Goal: Task Accomplishment & Management: Manage account settings

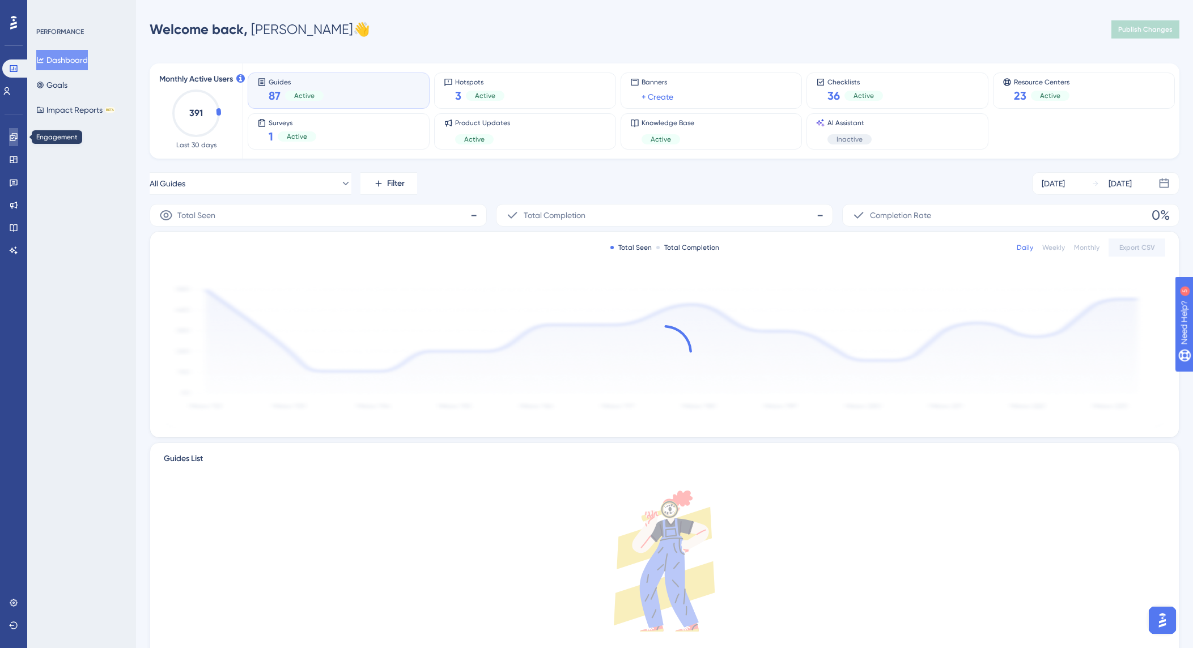
click at [18, 141] on link at bounding box center [13, 137] width 9 height 18
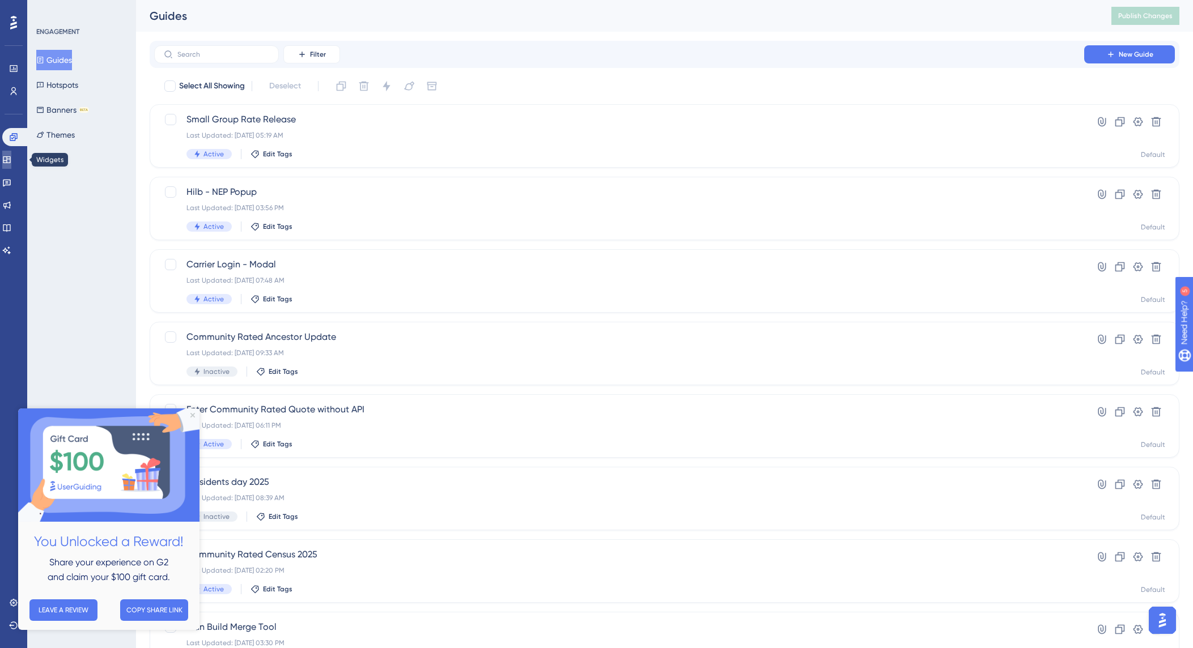
click at [11, 160] on link at bounding box center [6, 160] width 9 height 18
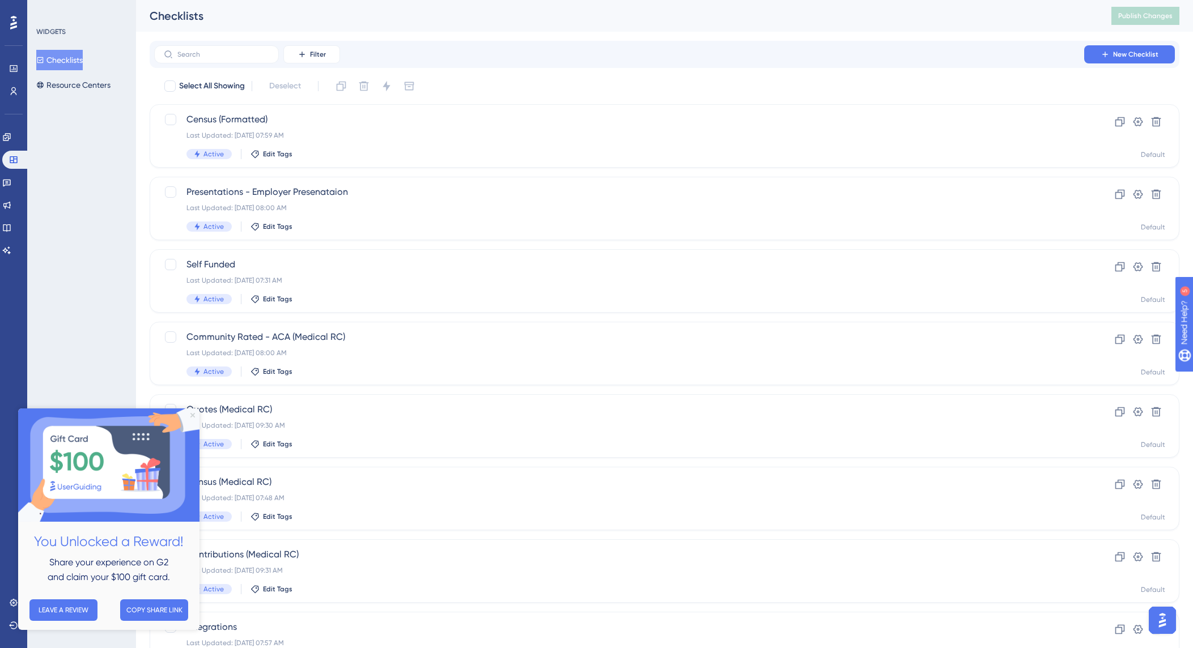
drag, startPoint x: 190, startPoint y: 413, endPoint x: 208, endPoint y: 819, distance: 406.7
click at [190, 413] on icon "Close Preview" at bounding box center [192, 415] width 5 height 5
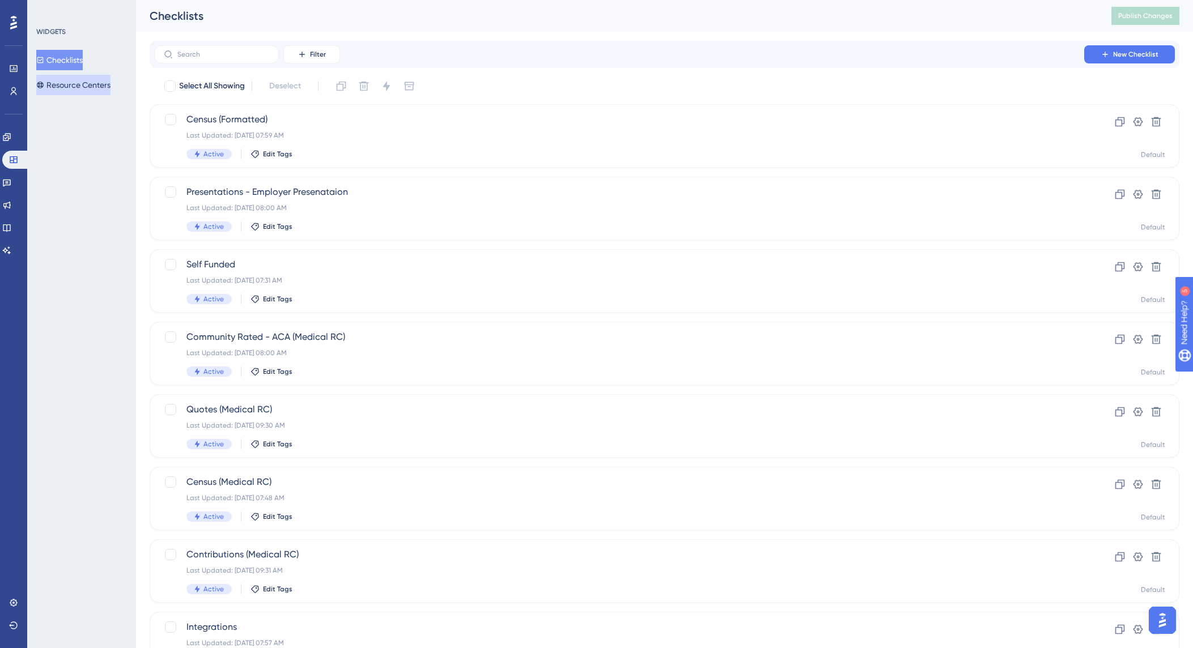
click at [81, 91] on button "Resource Centers" at bounding box center [73, 85] width 74 height 20
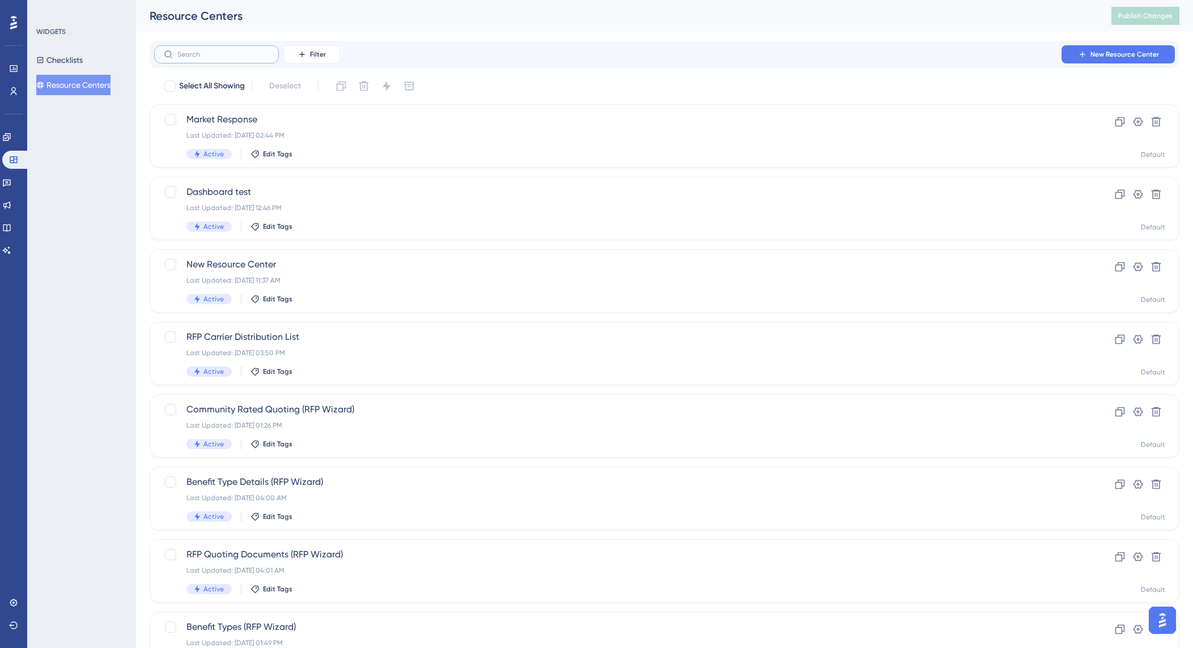
click at [230, 54] on input "text" at bounding box center [223, 54] width 92 height 8
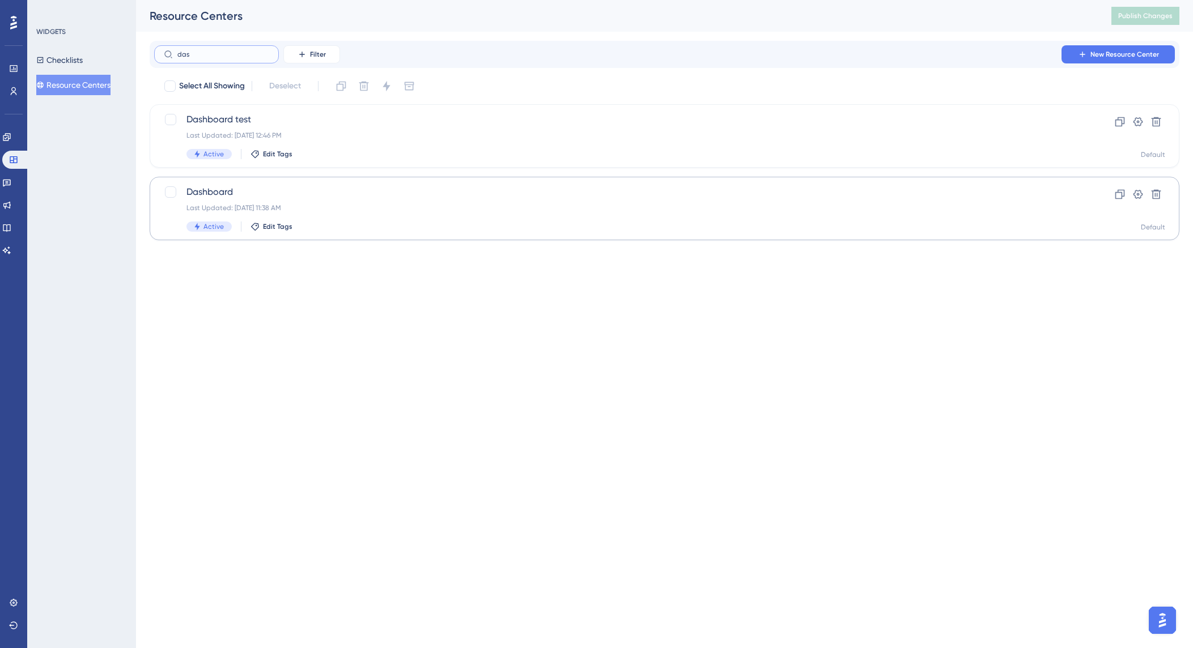
type input "das"
click at [222, 190] on span "Dashboard" at bounding box center [618, 192] width 865 height 14
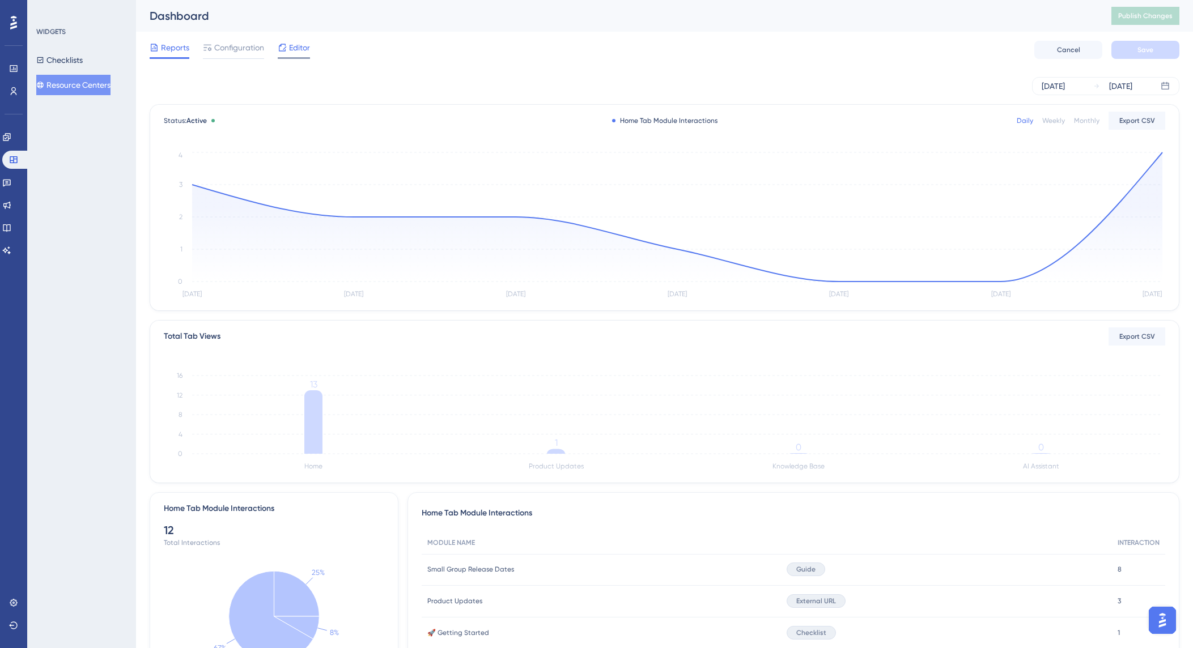
click at [303, 51] on span "Editor" at bounding box center [299, 48] width 21 height 14
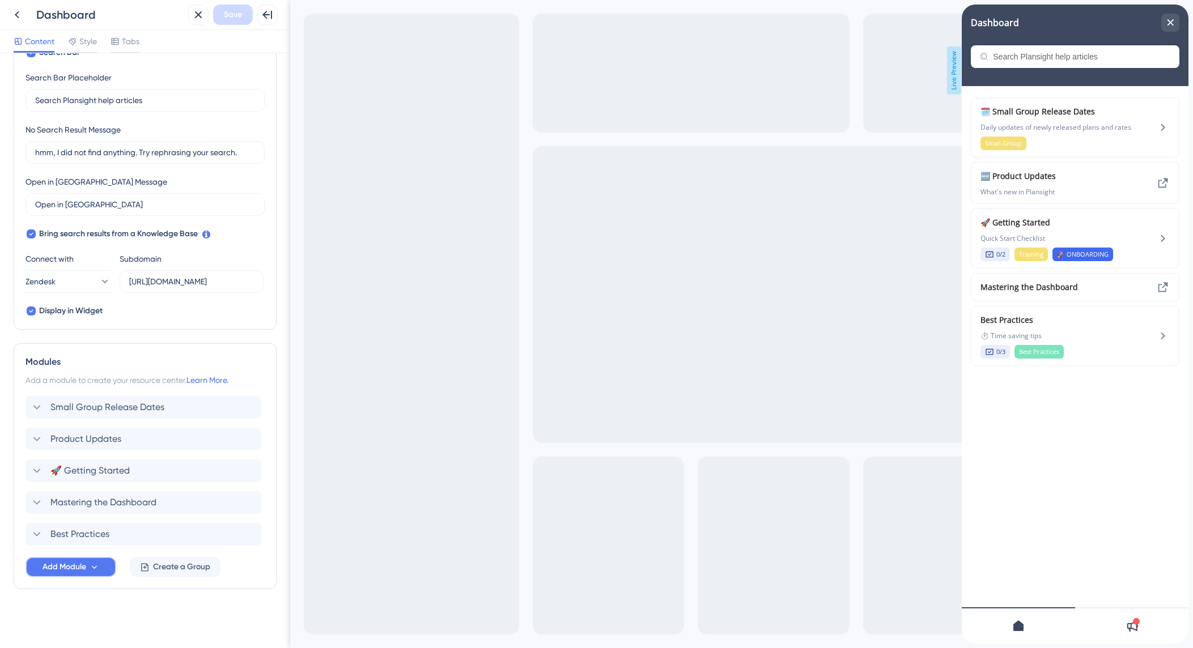
click at [88, 569] on button "Add Module" at bounding box center [71, 567] width 91 height 20
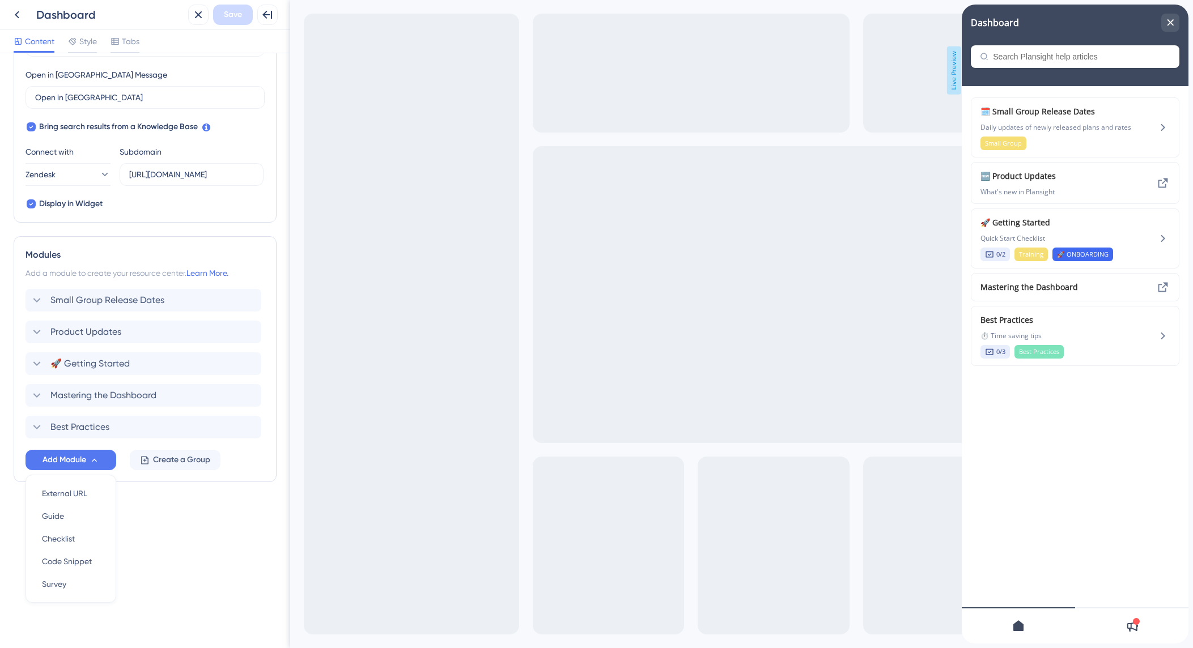
click at [193, 539] on div "Resource Center Header Title Dashboard 19 Dashboard Subtitle Search Function Se…" at bounding box center [145, 350] width 290 height 595
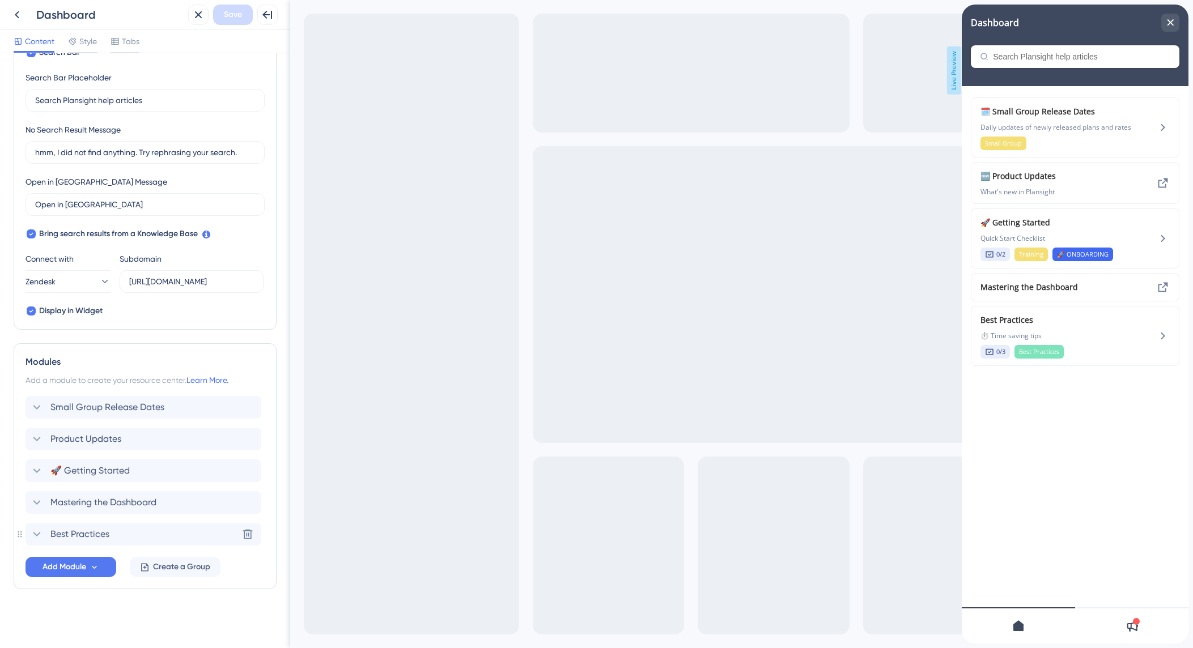
scroll to position [209, 0]
click at [178, 571] on span "Create a Group" at bounding box center [181, 567] width 57 height 14
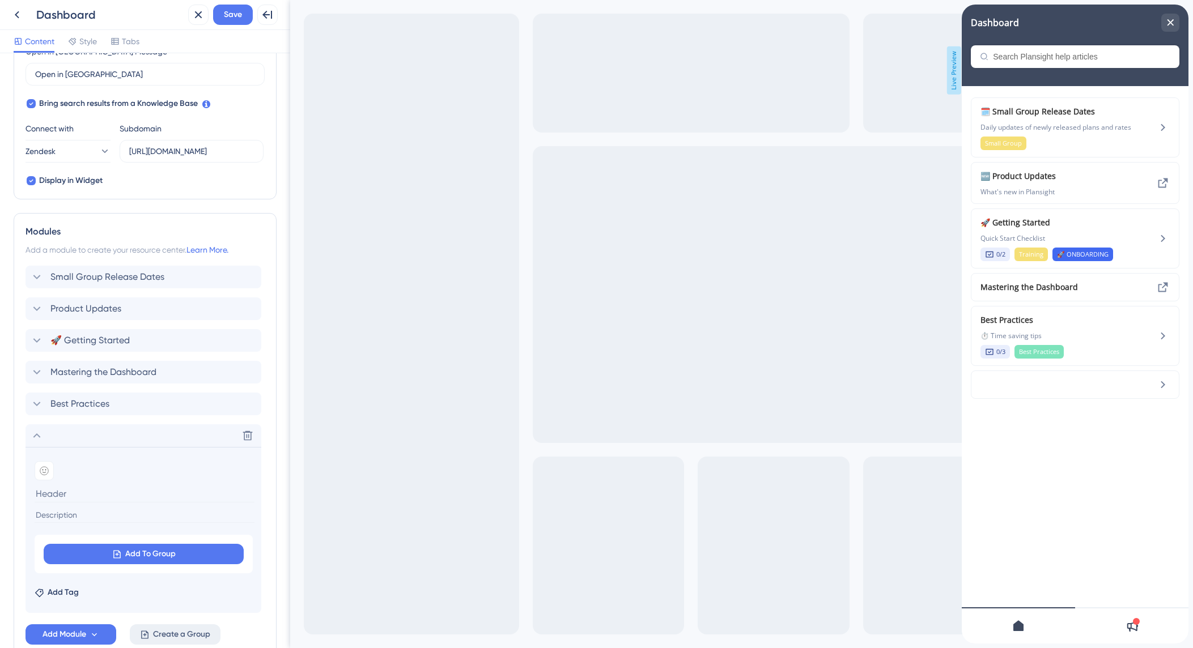
scroll to position [406, 0]
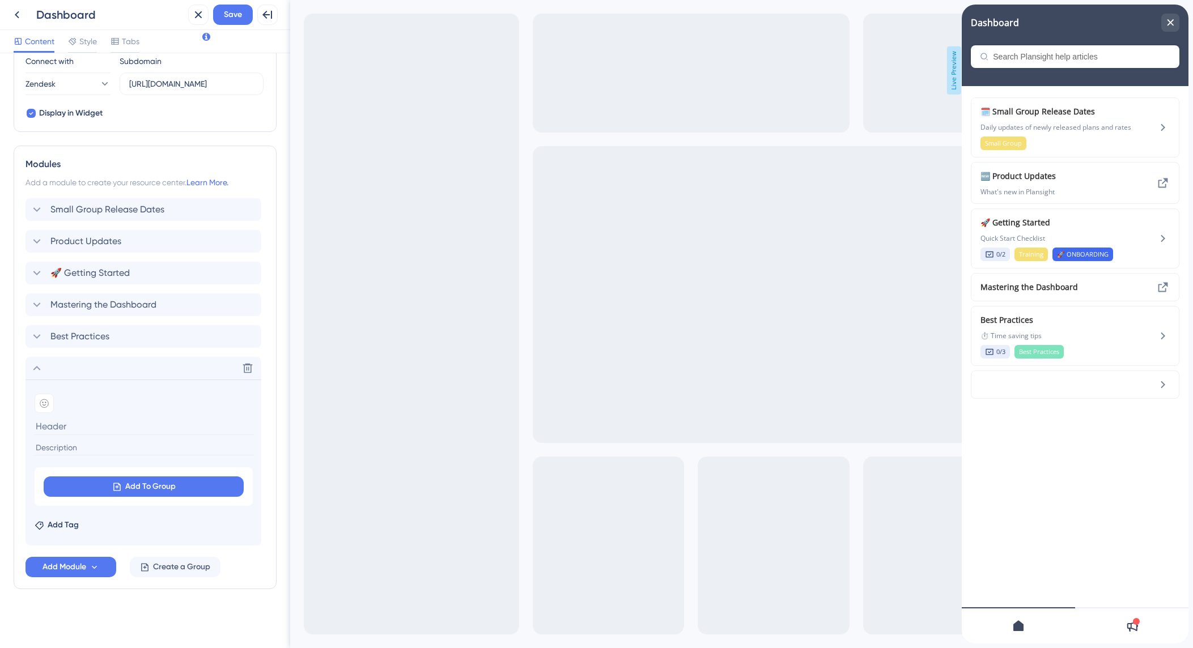
click at [64, 422] on input at bounding box center [145, 427] width 220 height 18
type input "Name the Group"
click at [156, 486] on span "Add To Group" at bounding box center [150, 487] width 50 height 14
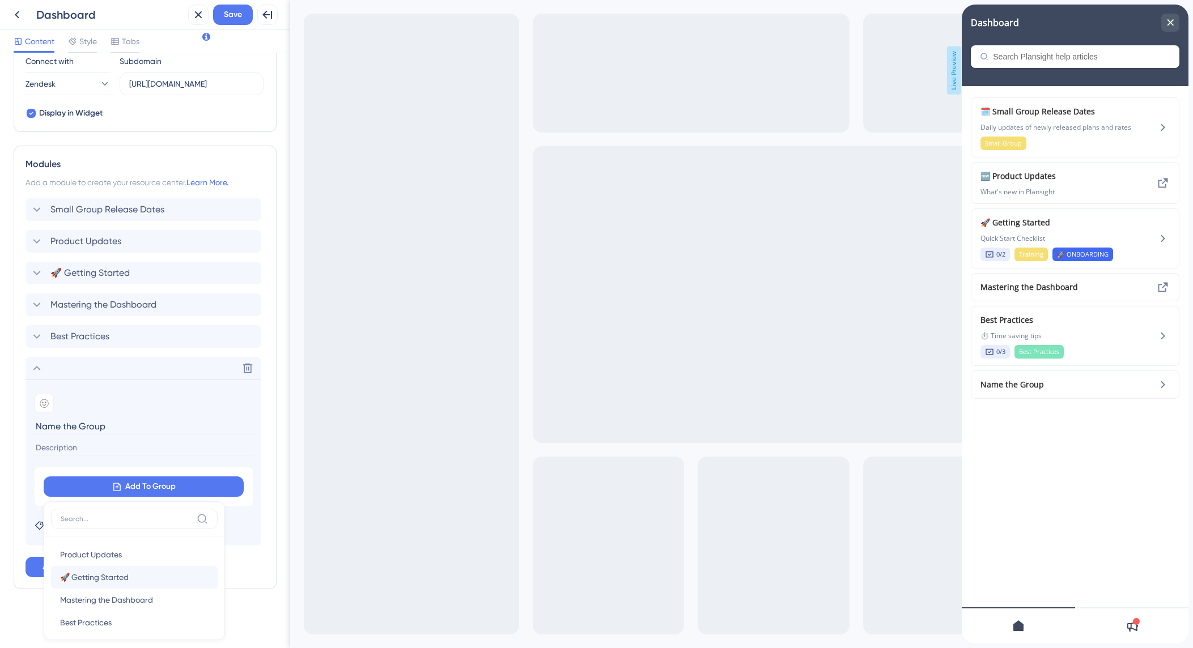
scroll to position [15, 0]
click at [125, 556] on span "🚀 Getting Started" at bounding box center [94, 563] width 69 height 14
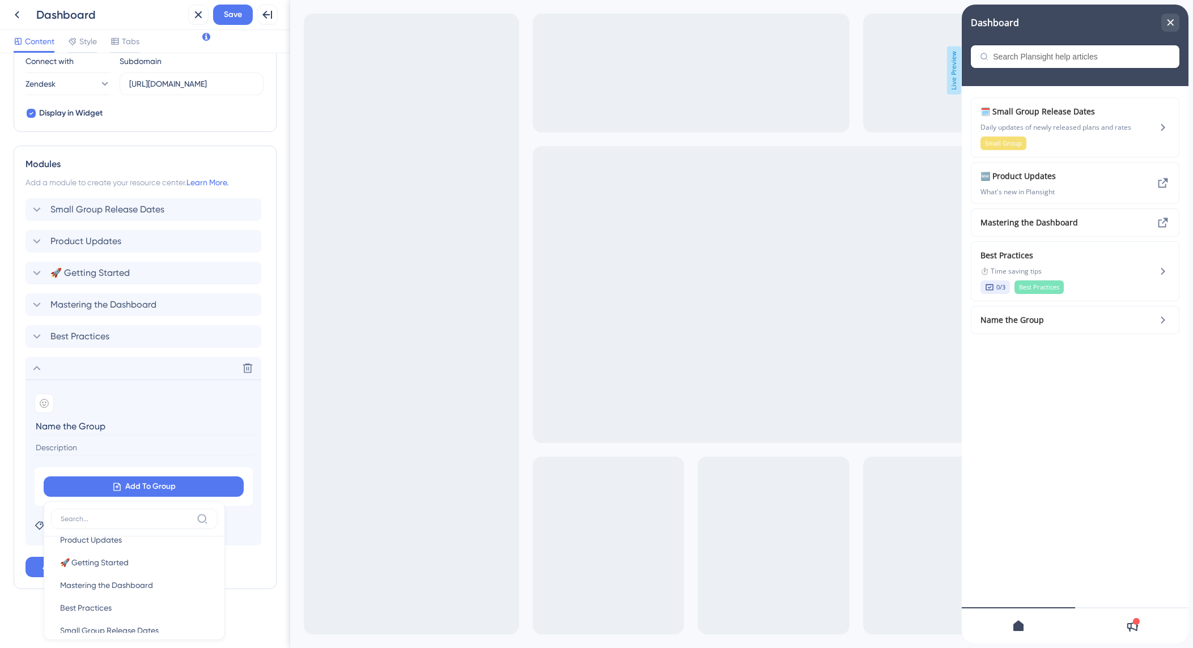
scroll to position [404, 0]
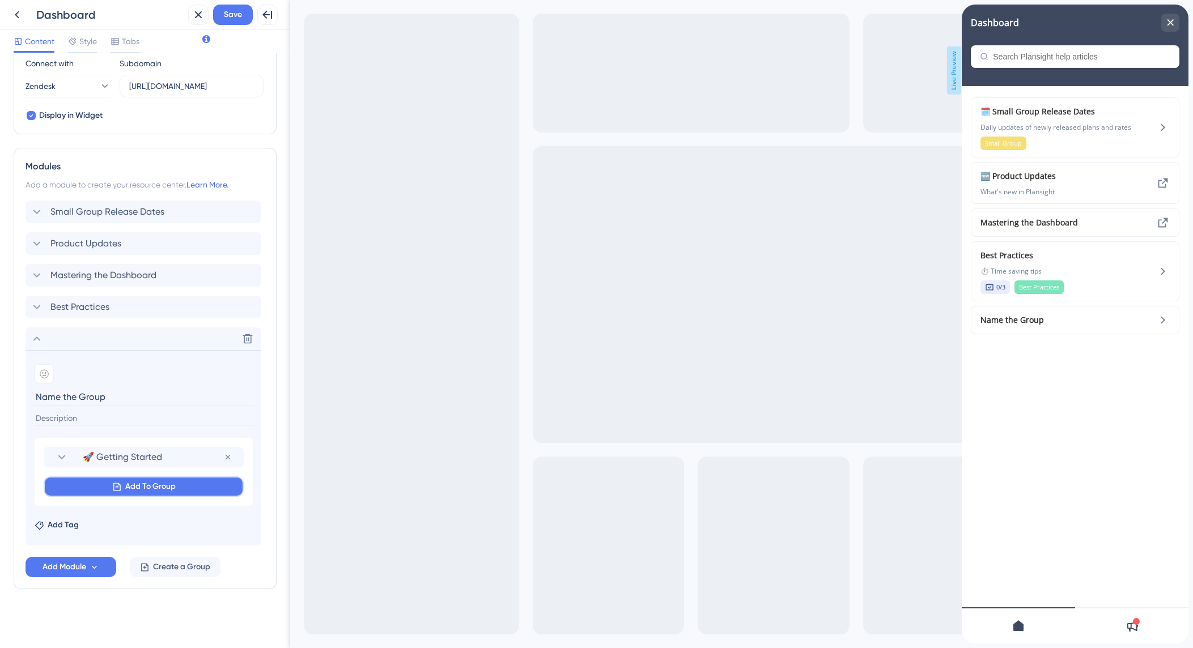
click at [127, 487] on span "Add To Group" at bounding box center [150, 487] width 50 height 14
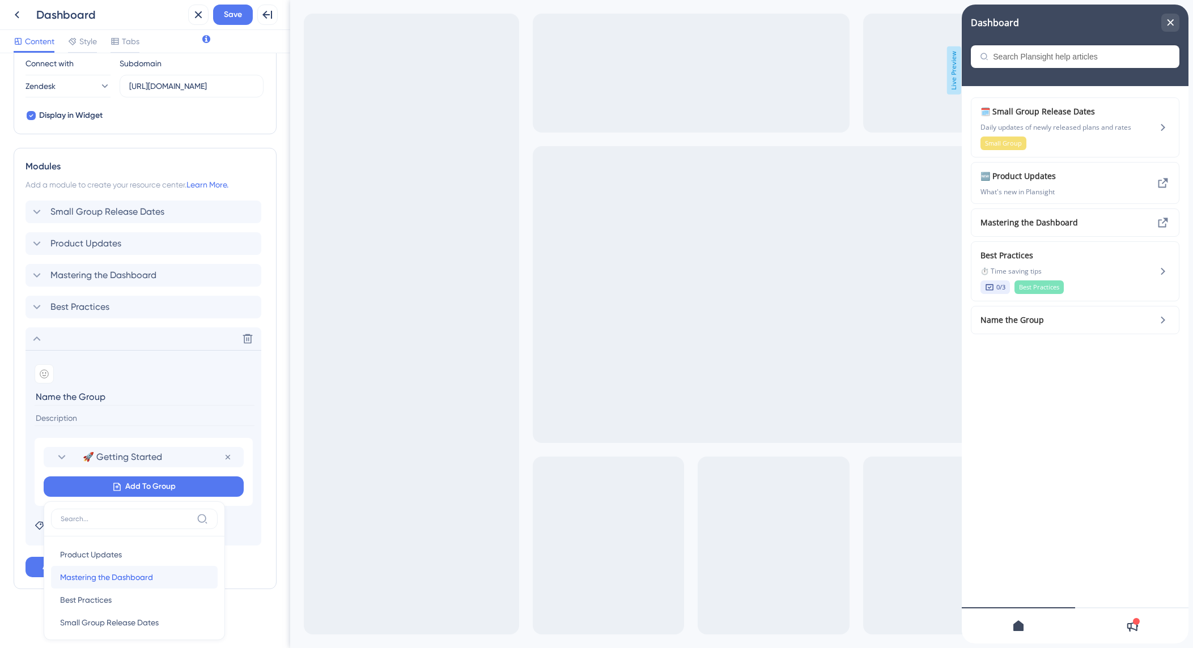
click at [105, 581] on span "Mastering the Dashboard" at bounding box center [106, 578] width 93 height 14
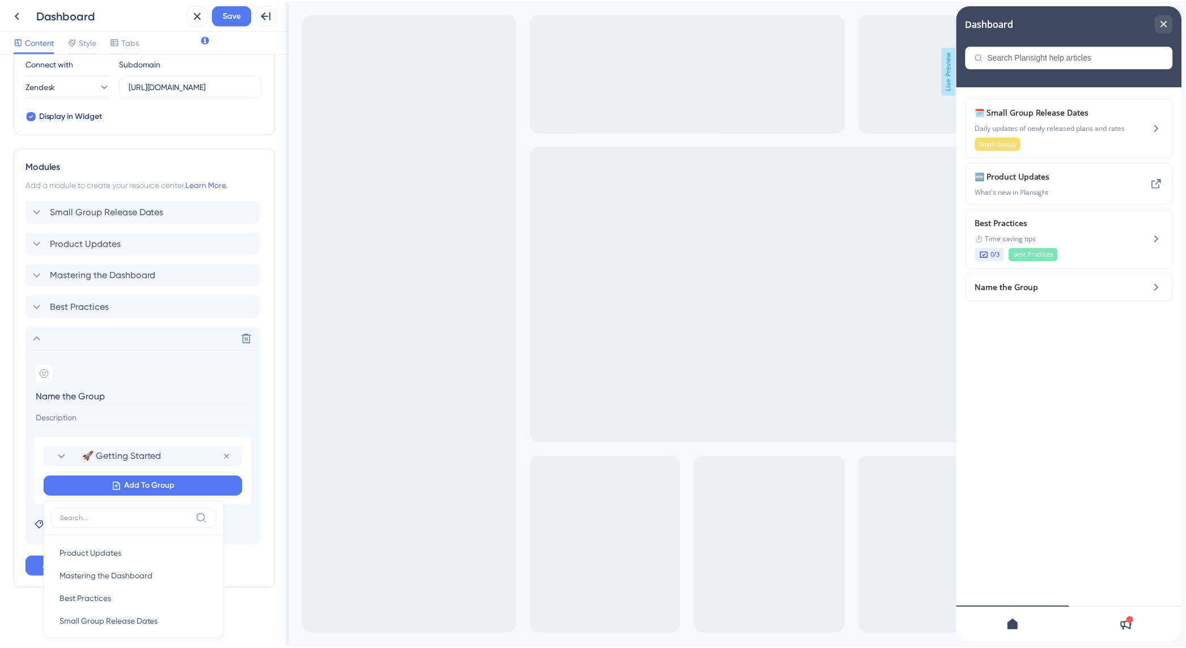
scroll to position [402, 0]
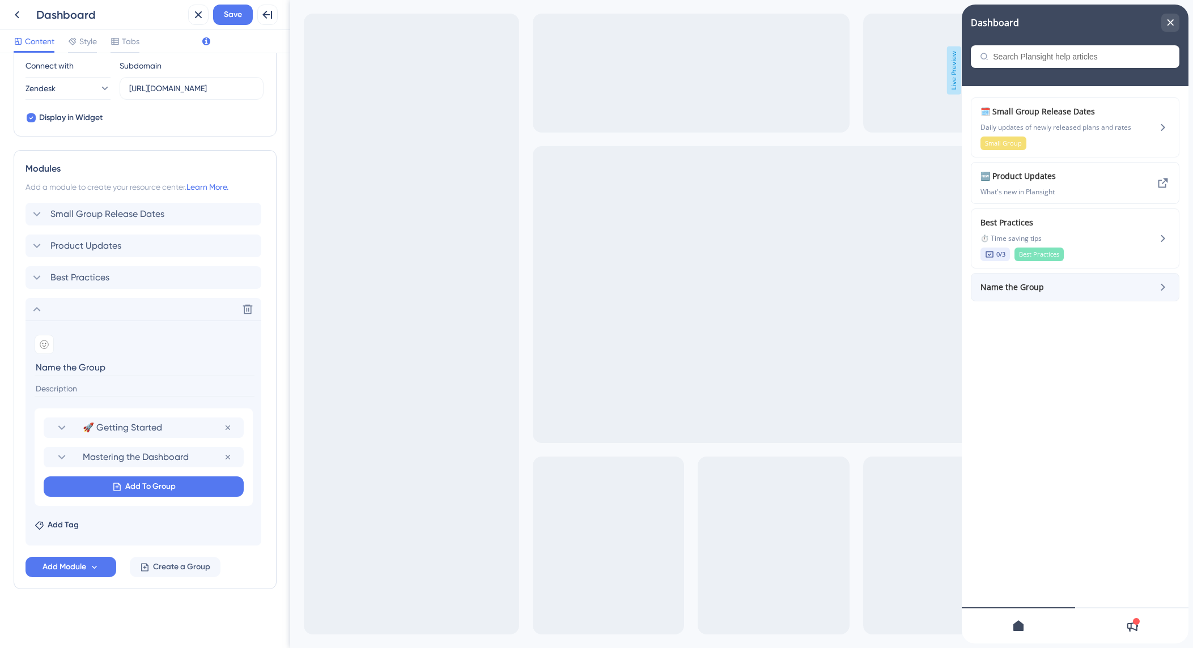
click at [1084, 283] on span "Name the Group" at bounding box center [1046, 288] width 133 height 14
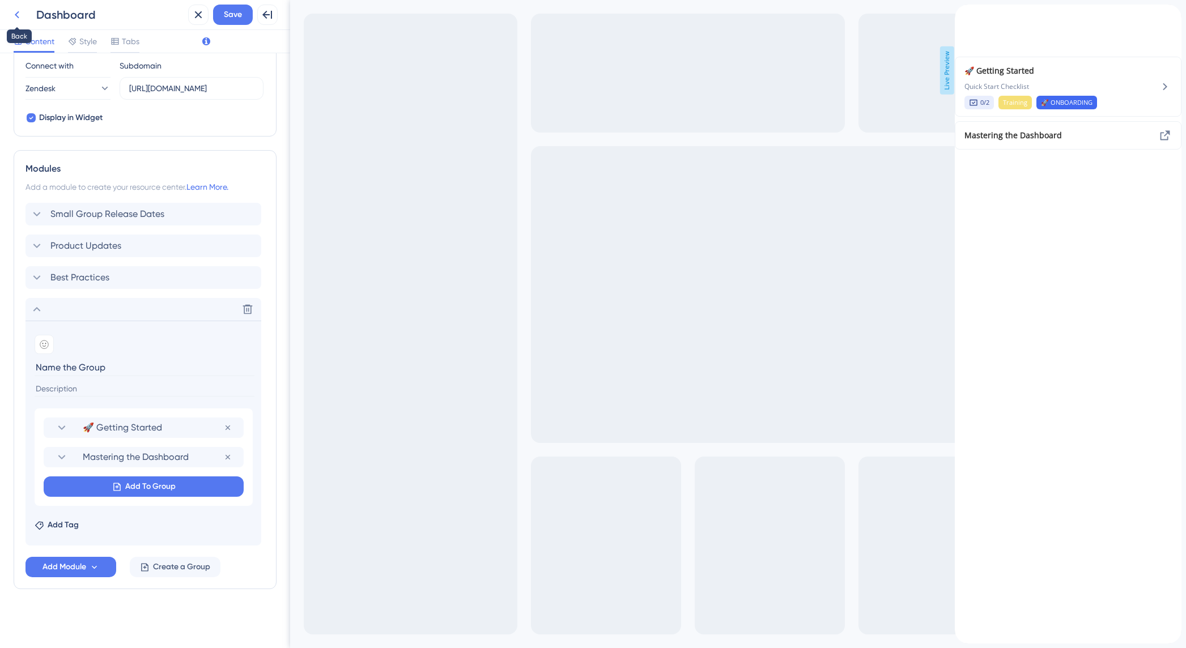
click at [15, 14] on icon at bounding box center [17, 14] width 5 height 7
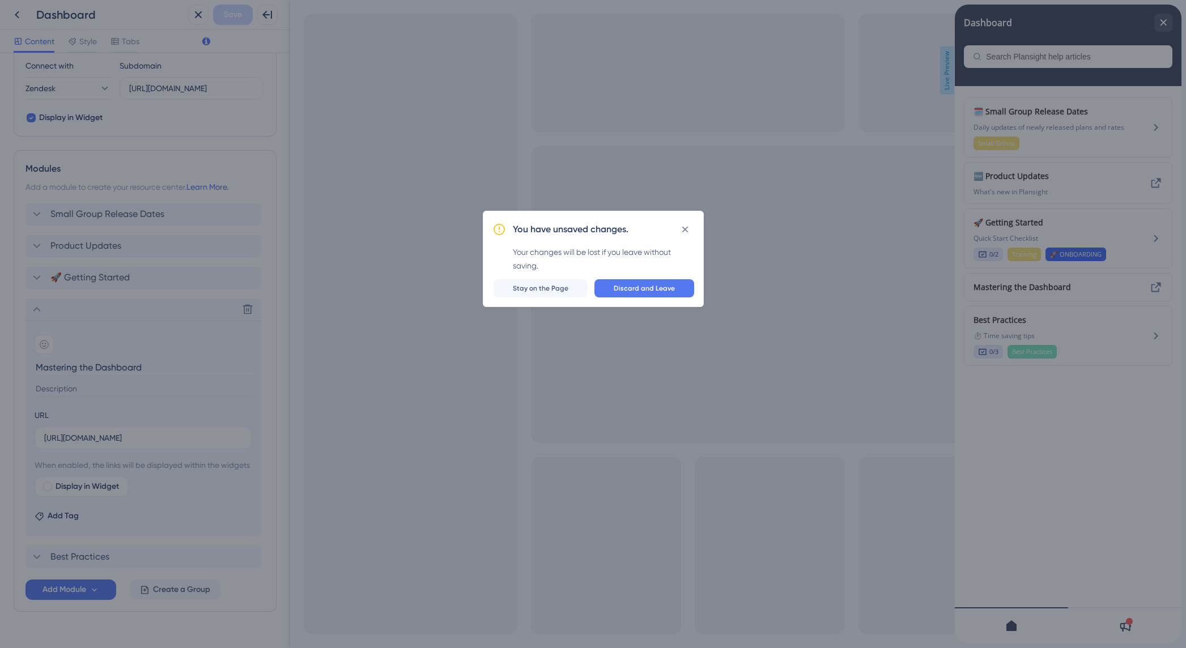
scroll to position [0, 0]
drag, startPoint x: 684, startPoint y: 229, endPoint x: 391, endPoint y: 228, distance: 293.0
click at [684, 229] on icon at bounding box center [685, 230] width 6 height 6
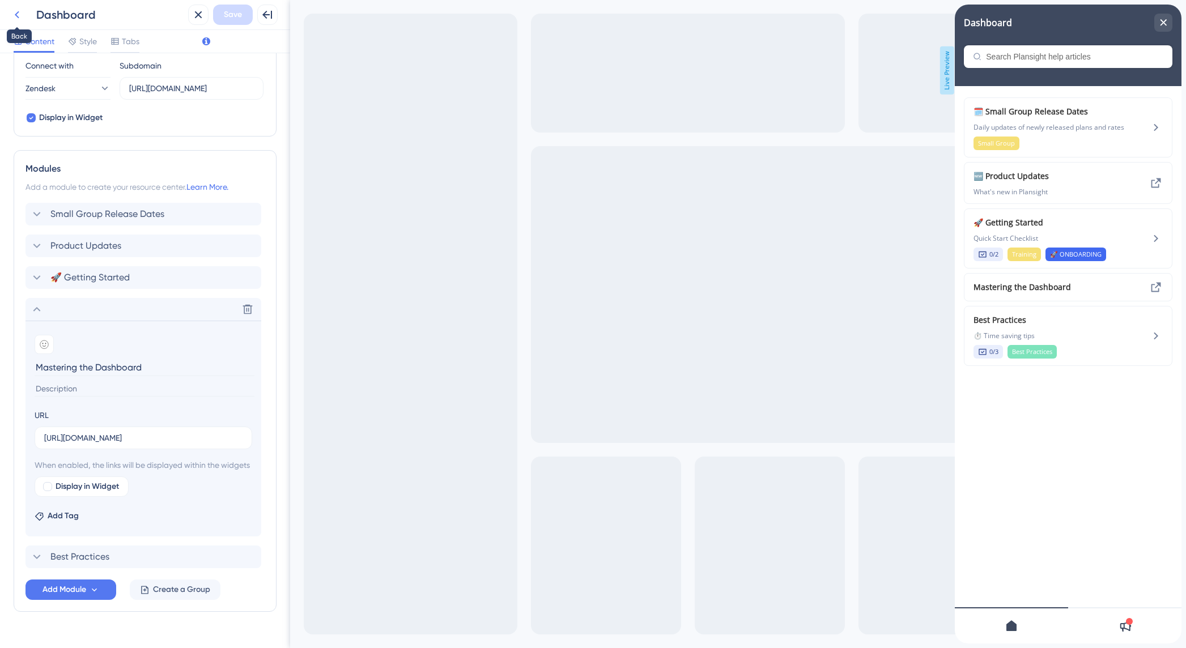
click at [23, 12] on icon at bounding box center [17, 15] width 14 height 14
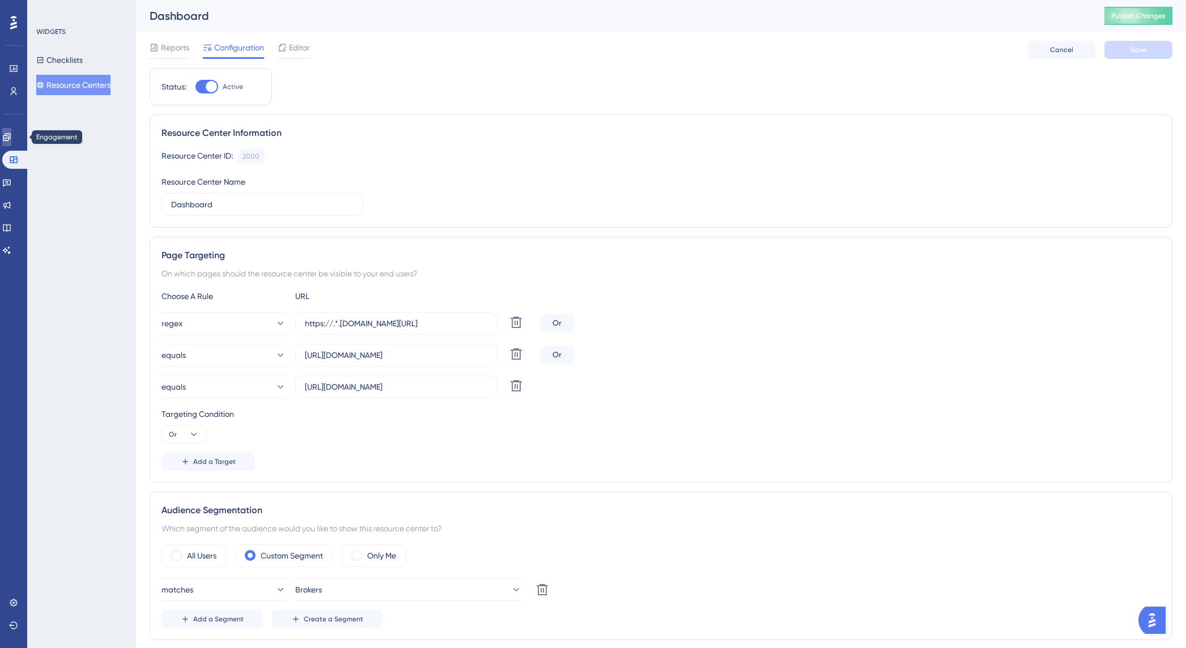
click at [11, 134] on link at bounding box center [6, 137] width 9 height 18
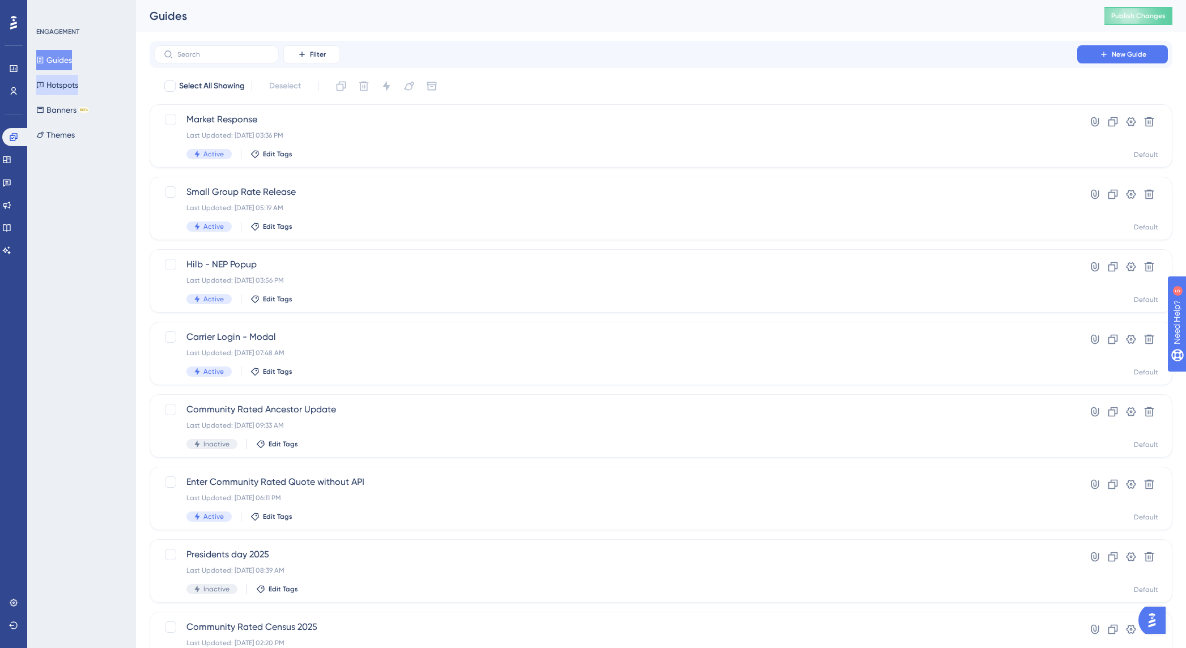
click at [67, 85] on button "Hotspots" at bounding box center [57, 85] width 42 height 20
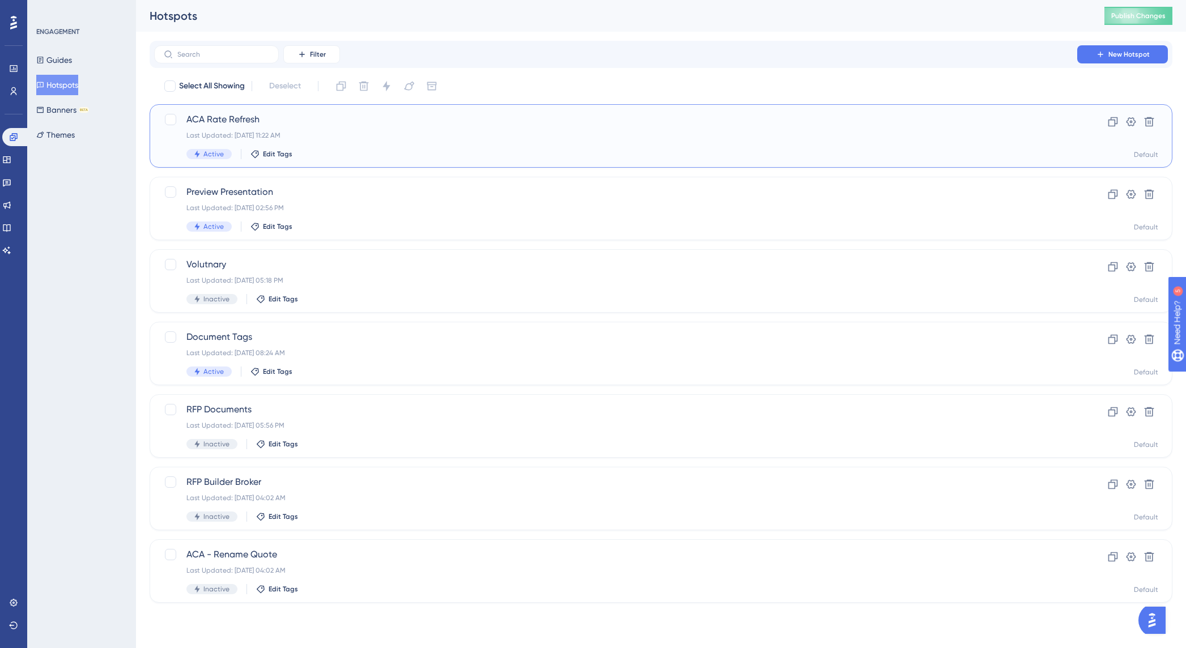
click at [242, 117] on span "ACA Rate Refresh" at bounding box center [615, 120] width 859 height 14
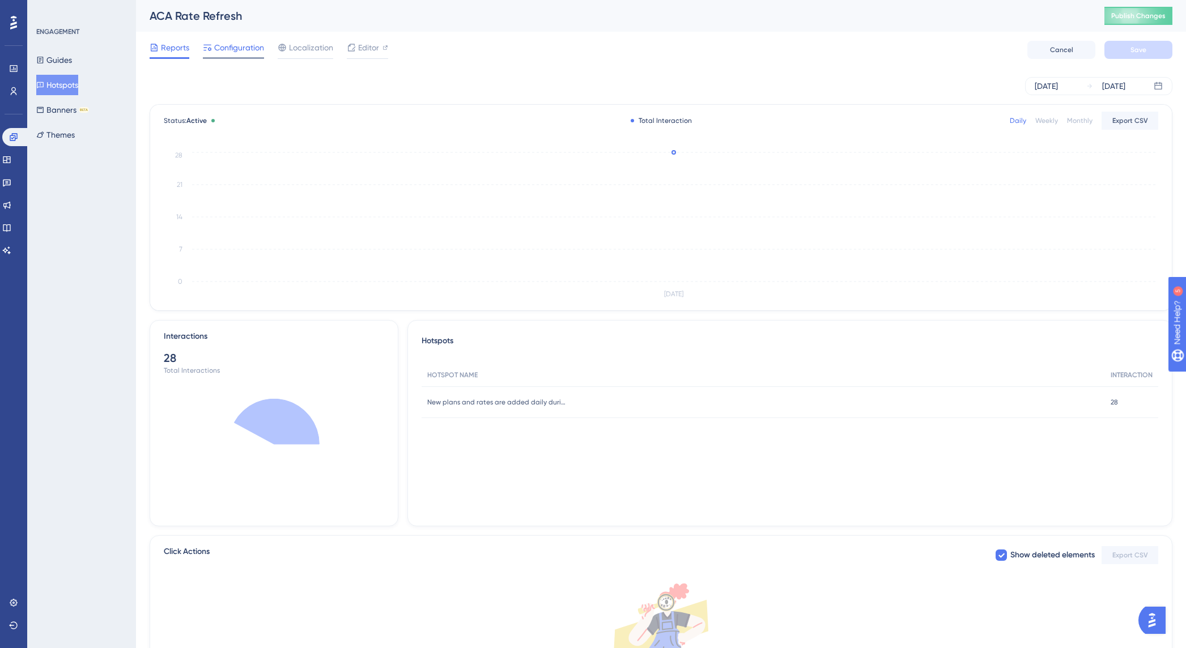
click at [235, 49] on span "Configuration" at bounding box center [239, 48] width 50 height 14
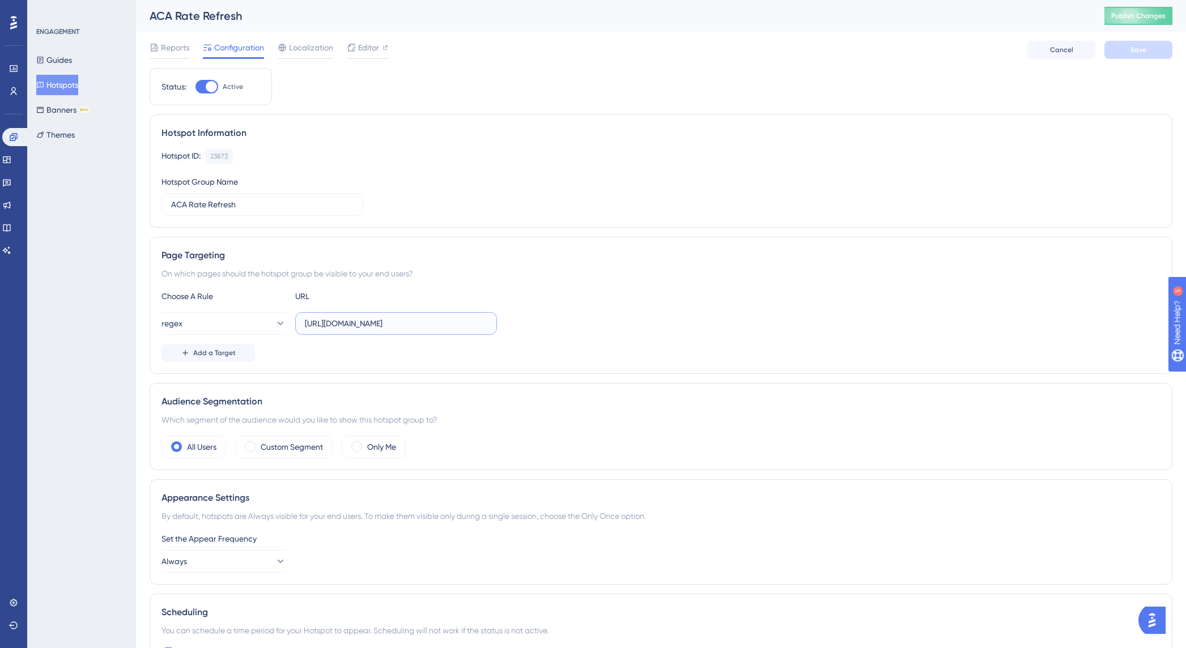
scroll to position [0, 3]
drag, startPoint x: 396, startPoint y: 322, endPoint x: 509, endPoint y: 324, distance: 112.8
click at [509, 324] on div "regex https://app.plansight.com/group/.*.#compareAca" at bounding box center [661, 323] width 999 height 23
click at [524, 327] on div "regex https://app.plansight.com/group/.*.#compareAca" at bounding box center [661, 323] width 999 height 23
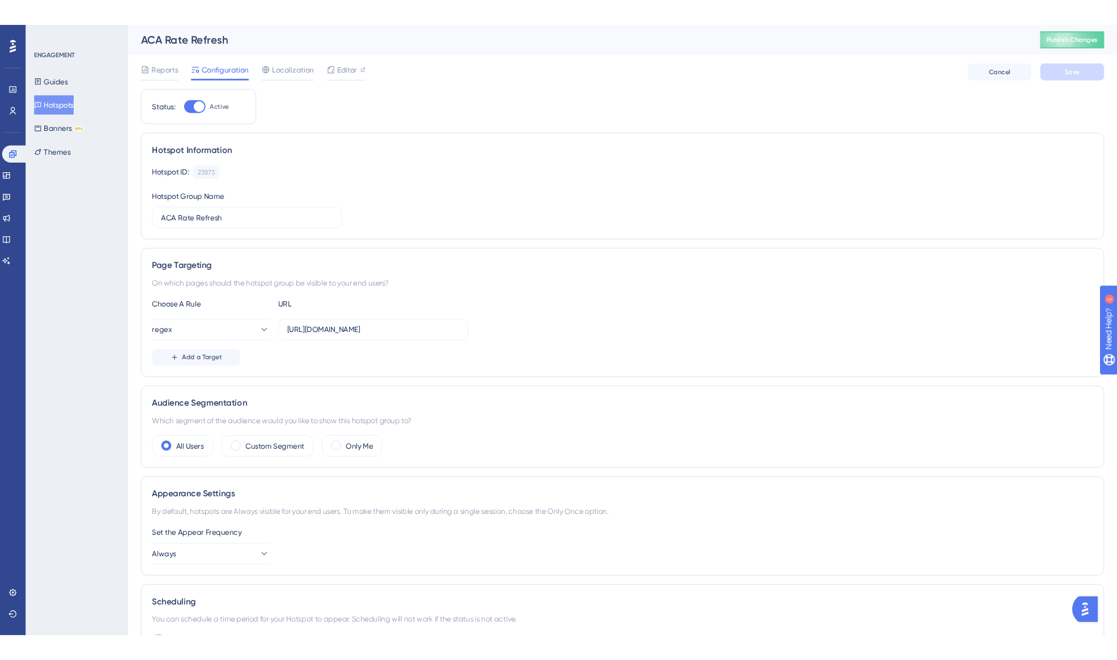
scroll to position [0, 0]
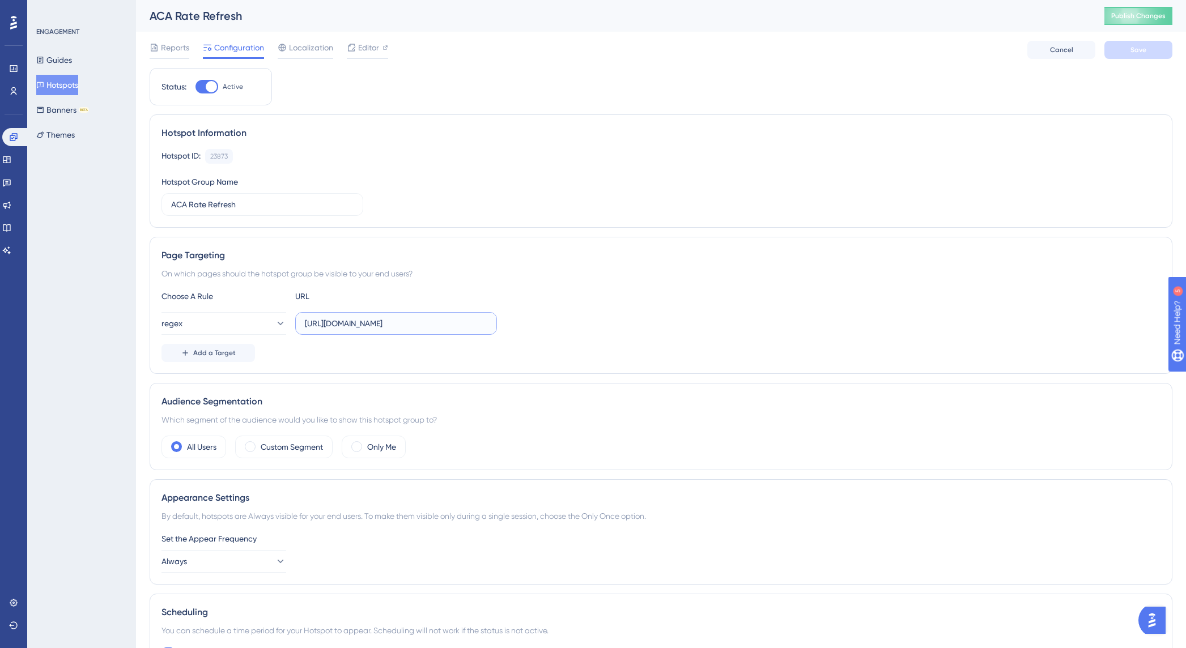
drag, startPoint x: 349, startPoint y: 324, endPoint x: 335, endPoint y: 326, distance: 13.1
click at [335, 326] on input "https://app.plansight.com/group/.*.#compareAca" at bounding box center [396, 323] width 182 height 12
drag, startPoint x: 425, startPoint y: 324, endPoint x: 398, endPoint y: 325, distance: 26.6
click at [398, 325] on input "https://.*..plansight.com/group/.*.#compareAca" at bounding box center [396, 323] width 182 height 12
type input "https://.*..plansight.com/.*.#compareAca"
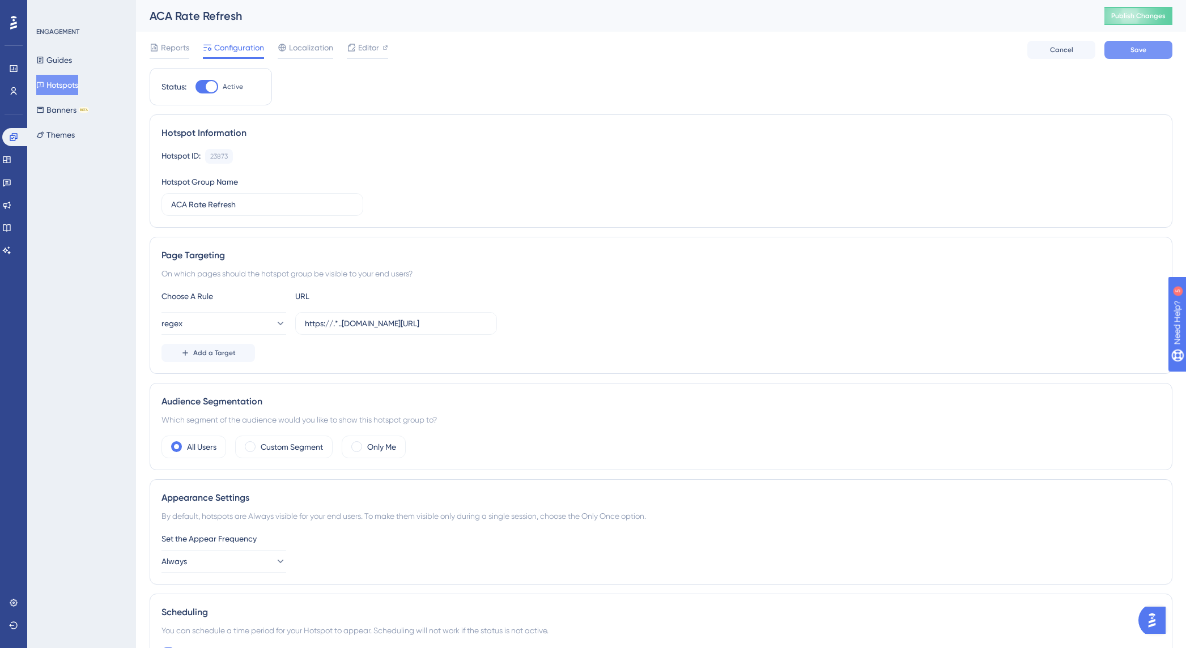
click at [1146, 43] on button "Save" at bounding box center [1138, 50] width 68 height 18
click at [1136, 12] on span "Publish Changes" at bounding box center [1138, 15] width 54 height 9
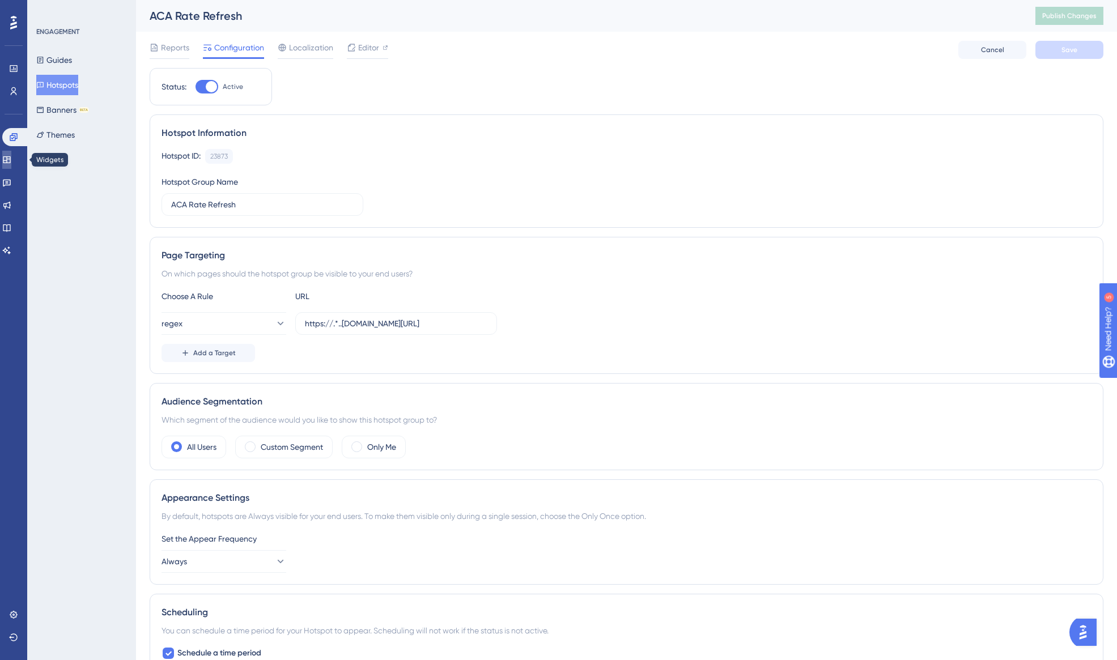
click at [10, 161] on icon at bounding box center [6, 159] width 7 height 7
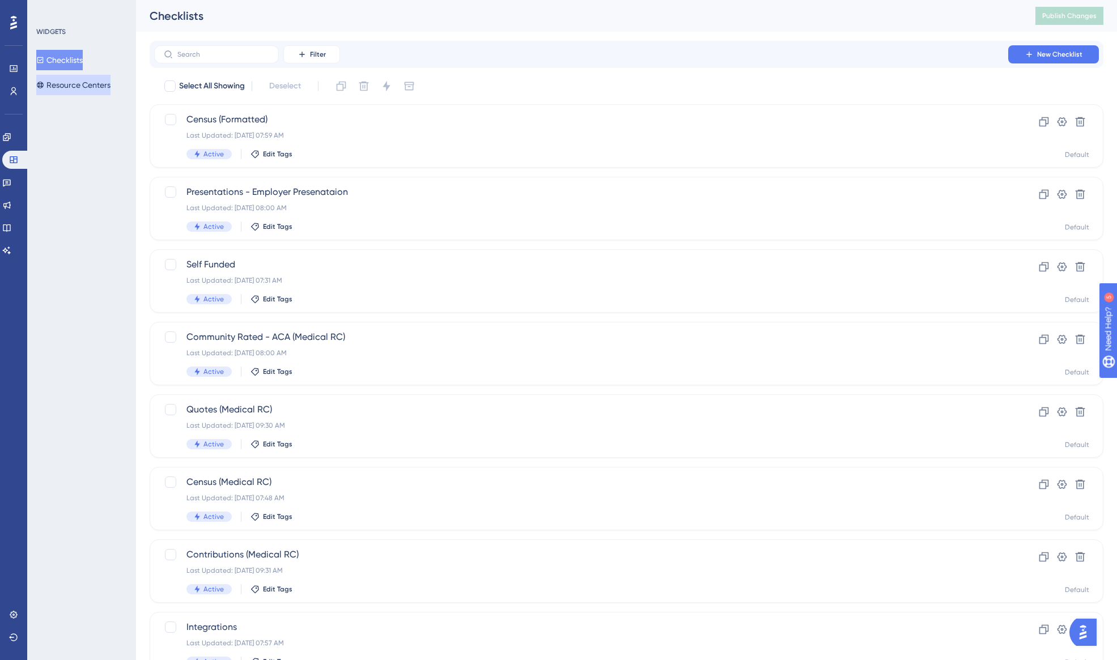
click at [79, 88] on button "Resource Centers" at bounding box center [73, 85] width 74 height 20
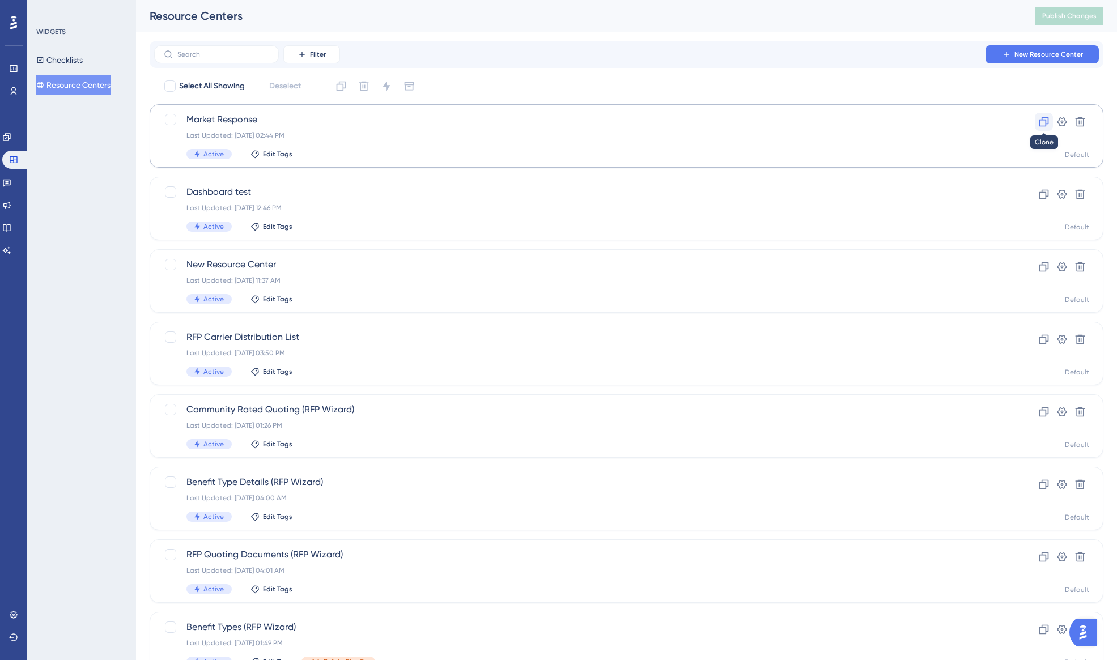
click at [1044, 119] on icon at bounding box center [1043, 121] width 11 height 11
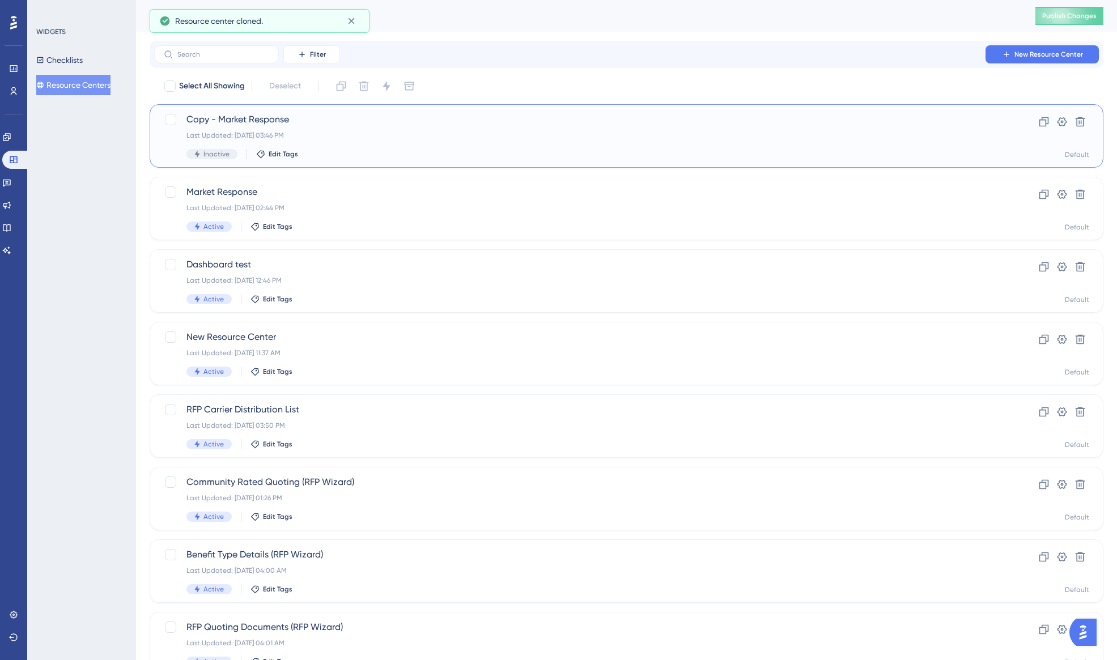
click at [222, 122] on span "Copy - Market Response" at bounding box center [580, 120] width 789 height 14
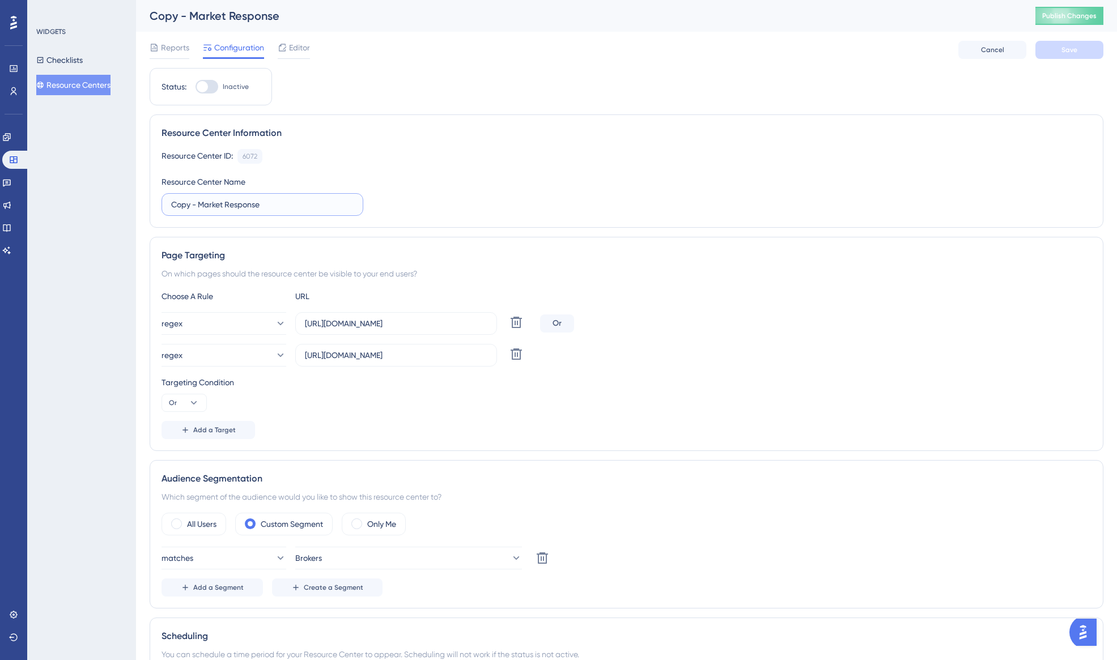
drag, startPoint x: 279, startPoint y: 205, endPoint x: 168, endPoint y: 197, distance: 111.4
click at [168, 197] on label "Copy - Market Response" at bounding box center [263, 204] width 202 height 23
type input "Plan Build"
click at [515, 358] on icon at bounding box center [516, 354] width 14 height 14
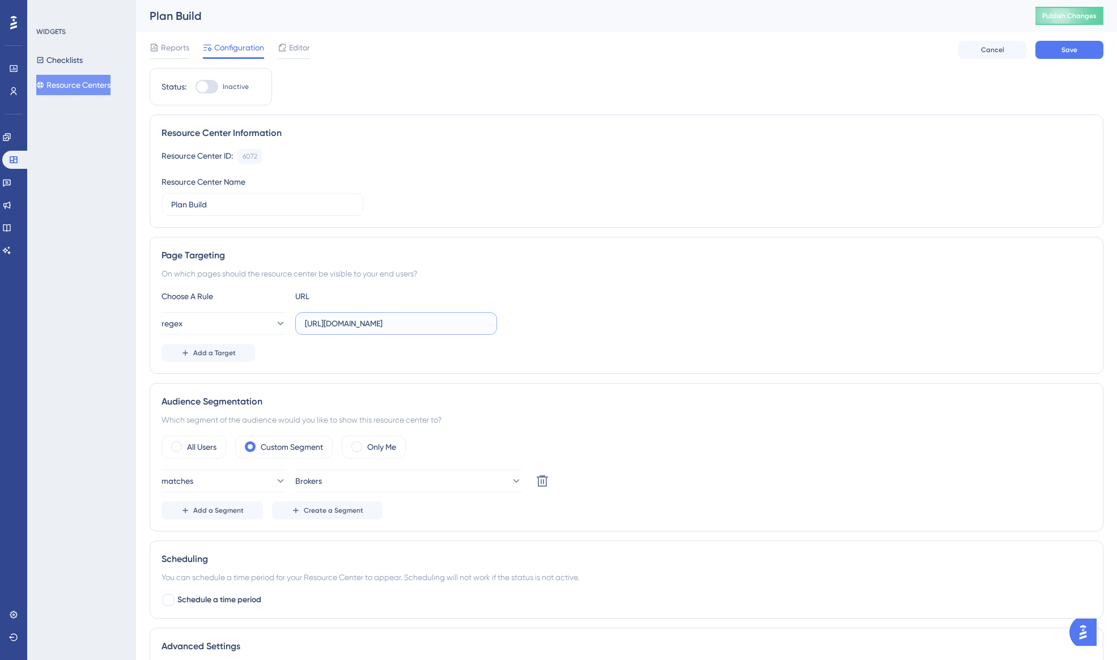
click at [440, 329] on input "https://stage.plansight.com/group/.*.#marketResponse" at bounding box center [396, 323] width 182 height 12
paste input "https://test.plansight.com/group/wG1Ai-MDh7-LdNl4sVzR6x5bwR4/none#benefitHistor…"
type input "https://test.plansight.com/group/wG1Ai-MDh7-LdNl4sVzR6x5bwR4/none#benefitHistor…"
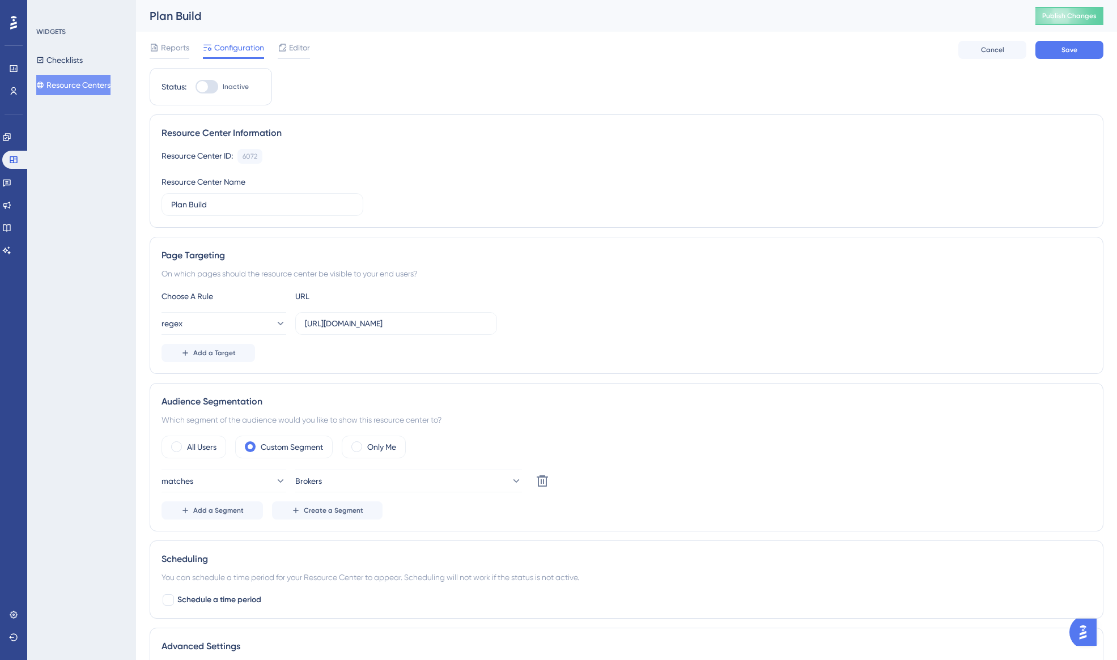
click at [587, 339] on div "Choose A Rule URL regex https://test.plansight.com/group/wG1Ai-MDh7-LdNl4sVzR6x…" at bounding box center [627, 326] width 930 height 73
click at [299, 51] on span "Editor" at bounding box center [299, 48] width 21 height 14
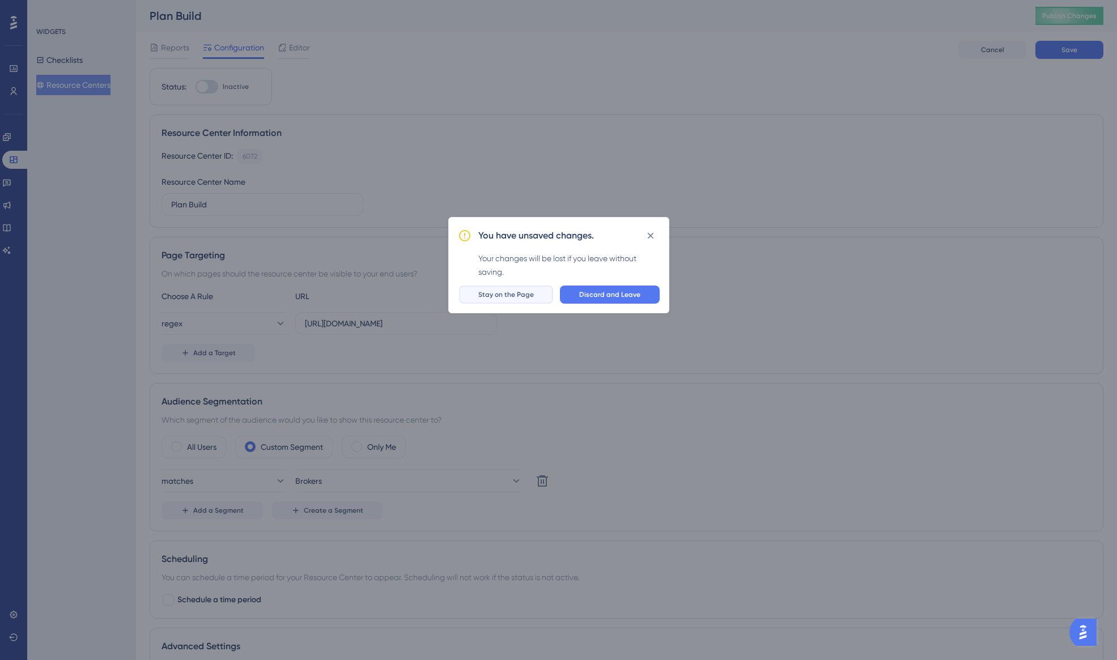
click at [528, 288] on button "Stay on the Page" at bounding box center [506, 295] width 94 height 18
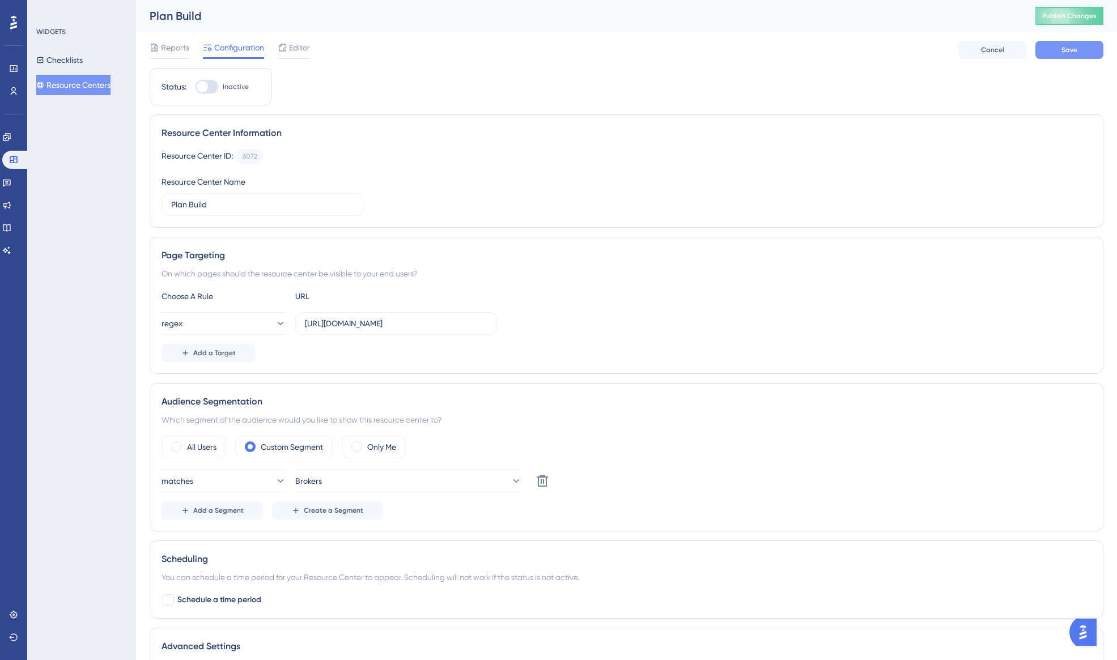
click at [1054, 47] on button "Save" at bounding box center [1069, 50] width 68 height 18
click at [297, 43] on span "Editor" at bounding box center [299, 48] width 21 height 14
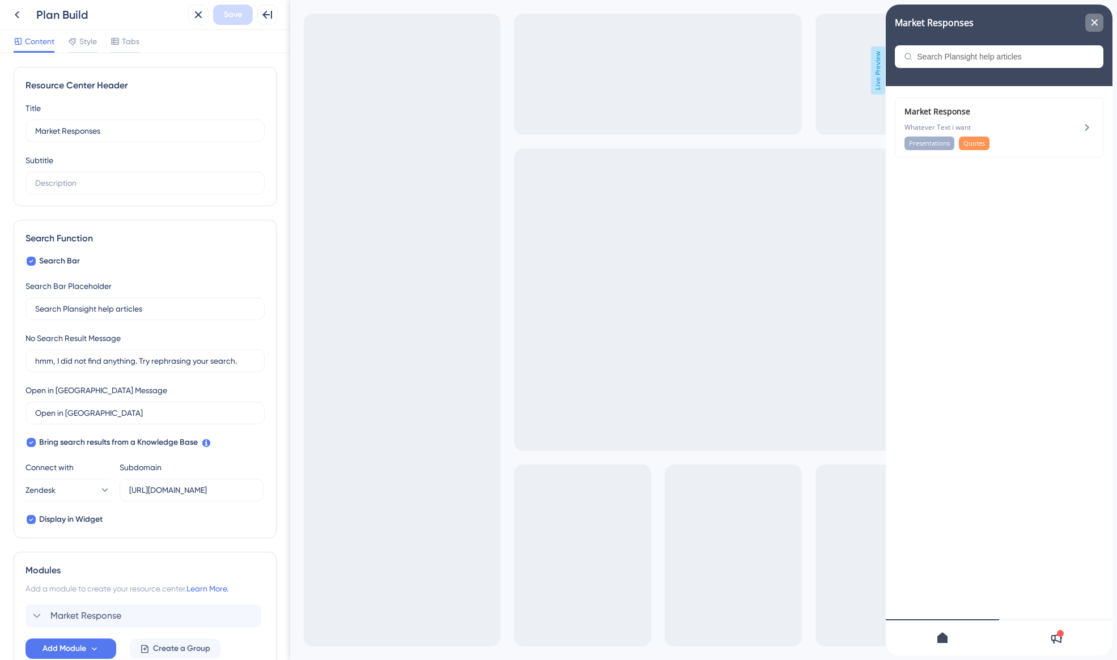
click at [1099, 19] on div "close resource center" at bounding box center [1094, 23] width 18 height 18
drag, startPoint x: 107, startPoint y: 133, endPoint x: 22, endPoint y: 125, distance: 85.4
click at [22, 125] on div "Resource Center Header Title Market Responses 12 Market Responses Subtitle" at bounding box center [145, 136] width 263 height 139
type input "Plan Information"
click at [65, 182] on input "text" at bounding box center [145, 183] width 220 height 12
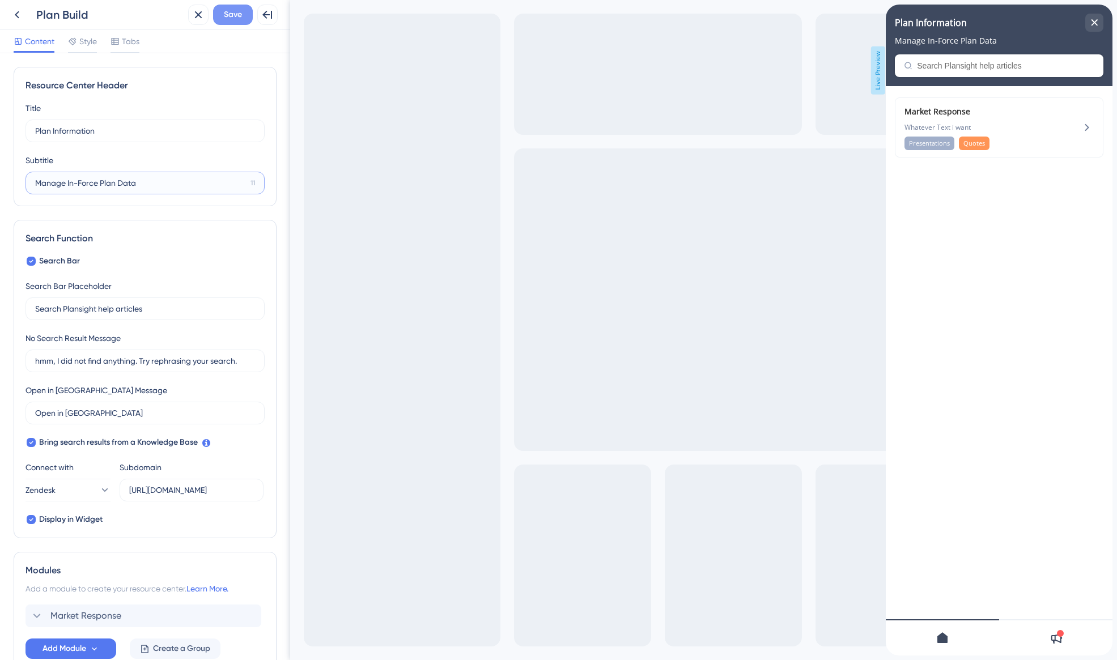
type input "Manage In-Force Plan Data"
click at [236, 14] on span "Save" at bounding box center [233, 15] width 18 height 14
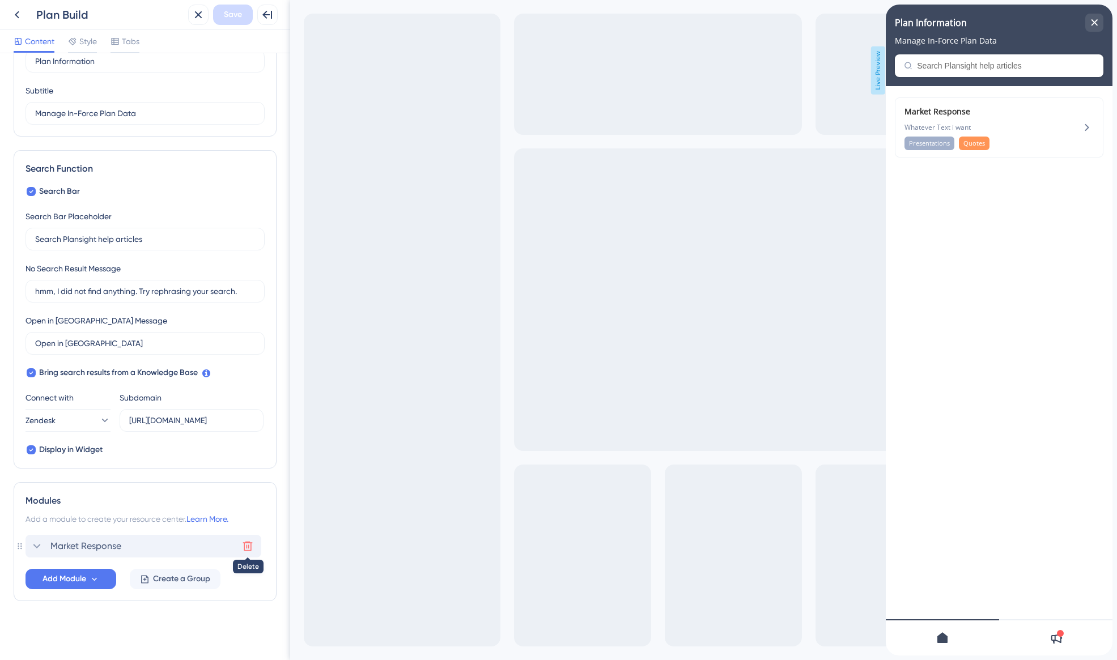
click at [250, 547] on icon at bounding box center [247, 546] width 11 height 11
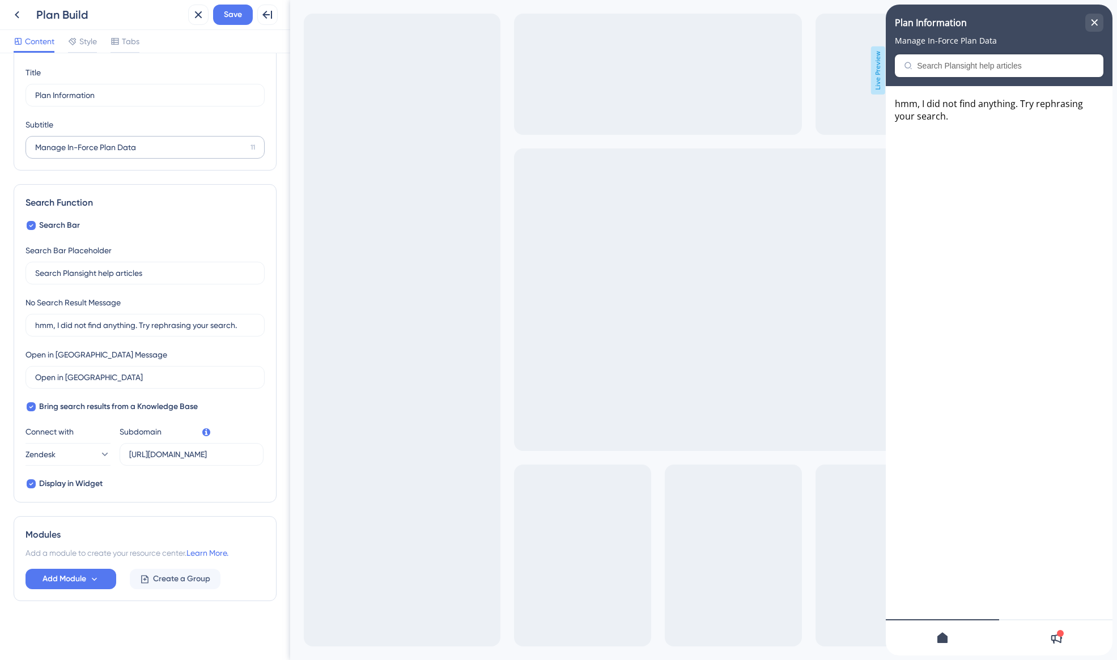
scroll to position [0, 0]
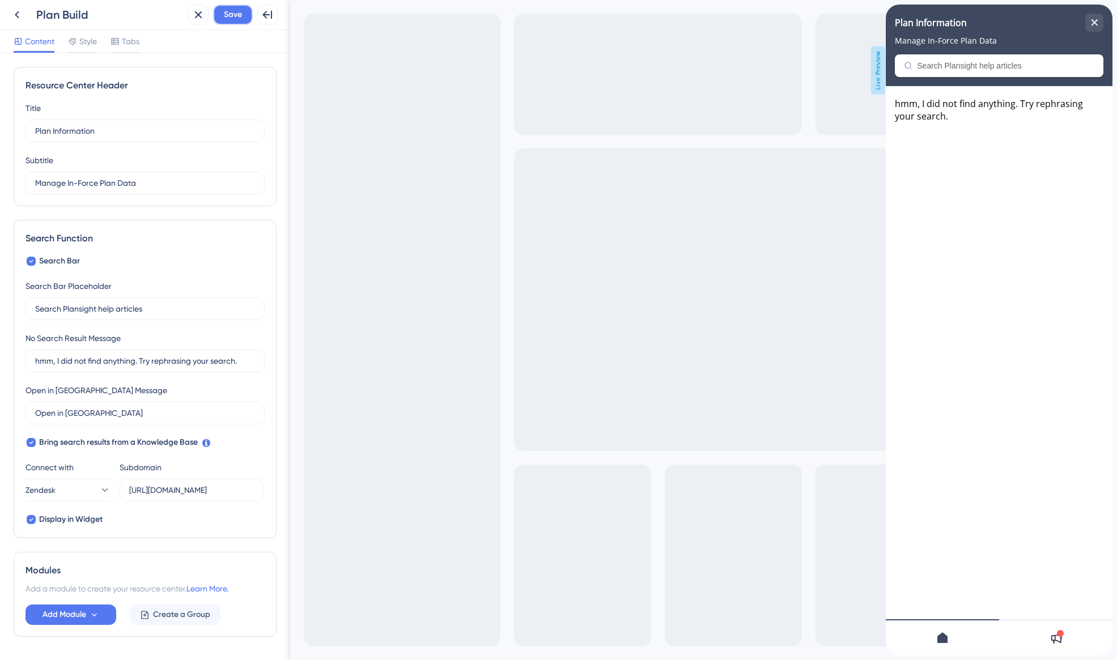
click at [232, 20] on span "Save" at bounding box center [233, 15] width 18 height 14
click at [1095, 20] on icon "close resource center" at bounding box center [1094, 22] width 6 height 6
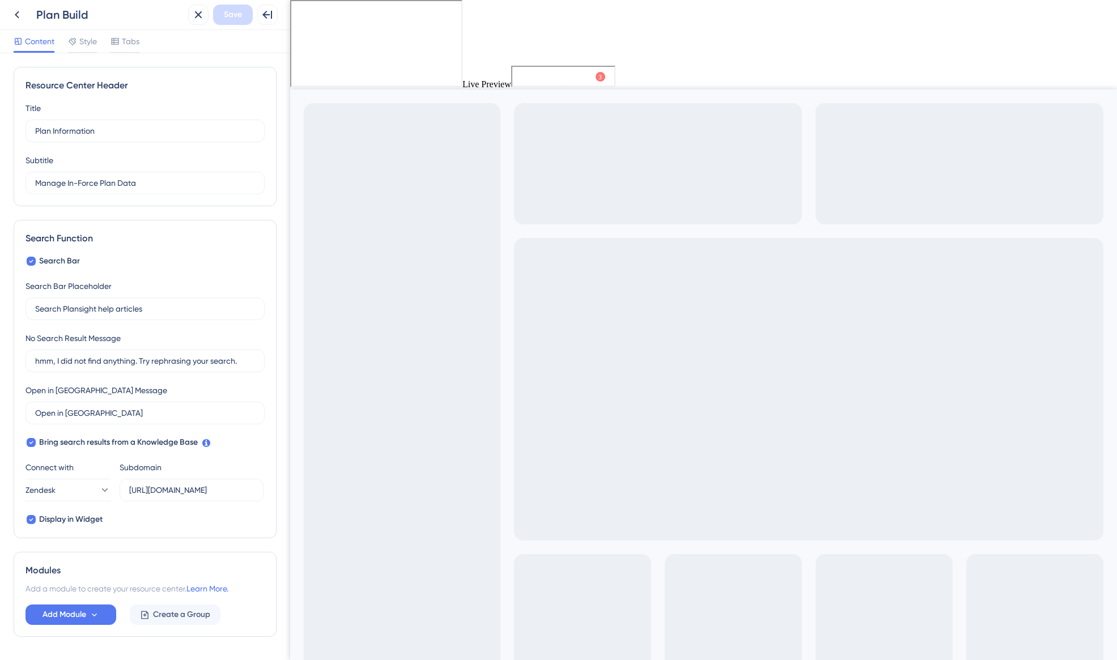
click at [520, 72] on span "Market Response" at bounding box center [554, 76] width 69 height 14
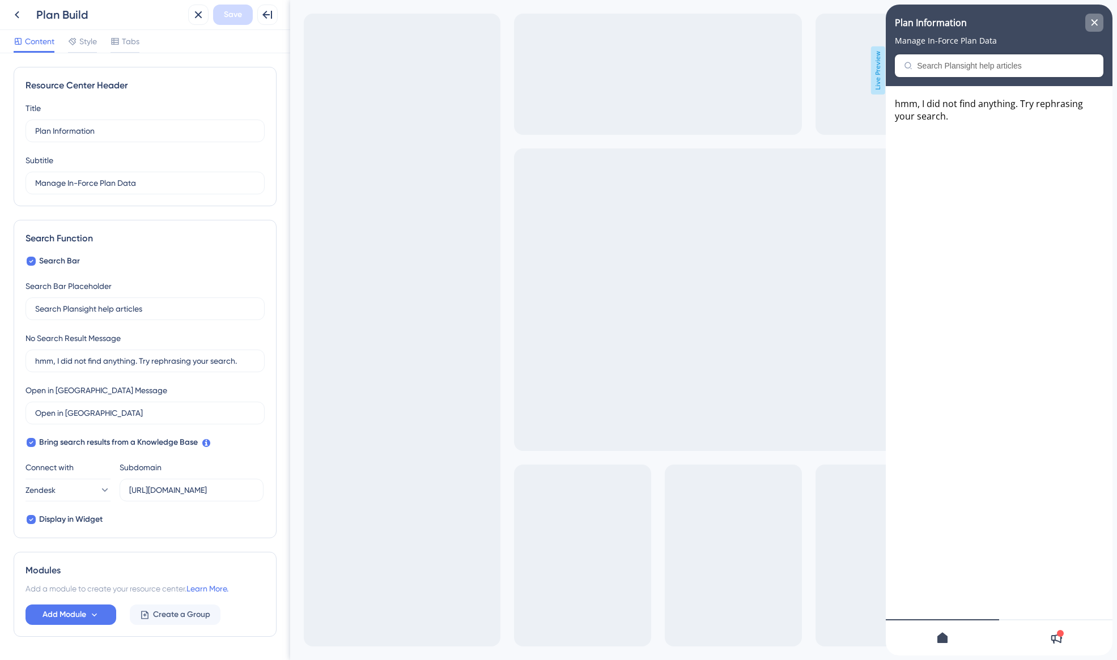
click at [1090, 23] on div "close resource center" at bounding box center [1094, 23] width 18 height 18
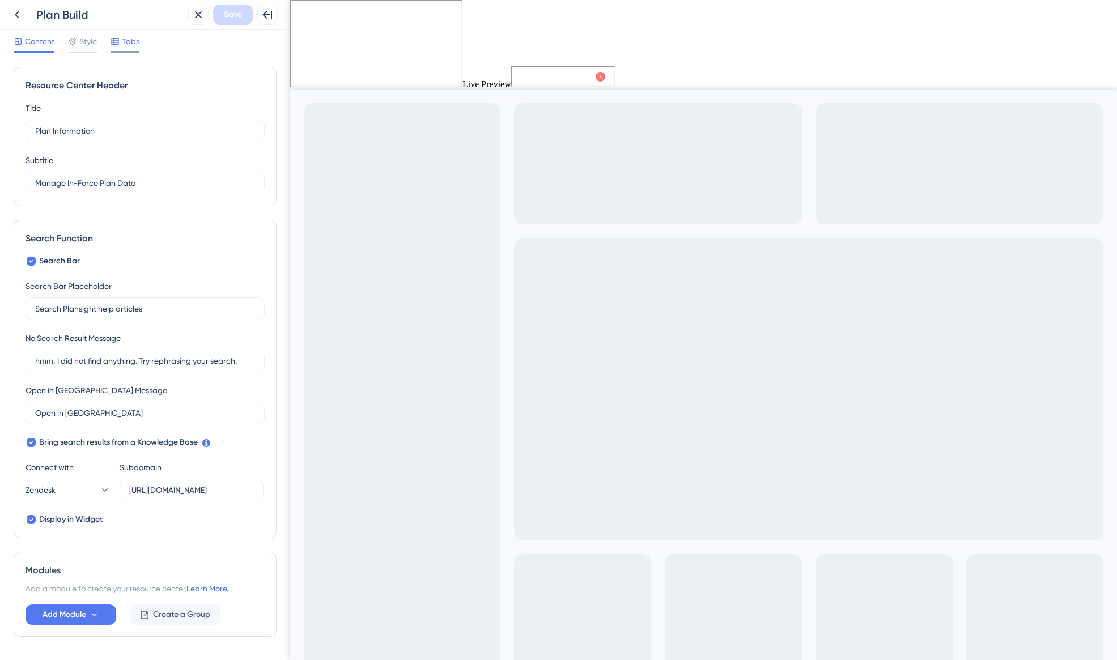
click at [136, 46] on span "Tabs" at bounding box center [131, 42] width 18 height 14
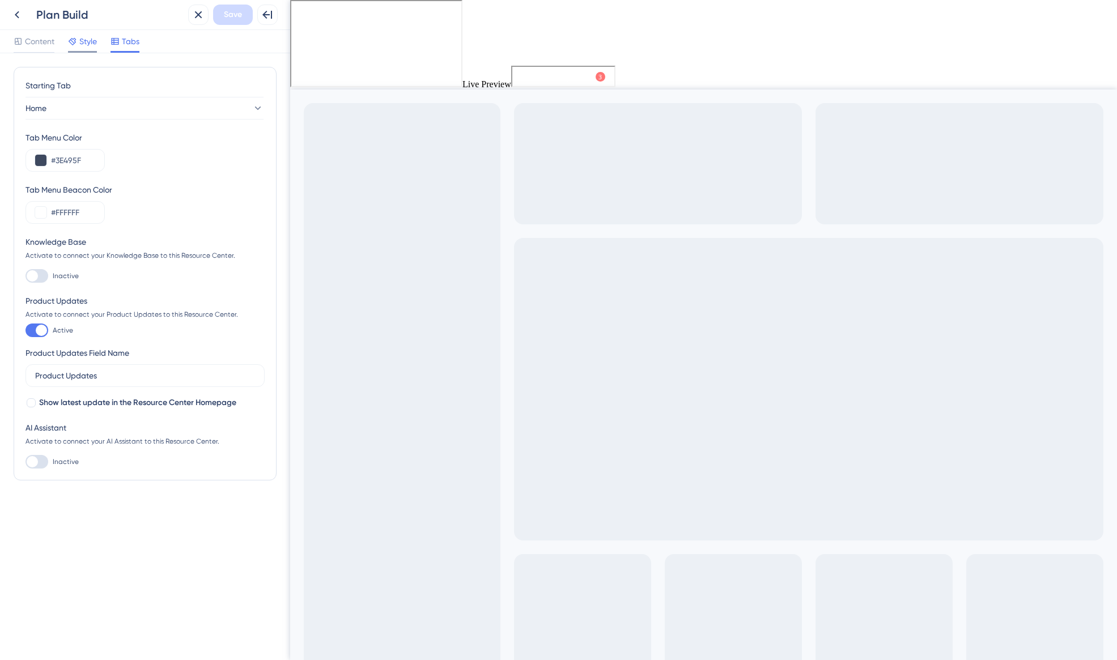
click at [79, 39] on div "Style" at bounding box center [82, 42] width 29 height 14
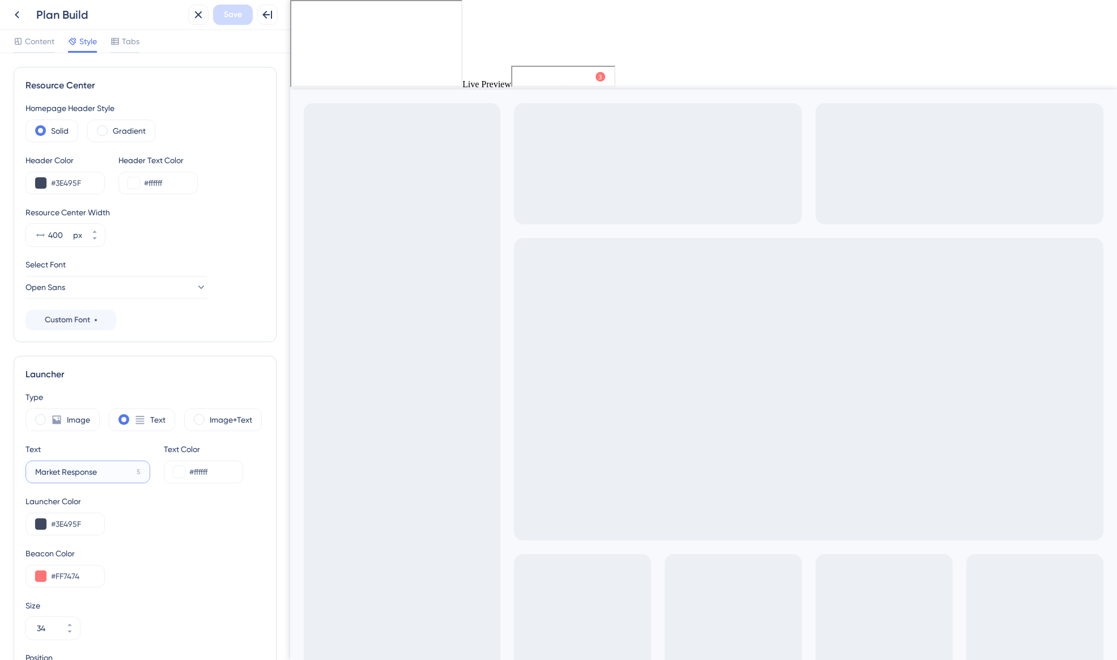
drag, startPoint x: 100, startPoint y: 474, endPoint x: 31, endPoint y: 468, distance: 69.5
click at [31, 468] on label "Market Response 5" at bounding box center [88, 472] width 125 height 23
type input "Plan Information"
click at [228, 19] on span "Save" at bounding box center [233, 15] width 18 height 14
click at [23, 13] on icon at bounding box center [17, 15] width 14 height 14
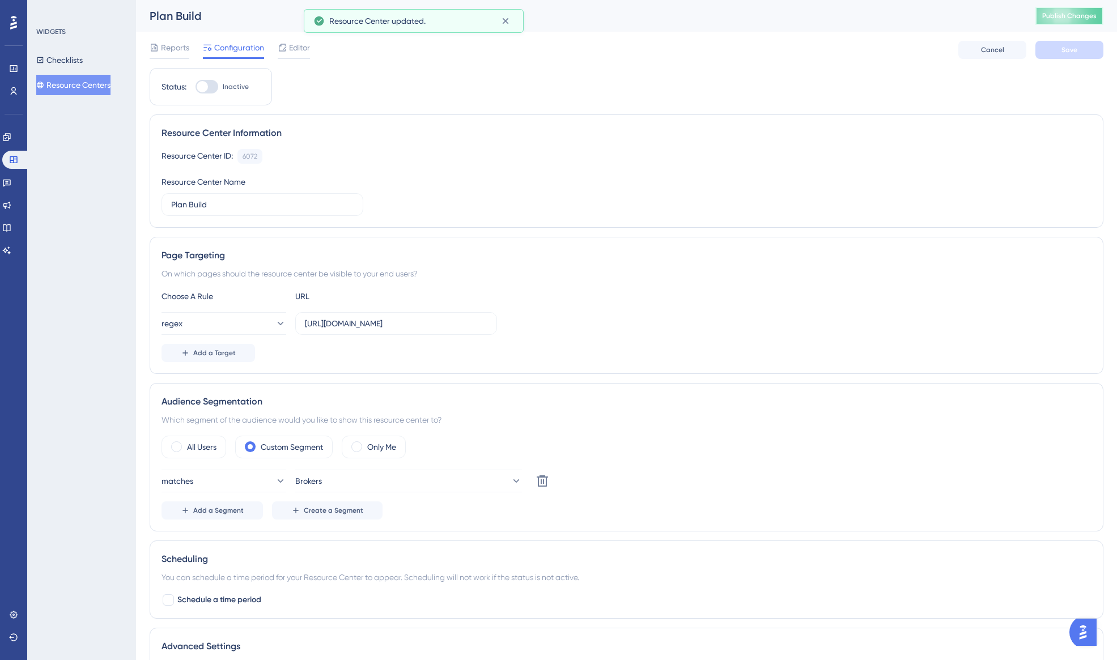
click at [1088, 12] on span "Publish Changes" at bounding box center [1069, 15] width 54 height 9
click at [214, 86] on div at bounding box center [207, 87] width 23 height 14
click at [196, 87] on input "Inactive" at bounding box center [195, 87] width 1 height 1
checkbox input "true"
click at [1061, 52] on span "Save" at bounding box center [1069, 49] width 16 height 9
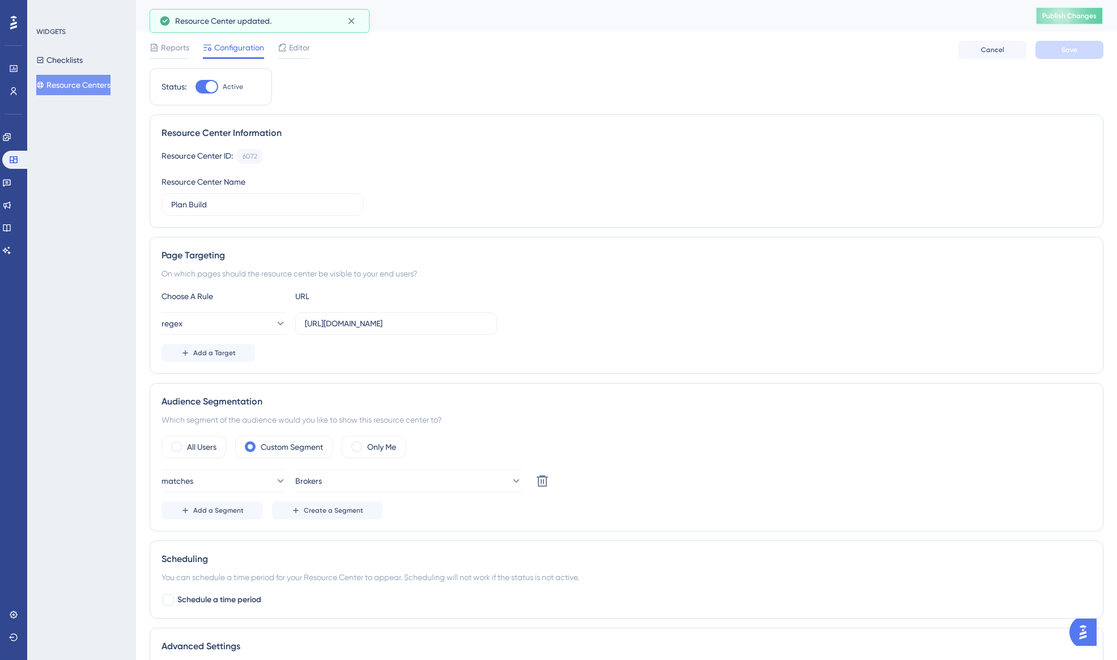
click at [1060, 14] on span "Publish Changes" at bounding box center [1069, 15] width 54 height 9
drag, startPoint x: 368, startPoint y: 326, endPoint x: 421, endPoint y: 329, distance: 53.3
click at [368, 326] on input "https://test.plansight.com/group/wG1Ai-MDh7-LdNl4sVzR6x5bwR4/none#benefitHistor…" at bounding box center [396, 323] width 182 height 12
drag, startPoint x: 428, startPoint y: 324, endPoint x: 514, endPoint y: 322, distance: 86.2
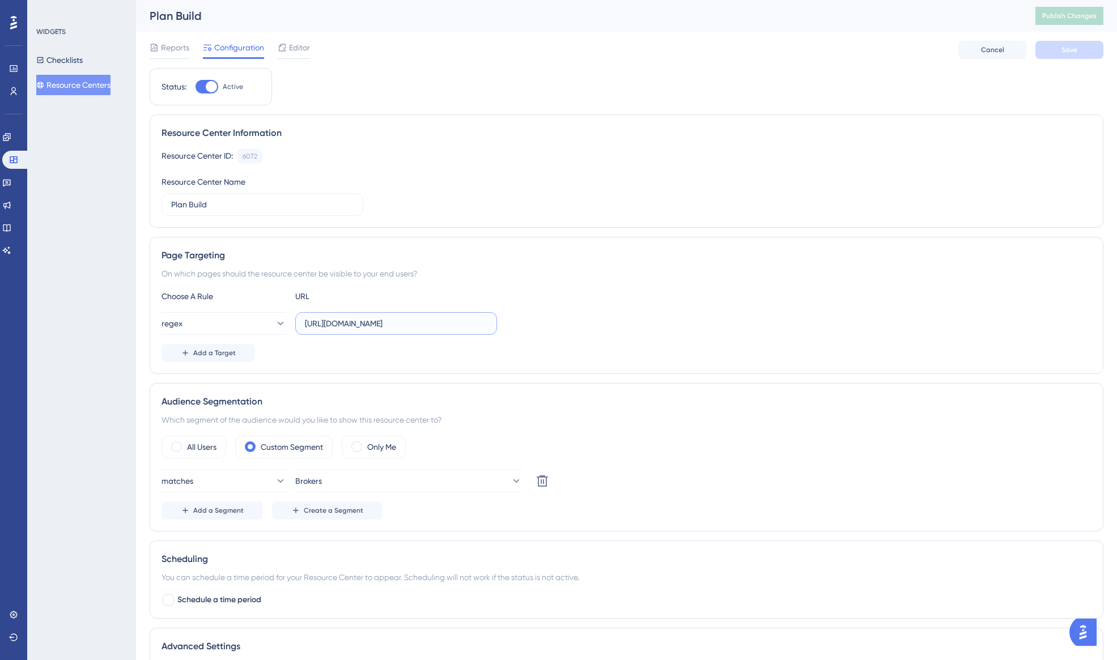
click at [514, 322] on div "regex https://test.plansight.com/group/wG1Ai-MDh7-LdNl4sVzR6x5bwR4/none#benefit…" at bounding box center [627, 323] width 930 height 23
click at [433, 326] on input "https://test.plansight.com/group/wG1Ai-MDh7-LdNl4sVzR6x5bwR4/none#benefitHistor…" at bounding box center [396, 323] width 182 height 12
click at [328, 317] on input "https://test.plansight.com/group/wG1Ai-MDh7-LdNl4sVzR6x5bwR4/none#benefitHistor…" at bounding box center [396, 323] width 182 height 12
paste input "https://test.plansight.com/.*.#benefitHistory.*"
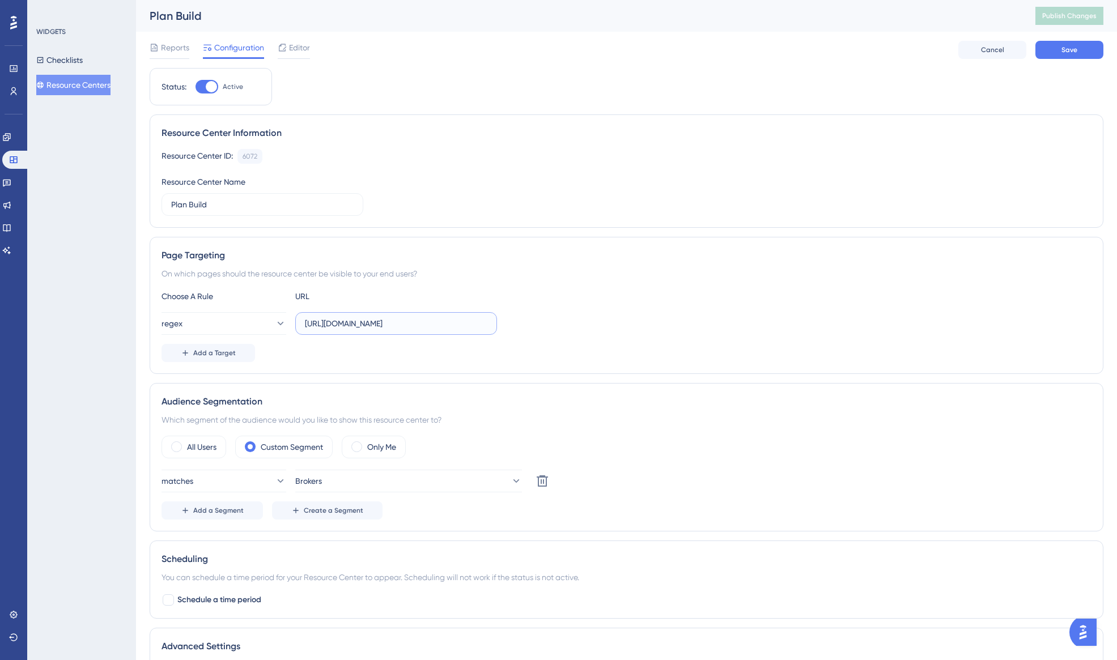
type input "https://test.plansight.com/.*.#benefitHistory.*"
click at [620, 308] on div "Choose A Rule URL regex https://test.plansight.com/.*.#benefitHistory.* Add a T…" at bounding box center [627, 326] width 930 height 73
click at [1073, 56] on button "Save" at bounding box center [1069, 50] width 68 height 18
click at [1071, 19] on span "Publish Changes" at bounding box center [1069, 15] width 54 height 9
click at [75, 86] on button "Resource Centers" at bounding box center [73, 85] width 74 height 20
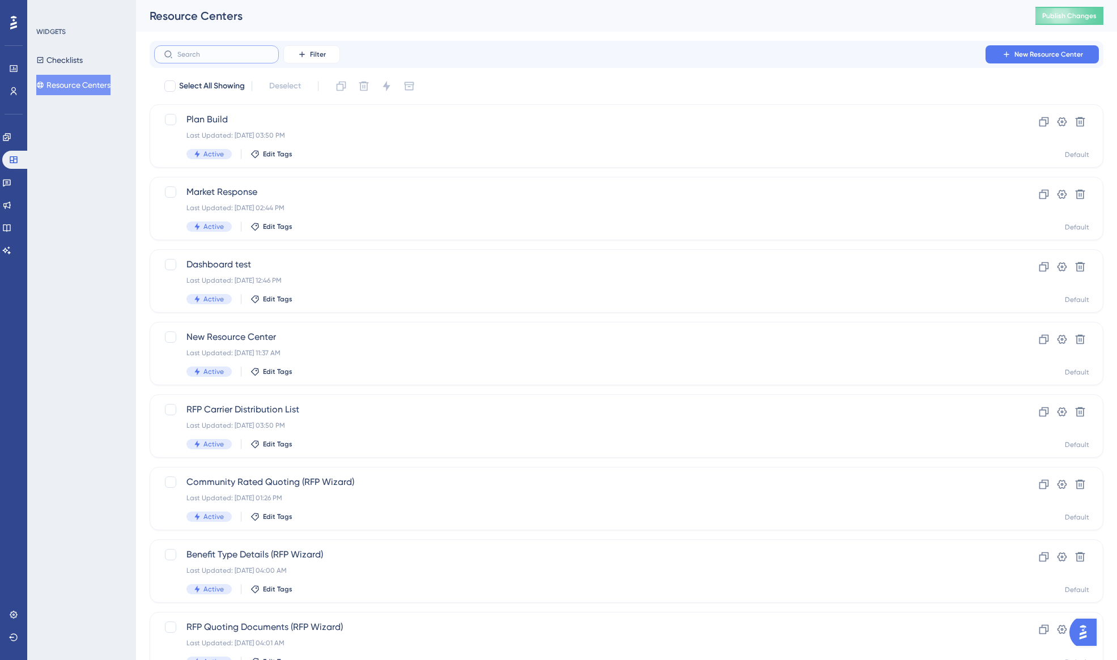
drag, startPoint x: 228, startPoint y: 57, endPoint x: 275, endPoint y: 58, distance: 46.5
click at [229, 57] on input "text" at bounding box center [223, 54] width 92 height 8
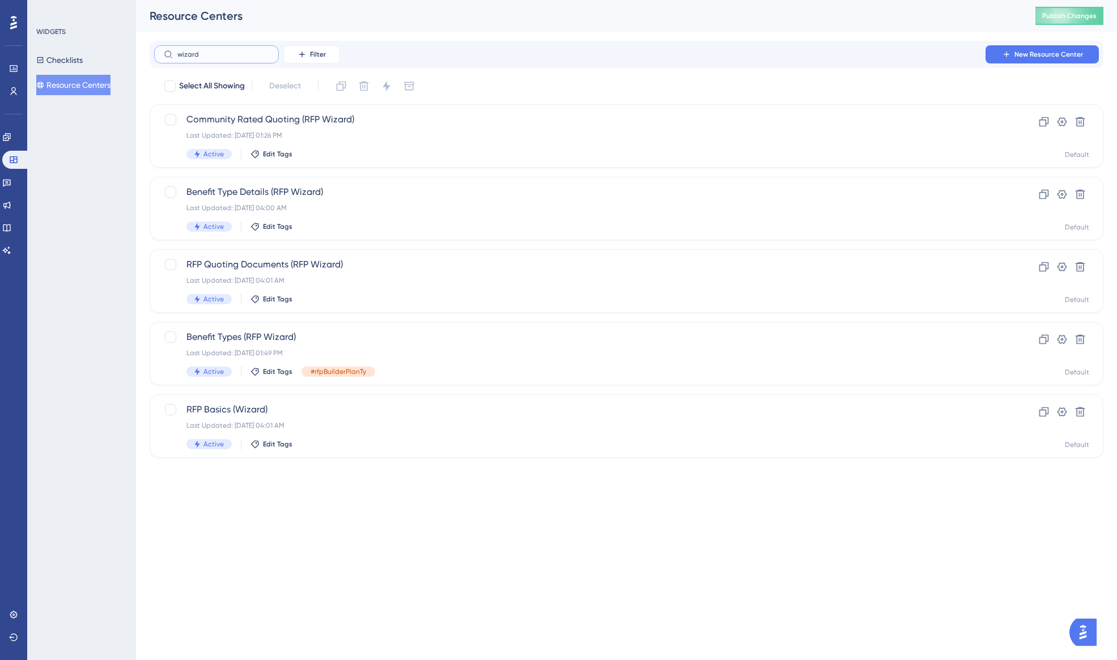
type input "wizard"
click at [235, 117] on span "Community Rated Quoting (RFP Wizard)" at bounding box center [580, 120] width 789 height 14
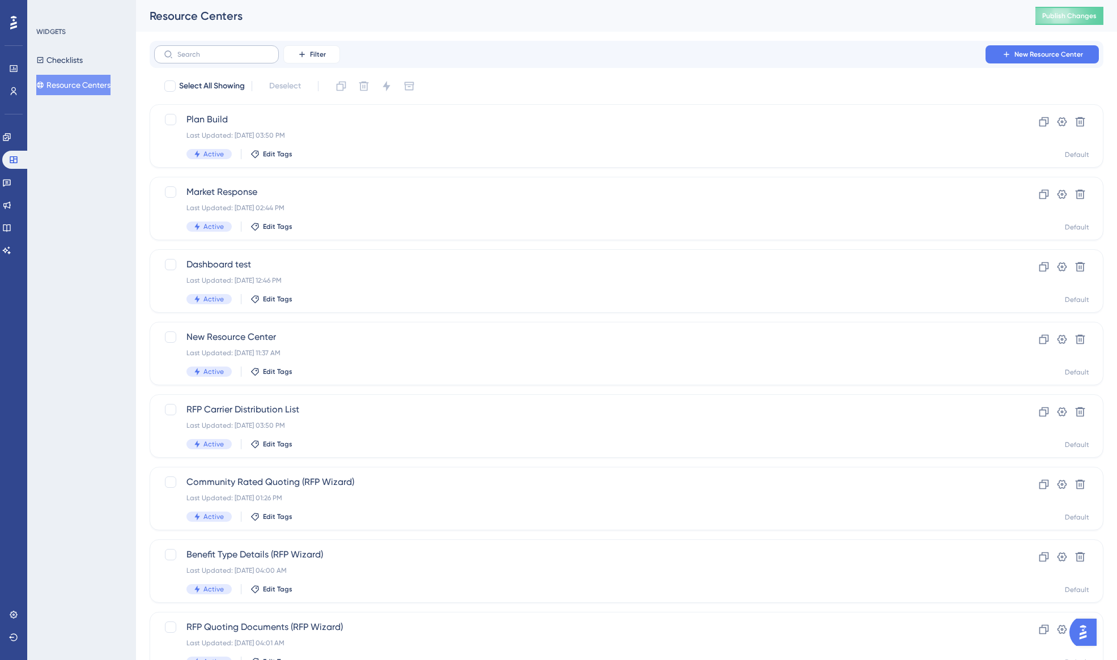
click at [226, 60] on label at bounding box center [216, 54] width 125 height 18
click at [226, 58] on input "text" at bounding box center [223, 54] width 92 height 8
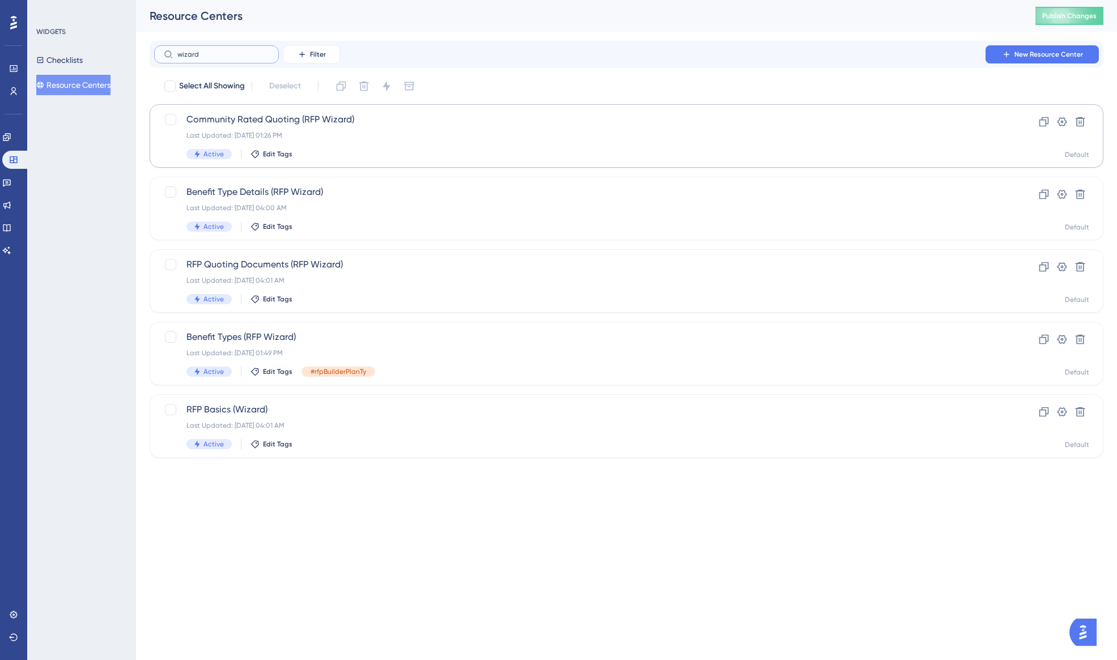
type input "wizard"
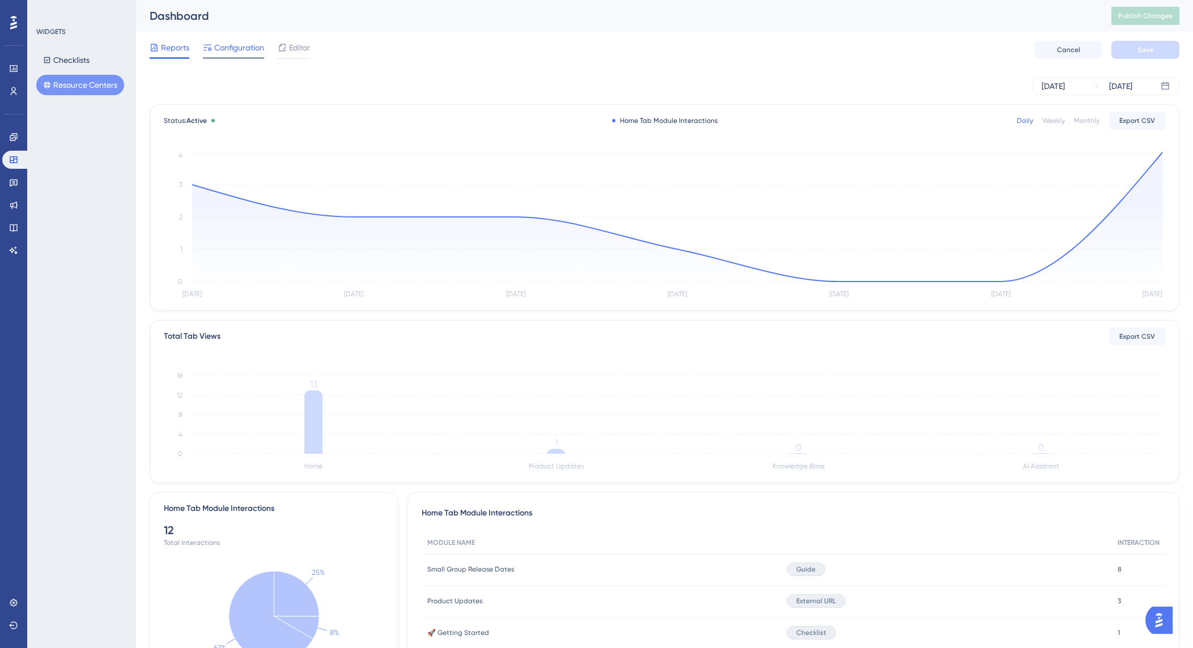
click at [249, 52] on span "Configuration" at bounding box center [239, 48] width 50 height 14
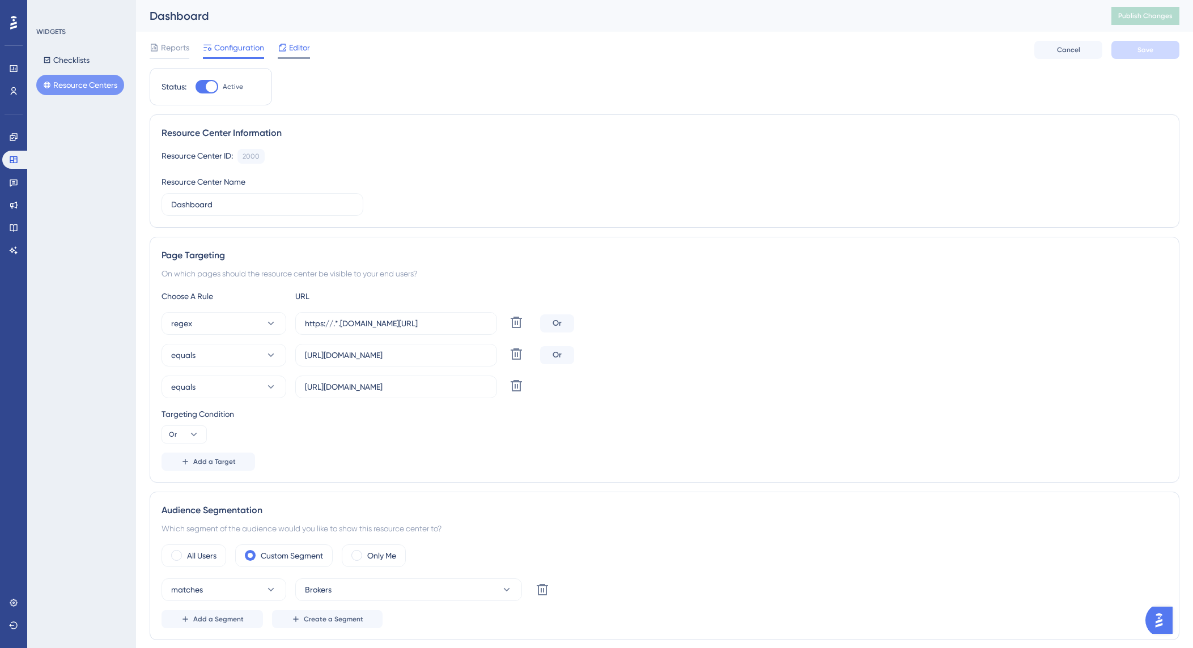
click at [296, 48] on span "Editor" at bounding box center [299, 48] width 21 height 14
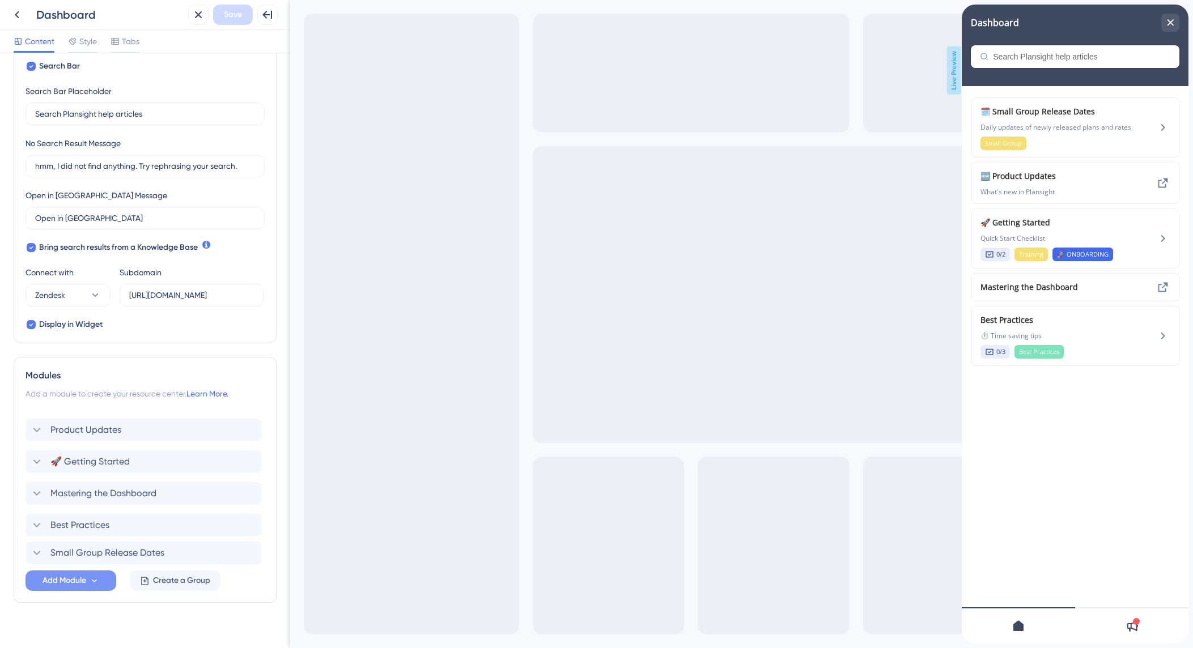
scroll to position [209, 0]
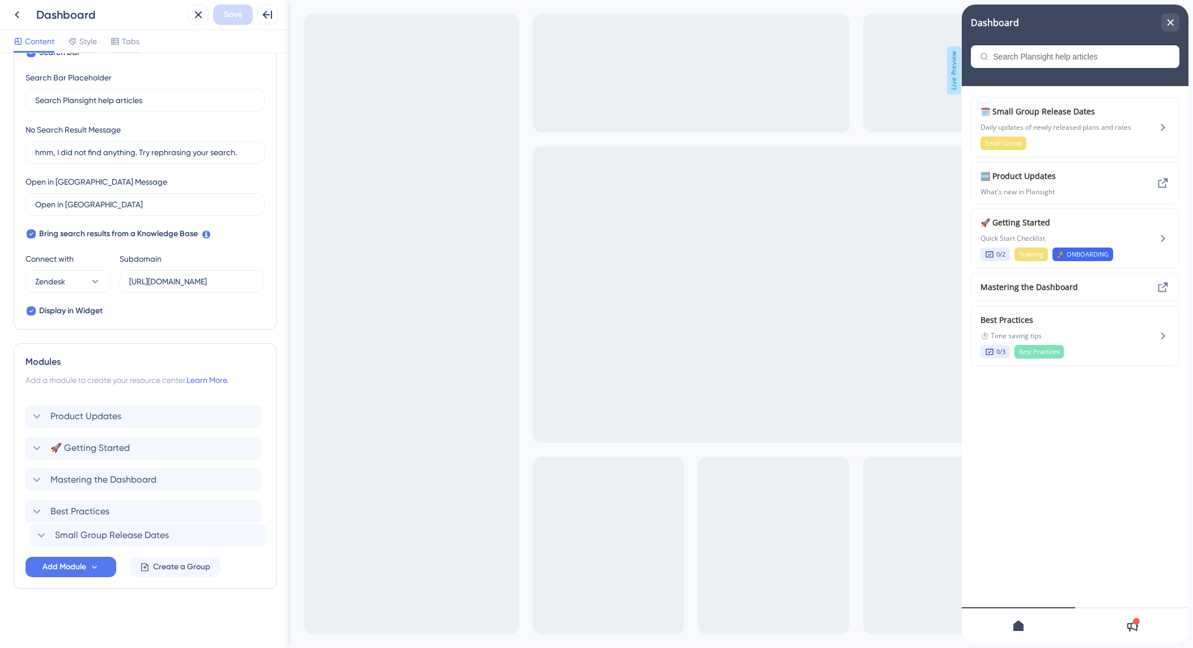
drag, startPoint x: 43, startPoint y: 435, endPoint x: 48, endPoint y: 537, distance: 102.7
click at [48, 537] on div "Small Group Release Dates Product Updates 🚀 Getting Started Mastering the Dashb…" at bounding box center [145, 471] width 239 height 150
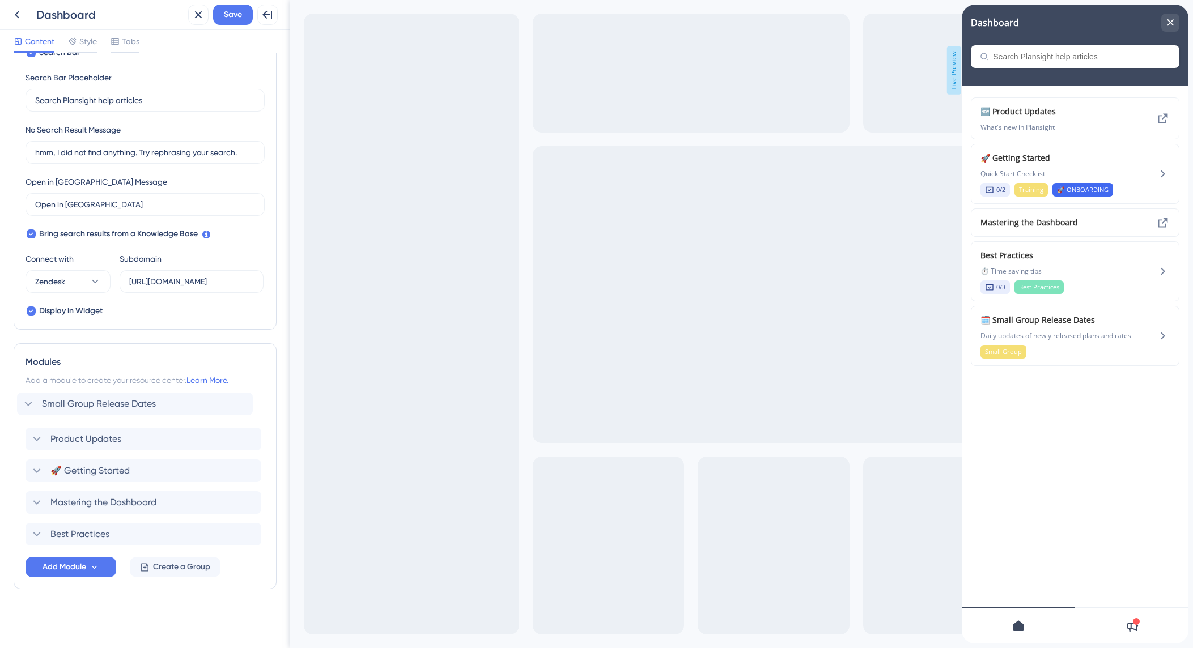
drag, startPoint x: 78, startPoint y: 533, endPoint x: 70, endPoint y: 399, distance: 133.9
click at [70, 399] on div "Product Updates 🚀 Getting Started Mastering the Dashboard Best Practices Small …" at bounding box center [145, 471] width 239 height 150
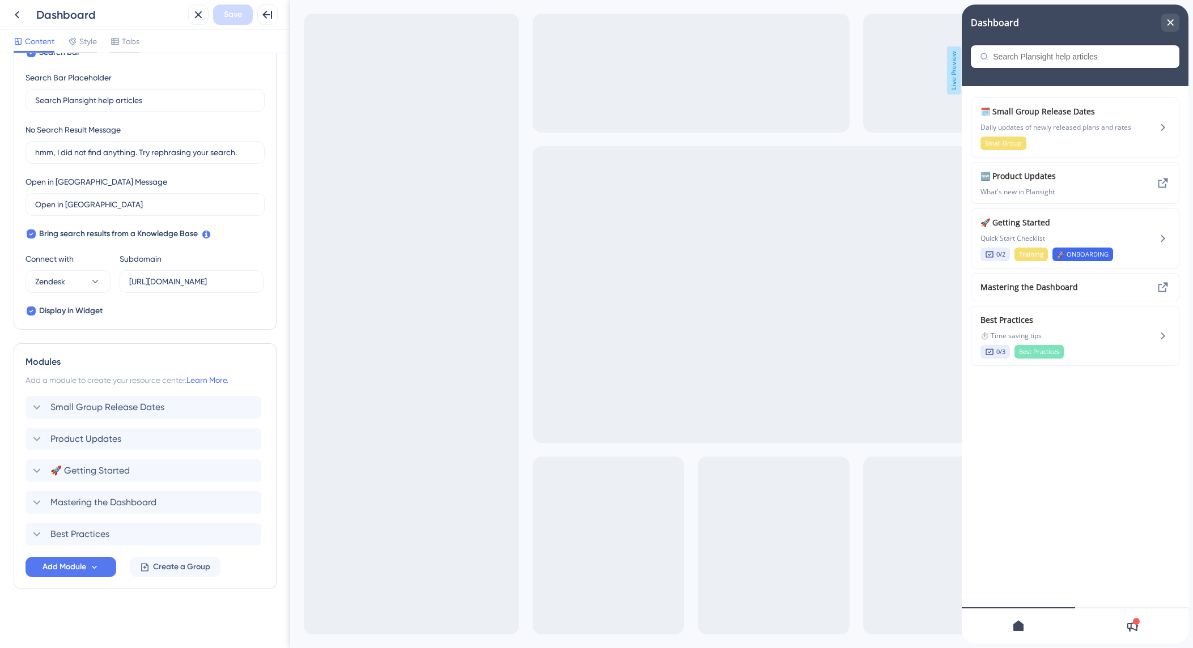
scroll to position [0, 0]
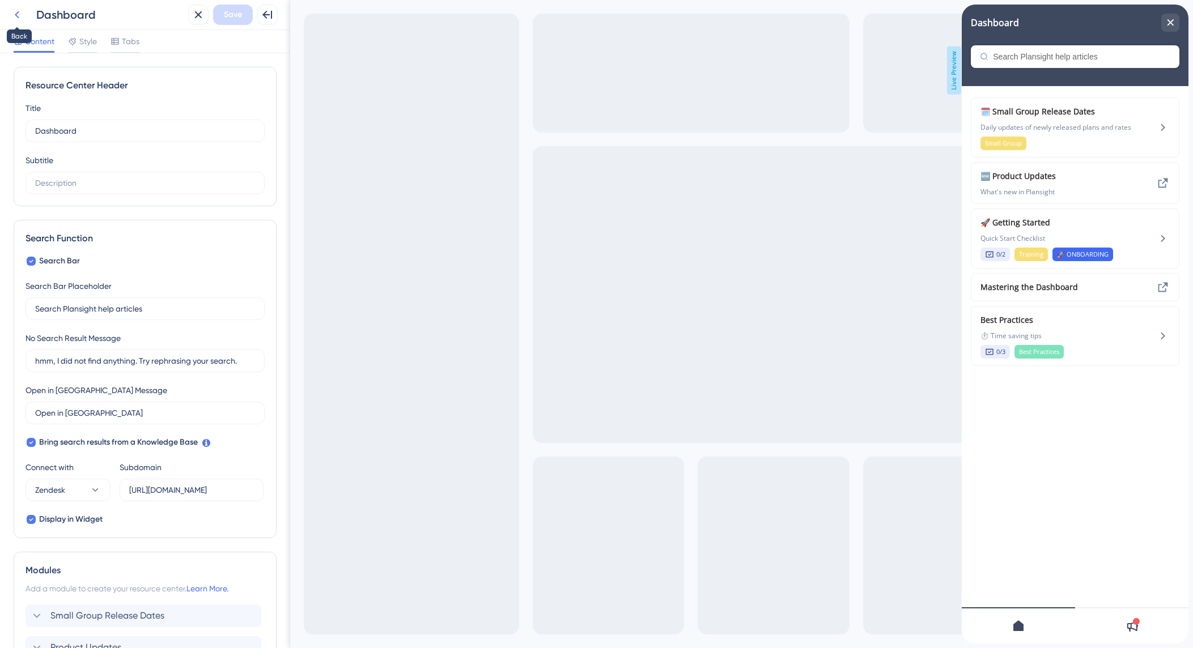
click at [21, 14] on icon at bounding box center [17, 15] width 14 height 14
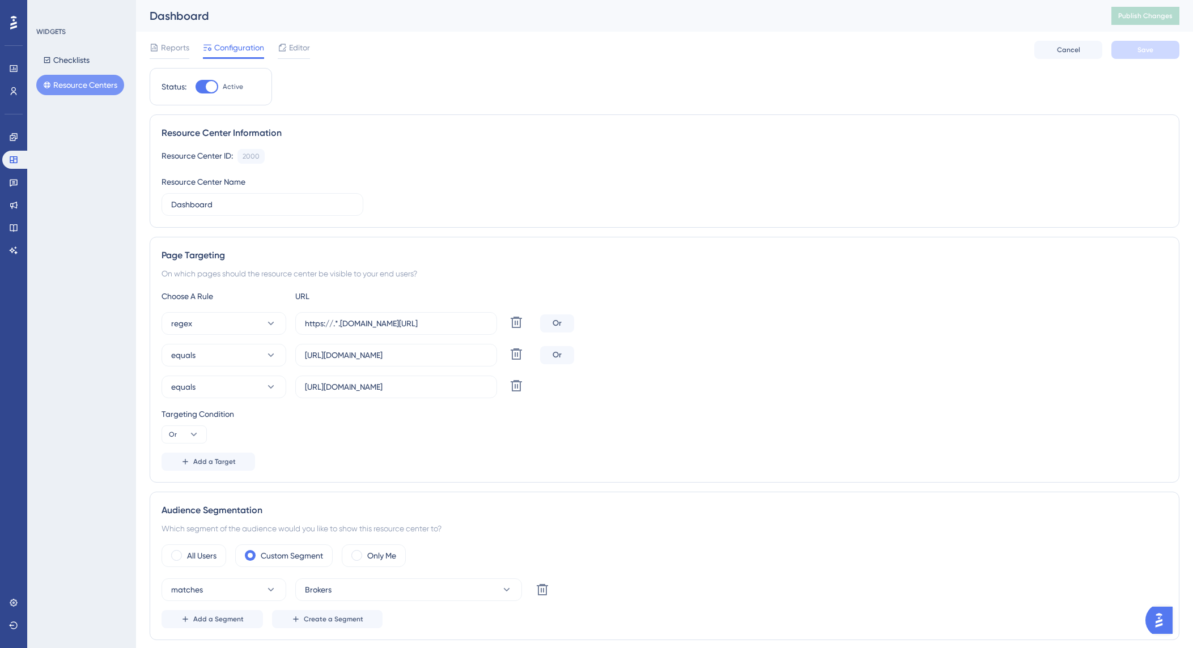
click at [87, 83] on button "Resource Centers" at bounding box center [80, 85] width 88 height 20
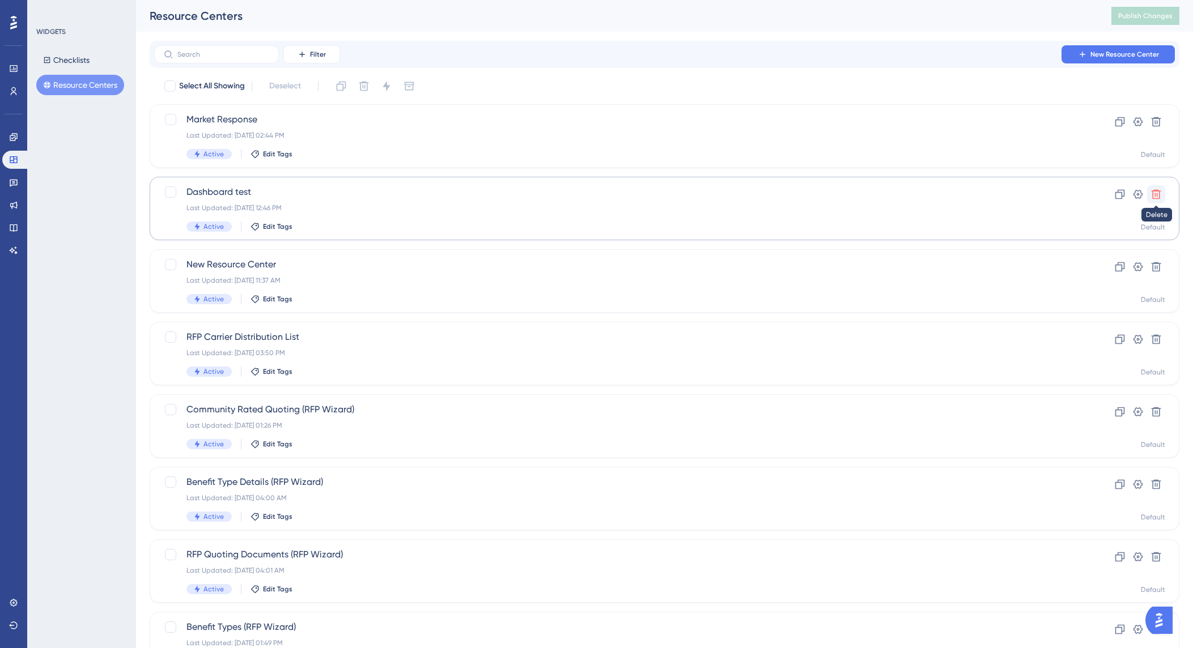
click at [1155, 192] on icon at bounding box center [1155, 194] width 11 height 11
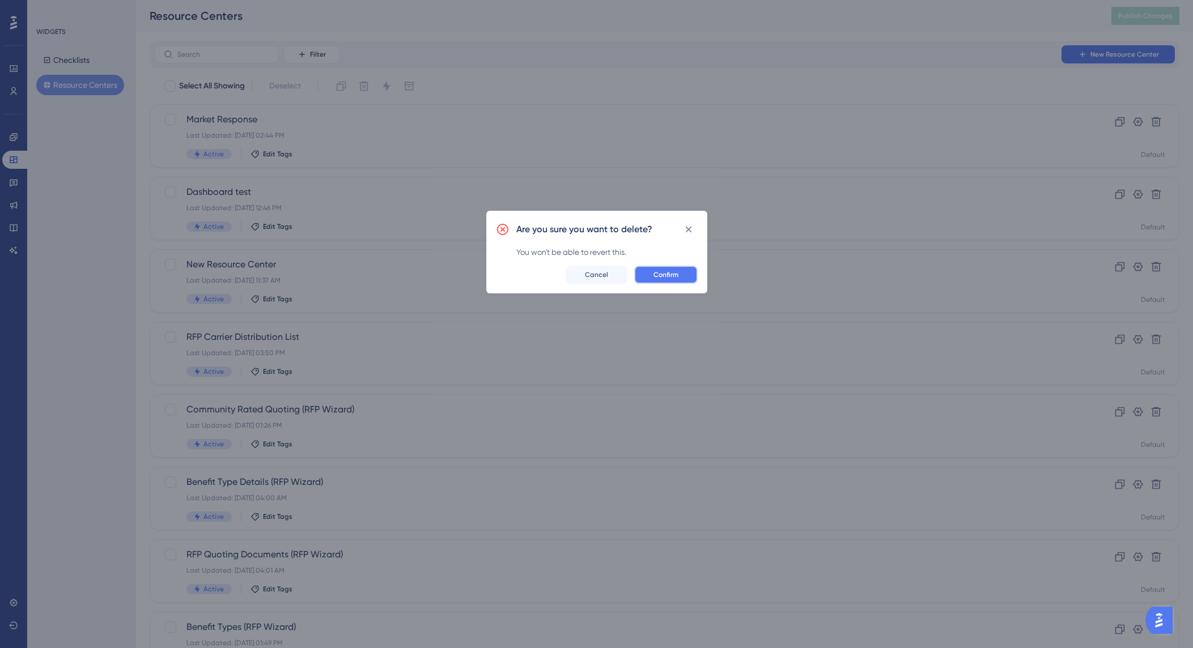
click at [669, 270] on button "Confirm" at bounding box center [665, 275] width 63 height 18
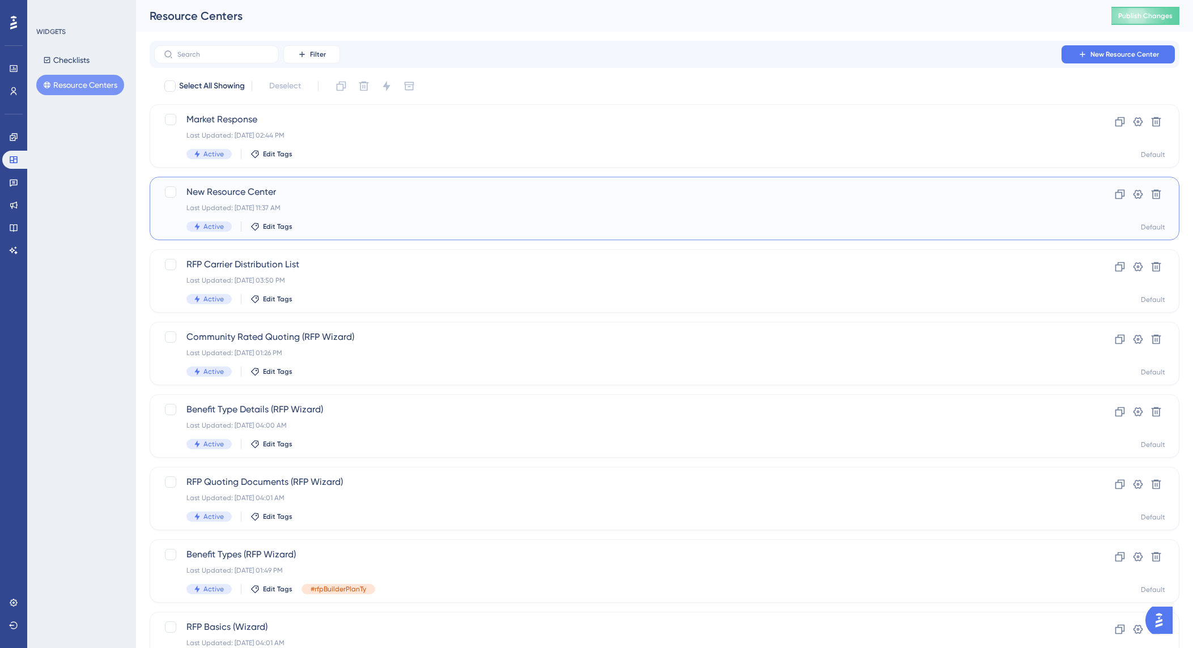
click at [273, 201] on div "New Resource Center Last Updated: [DATE] 11:37 AM Active Edit Tags" at bounding box center [618, 208] width 865 height 46
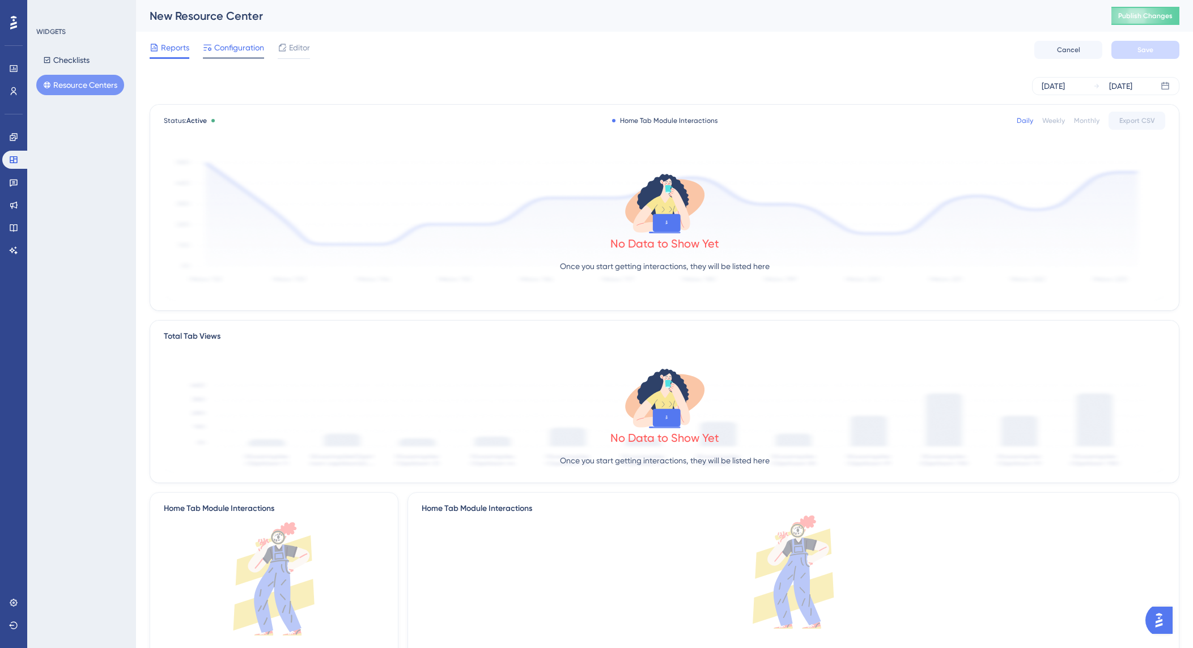
click at [236, 49] on span "Configuration" at bounding box center [239, 48] width 50 height 14
click at [82, 79] on button "Resource Centers" at bounding box center [80, 85] width 88 height 20
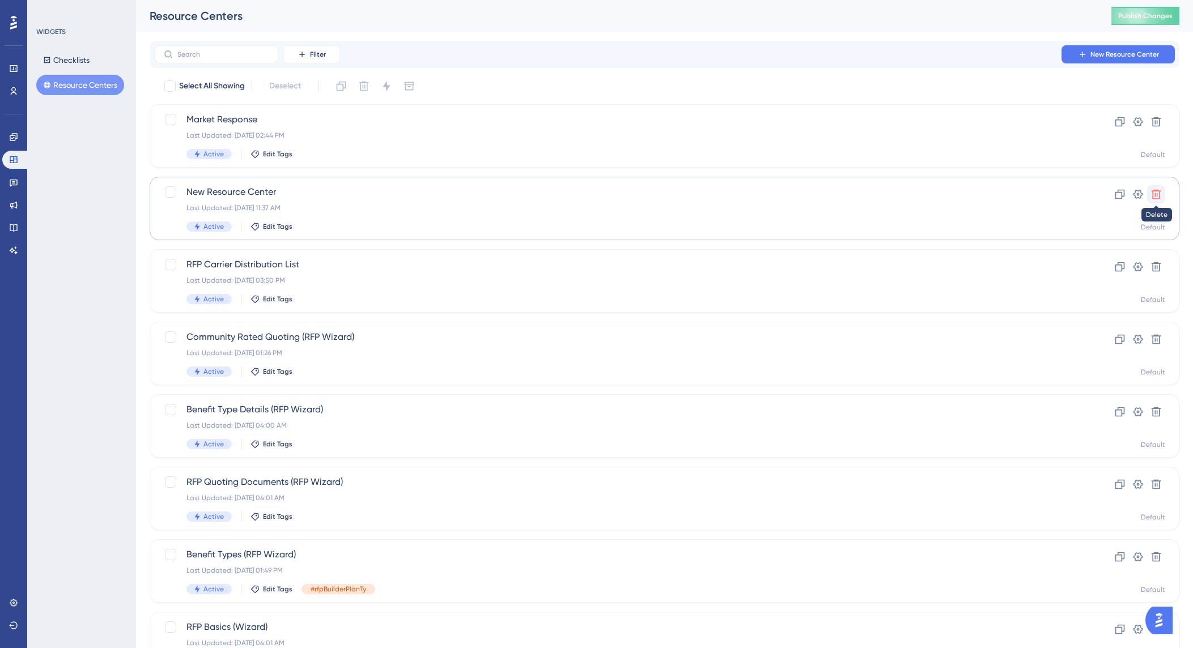
click at [1153, 196] on icon at bounding box center [1155, 194] width 11 height 11
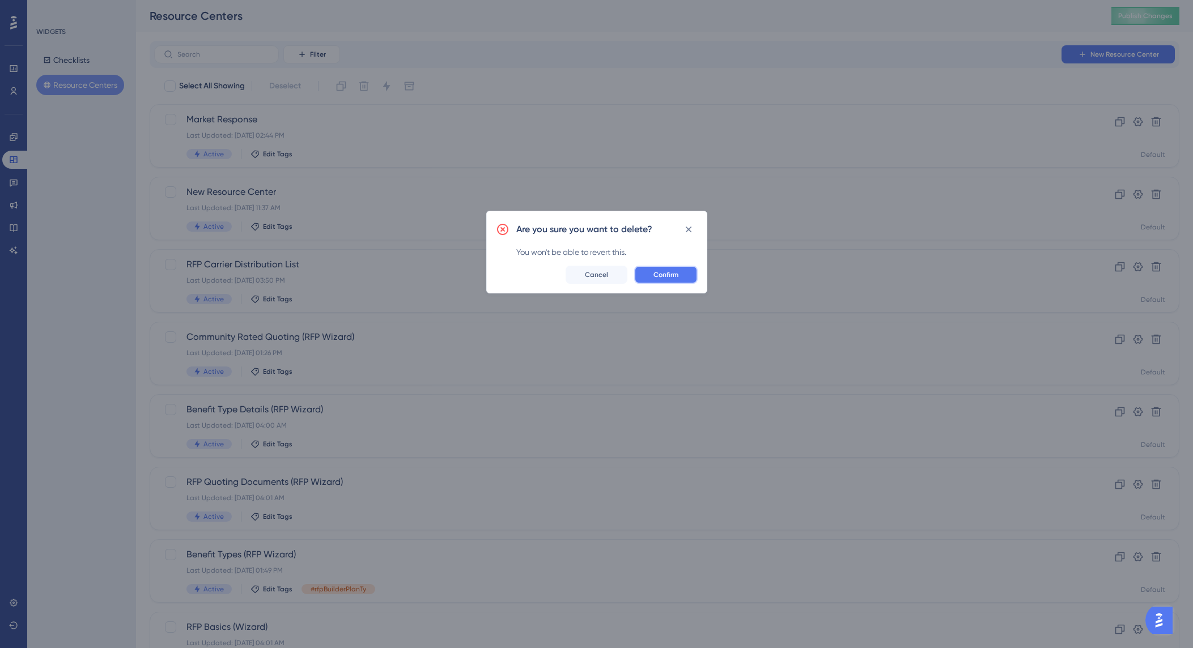
click at [675, 272] on span "Confirm" at bounding box center [665, 274] width 25 height 9
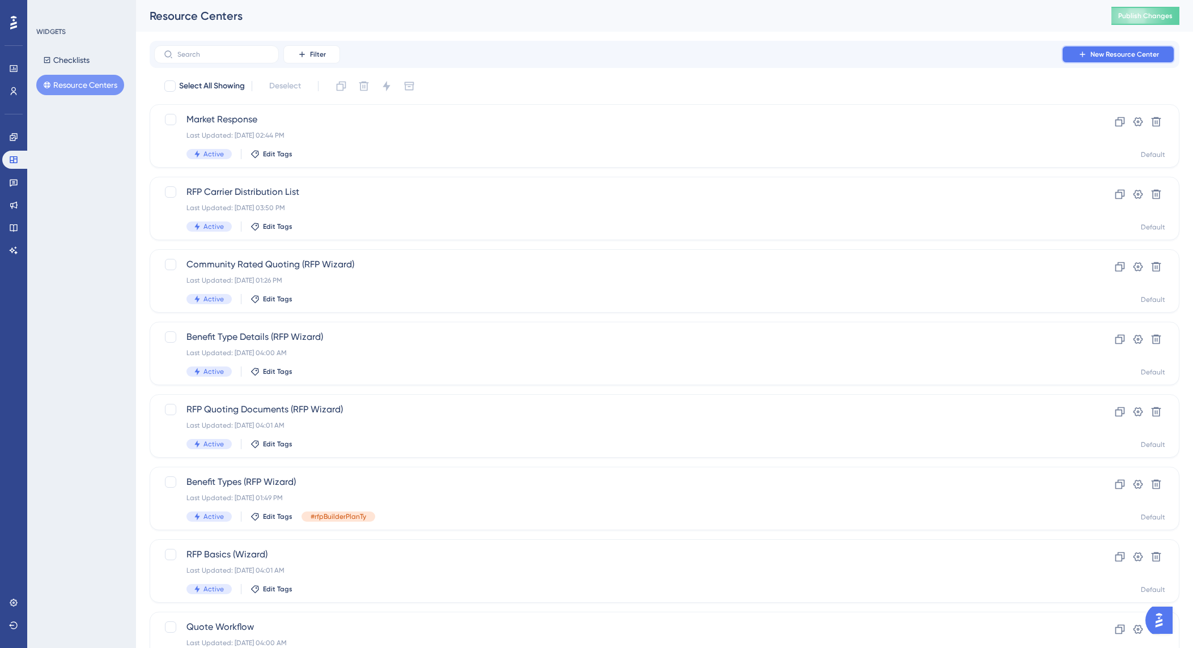
click at [1125, 55] on span "New Resource Center" at bounding box center [1124, 54] width 69 height 9
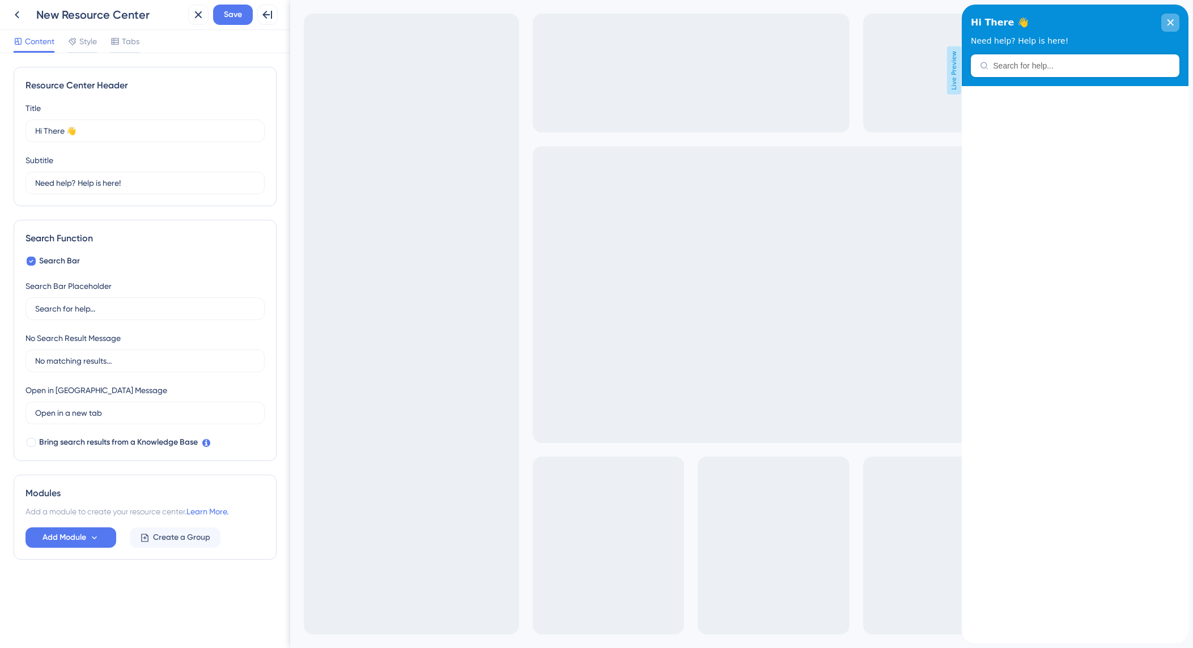
click at [1170, 21] on icon "close resource center" at bounding box center [1170, 22] width 7 height 7
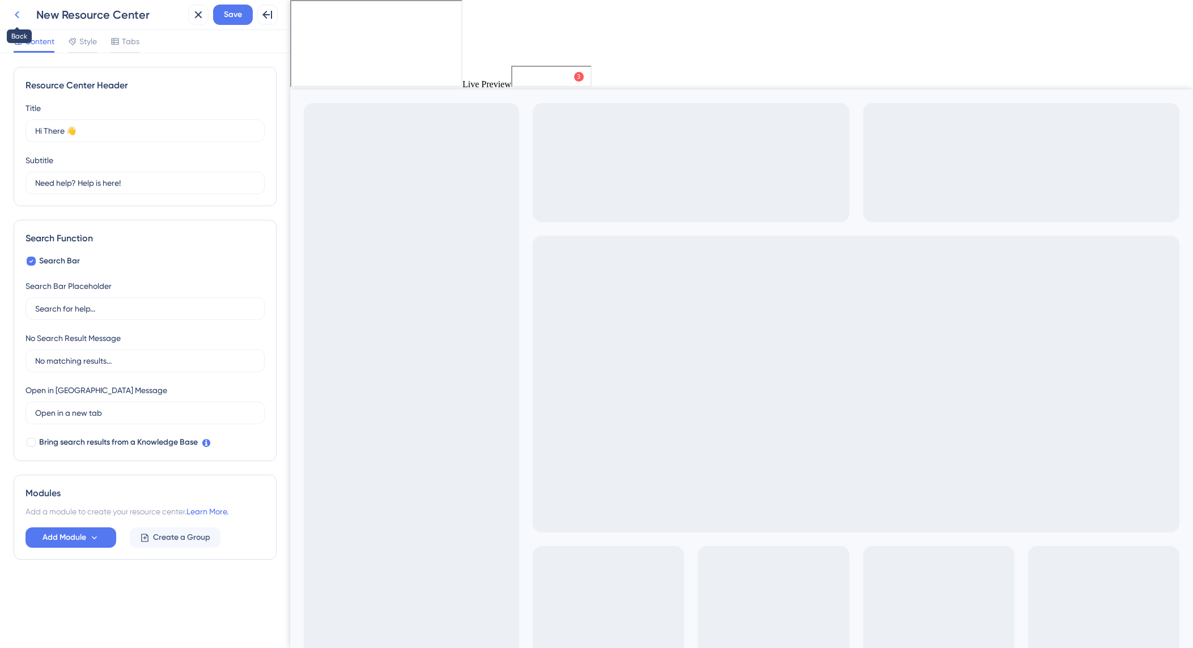
click at [21, 14] on icon at bounding box center [17, 15] width 14 height 14
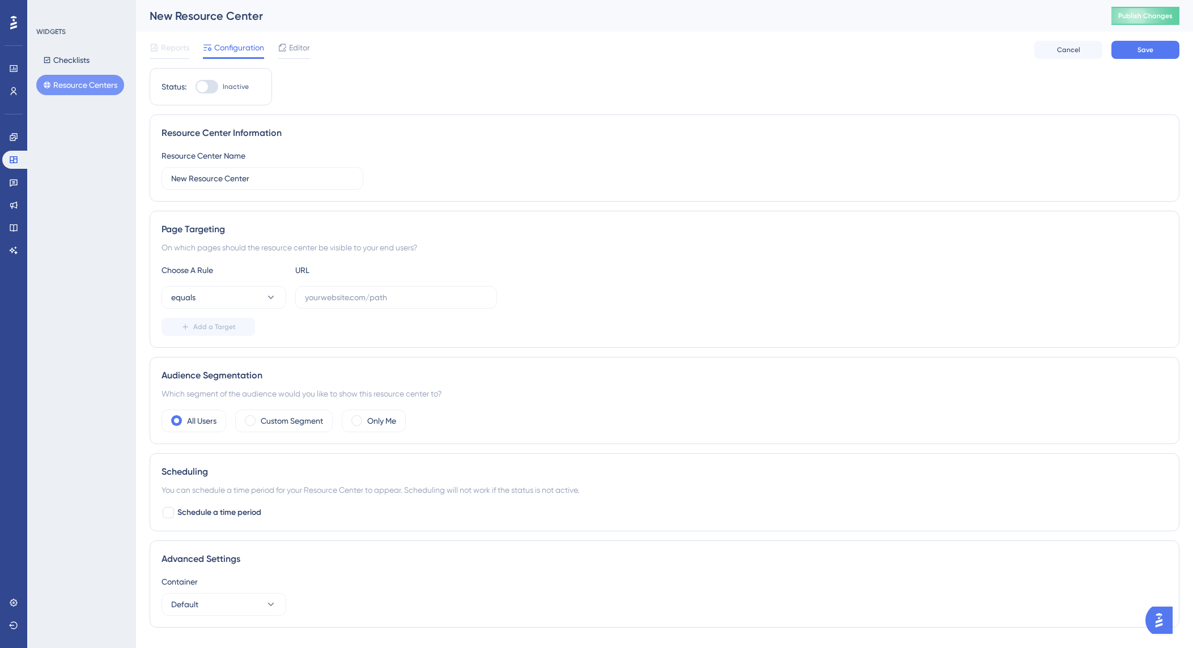
click at [73, 82] on button "Resource Centers" at bounding box center [80, 85] width 88 height 20
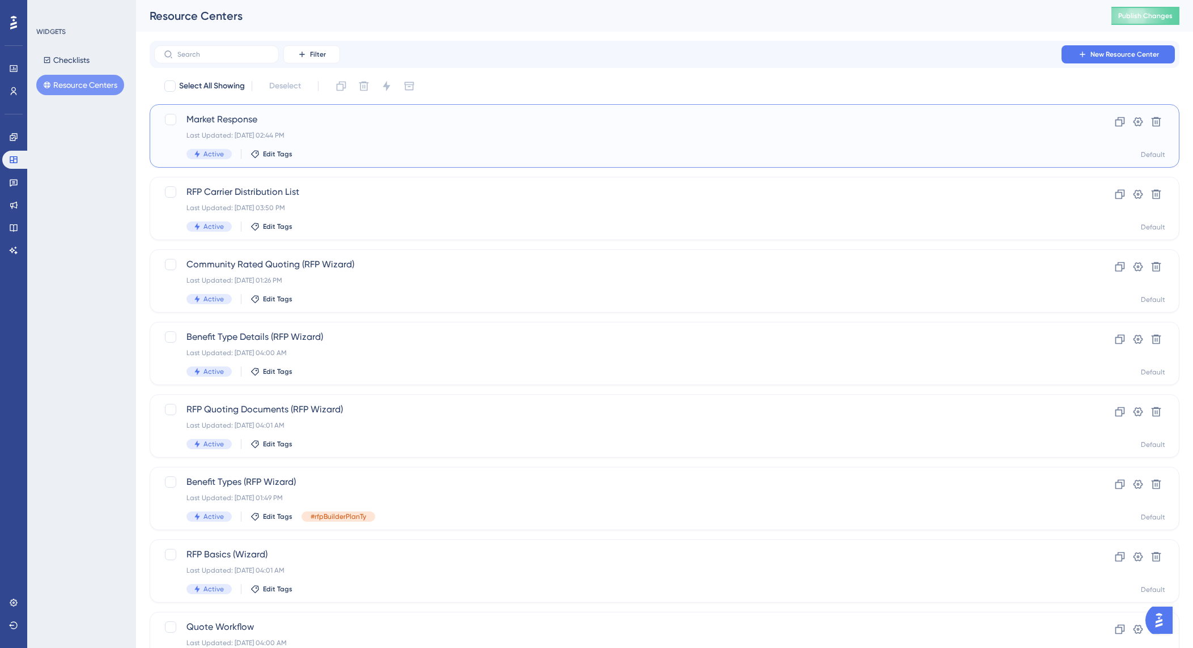
click at [283, 128] on div "Market Response Last Updated: Oct 07 2025, 02:44 PM Active Edit Tags" at bounding box center [618, 136] width 865 height 46
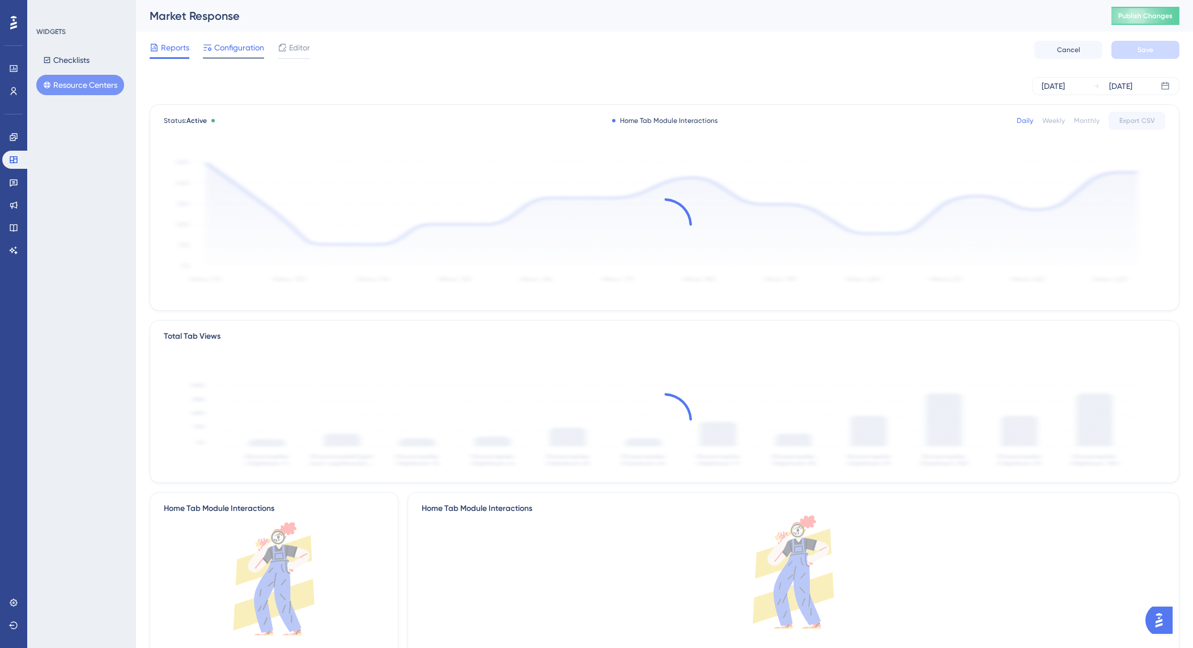
click at [238, 49] on span "Configuration" at bounding box center [239, 48] width 50 height 14
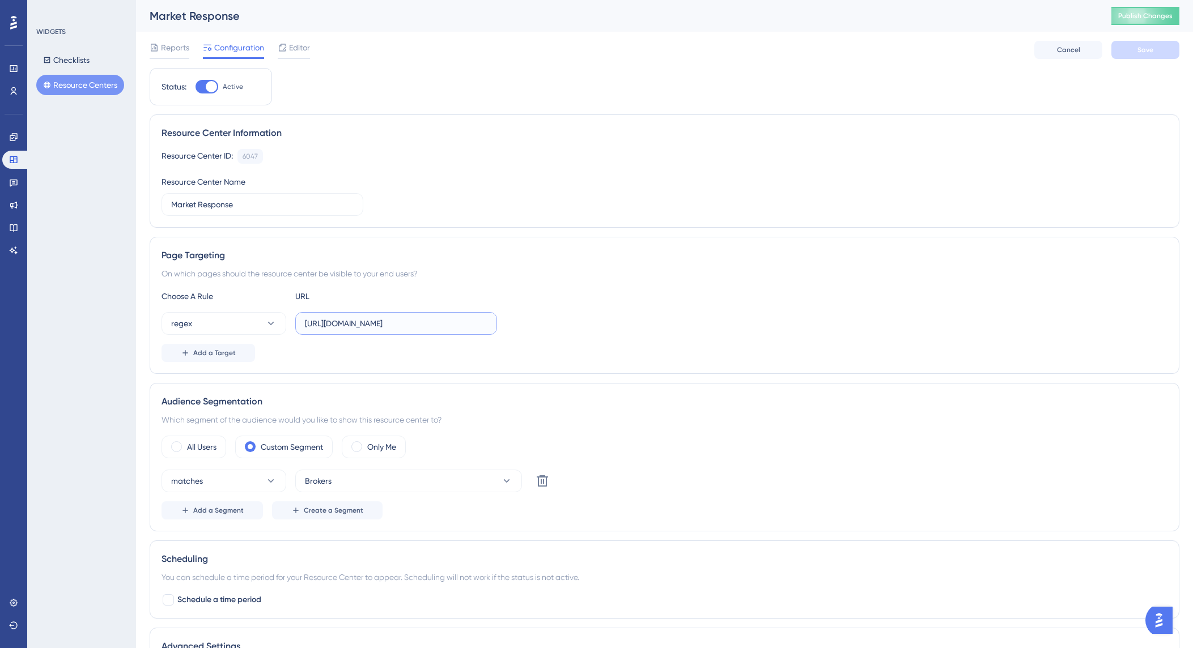
drag, startPoint x: 349, startPoint y: 324, endPoint x: 338, endPoint y: 326, distance: 11.7
click at [336, 325] on input "https://test.plansight.com/group/.*.#marketResponse" at bounding box center [396, 323] width 182 height 12
click at [358, 326] on input "https://test.plansight.com/group/.*.#marketResponse" at bounding box center [396, 323] width 182 height 12
drag, startPoint x: 348, startPoint y: 323, endPoint x: 390, endPoint y: 330, distance: 43.1
click at [334, 323] on input "https://test.plansight.com/group/.*.#marketResponse" at bounding box center [396, 323] width 182 height 12
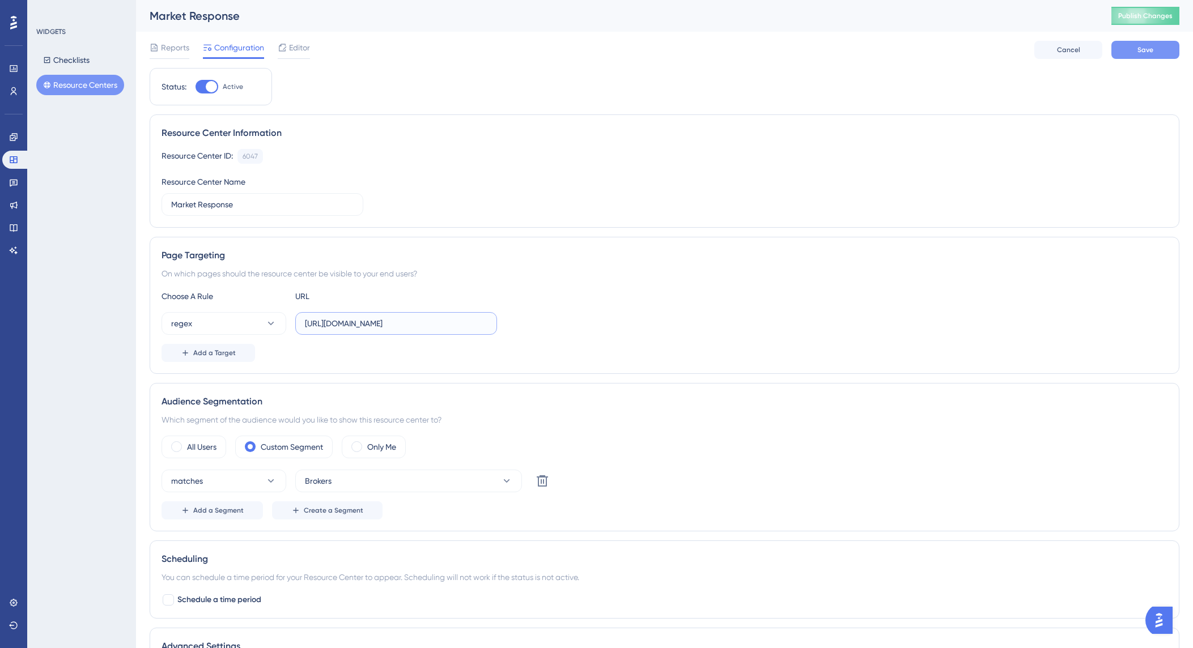
type input "https://stage.plansight.com/group/.*.#marketResponse"
click at [1138, 50] on span "Save" at bounding box center [1145, 49] width 16 height 9
click at [1141, 14] on span "Publish Changes" at bounding box center [1145, 15] width 54 height 9
click at [205, 355] on span "Add a Target" at bounding box center [214, 353] width 43 height 9
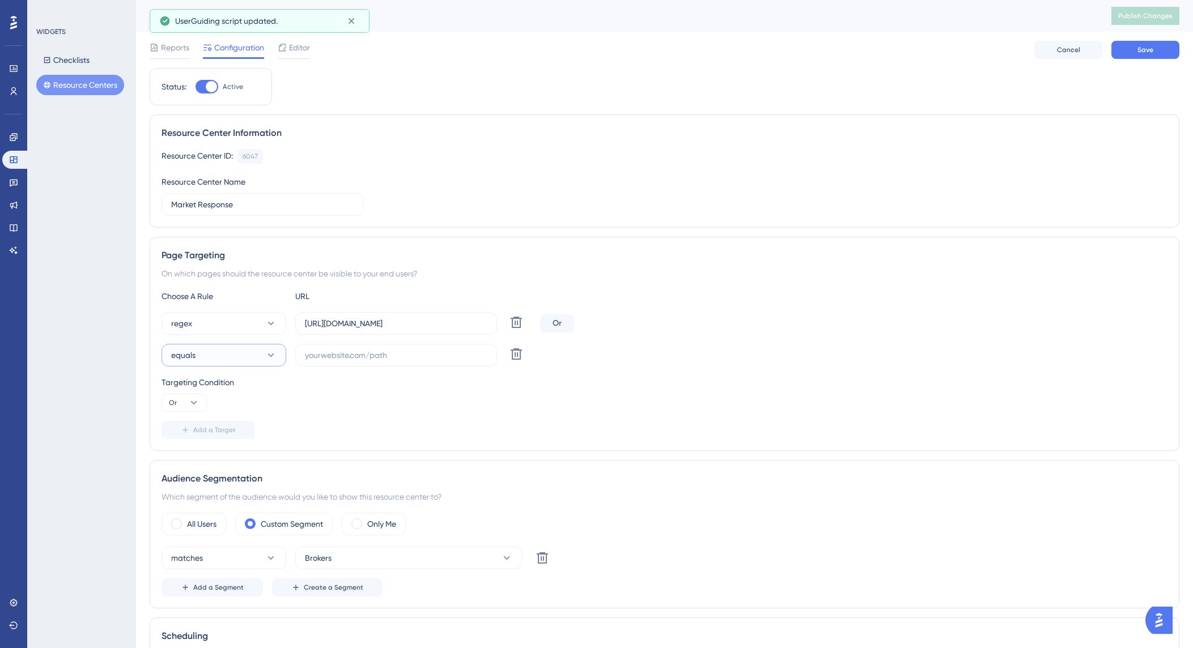
click at [267, 356] on icon at bounding box center [270, 355] width 11 height 11
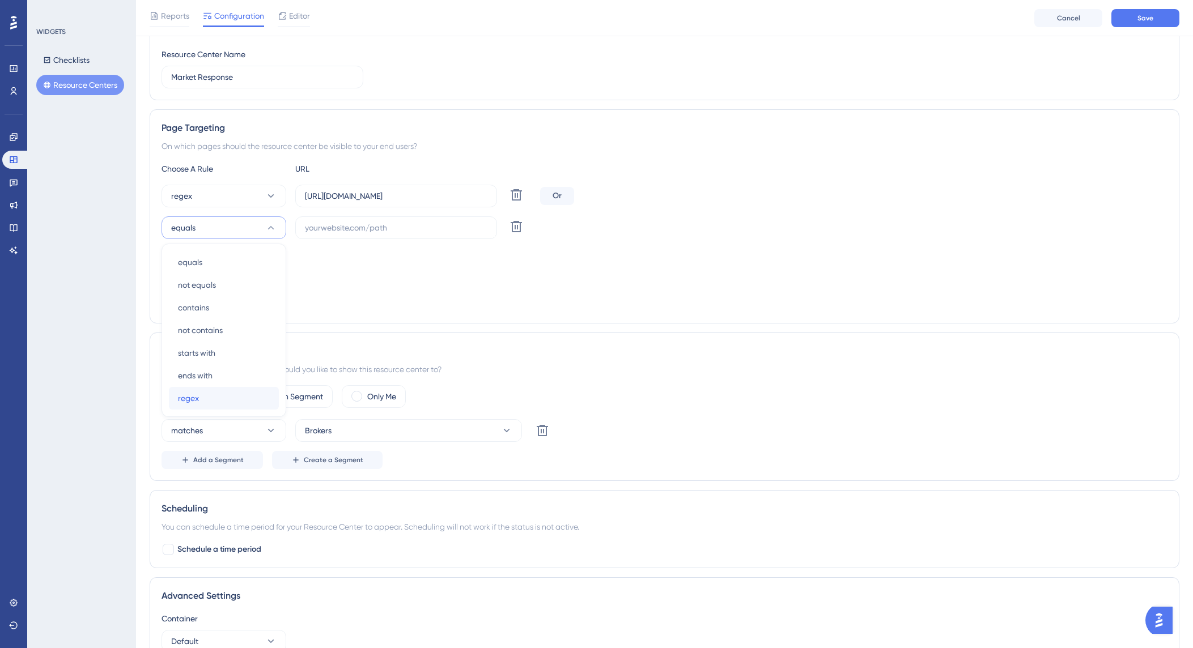
click at [195, 399] on span "regex" at bounding box center [188, 399] width 21 height 14
drag, startPoint x: 301, startPoint y: 196, endPoint x: 514, endPoint y: 193, distance: 213.1
click at [526, 194] on div "regex https://stage.plansight.com/group/.*.#marketResponse Delete" at bounding box center [349, 196] width 374 height 23
copy div "Delete"
click at [343, 224] on input "text" at bounding box center [396, 228] width 182 height 12
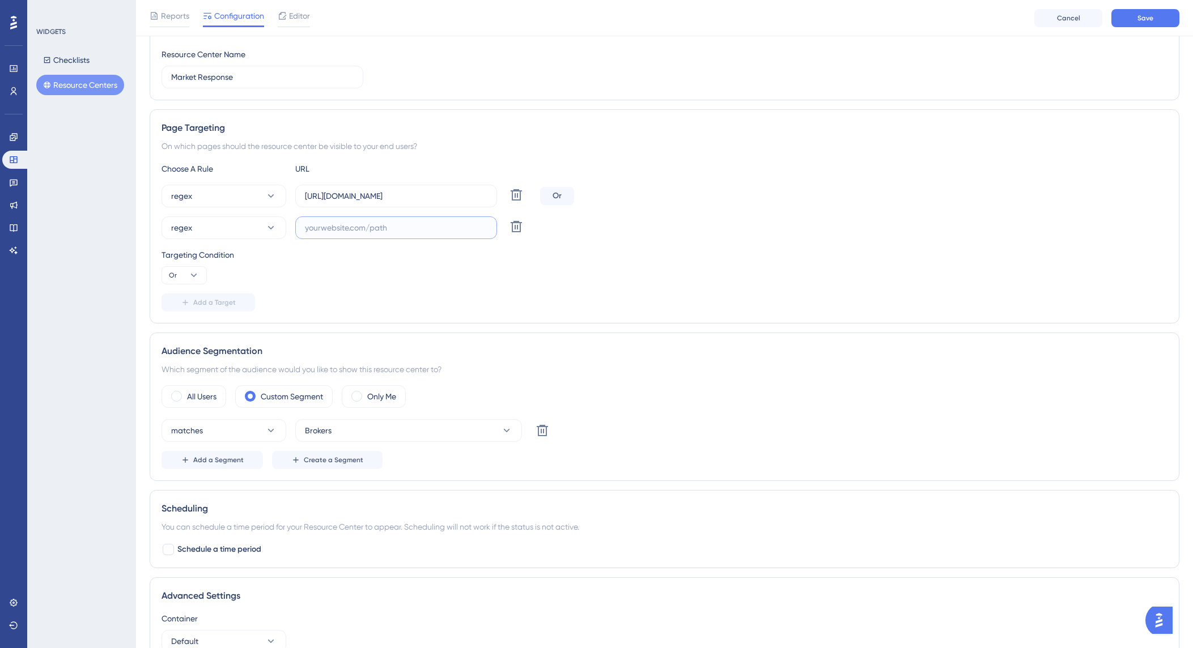
paste input "https://stage.plansight.com/group/.*.#marketResponse"
drag, startPoint x: 331, startPoint y: 228, endPoint x: 312, endPoint y: 229, distance: 19.3
click at [312, 229] on input "https://stage.plansight.com/group/.*.#marketResponse" at bounding box center [396, 228] width 182 height 12
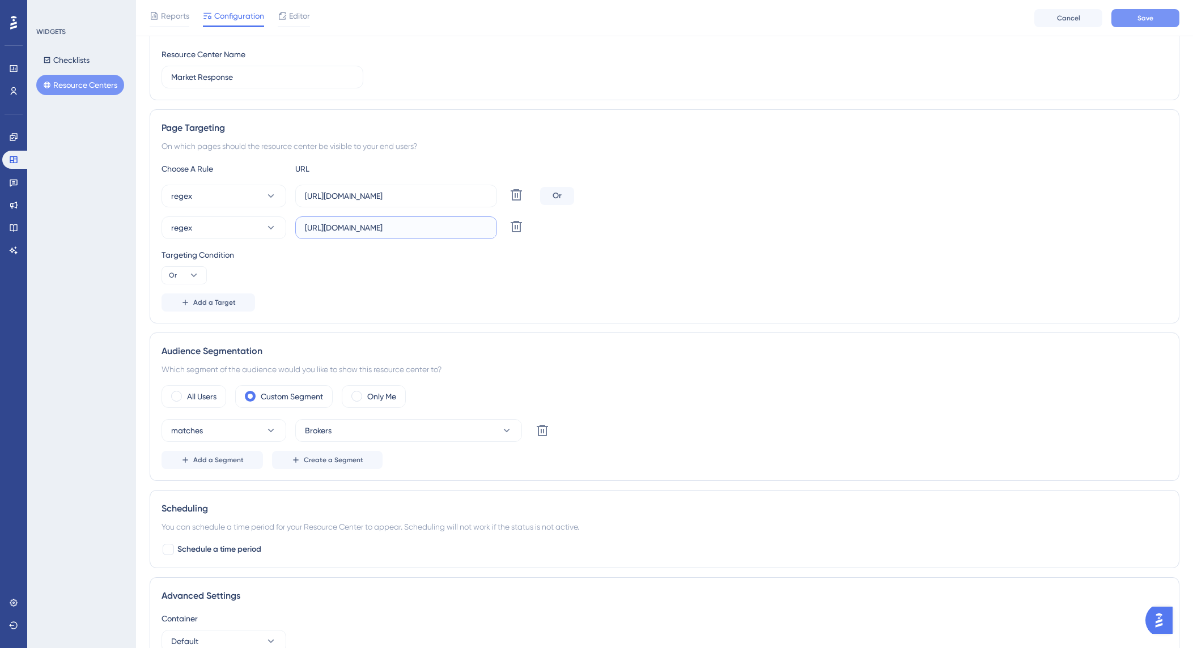
type input "https://test.plansight.com/group/.*.#marketResponse"
click at [1165, 18] on button "Save" at bounding box center [1145, 18] width 68 height 18
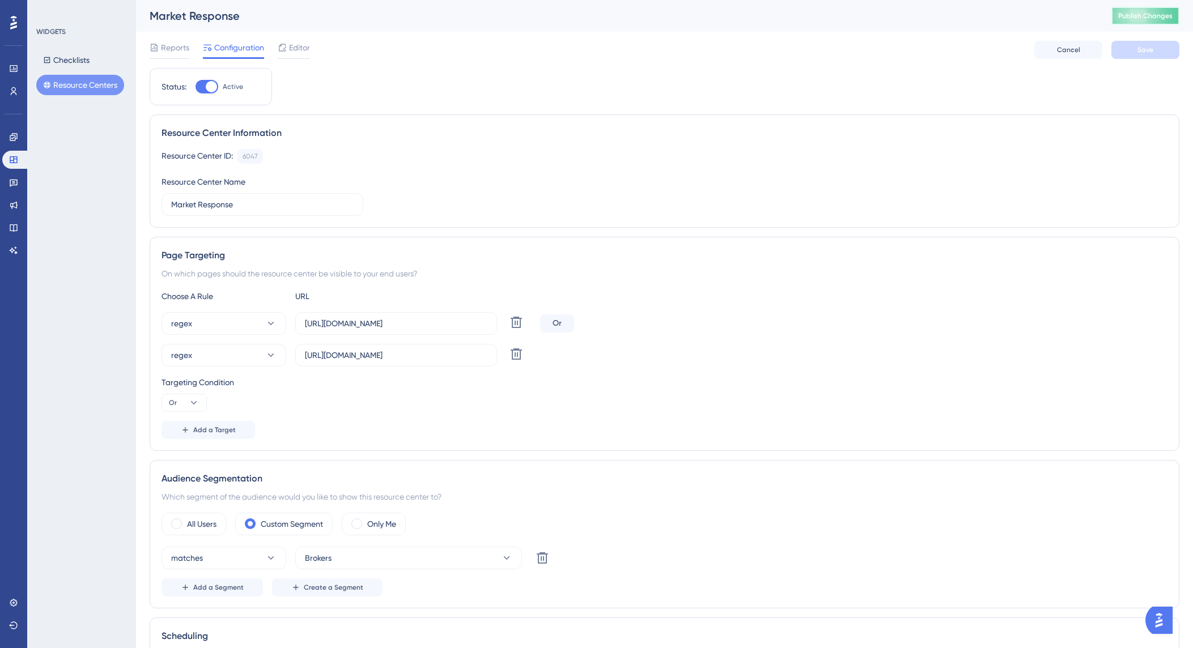
click at [1133, 17] on span "Publish Changes" at bounding box center [1145, 15] width 54 height 9
click at [14, 140] on icon at bounding box center [13, 137] width 9 height 9
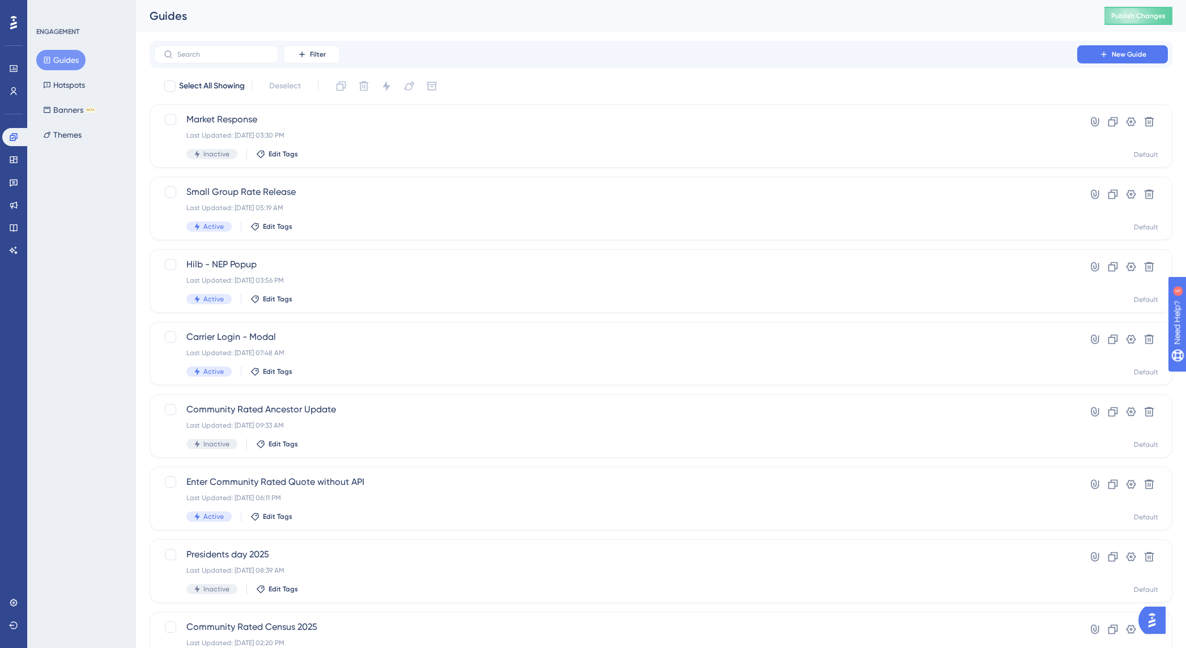
click at [66, 60] on button "Guides" at bounding box center [60, 60] width 49 height 20
click at [257, 122] on span "Market Response" at bounding box center [615, 120] width 859 height 14
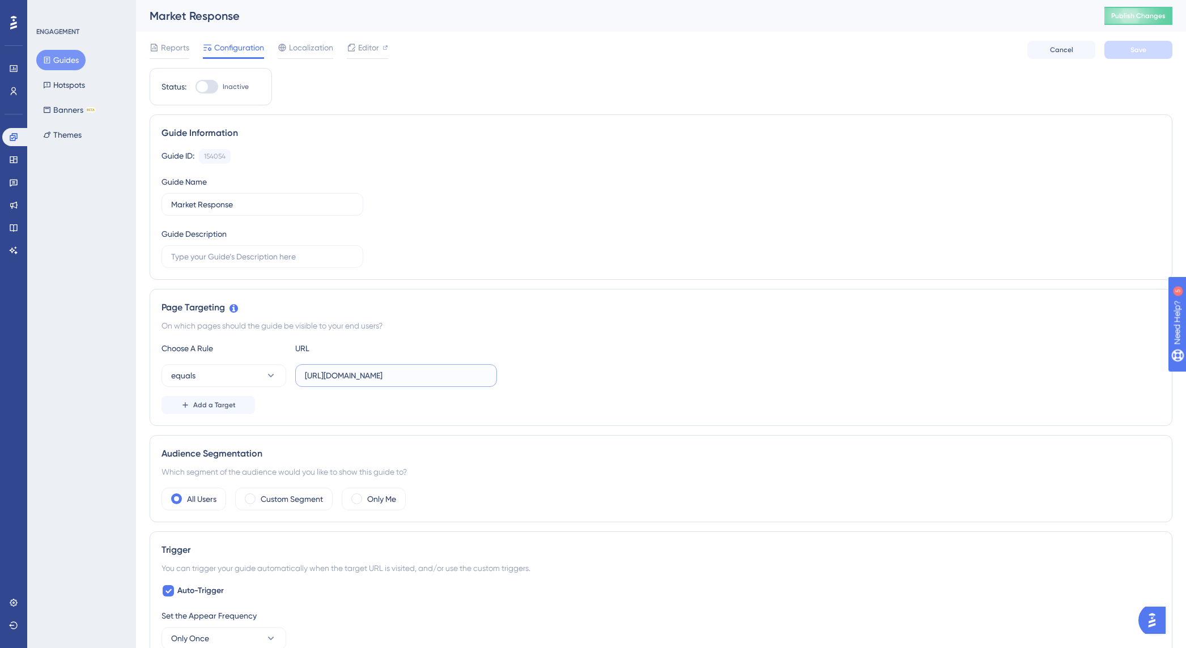
scroll to position [0, 258]
drag, startPoint x: 307, startPoint y: 377, endPoint x: 537, endPoint y: 377, distance: 230.1
click at [537, 377] on div "equals https://test.plansight.com/group/wG1Ai-MDh7-LdNl4sVzR6x5bwR4/4PneXHVgNbf…" at bounding box center [661, 375] width 999 height 23
click at [481, 379] on input "https://test.plansight.com/group/wG1Ai-MDh7-LdNl4sVzR6x5bwR4/4PneXHVgNbfHHO_tqO…" at bounding box center [396, 375] width 182 height 12
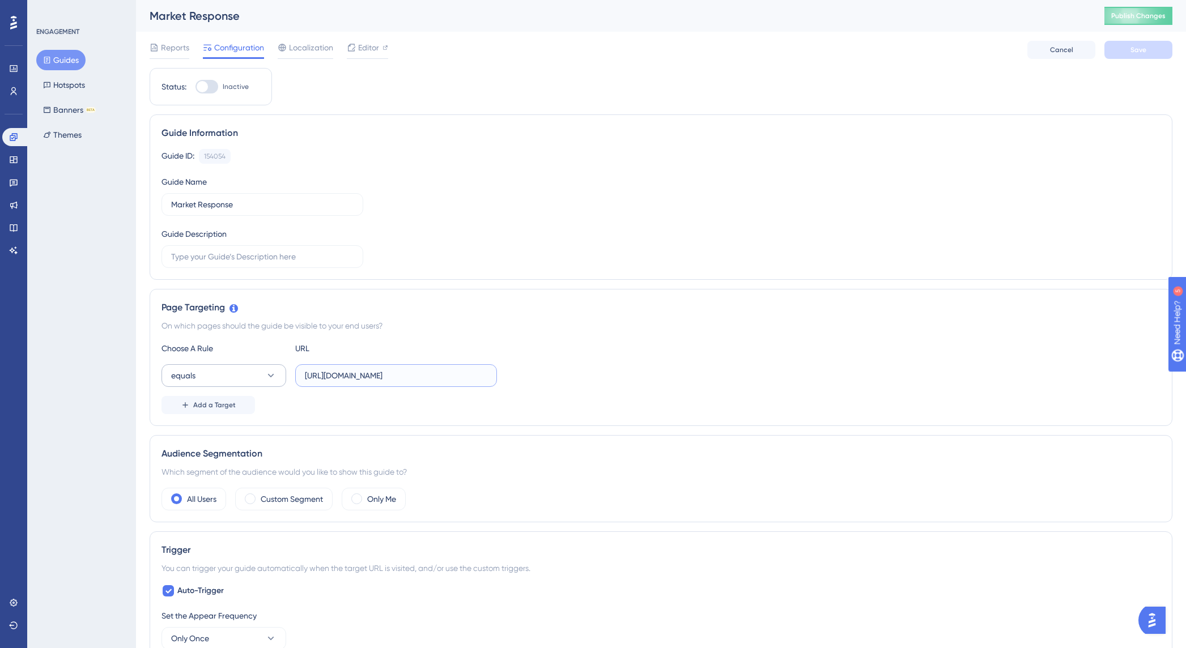
drag, startPoint x: 486, startPoint y: 377, endPoint x: 272, endPoint y: 372, distance: 214.3
click at [260, 372] on div "equals https://test.plansight.com/group/wG1Ai-MDh7-LdNl4sVzR6x5bwR4/4PneXHVgNbf…" at bounding box center [329, 375] width 335 height 23
click at [361, 401] on div "Add a Target" at bounding box center [661, 405] width 999 height 18
drag, startPoint x: 348, startPoint y: 377, endPoint x: 335, endPoint y: 377, distance: 13.0
click at [335, 377] on input "https://test.plansight.com/group/wG1Ai-MDh7-LdNl4sVzR6x5bwR4/4PneXHVgNbfHHO_tqO…" at bounding box center [396, 375] width 182 height 12
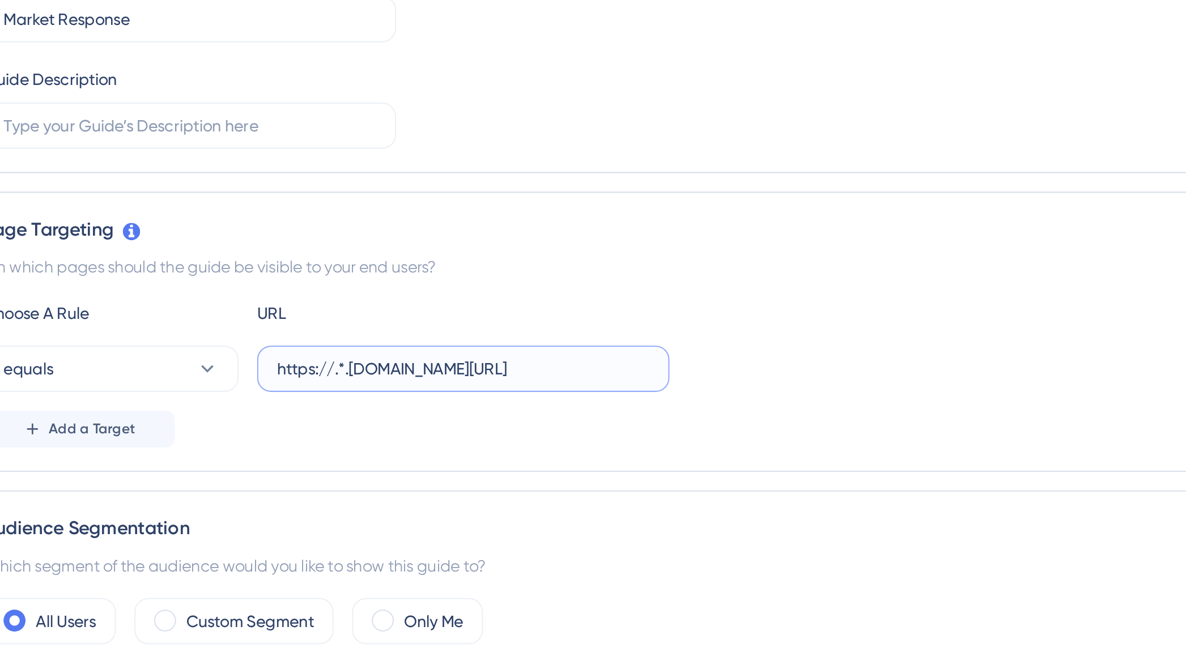
drag, startPoint x: 340, startPoint y: 376, endPoint x: 334, endPoint y: 376, distance: 5.7
click at [334, 376] on input "https://.*.plansight.com/group/wG1Ai-MDh7-LdNl4sVzR6x5bwR4/4PneXHVgNbfHHO_tqO1z…" at bounding box center [396, 375] width 182 height 12
click at [338, 378] on input "https://.*.plansight.com/group/wG1Ai-MDh7-LdNl4sVzR6x5bwR4/4PneXHVgNbfHHO_tqO1z…" at bounding box center [396, 375] width 182 height 12
drag, startPoint x: 398, startPoint y: 376, endPoint x: 422, endPoint y: 377, distance: 23.2
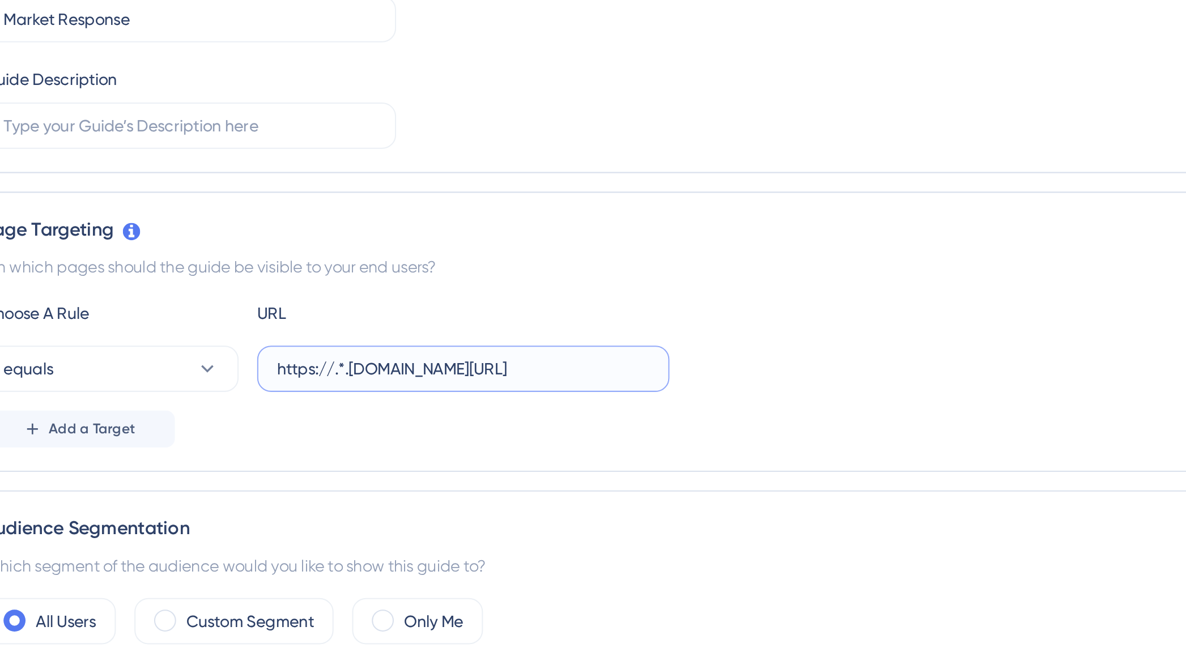
click at [422, 377] on input "https://.*.plansight.com/group/wG1Ai-MDh7-LdNl4sVzR6x5bwR4/4PneXHVgNbfHHO_tqO1z…" at bounding box center [396, 375] width 182 height 12
click at [404, 377] on input "https://.*.plansight.com/group/wG1Ai-MDh7-LdNl4sVzR6x5bwR4/4PneXHVgNbfHHO_tqO1z…" at bounding box center [396, 375] width 182 height 12
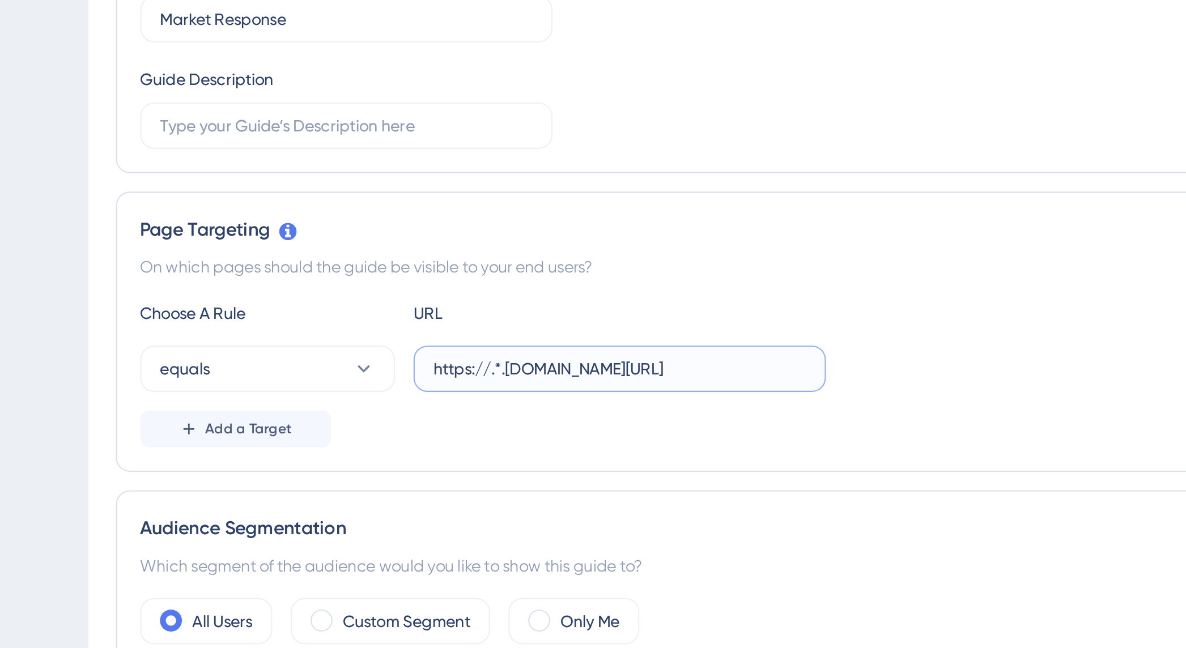
click at [333, 376] on input "https://.*.plansight.com/group/wG1Ai-MDh7-LdNl4sVzR6x5bwR4/4PneXHVgNbfHHO_tqO1z…" at bounding box center [396, 375] width 182 height 12
drag, startPoint x: 322, startPoint y: 376, endPoint x: 383, endPoint y: 379, distance: 60.7
click at [383, 379] on input "https://.*.plansight.com/group/wG1Ai-MDh7-LdNl4sVzR6x5bwR4/4PneXHVgNbfHHO_tqO1z…" at bounding box center [396, 375] width 182 height 12
click at [378, 377] on input "https://.*.plansight.com/group/wG1Ai-MDh7-LdNl4sVzR6x5bwR4/4PneXHVgNbfHHO_tqO1z…" at bounding box center [396, 375] width 182 height 12
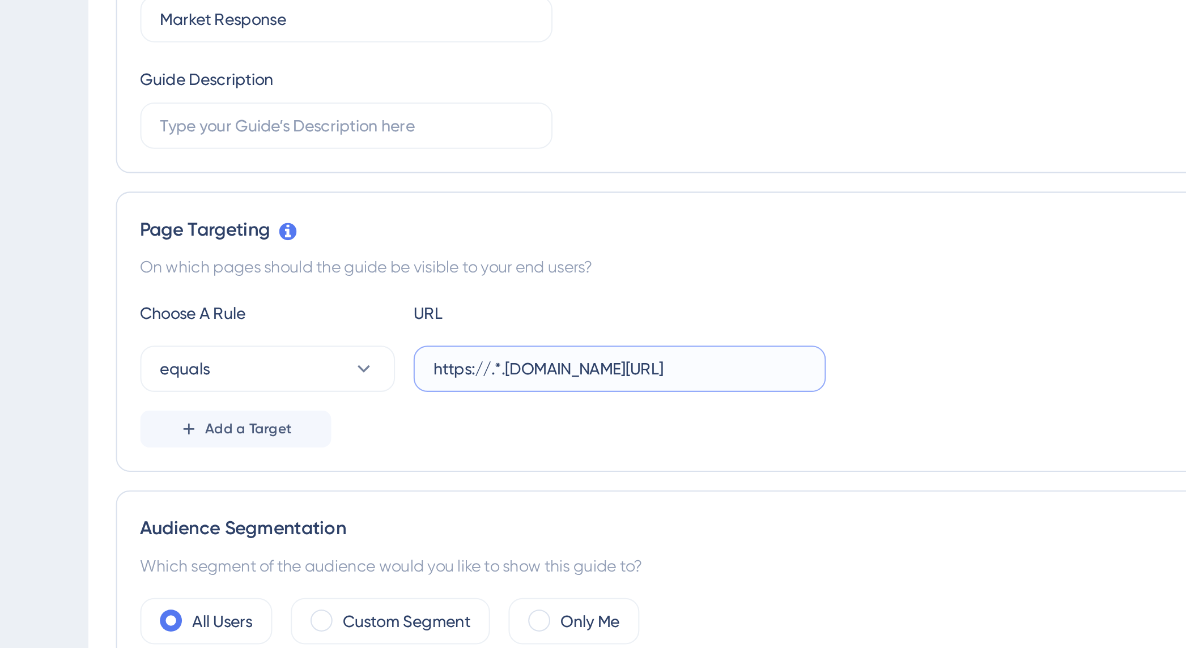
drag, startPoint x: 378, startPoint y: 377, endPoint x: 453, endPoint y: 378, distance: 75.4
click at [453, 378] on input "https://.*.plansight.com/group/wG1Ai-MDh7-LdNl4sVzR6x5bwR4/4PneXHVgNbfHHO_tqO1z…" at bounding box center [396, 375] width 182 height 12
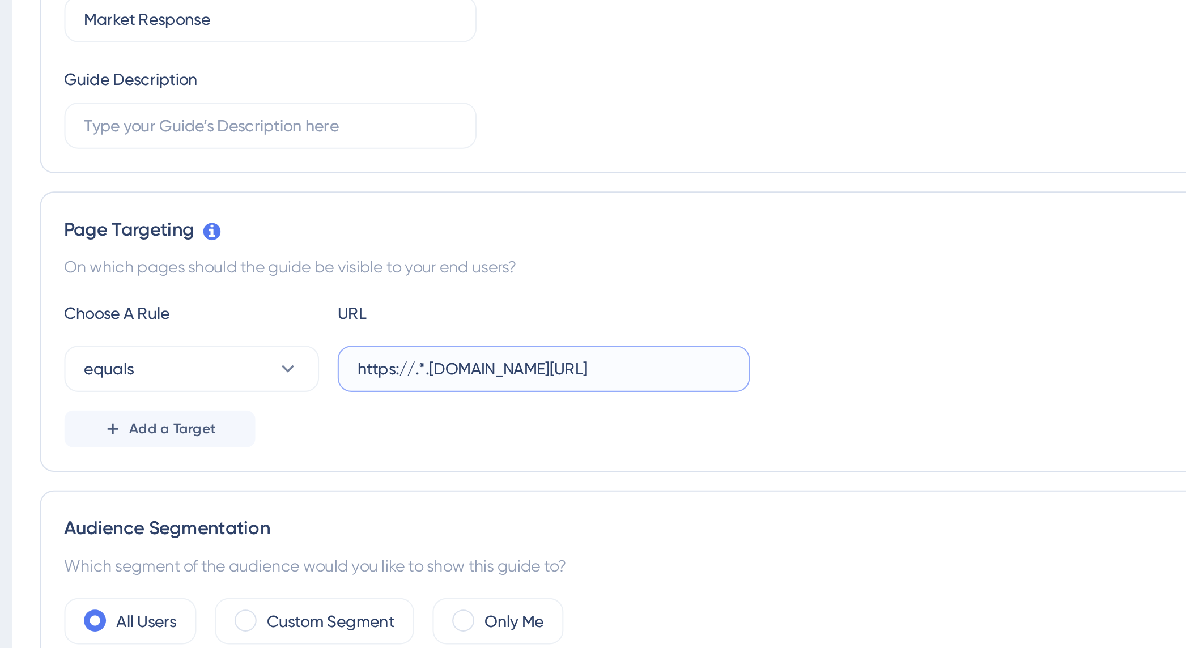
click at [417, 381] on input "https://.*.plansight.com/group/wG1Ai-MDh7-LdNl4sVzR6x5bwR4/4PneXHVgNbfHHO_tqO1z…" at bounding box center [396, 375] width 182 height 12
click at [414, 377] on input "https://.*.plansight.com/group/wG1Ai-MDh7-LdNl4sVzR6x5bwR4/4PneXHVgNbfHHO_tqO1z…" at bounding box center [396, 375] width 182 height 12
click at [385, 376] on input "https://.*.plansight.com/group/wG1Ai-MDh7-LdNl4sVzR6x5bwR4/4PneXHVgNbfHHO_tqO1z…" at bounding box center [396, 375] width 182 height 12
type input "https://.*.plansight.com/group/wG1Ai-MDh7-LdNl4sVzR6x5bwR4/4PneXHVgNbfHHO_tqO1z…"
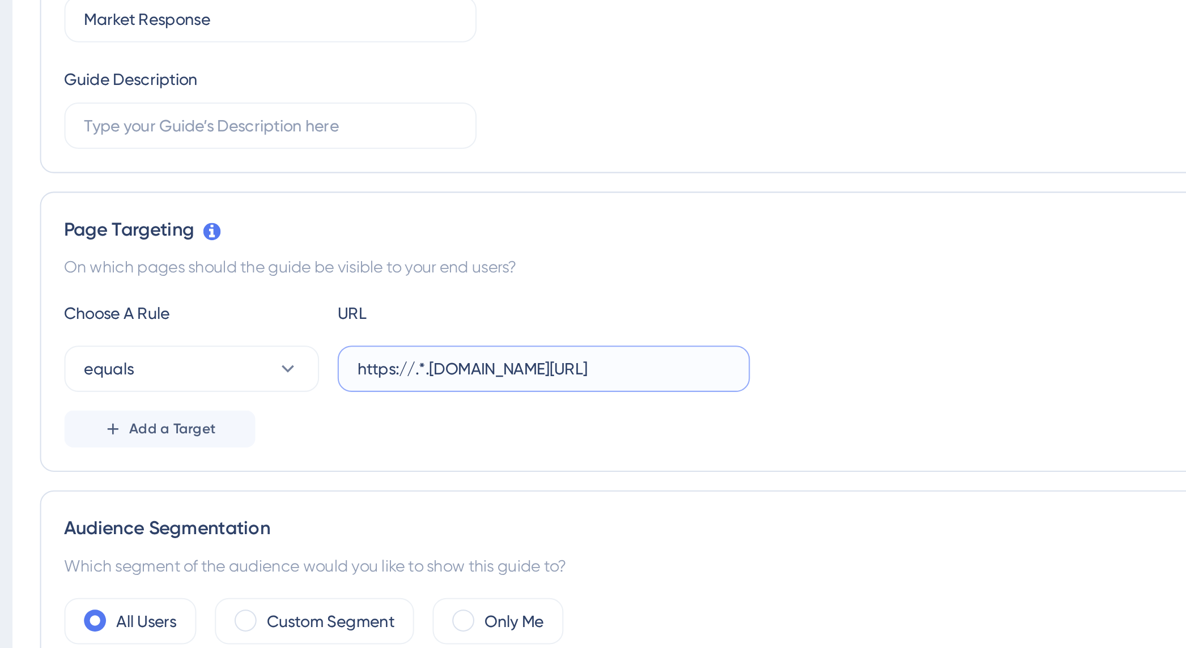
click at [361, 381] on input "https://.*.plansight.com/group/wG1Ai-MDh7-LdNl4sVzR6x5bwR4/4PneXHVgNbfHHO_tqO1z…" at bounding box center [396, 375] width 182 height 12
click at [340, 377] on input "text" at bounding box center [396, 375] width 182 height 12
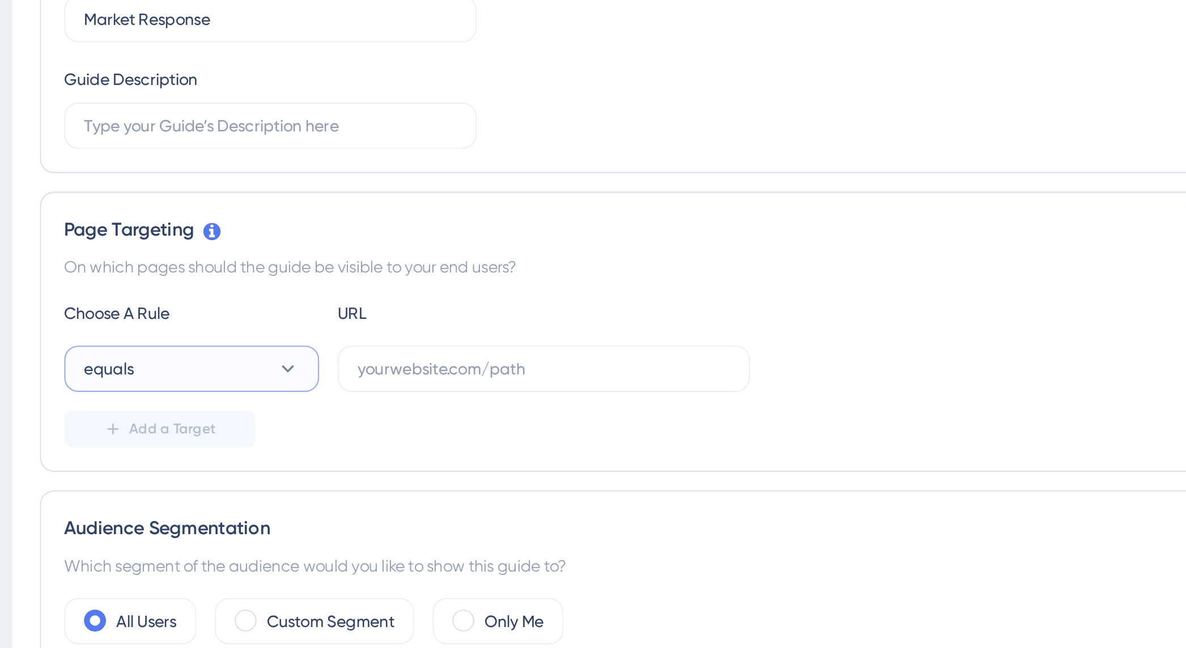
click at [254, 376] on button "equals" at bounding box center [224, 375] width 125 height 23
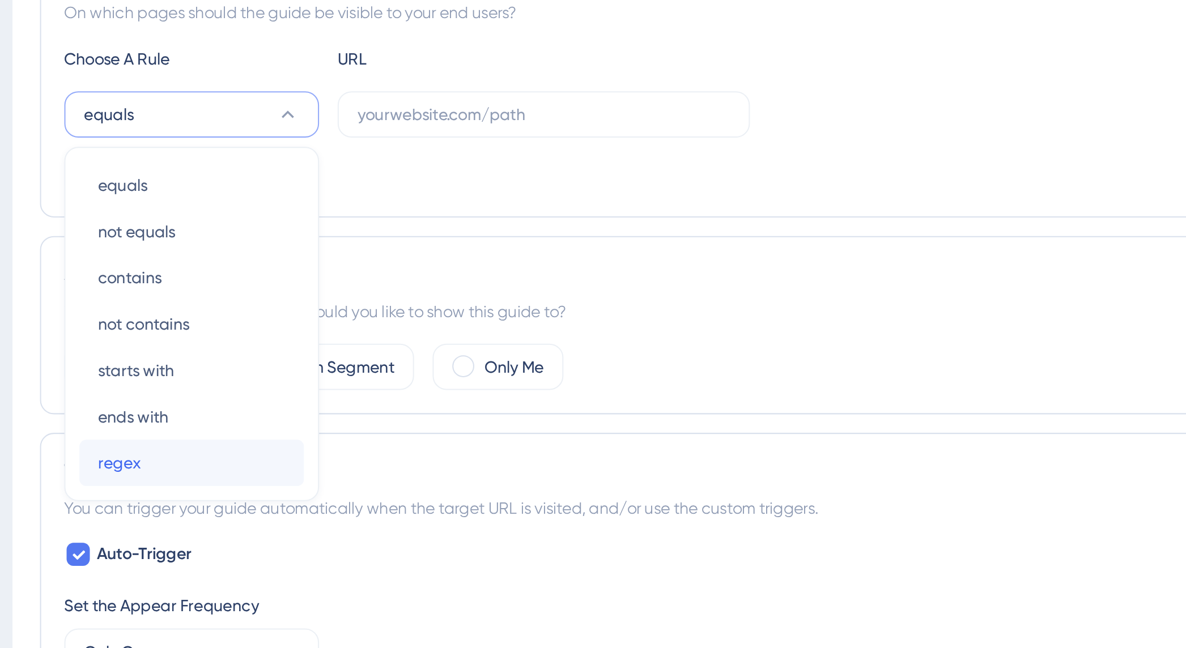
click at [209, 539] on div "regex regex" at bounding box center [224, 546] width 92 height 23
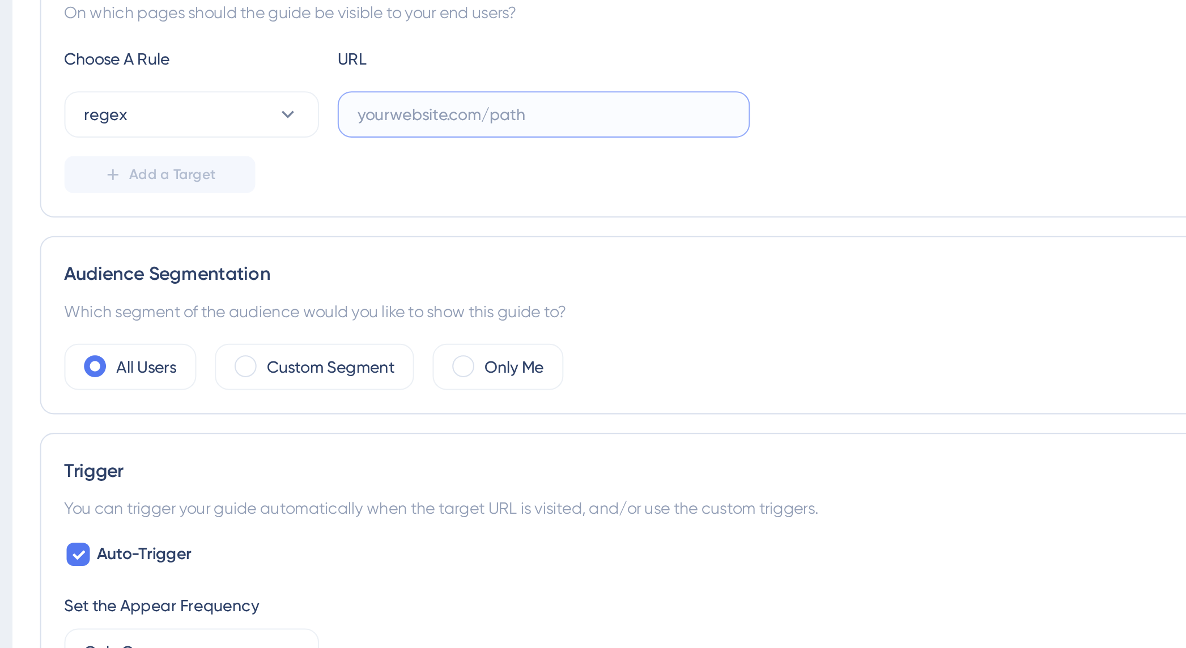
click at [332, 381] on input "text" at bounding box center [396, 375] width 182 height 12
paste input "https://.*.plansight.com/.*"
type input "https://.*.plansight.com/.*"
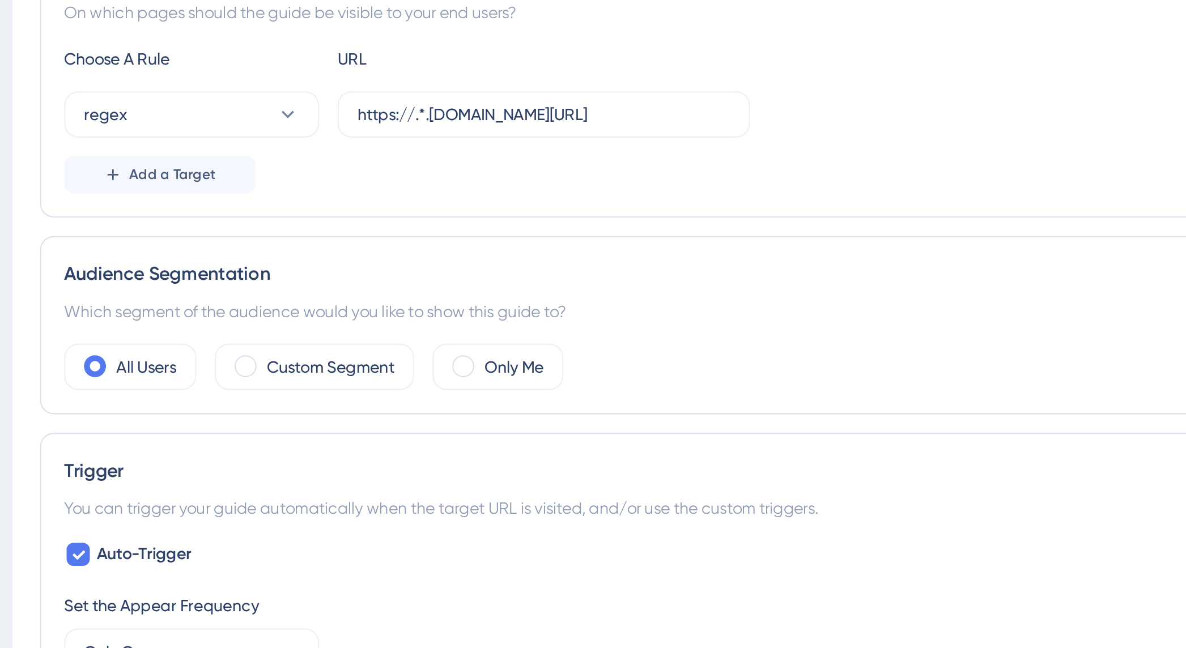
click at [549, 397] on div "Add a Target" at bounding box center [661, 405] width 999 height 18
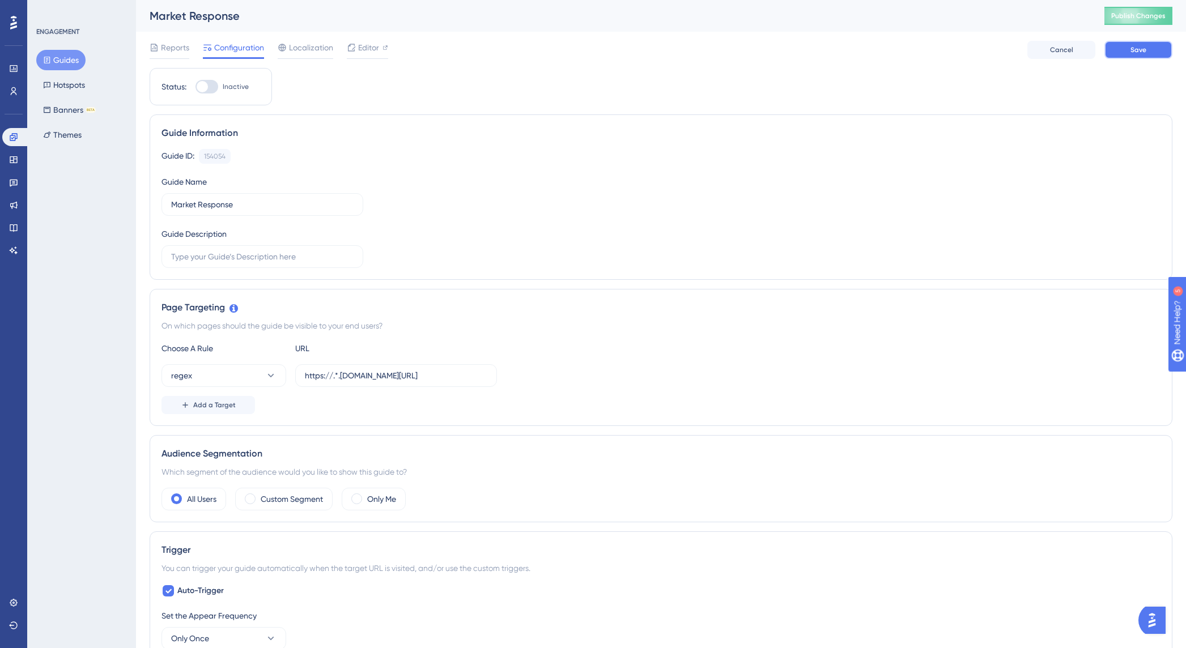
click at [1138, 56] on button "Save" at bounding box center [1138, 50] width 68 height 18
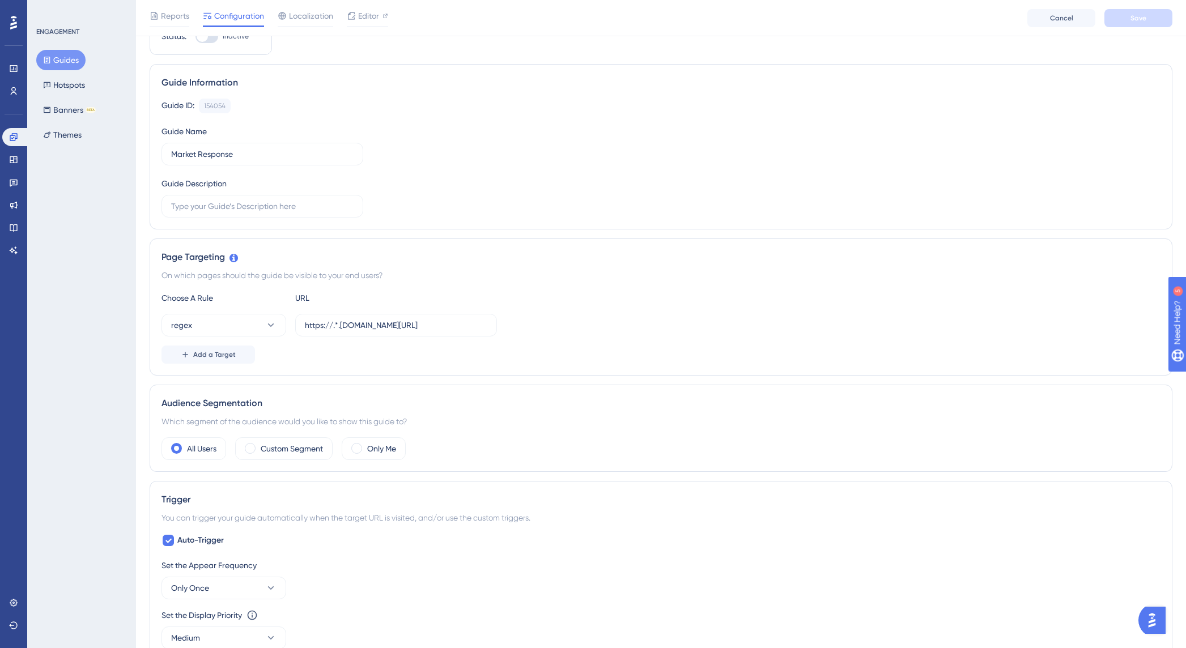
scroll to position [62, 0]
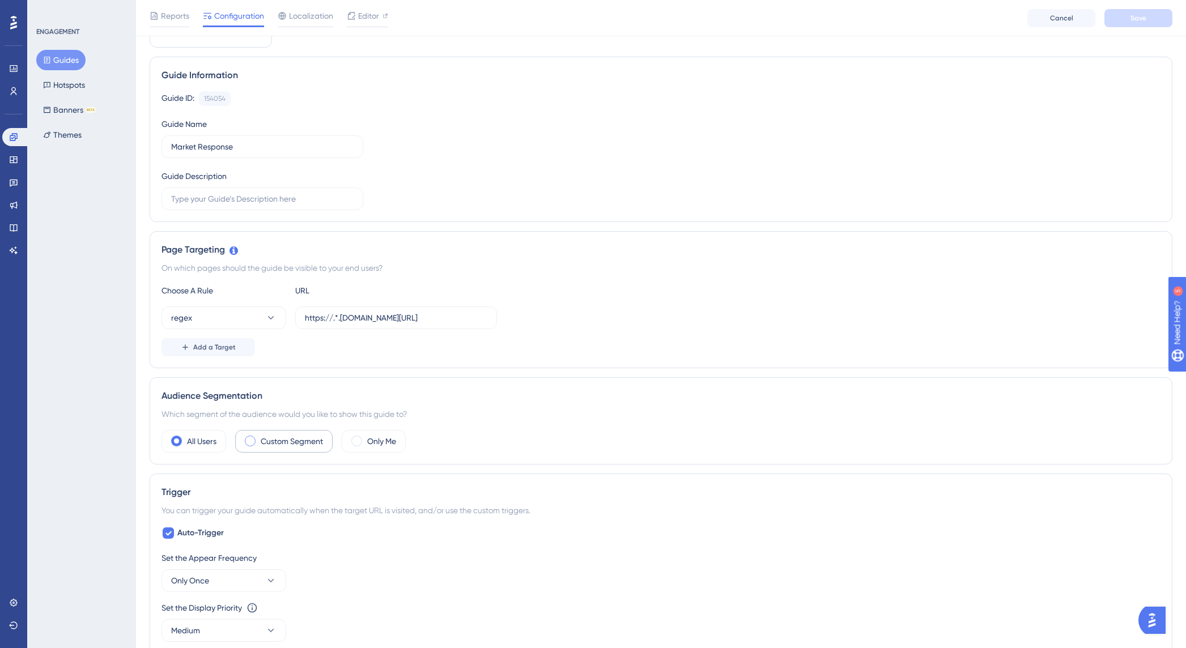
click at [251, 444] on span at bounding box center [250, 441] width 11 height 11
click at [259, 437] on input "radio" at bounding box center [259, 437] width 0 height 0
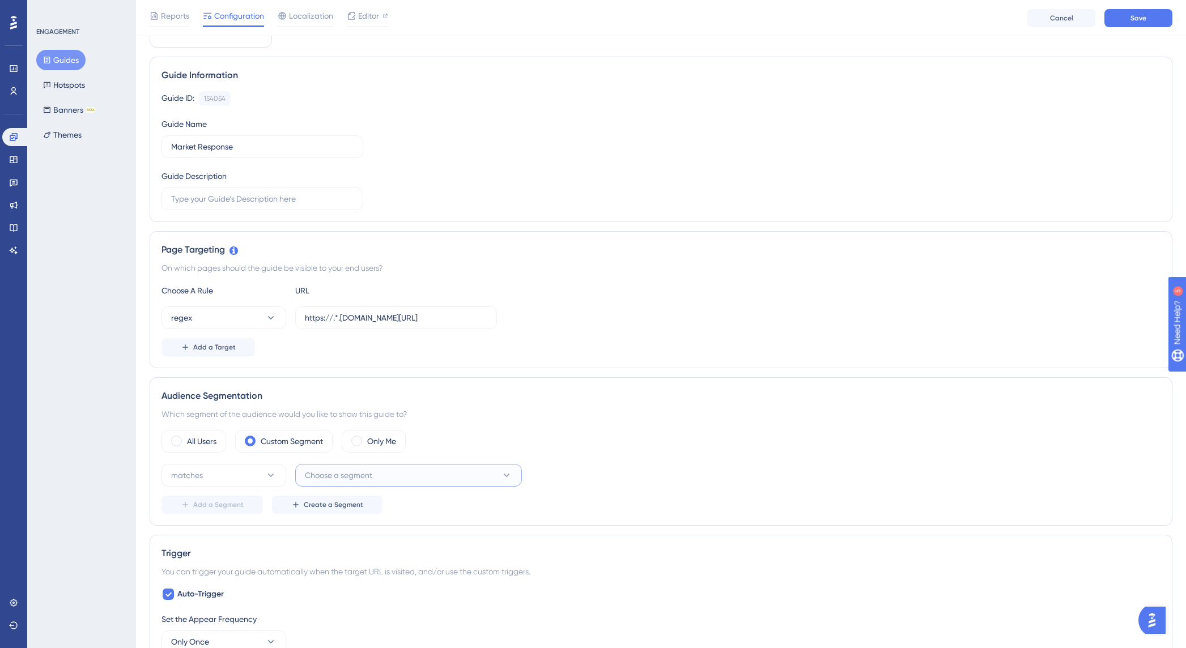
click at [350, 478] on span "Choose a segment" at bounding box center [338, 476] width 67 height 14
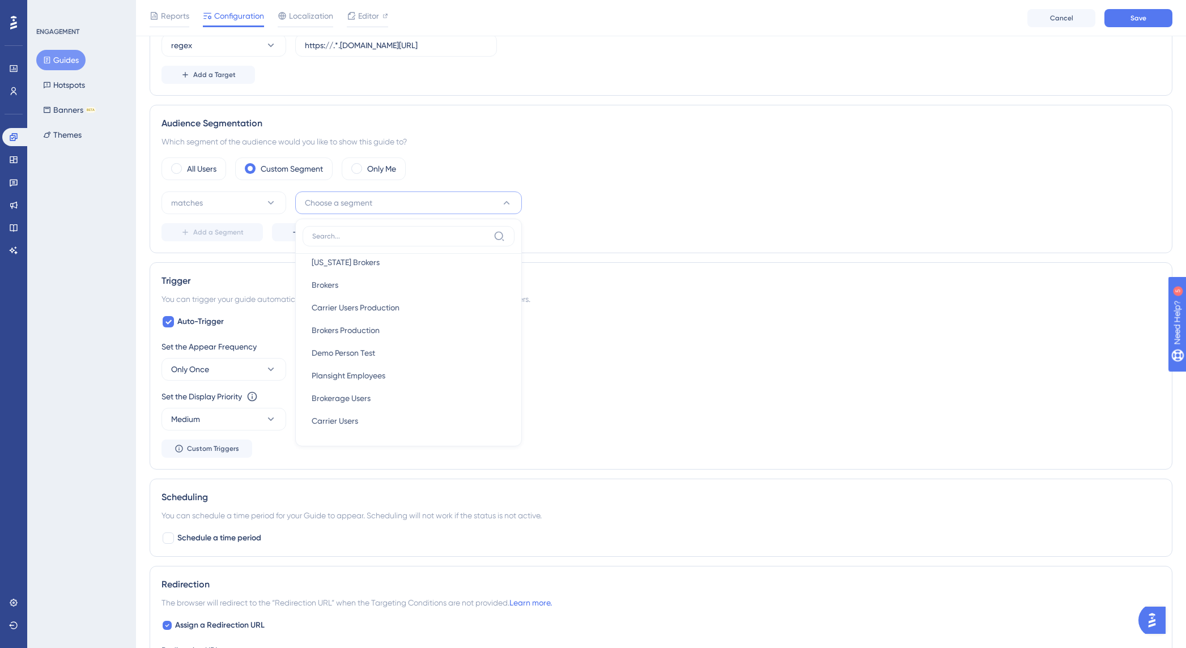
scroll to position [0, 0]
type input "broker"
click at [364, 337] on div "Brokers Brokers" at bounding box center [409, 340] width 194 height 23
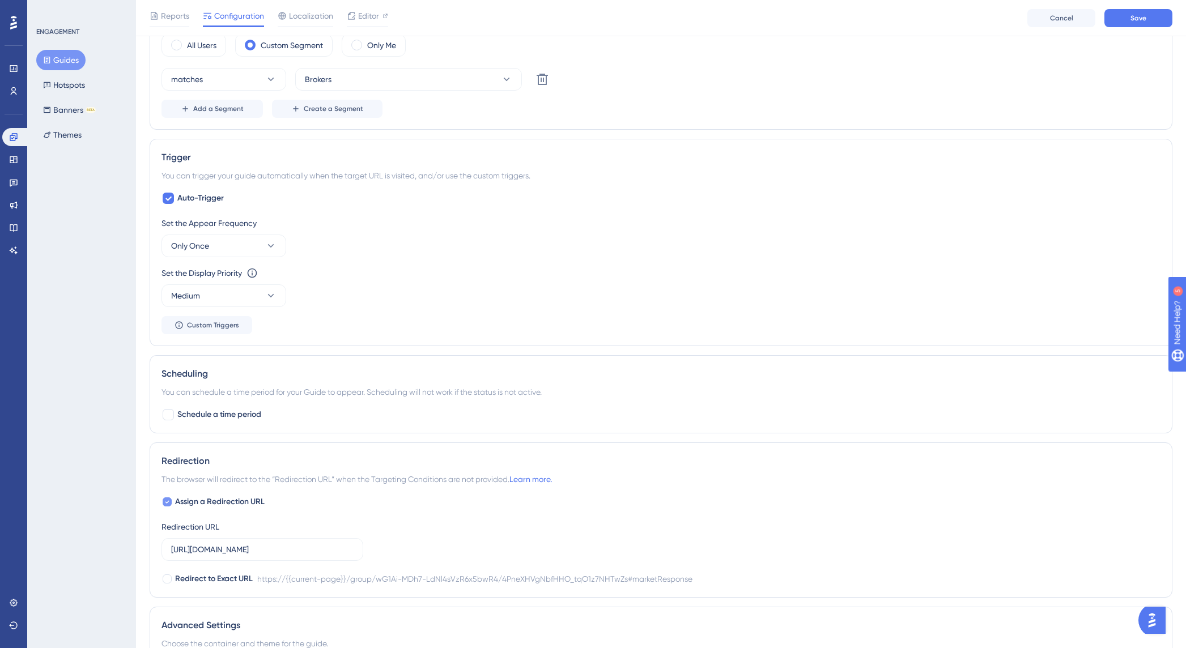
click at [168, 503] on icon at bounding box center [167, 502] width 5 height 9
checkbox input "false"
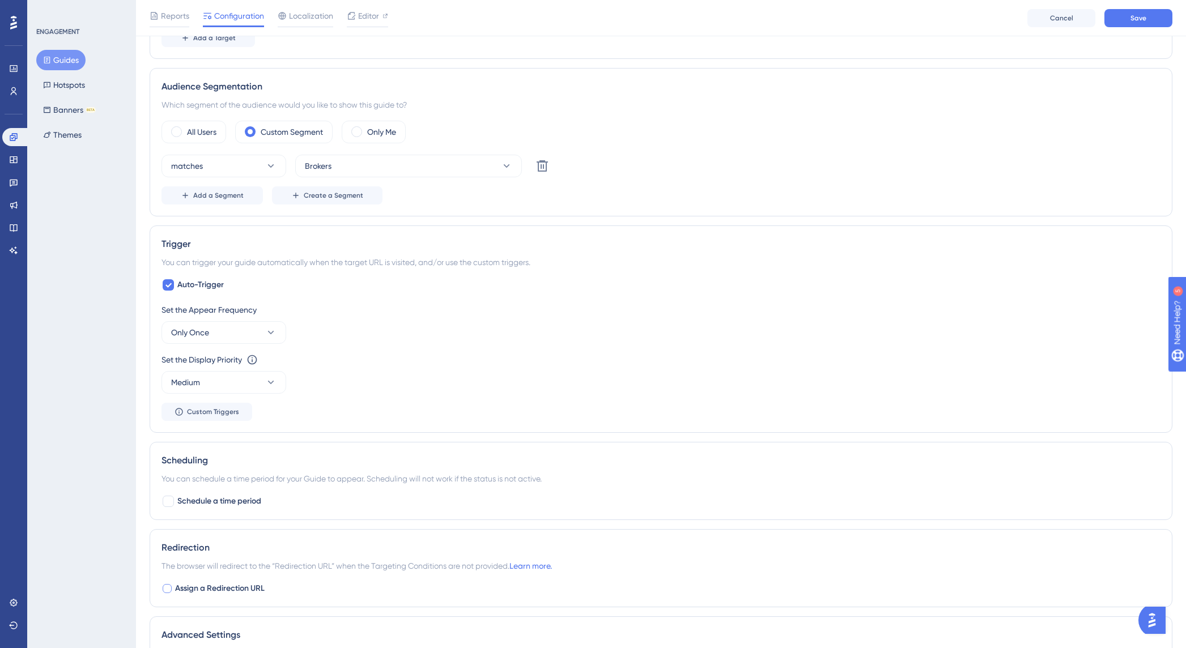
scroll to position [331, 0]
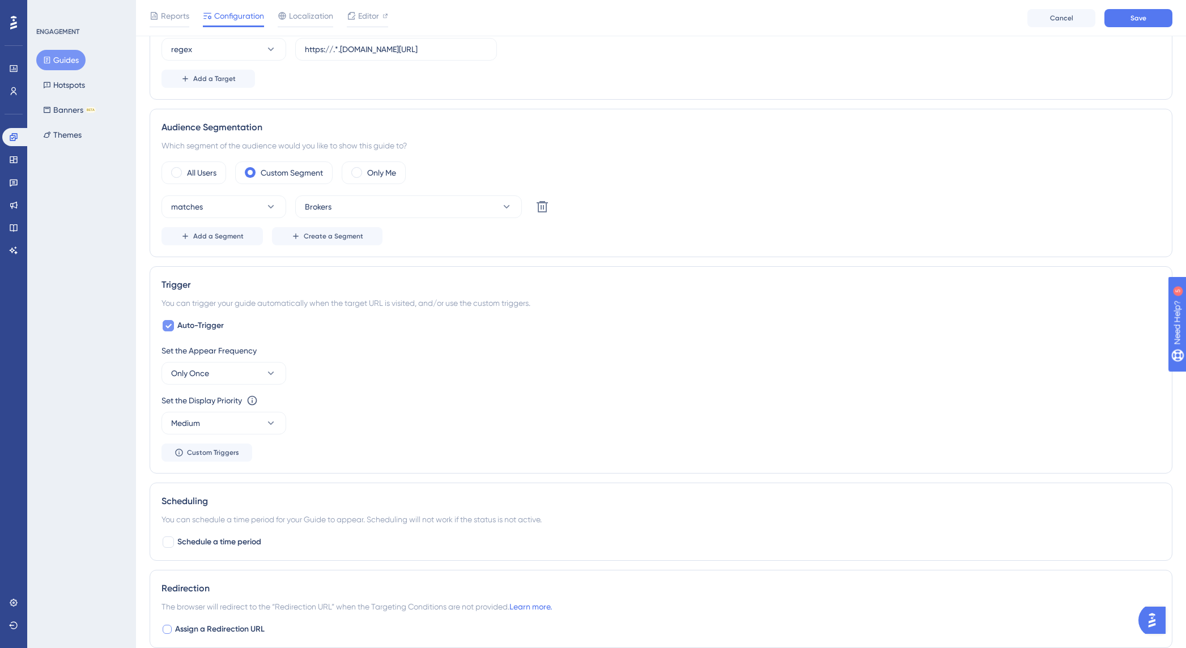
click at [163, 325] on div at bounding box center [168, 325] width 11 height 11
checkbox input "false"
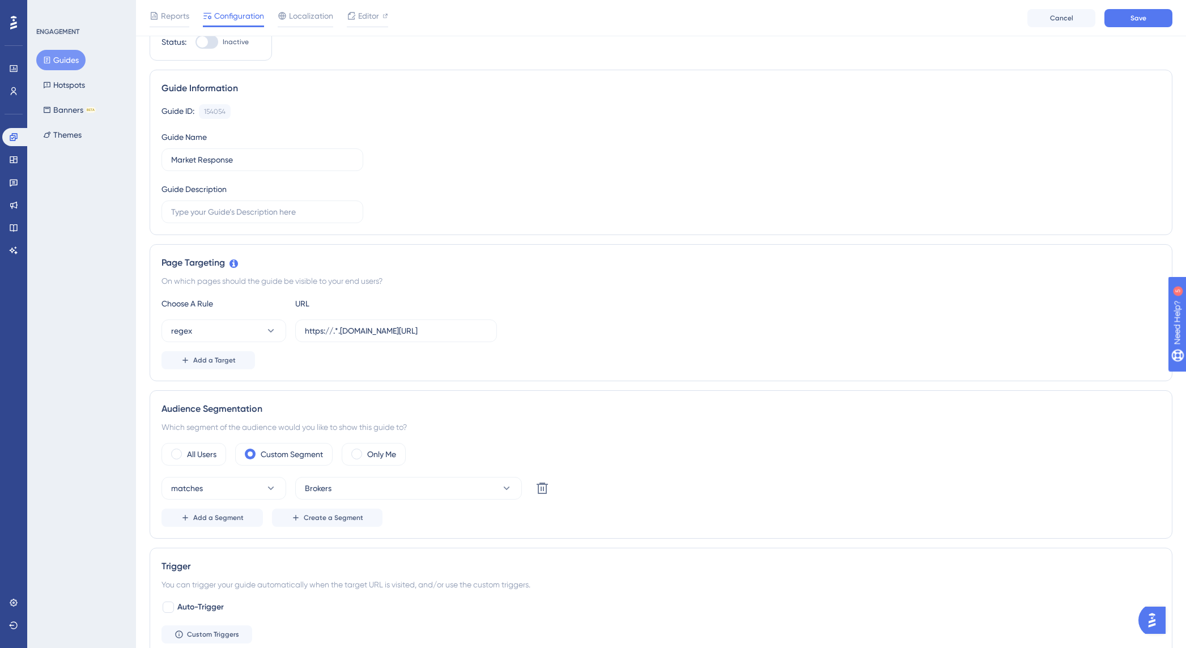
scroll to position [0, 0]
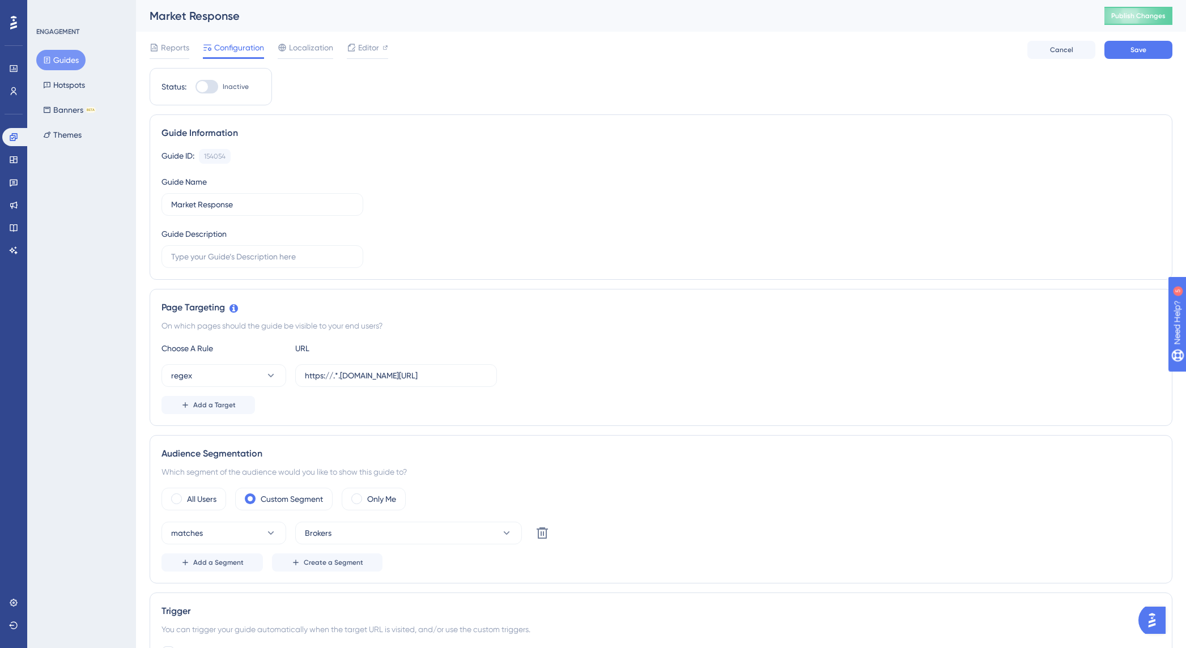
click at [209, 82] on div at bounding box center [207, 87] width 23 height 14
click at [196, 87] on input "Inactive" at bounding box center [195, 87] width 1 height 1
checkbox input "true"
click at [1140, 46] on span "Save" at bounding box center [1139, 49] width 16 height 9
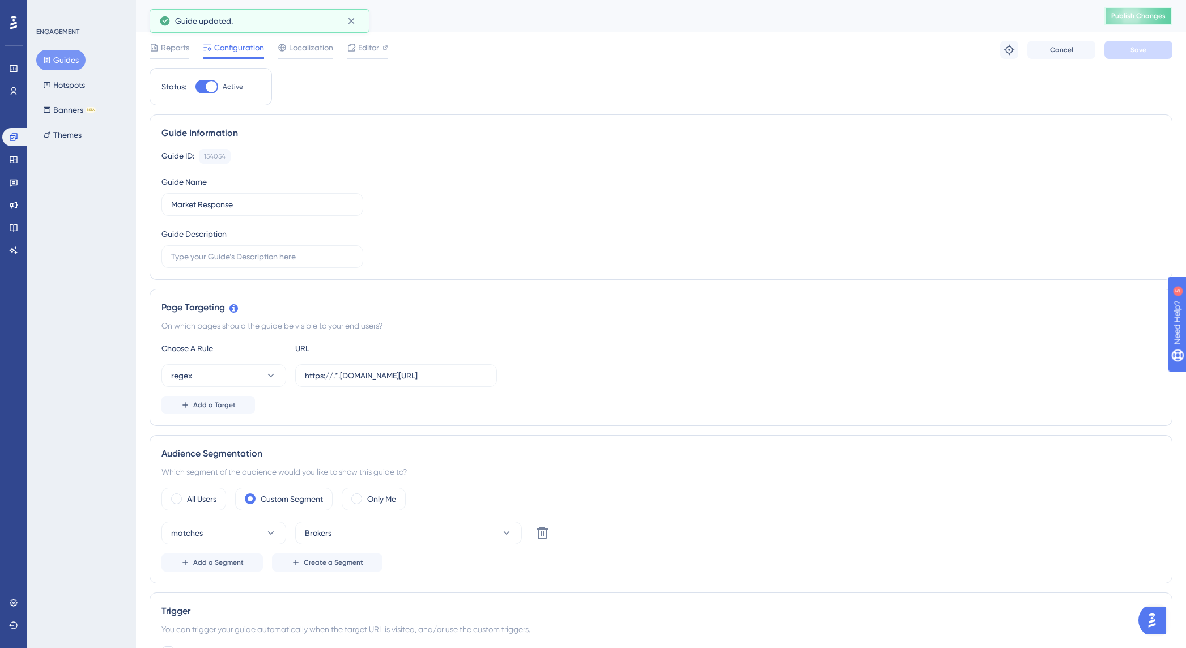
click at [1136, 19] on span "Publish Changes" at bounding box center [1138, 15] width 54 height 9
click at [11, 161] on icon at bounding box center [13, 159] width 9 height 9
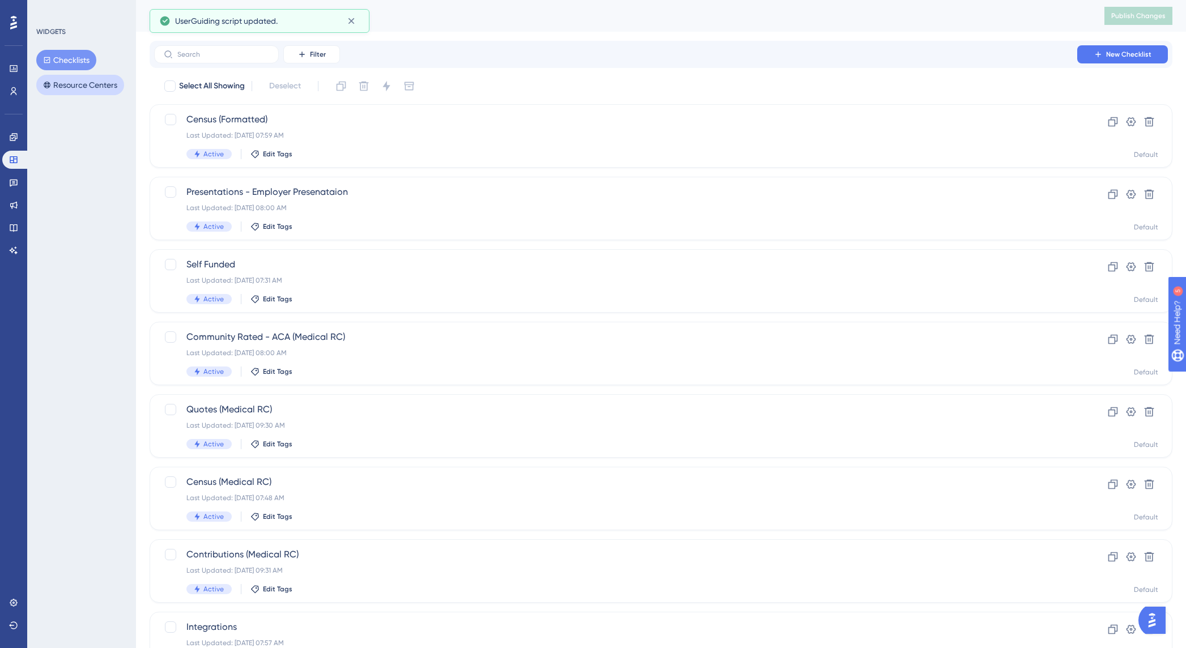
click at [90, 84] on button "Resource Centers" at bounding box center [80, 85] width 88 height 20
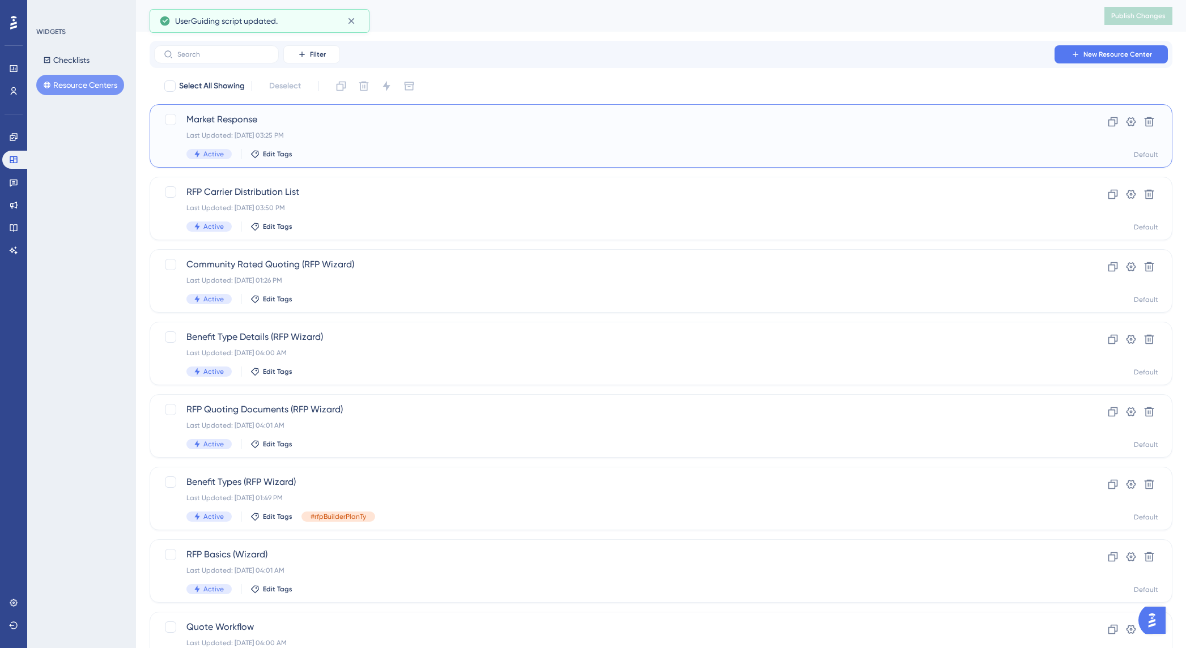
click at [255, 118] on span "Market Response" at bounding box center [615, 120] width 859 height 14
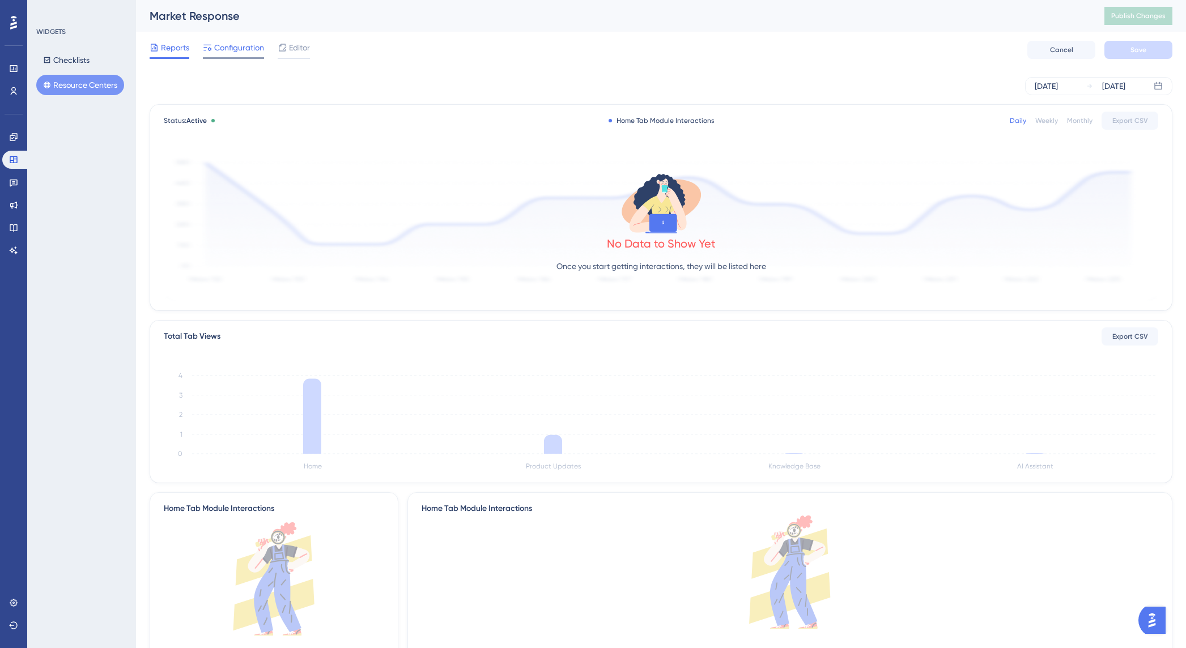
click at [230, 46] on span "Configuration" at bounding box center [239, 48] width 50 height 14
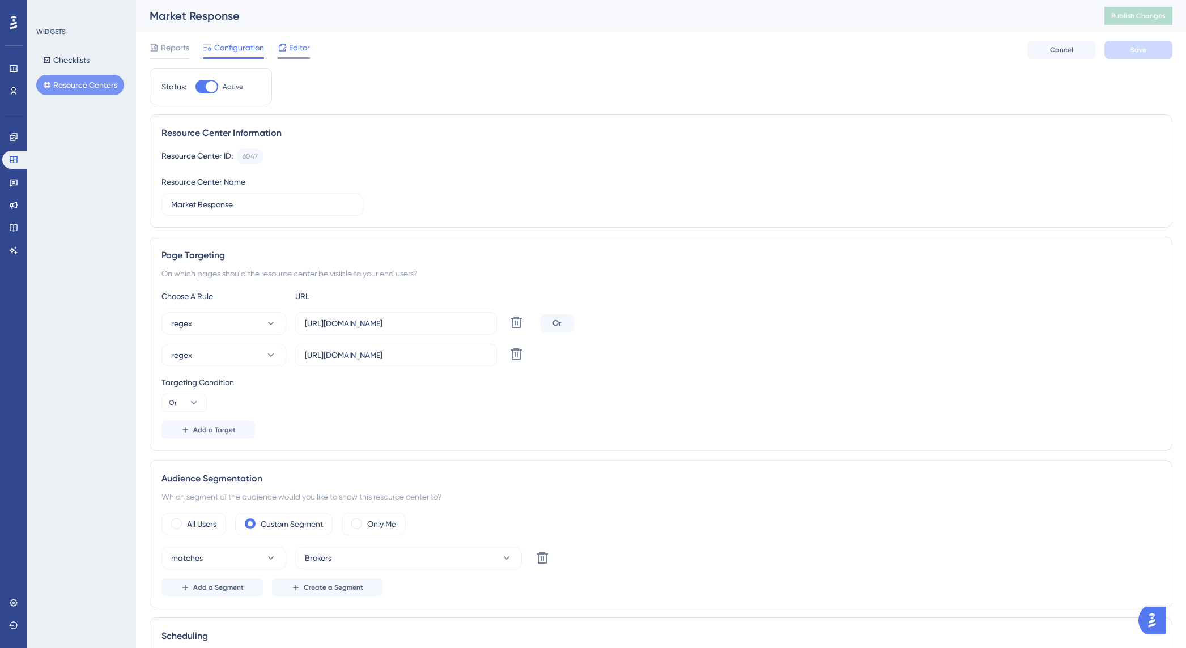
click at [295, 52] on span "Editor" at bounding box center [299, 48] width 21 height 14
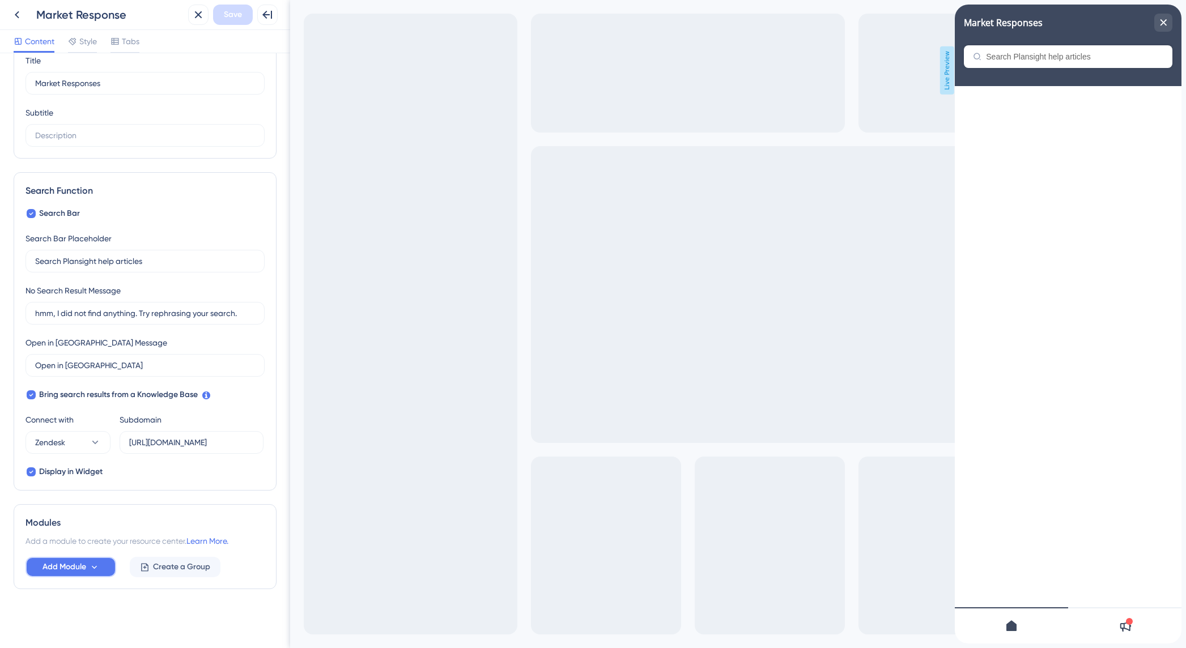
click at [95, 566] on icon at bounding box center [95, 568] width 10 height 10
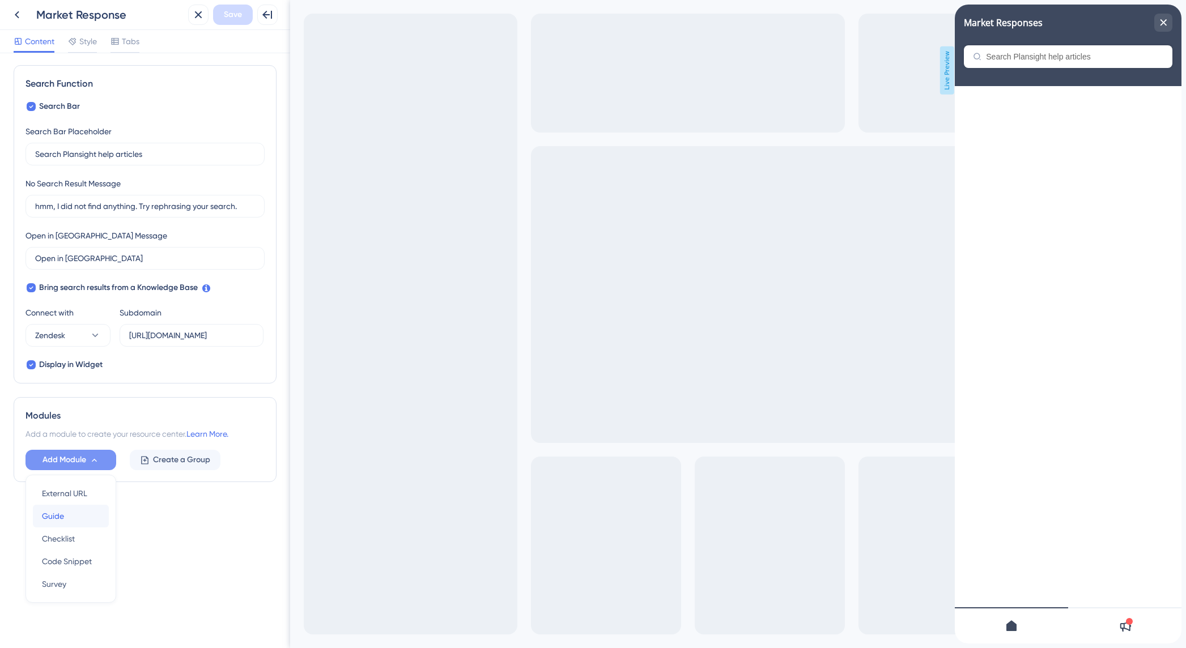
click at [62, 517] on span "Guide" at bounding box center [53, 516] width 22 height 14
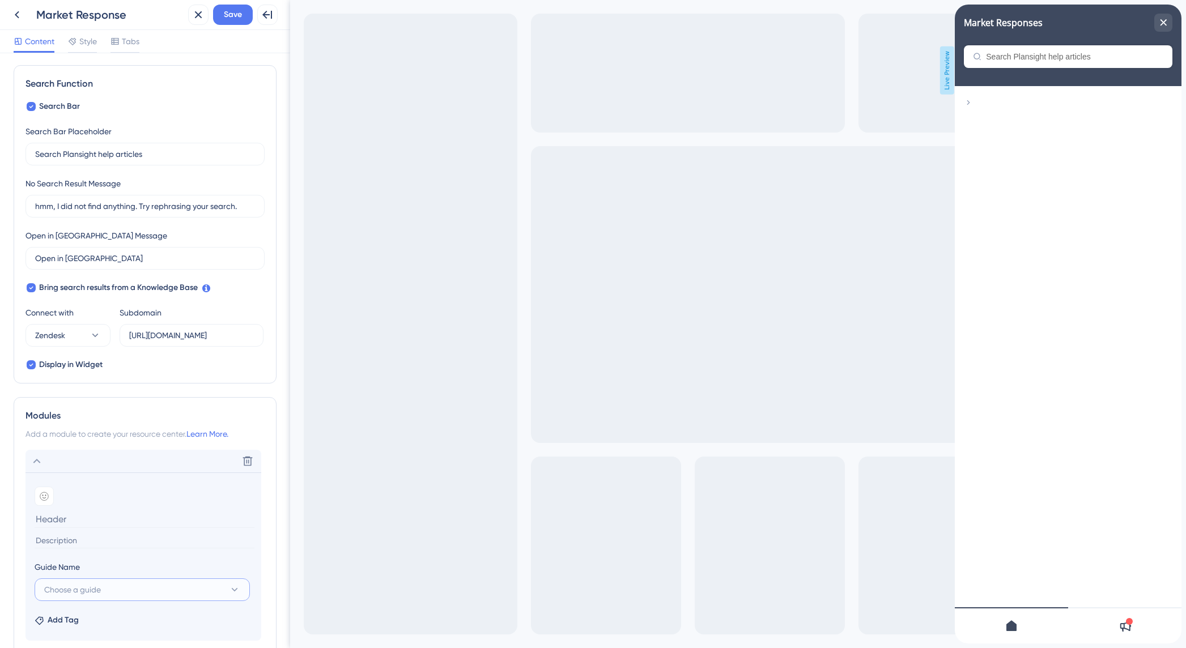
click at [92, 588] on span "Choose a guide" at bounding box center [72, 590] width 57 height 14
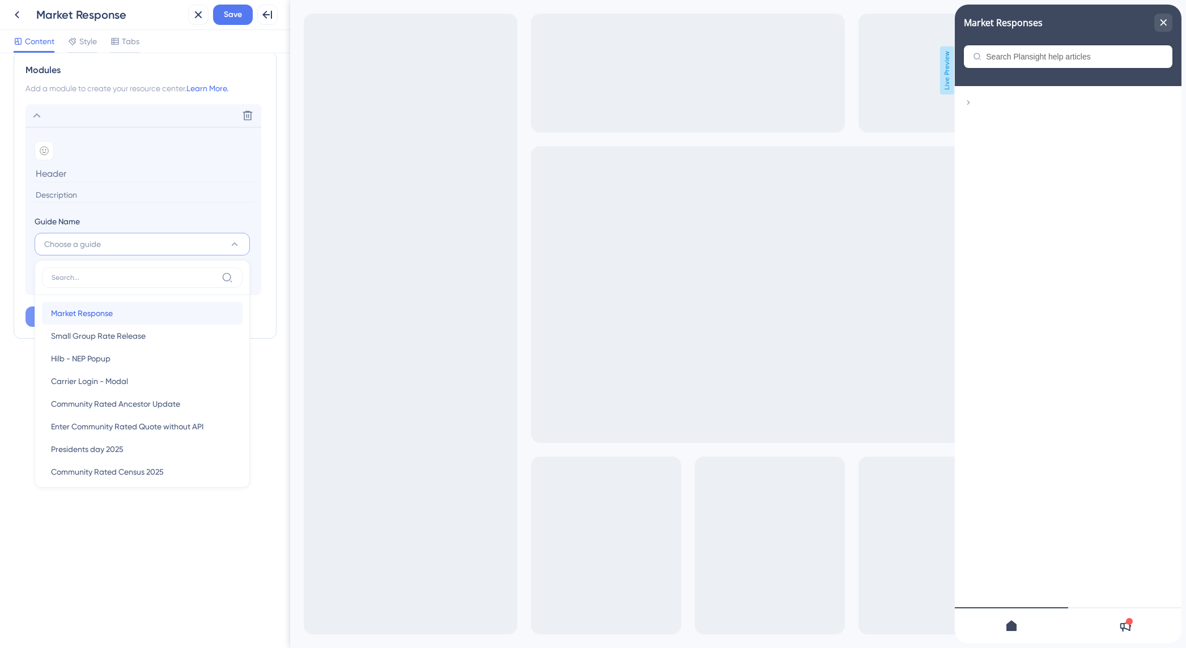
click at [100, 317] on span "Market Response" at bounding box center [82, 314] width 62 height 14
type input "Market Response"
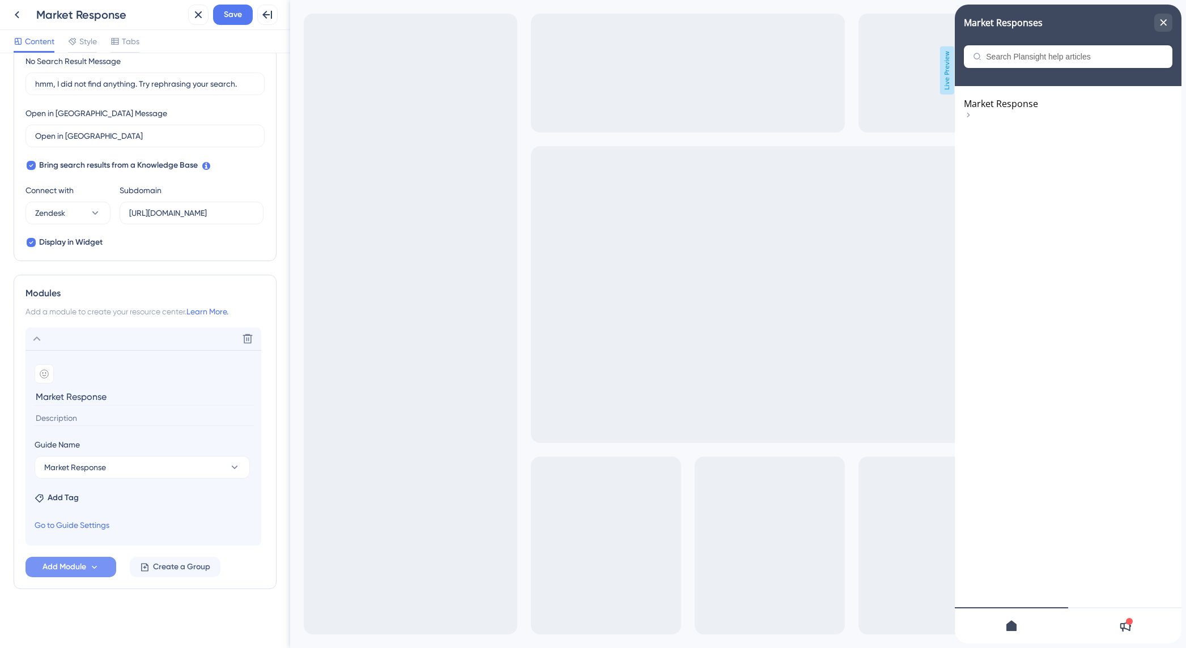
click at [70, 415] on input at bounding box center [145, 418] width 220 height 15
type input "Whatever Text i want"
click at [52, 501] on span "Add Tag" at bounding box center [63, 498] width 31 height 14
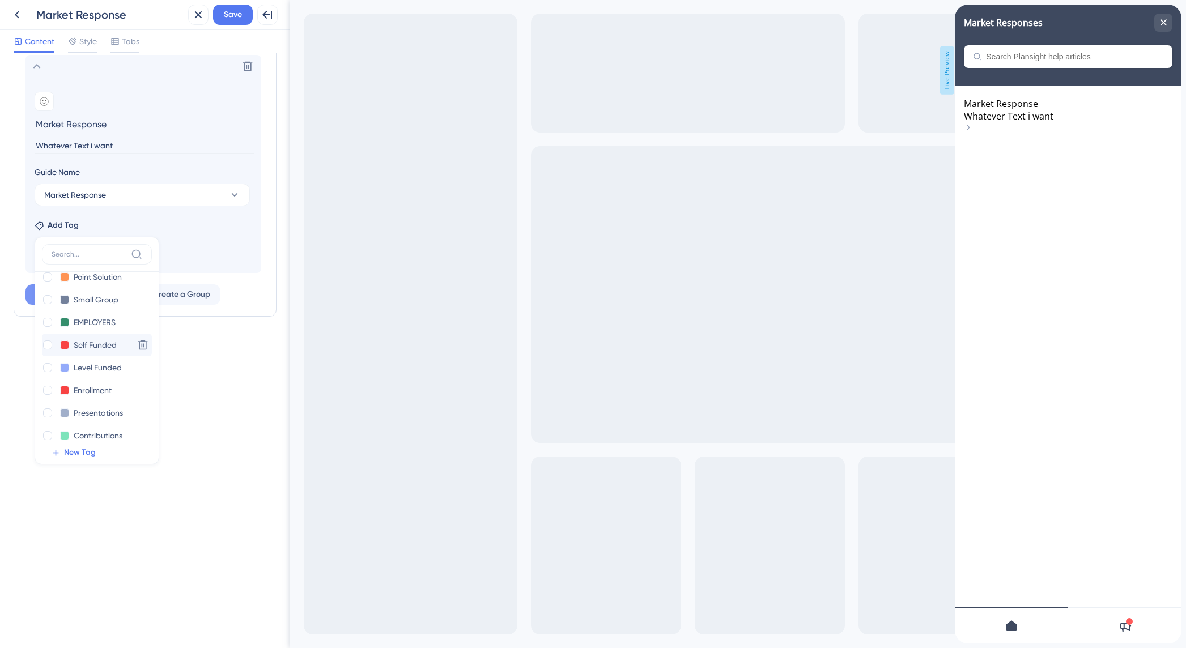
scroll to position [73, 0]
click at [49, 399] on div at bounding box center [47, 398] width 9 height 9
checkbox input "true"
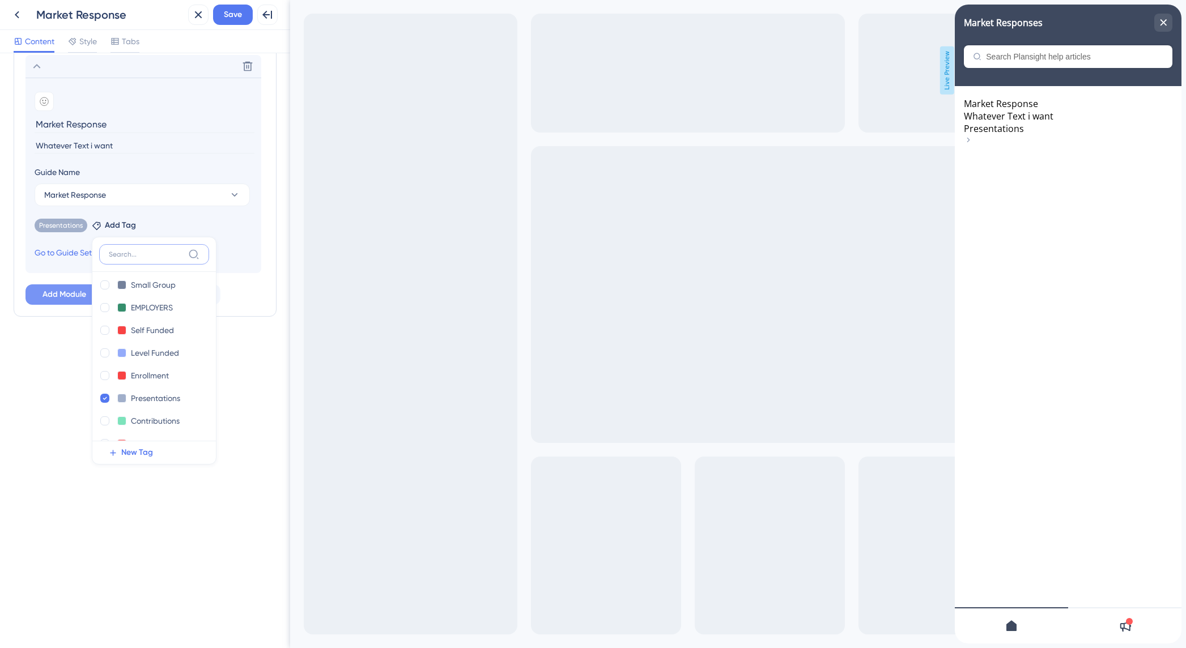
click at [118, 252] on input at bounding box center [146, 254] width 75 height 9
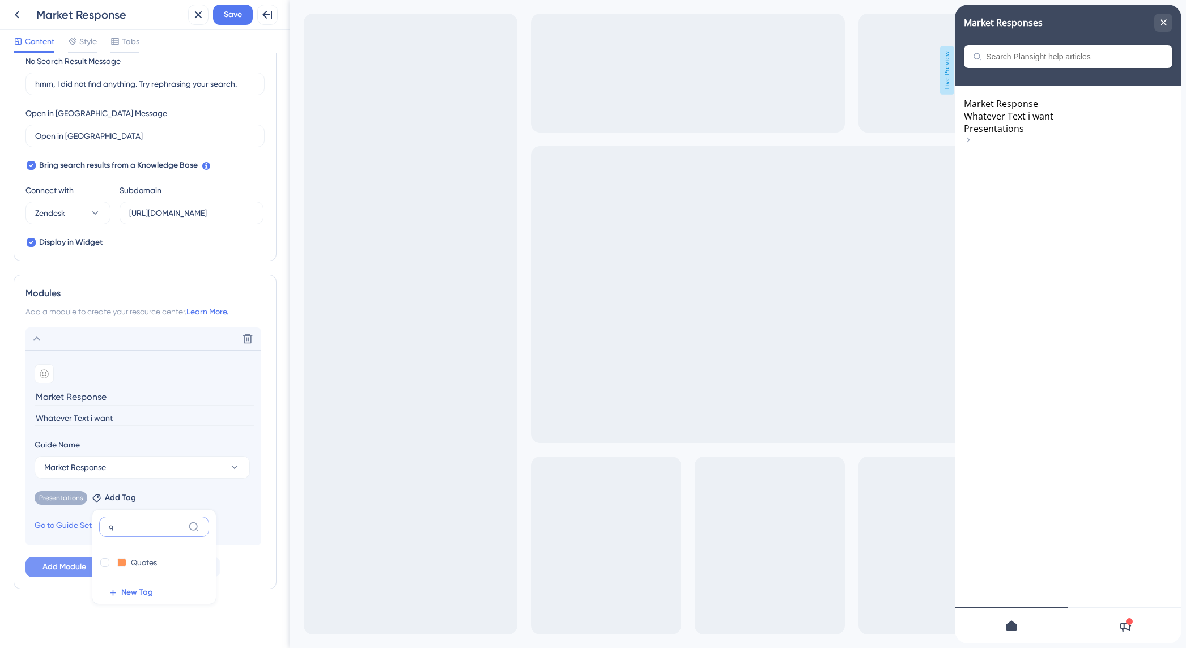
scroll to position [277, 0]
type input "quot"
click at [101, 565] on div at bounding box center [104, 562] width 9 height 9
checkbox input "true"
click at [1027, 268] on div "Market Response Whatever Text i want Presentations Quotes" at bounding box center [1068, 349] width 227 height 526
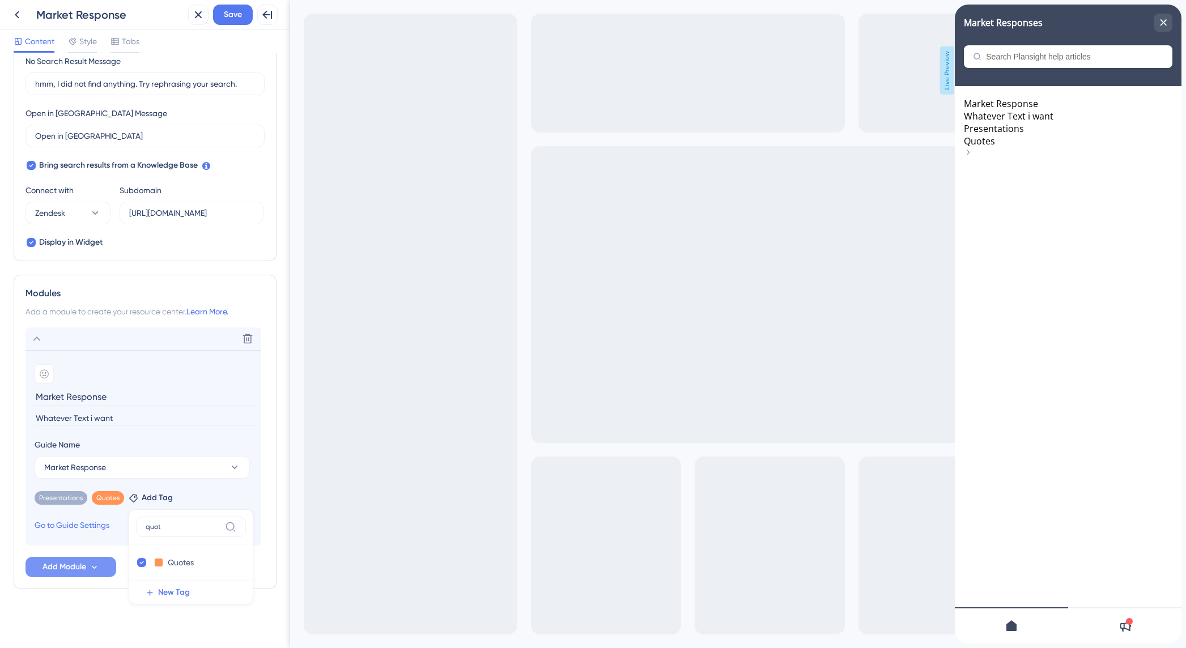
drag, startPoint x: 71, startPoint y: 606, endPoint x: 94, endPoint y: 601, distance: 23.8
click at [71, 606] on div "Resource Center Header Title Market Responses 12 Market Responses Subtitle Sear…" at bounding box center [145, 212] width 263 height 845
click at [236, 19] on span "Save" at bounding box center [233, 15] width 18 height 14
click at [1167, 24] on div "close resource center" at bounding box center [1163, 23] width 18 height 18
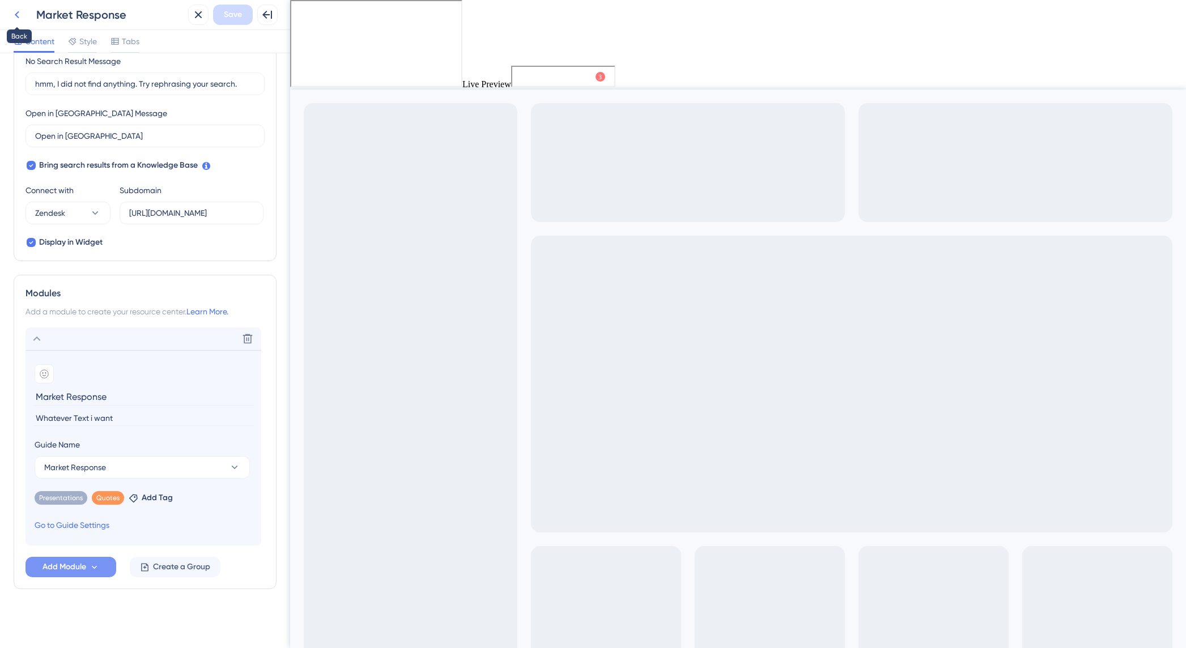
click at [20, 15] on icon at bounding box center [17, 15] width 14 height 14
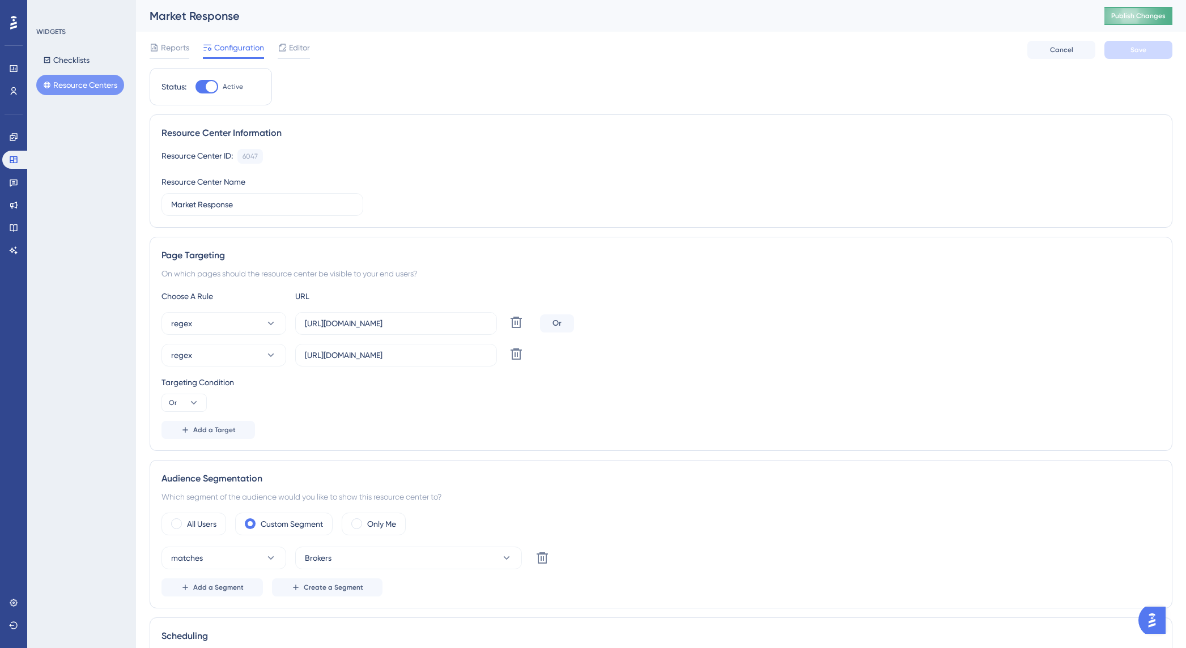
click at [1147, 16] on span "Publish Changes" at bounding box center [1138, 15] width 54 height 9
click at [11, 139] on icon at bounding box center [13, 137] width 9 height 9
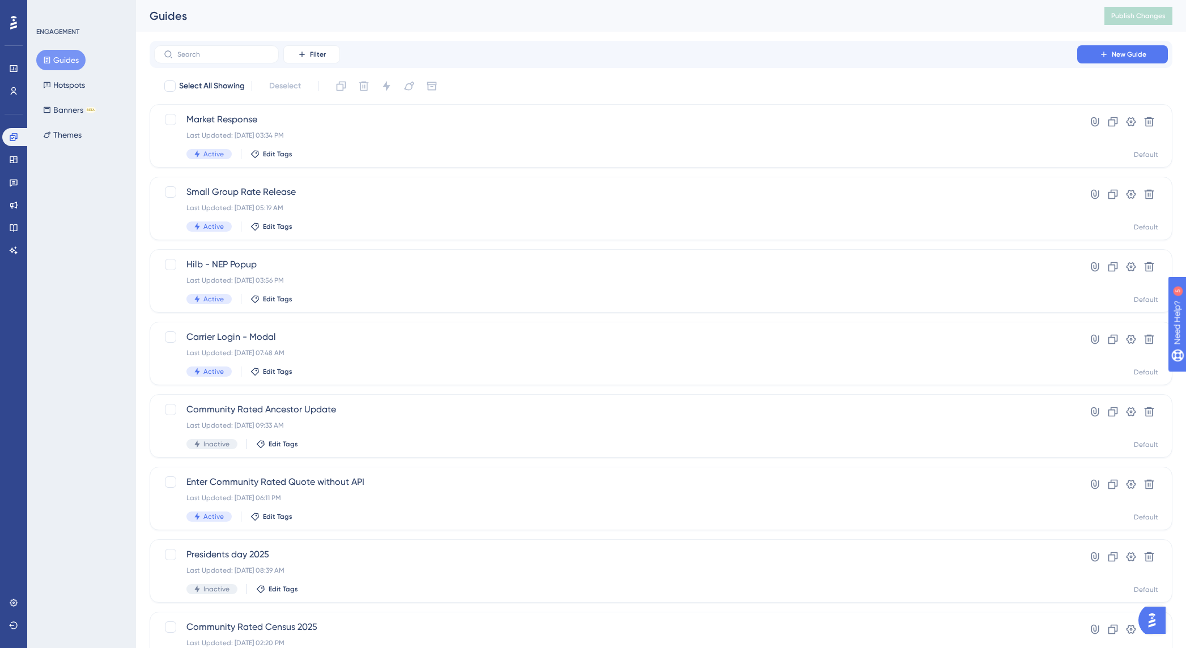
click at [64, 53] on button "Guides" at bounding box center [60, 60] width 49 height 20
click at [244, 125] on span "Market Response" at bounding box center [615, 120] width 859 height 14
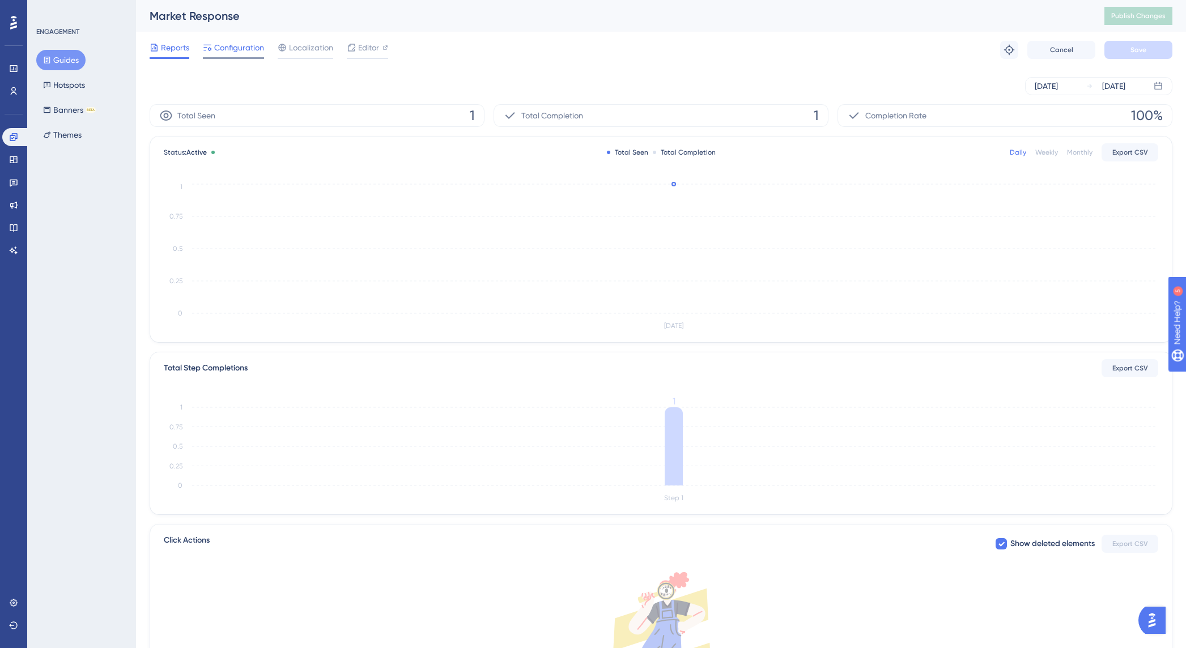
click at [231, 49] on span "Configuration" at bounding box center [239, 48] width 50 height 14
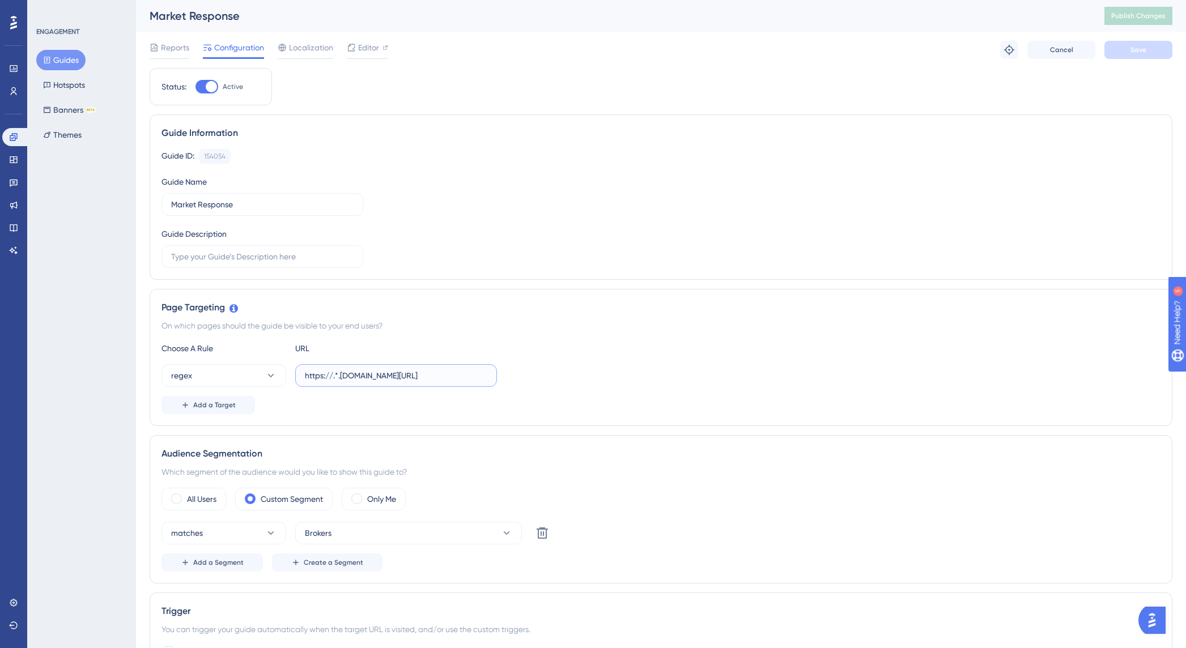
click at [407, 377] on input "https://.*.plansight.com/.*" at bounding box center [396, 375] width 182 height 12
click at [414, 372] on input "https://.*.plansight.com/.*.#" at bounding box center [396, 375] width 182 height 12
drag, startPoint x: 406, startPoint y: 376, endPoint x: 425, endPoint y: 375, distance: 19.3
click at [425, 375] on input "https://.*.plansight.com/.*.#" at bounding box center [396, 375] width 182 height 12
paste input "#marketResponse"
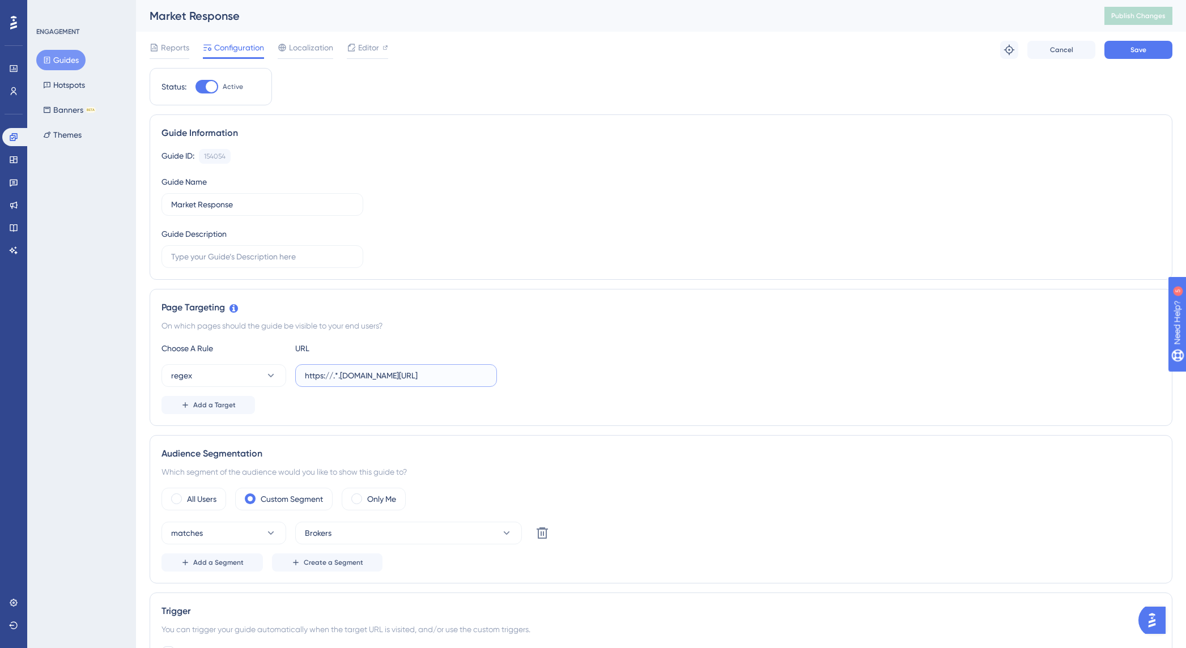
type input "https://.*.plansight.com/.*.#marketResponse"
click at [601, 400] on div "Add a Target" at bounding box center [661, 405] width 999 height 18
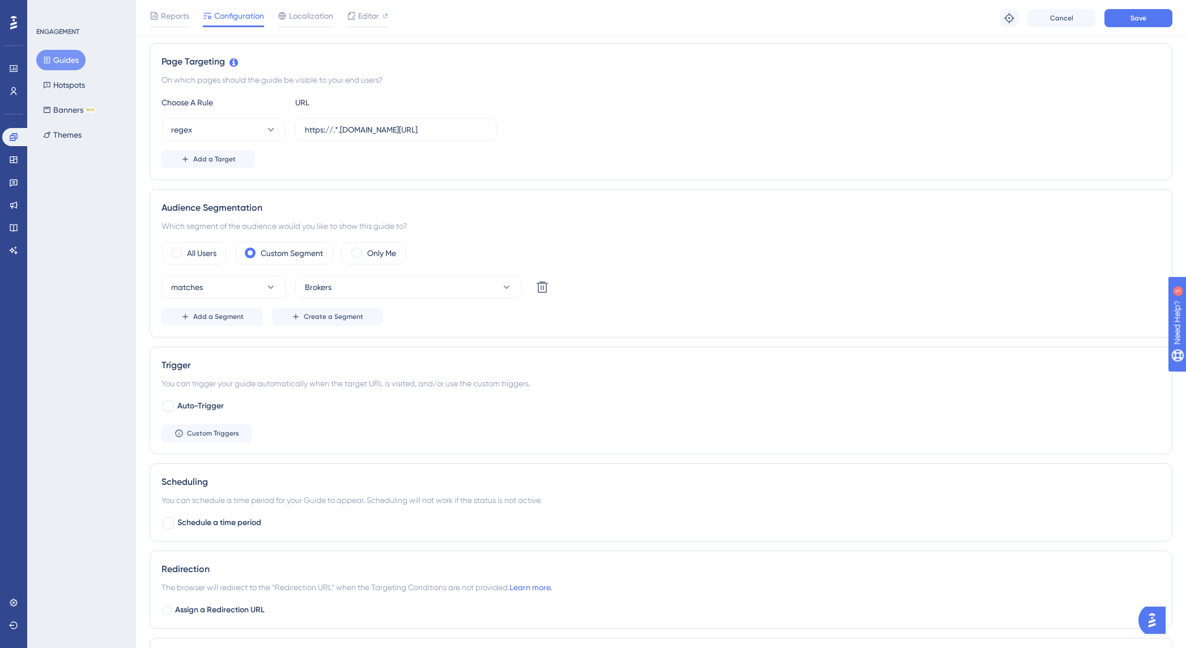
scroll to position [413, 0]
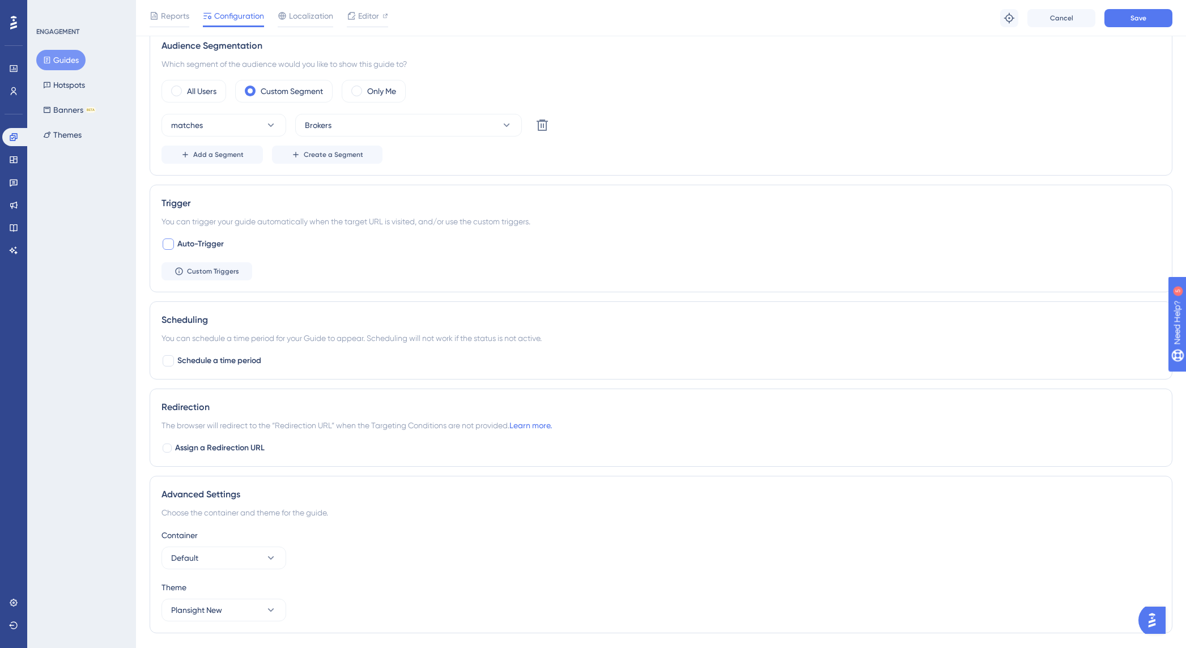
click at [168, 244] on div at bounding box center [168, 244] width 11 height 11
checkbox input "true"
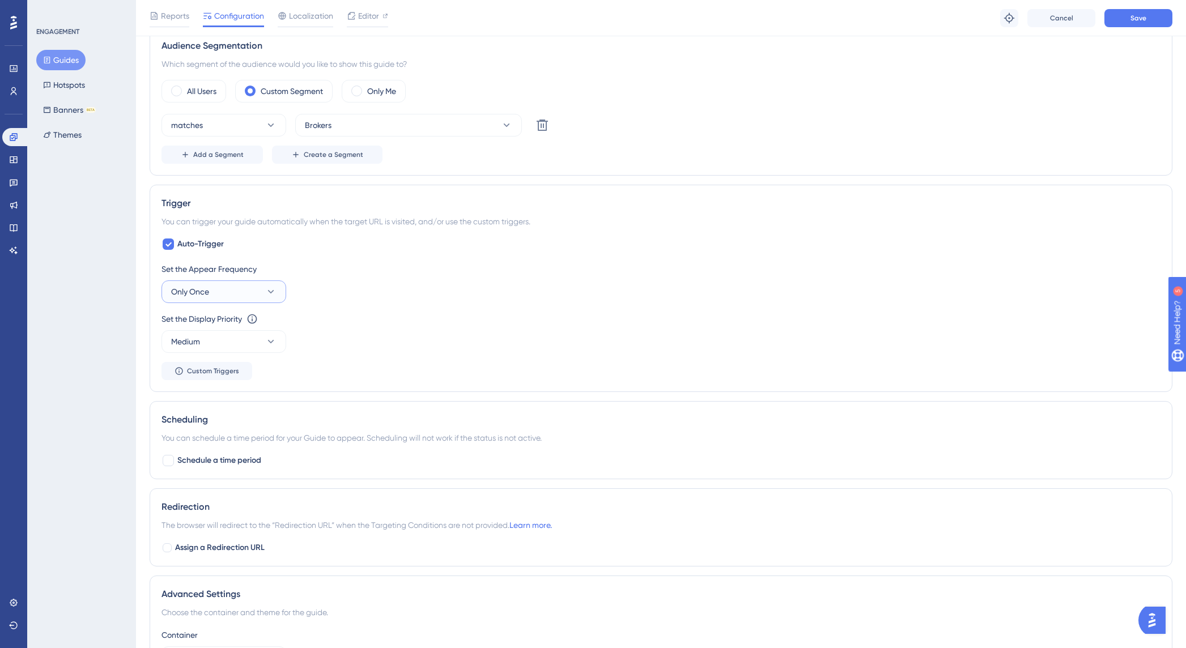
click at [266, 291] on icon at bounding box center [270, 291] width 11 height 11
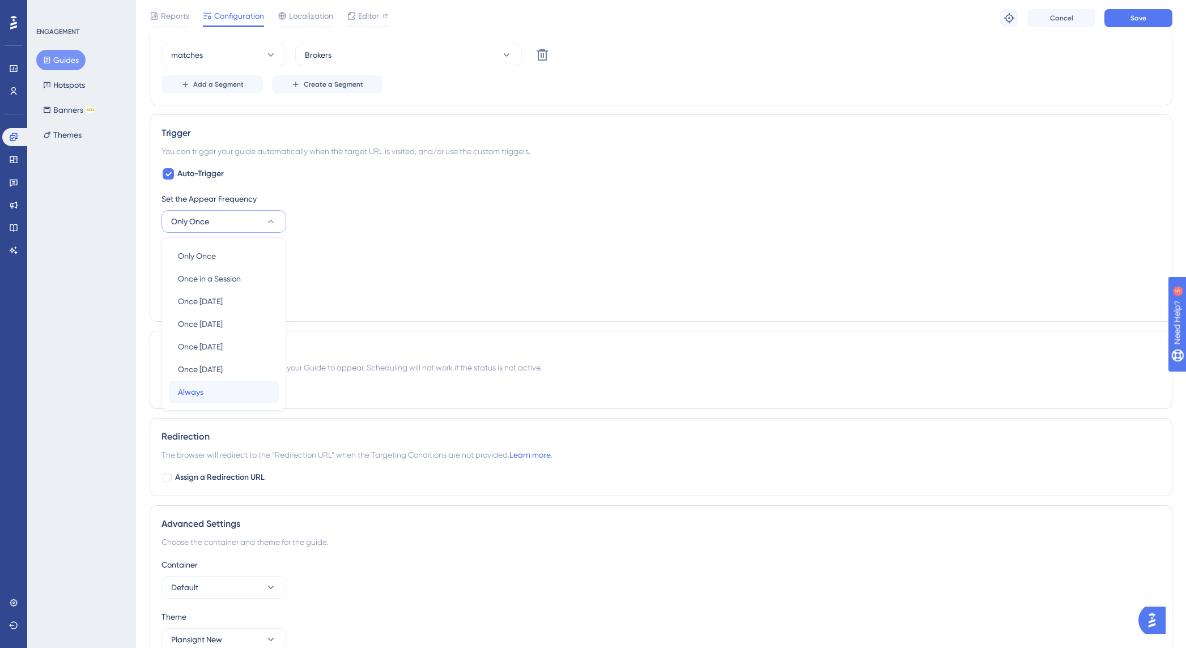
drag, startPoint x: 208, startPoint y: 392, endPoint x: 235, endPoint y: 380, distance: 29.7
click at [208, 392] on div "Always Always" at bounding box center [224, 392] width 92 height 23
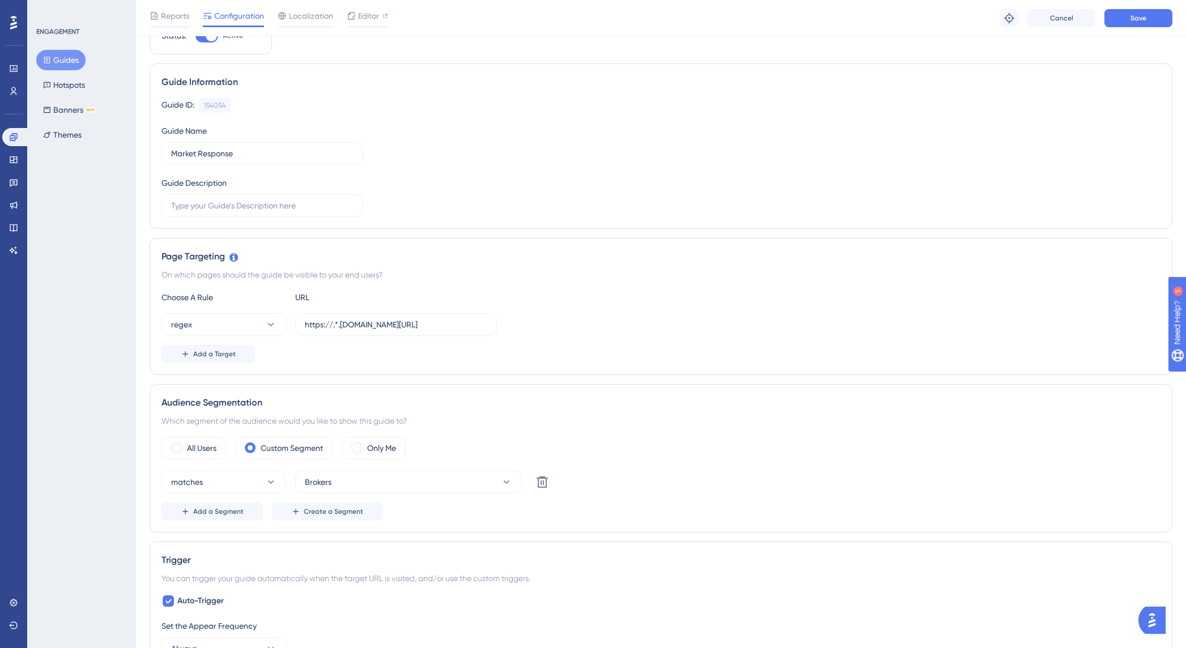
scroll to position [70, 0]
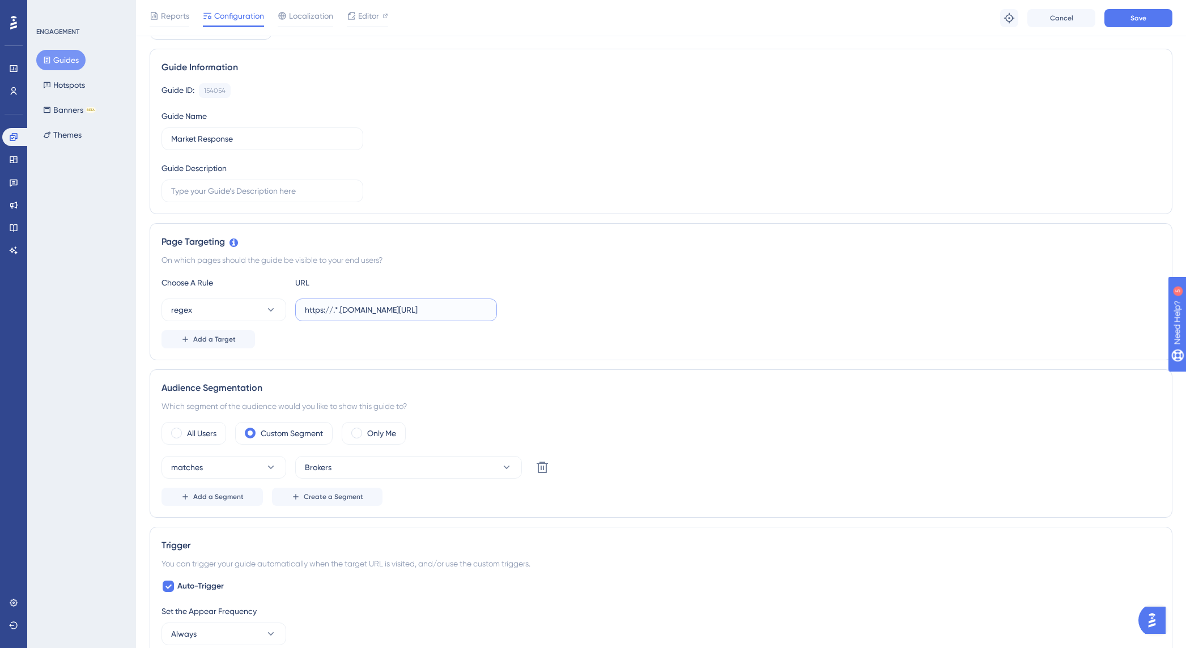
click at [400, 311] on input "https://.*.plansight.com/.*.#marketResponse" at bounding box center [396, 310] width 182 height 12
drag, startPoint x: 410, startPoint y: 312, endPoint x: 471, endPoint y: 314, distance: 61.2
click at [471, 314] on input "https://.*.plansight.com/.*.#marketResponse" at bounding box center [396, 310] width 182 height 12
click at [1136, 17] on span "Save" at bounding box center [1139, 18] width 16 height 9
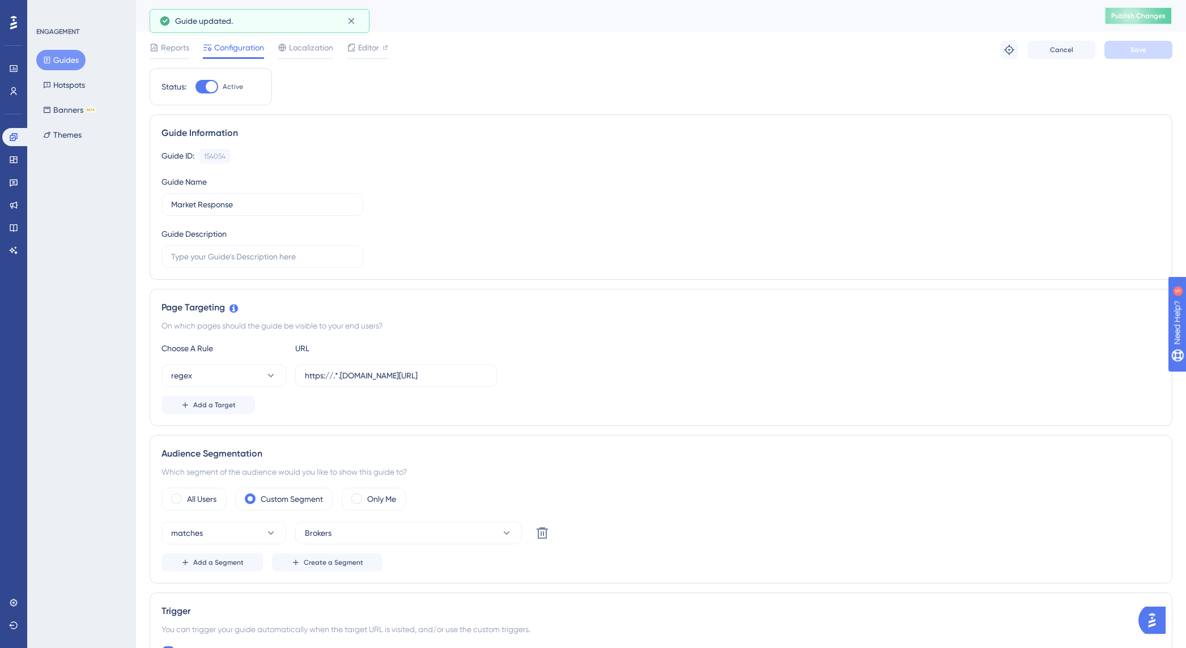
click at [1143, 16] on span "Publish Changes" at bounding box center [1138, 15] width 54 height 9
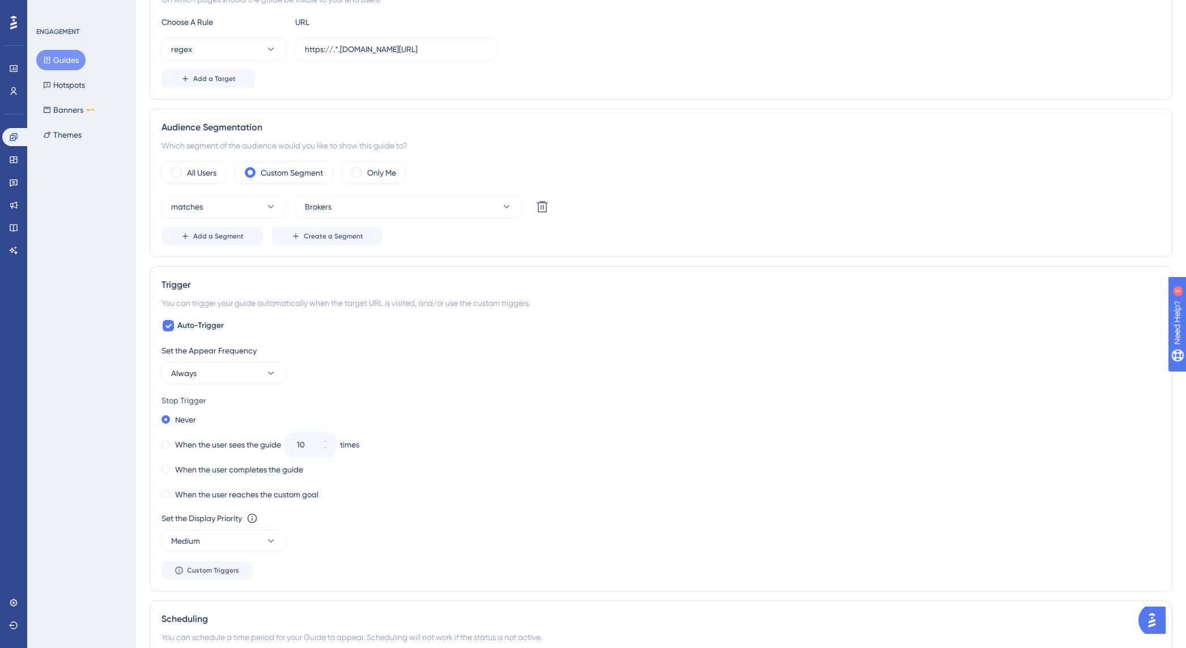
scroll to position [407, 0]
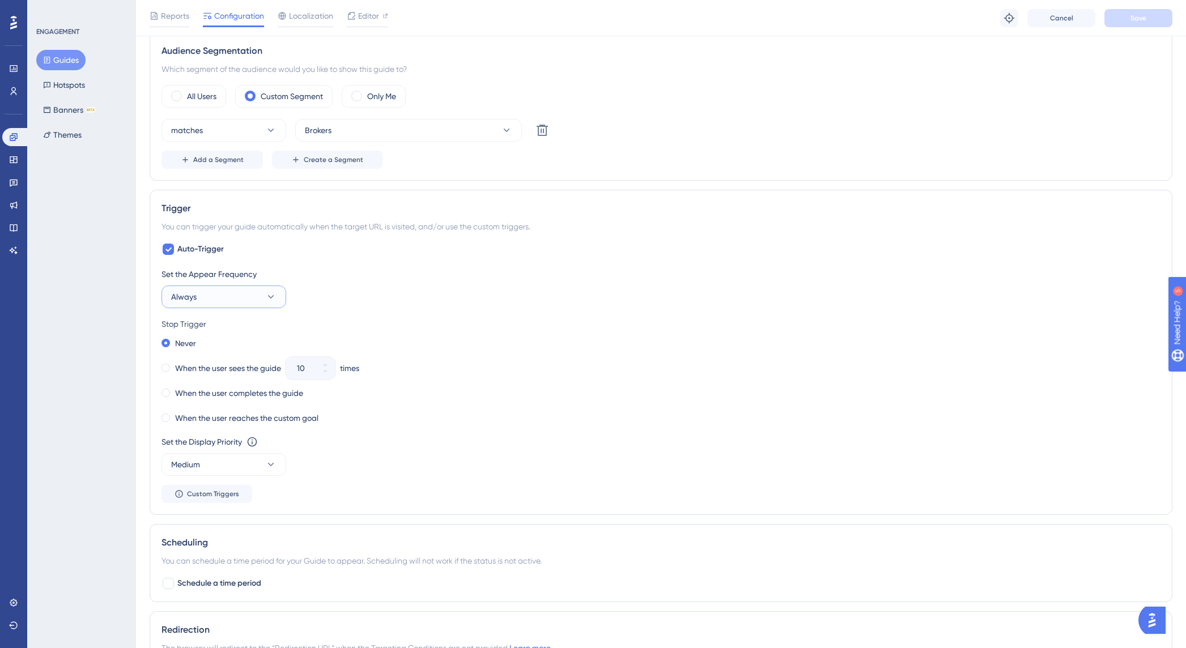
click at [215, 299] on button "Always" at bounding box center [224, 297] width 125 height 23
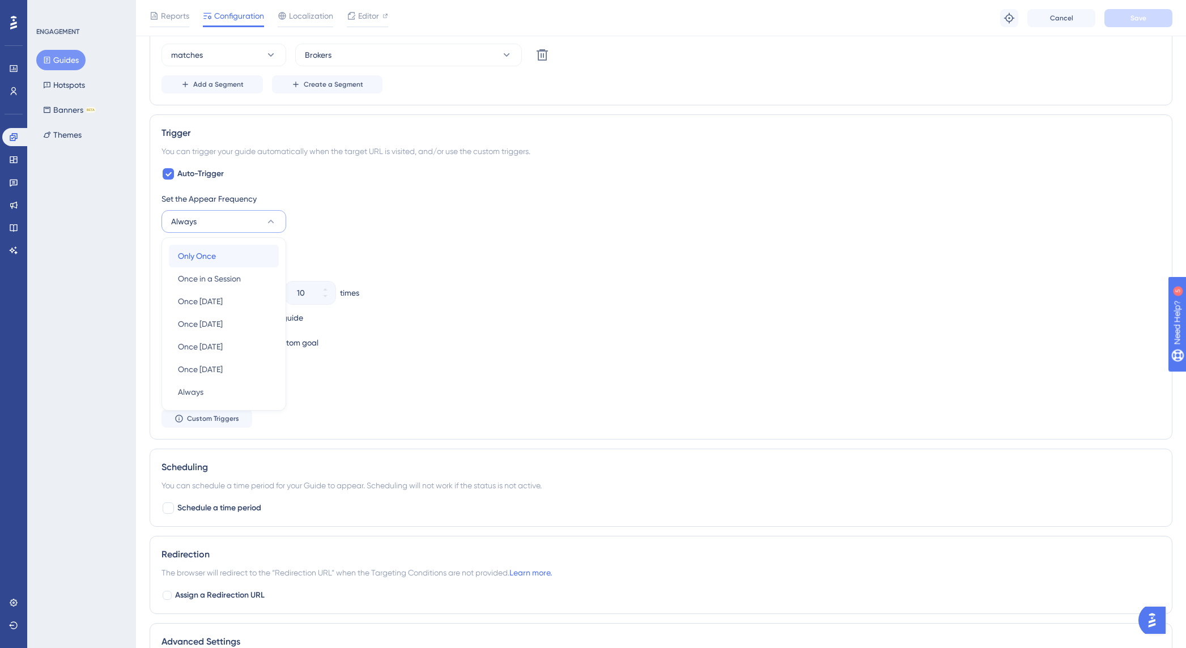
click at [221, 256] on div "Only Once Only Once" at bounding box center [224, 256] width 92 height 23
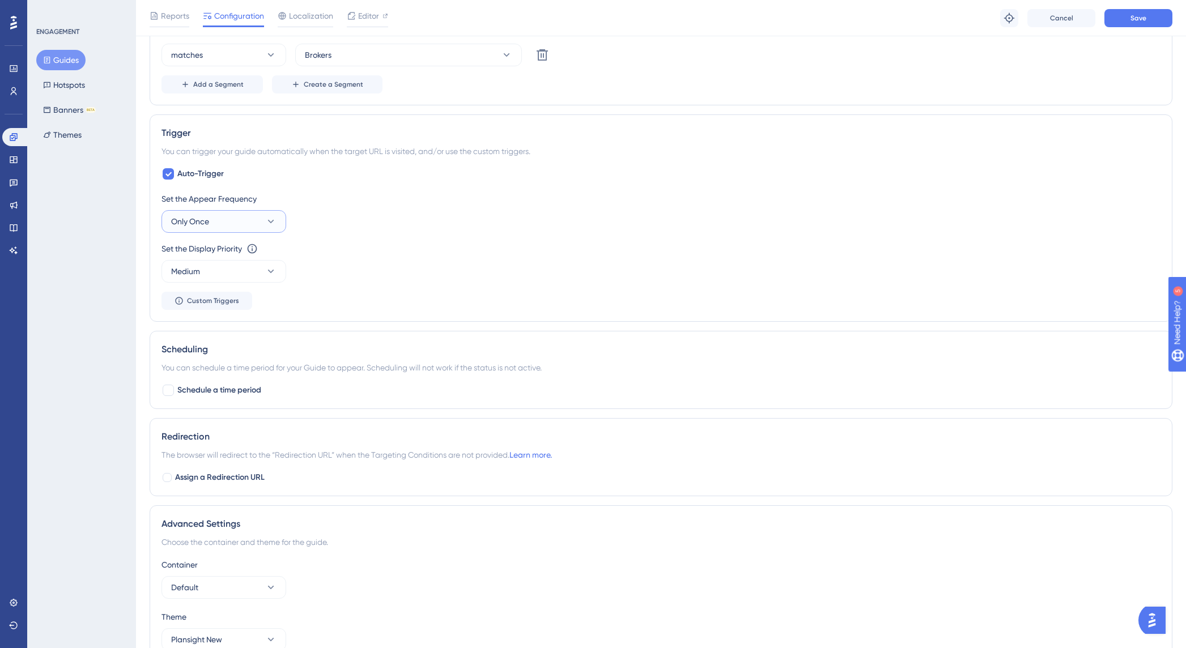
click at [235, 224] on button "Only Once" at bounding box center [224, 221] width 125 height 23
click at [227, 277] on span "Once in a Session" at bounding box center [209, 279] width 63 height 14
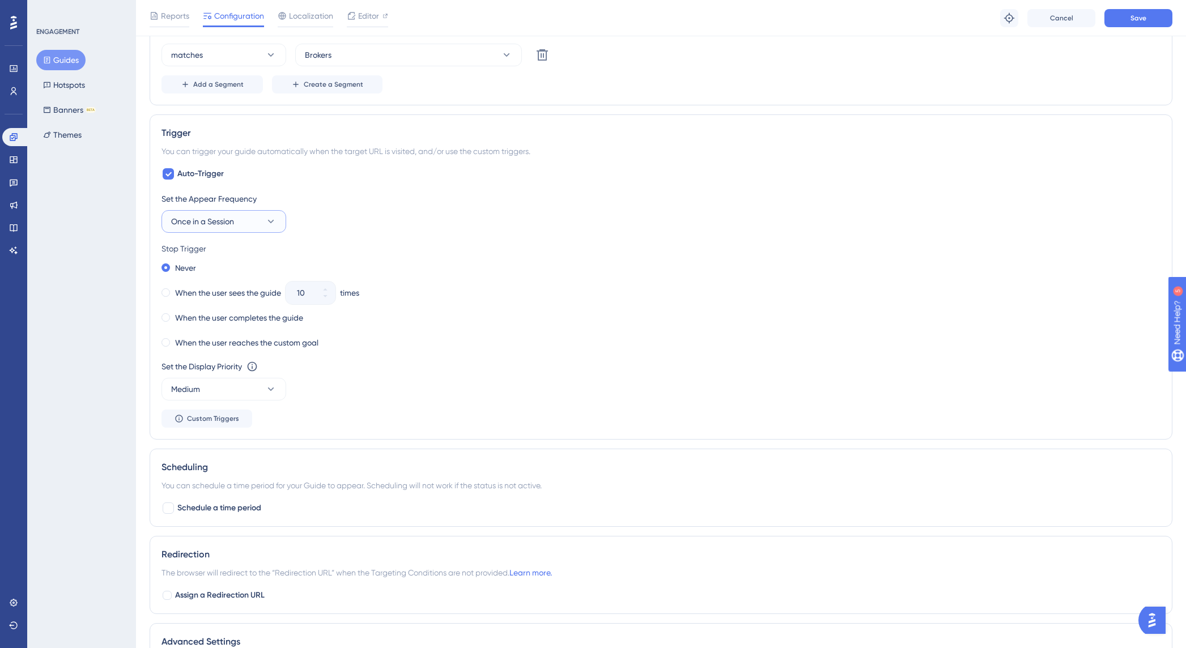
click at [246, 220] on button "Once in a Session" at bounding box center [224, 221] width 125 height 23
click at [223, 302] on span "Once in 1 day" at bounding box center [200, 302] width 45 height 14
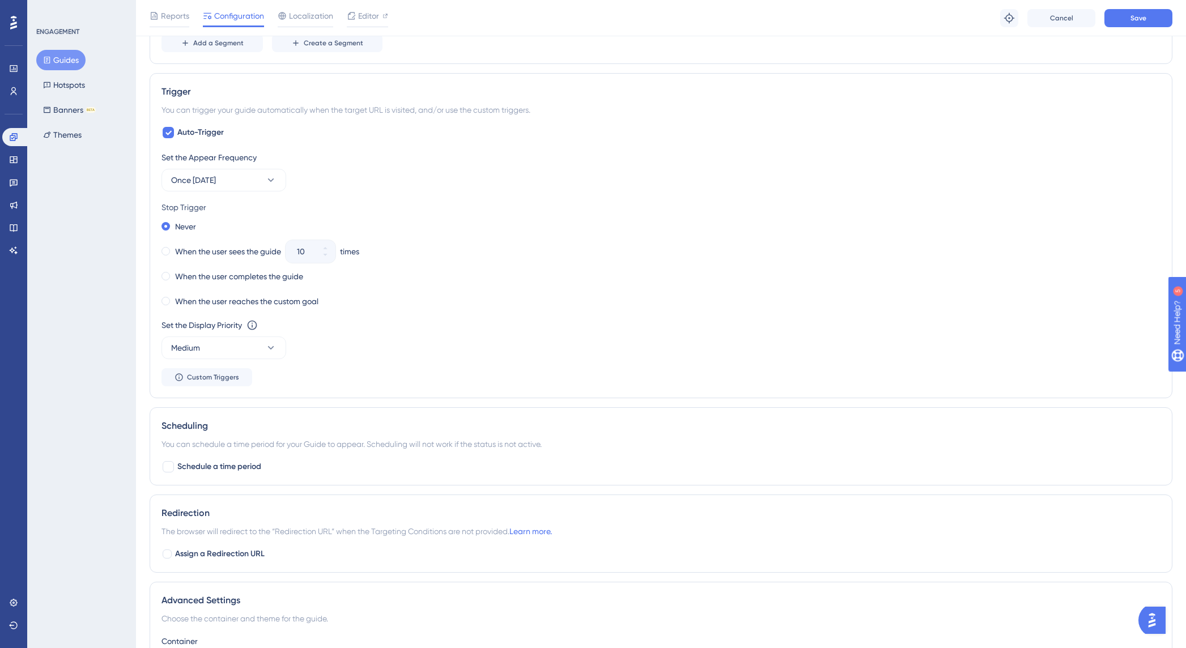
scroll to position [572, 0]
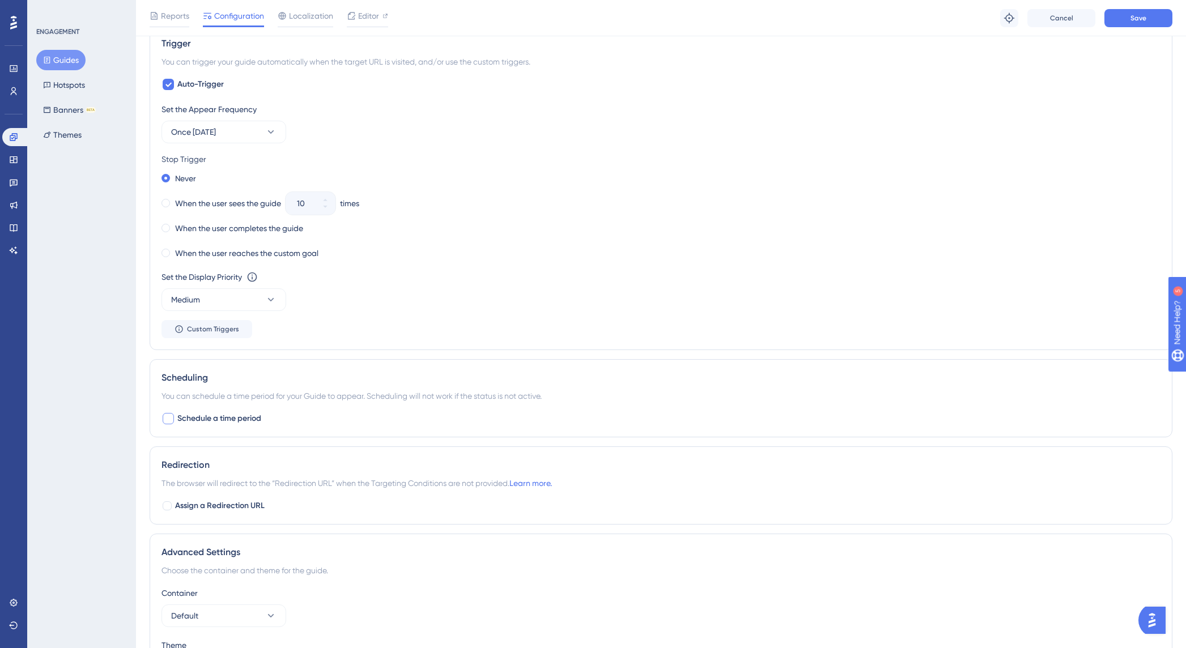
click at [164, 418] on div at bounding box center [168, 418] width 11 height 11
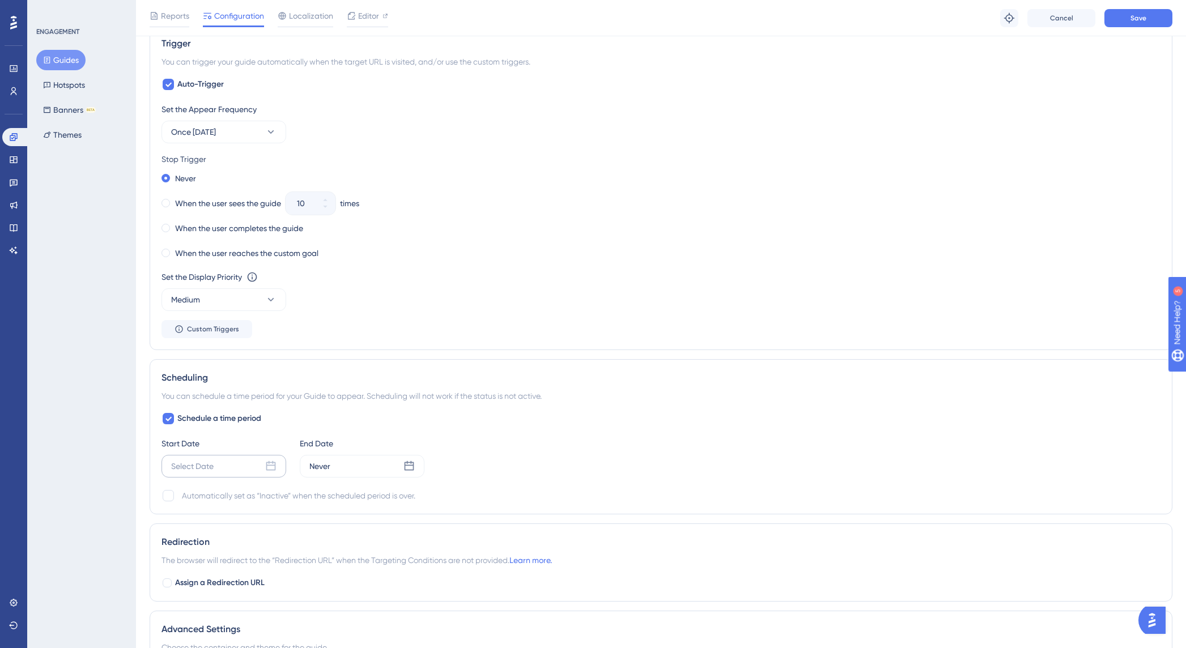
click at [267, 460] on div "Select Date" at bounding box center [224, 466] width 125 height 23
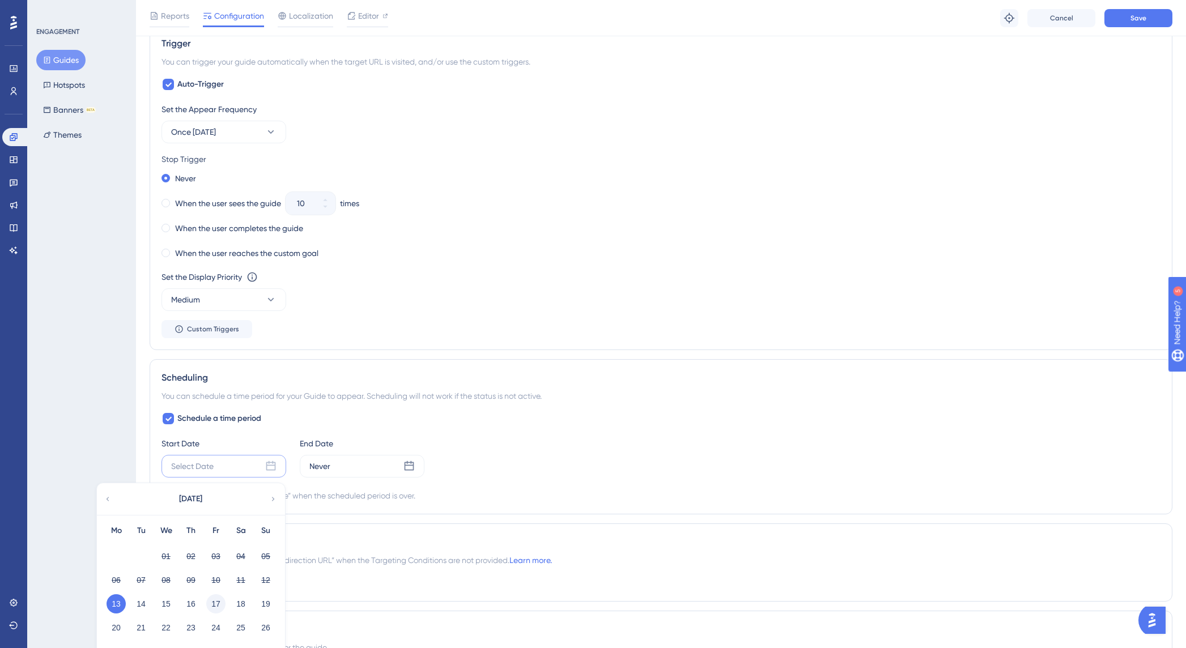
click at [212, 604] on button "17" at bounding box center [215, 603] width 19 height 19
click at [342, 471] on div "Never" at bounding box center [362, 466] width 125 height 23
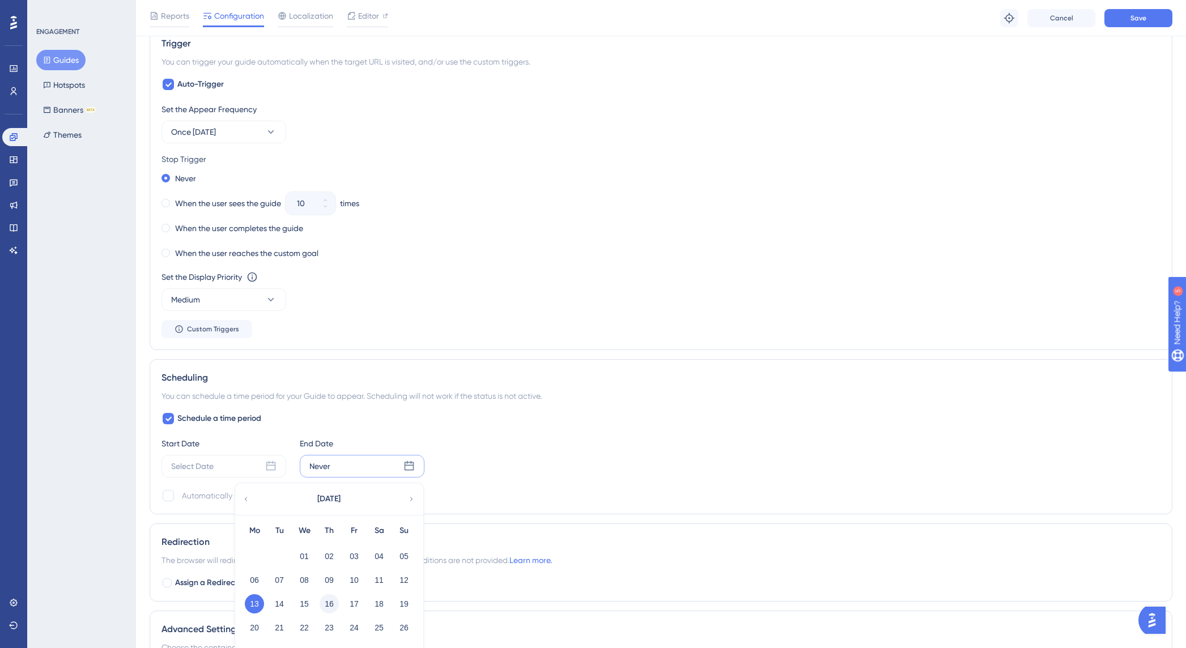
drag, startPoint x: 332, startPoint y: 606, endPoint x: 338, endPoint y: 605, distance: 6.9
click at [332, 606] on button "16" at bounding box center [329, 603] width 19 height 19
click at [485, 507] on div "Scheduling You can schedule a time period for your Guide to appear. Scheduling …" at bounding box center [661, 436] width 1023 height 155
click at [267, 468] on icon at bounding box center [270, 466] width 11 height 11
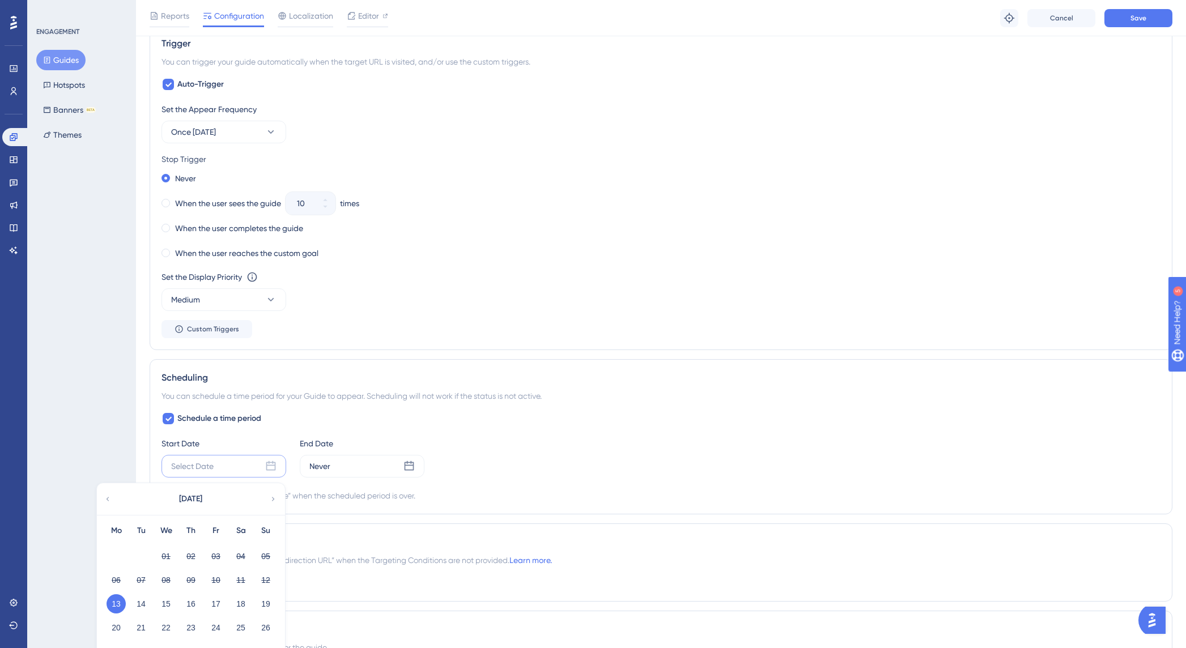
click at [349, 425] on div "Schedule a time period Start Date Select Date October 2025 Mo Tu We Th Fr Sa Su…" at bounding box center [661, 457] width 999 height 91
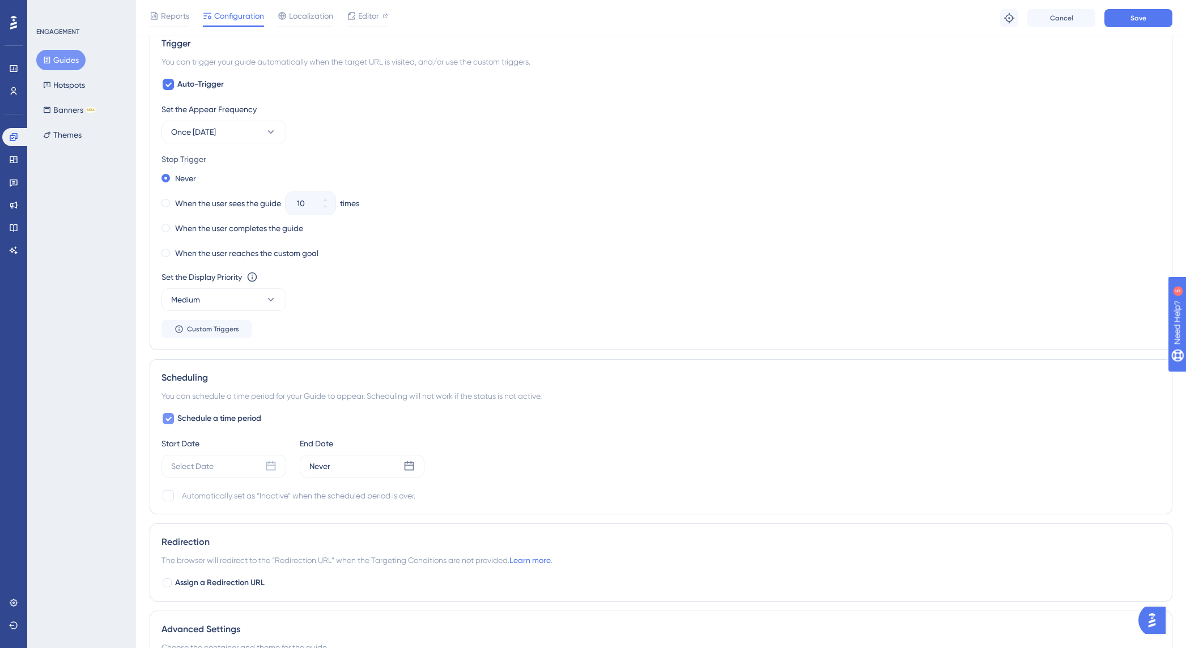
click at [171, 419] on icon at bounding box center [168, 418] width 7 height 9
checkbox input "false"
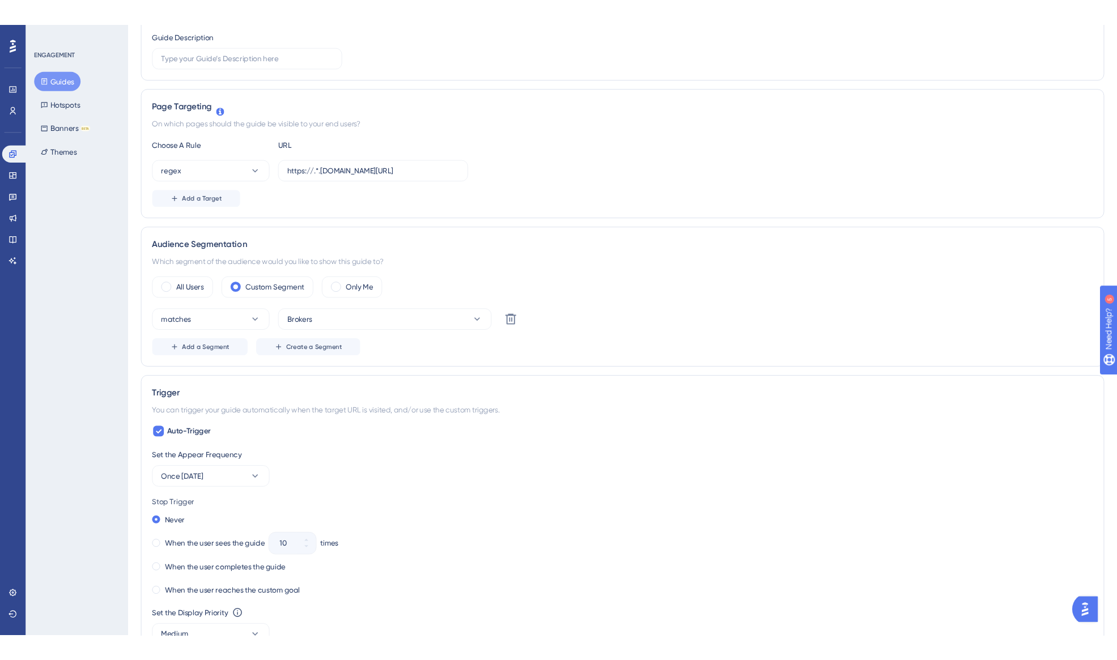
scroll to position [0, 0]
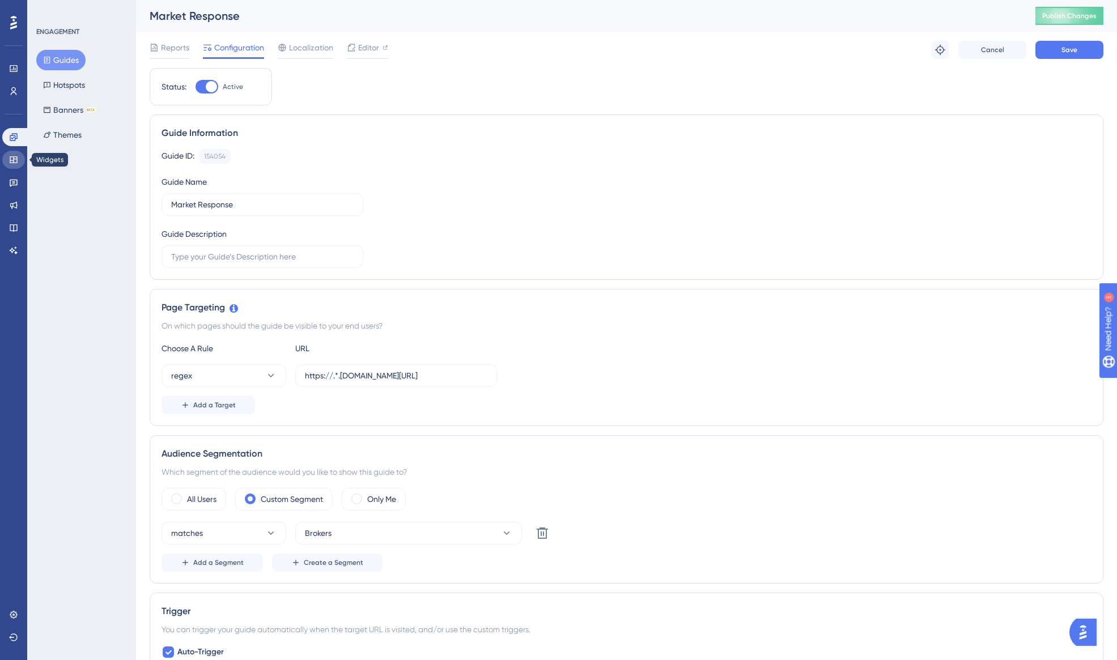
click at [14, 157] on icon at bounding box center [13, 159] width 9 height 9
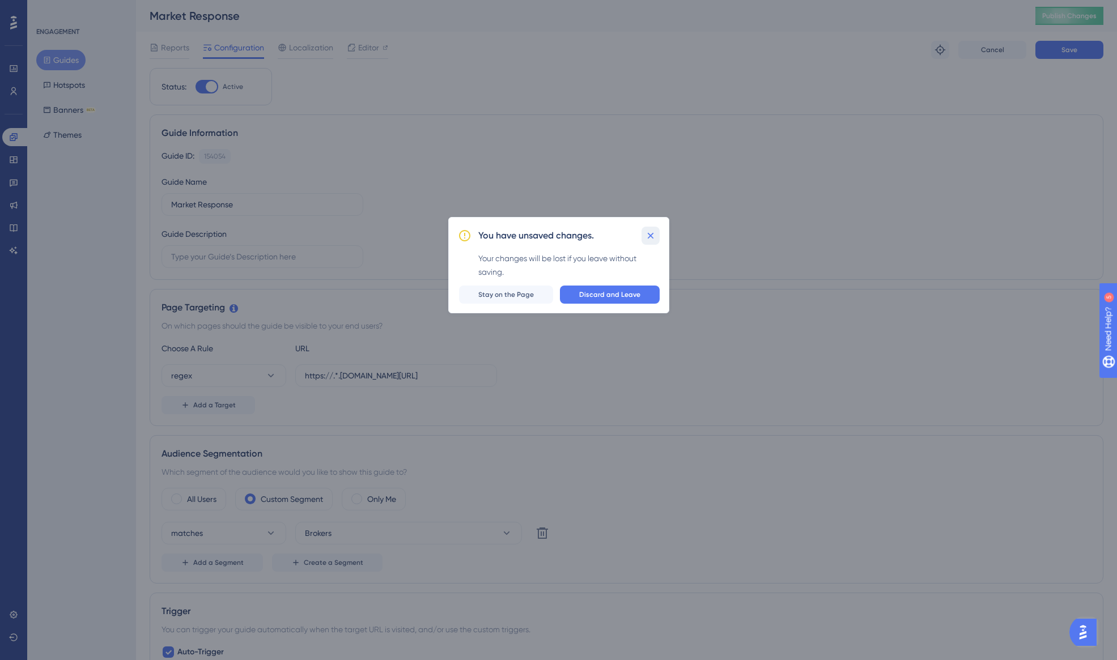
click at [649, 238] on icon at bounding box center [650, 235] width 11 height 11
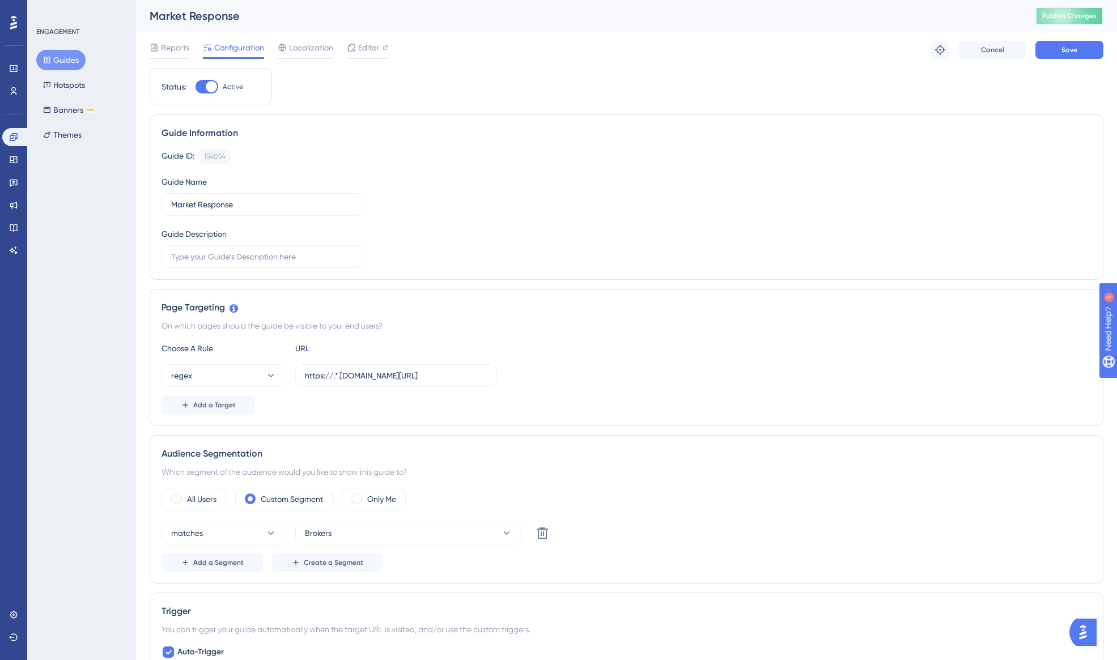
click at [1079, 19] on span "Publish Changes" at bounding box center [1069, 15] width 54 height 9
click at [14, 158] on icon at bounding box center [13, 159] width 9 height 9
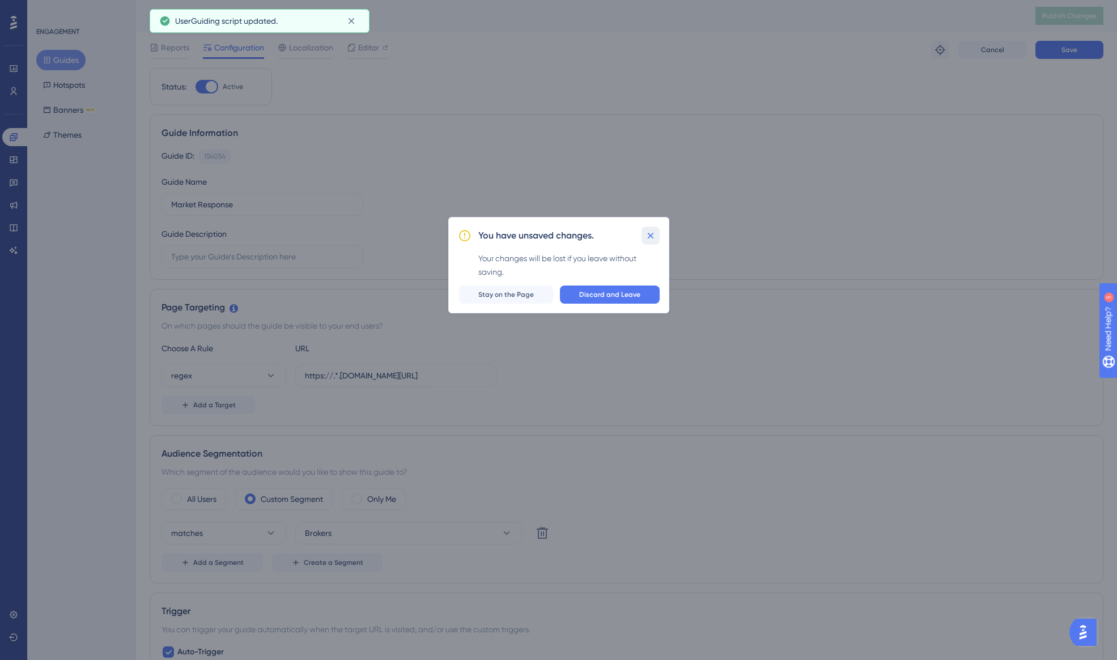
click at [648, 236] on icon at bounding box center [650, 235] width 11 height 11
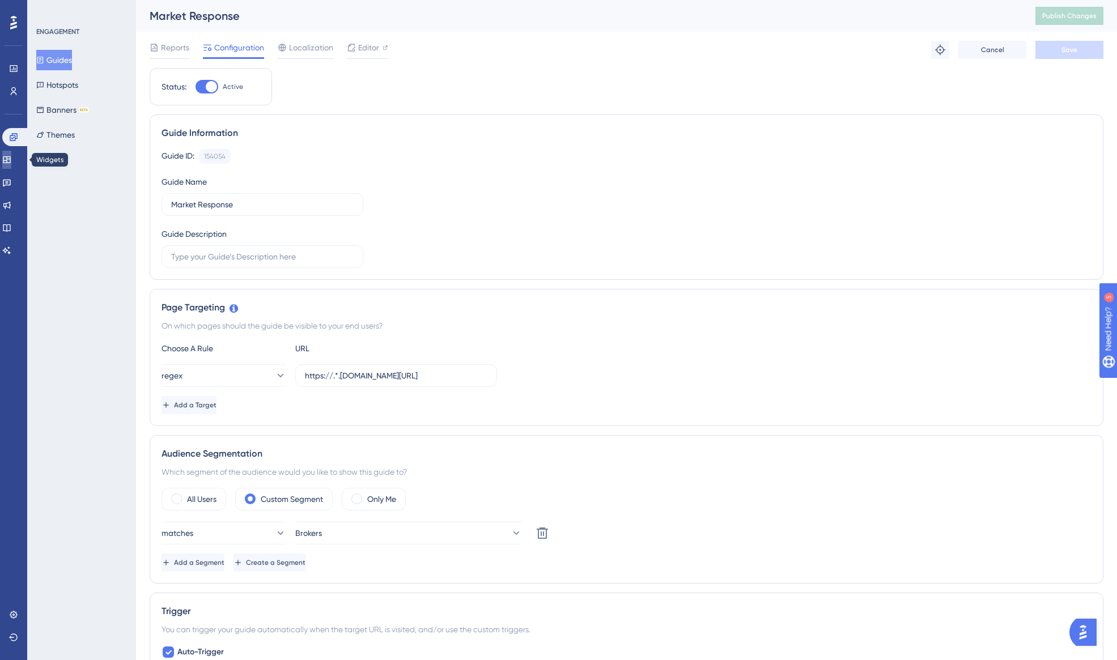
click at [10, 157] on icon at bounding box center [6, 159] width 7 height 7
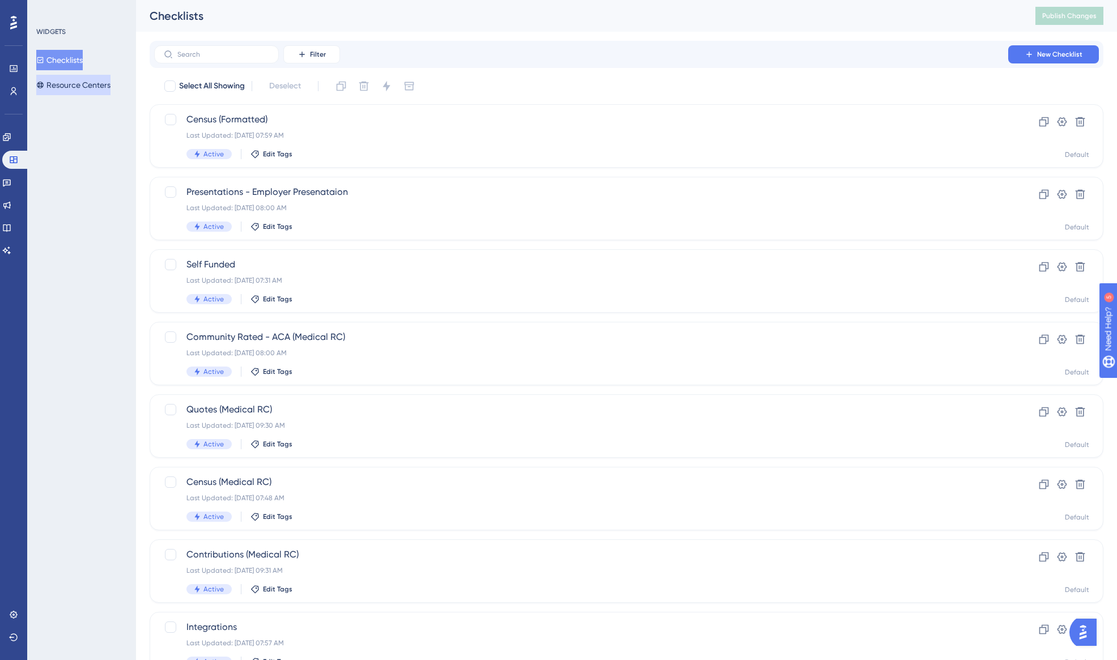
click at [65, 87] on button "Resource Centers" at bounding box center [73, 85] width 74 height 20
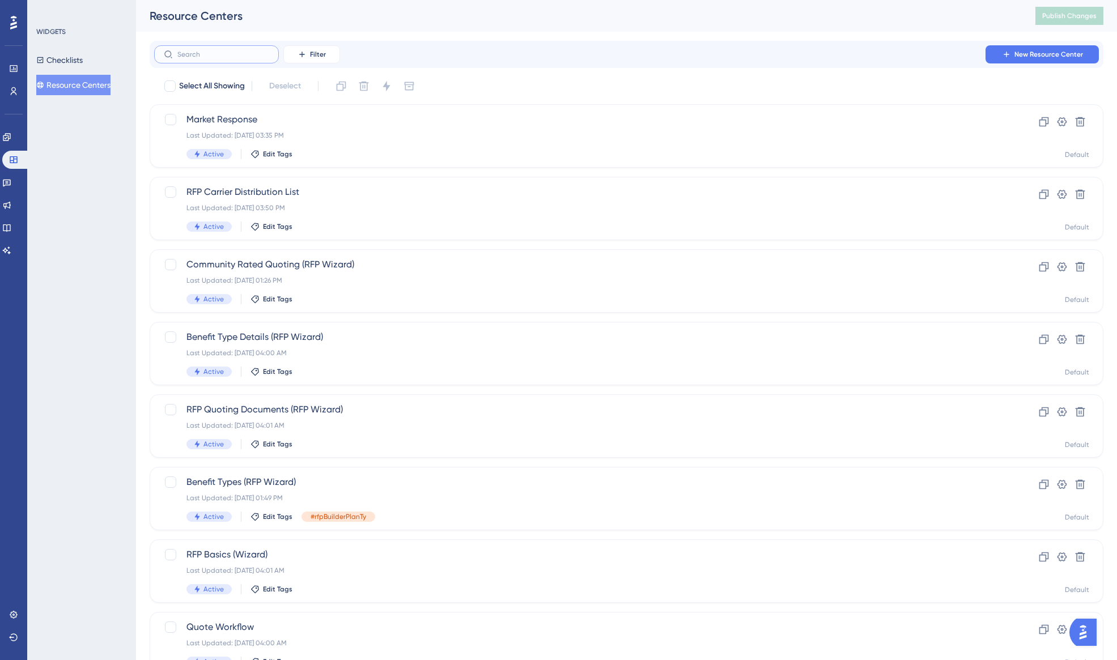
click at [224, 52] on input "text" at bounding box center [223, 54] width 92 height 8
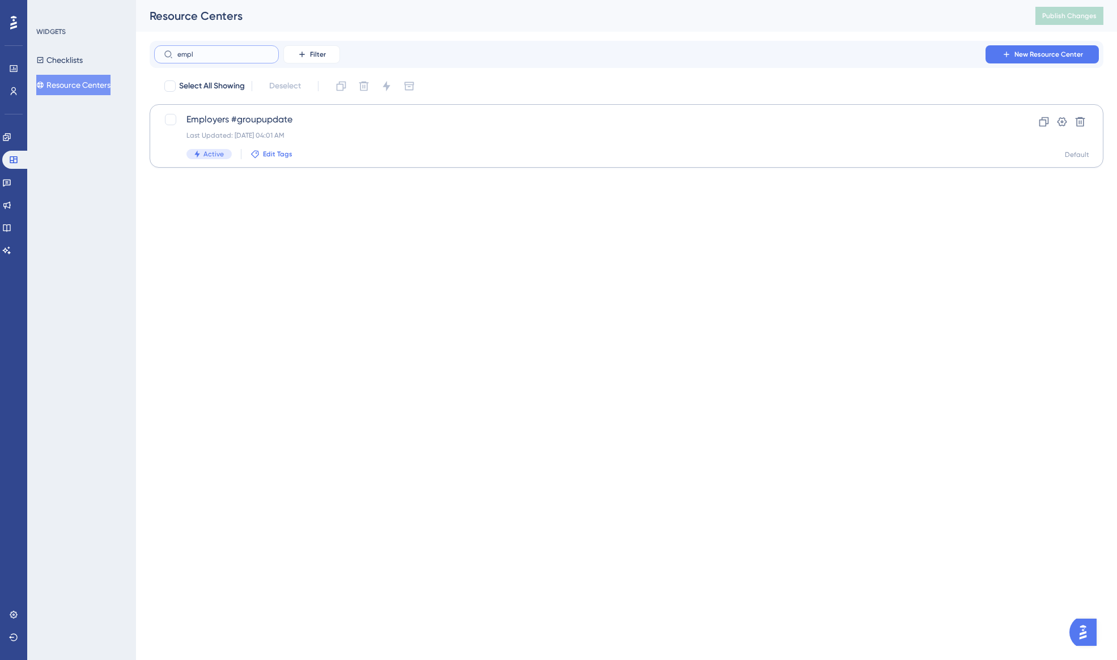
type input "empl"
click at [273, 154] on span "Edit Tags" at bounding box center [277, 154] width 29 height 9
type input "Employer"
click at [318, 235] on button "New Tag" at bounding box center [322, 233] width 128 height 23
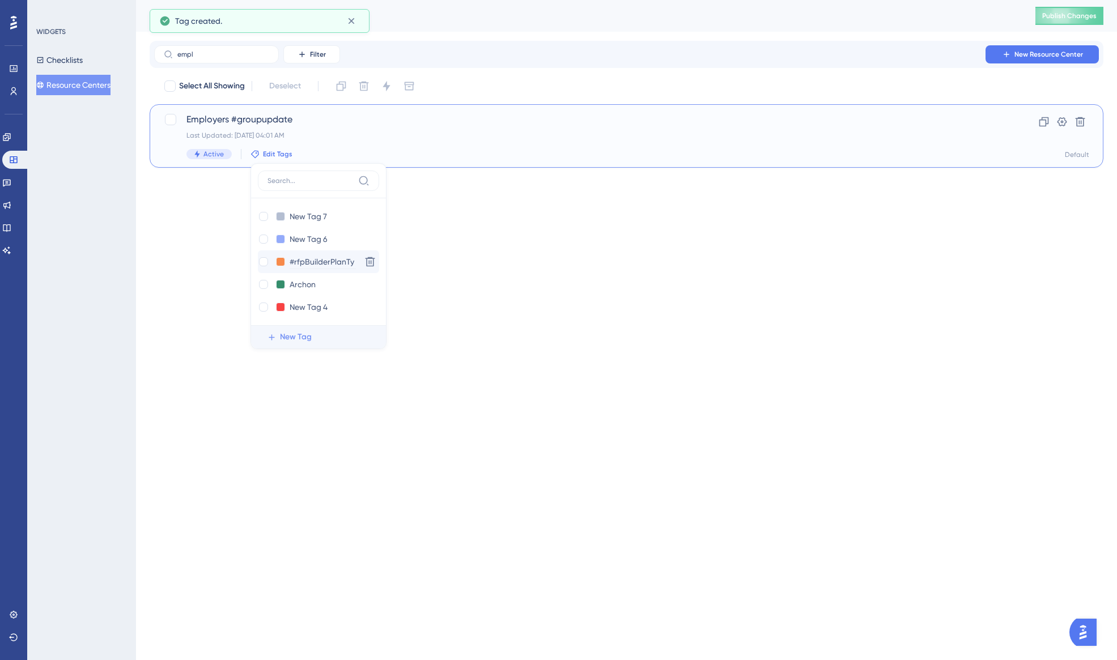
scroll to position [7, 0]
click at [300, 184] on input at bounding box center [310, 180] width 86 height 9
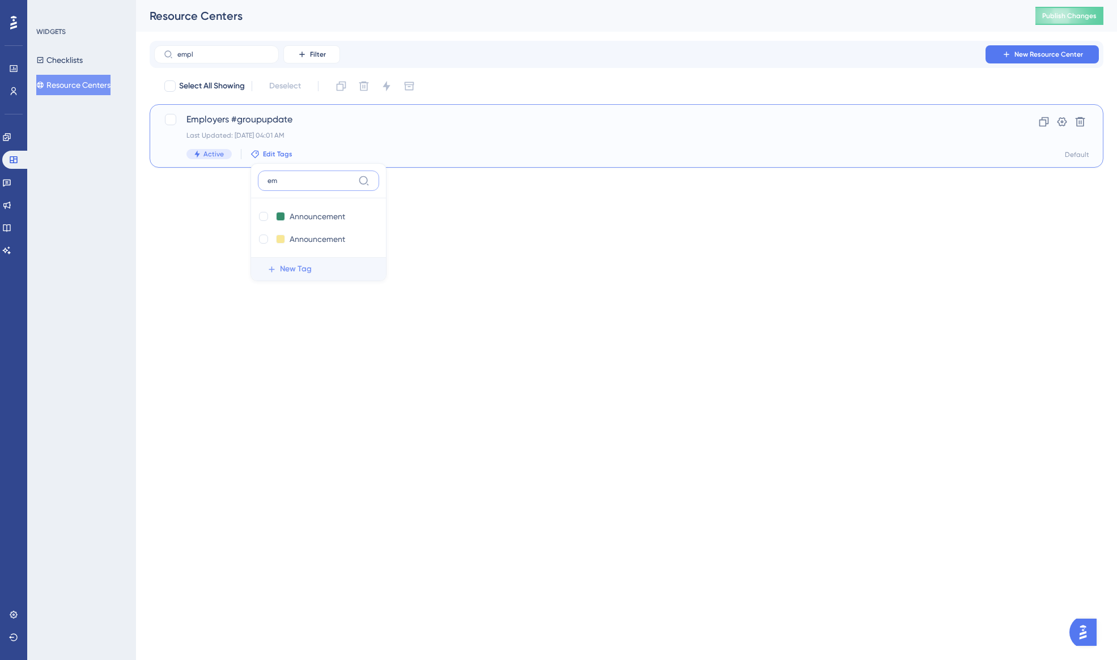
type input "e"
click at [304, 209] on div "New Tag 7 New Tag 7 Delete" at bounding box center [318, 216] width 121 height 23
click at [331, 216] on input "New Tag 7" at bounding box center [312, 217] width 45 height 14
drag, startPoint x: 331, startPoint y: 216, endPoint x: 284, endPoint y: 214, distance: 46.6
click at [284, 214] on div "New Tag 7 New Tag 7" at bounding box center [307, 217] width 99 height 14
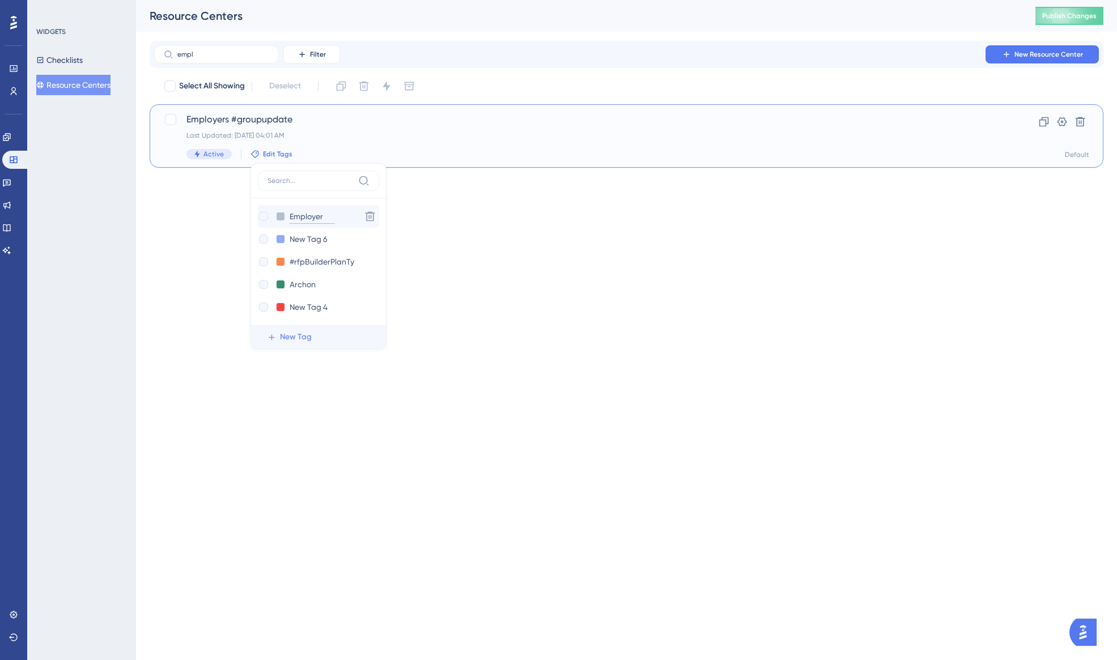
type input "Employer"
click at [265, 218] on div at bounding box center [263, 216] width 9 height 9
checkbox input "true"
click at [556, 204] on html "Performance Users Engagement Widgets Feedback Product Updates Knowledge Base AI…" at bounding box center [558, 102] width 1117 height 204
click at [240, 124] on span "Employers #groupupdate" at bounding box center [580, 120] width 789 height 14
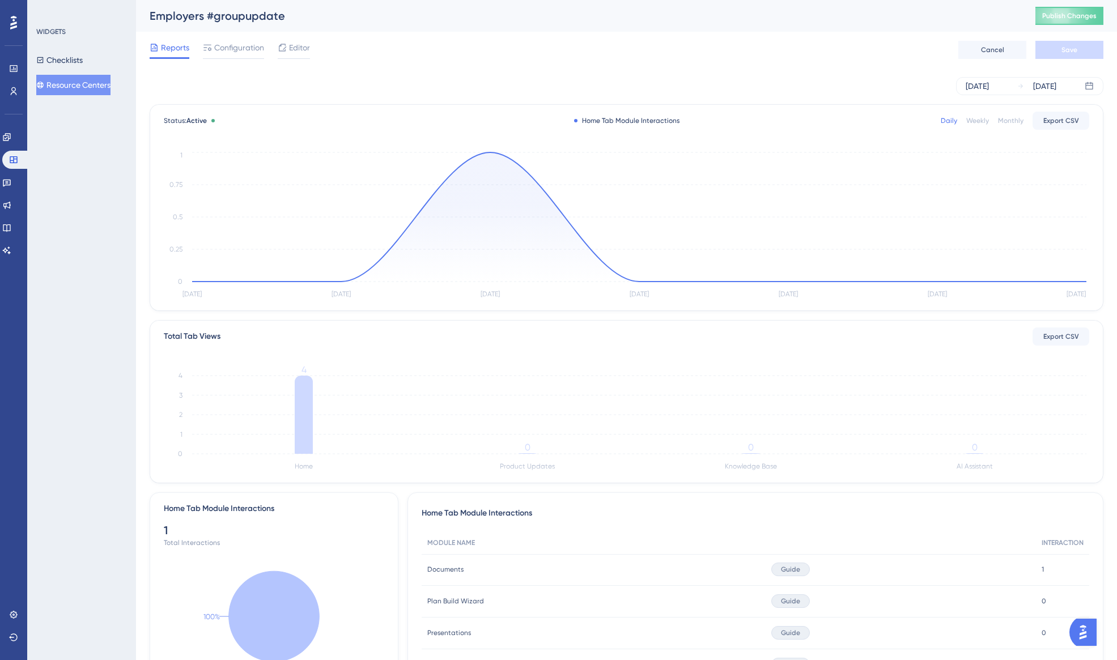
drag, startPoint x: 94, startPoint y: 165, endPoint x: 95, endPoint y: 117, distance: 47.6
click at [96, 159] on div "WIDGETS Checklists Resource Centers" at bounding box center [81, 330] width 109 height 660
click at [61, 86] on button "Resource Centers" at bounding box center [73, 85] width 74 height 20
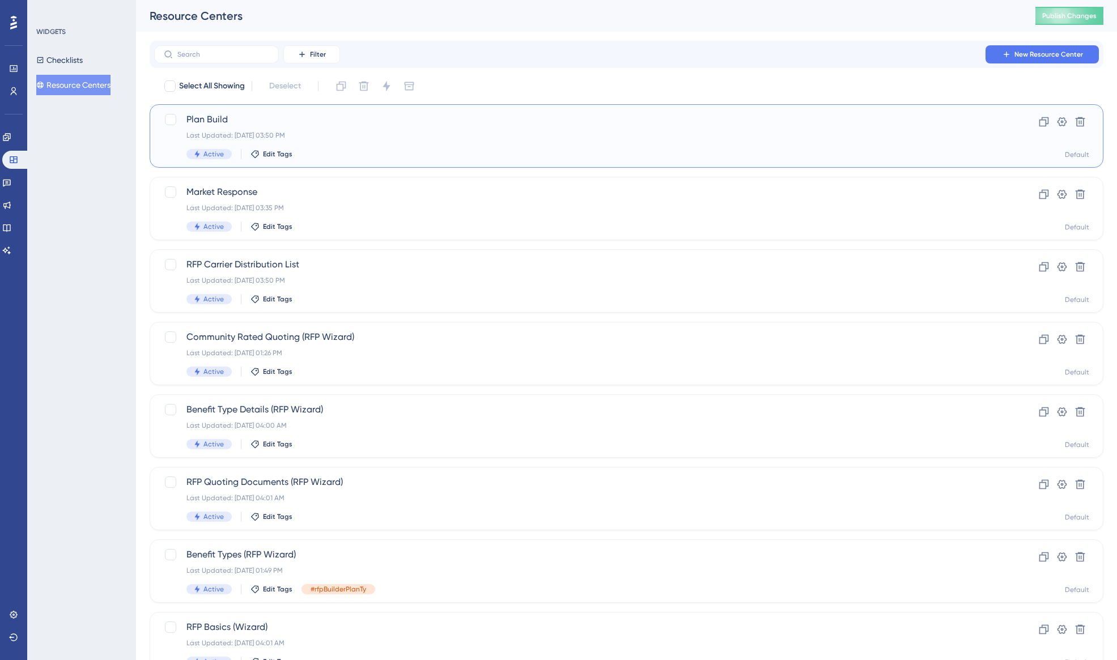
click at [249, 123] on span "Plan Build" at bounding box center [580, 120] width 789 height 14
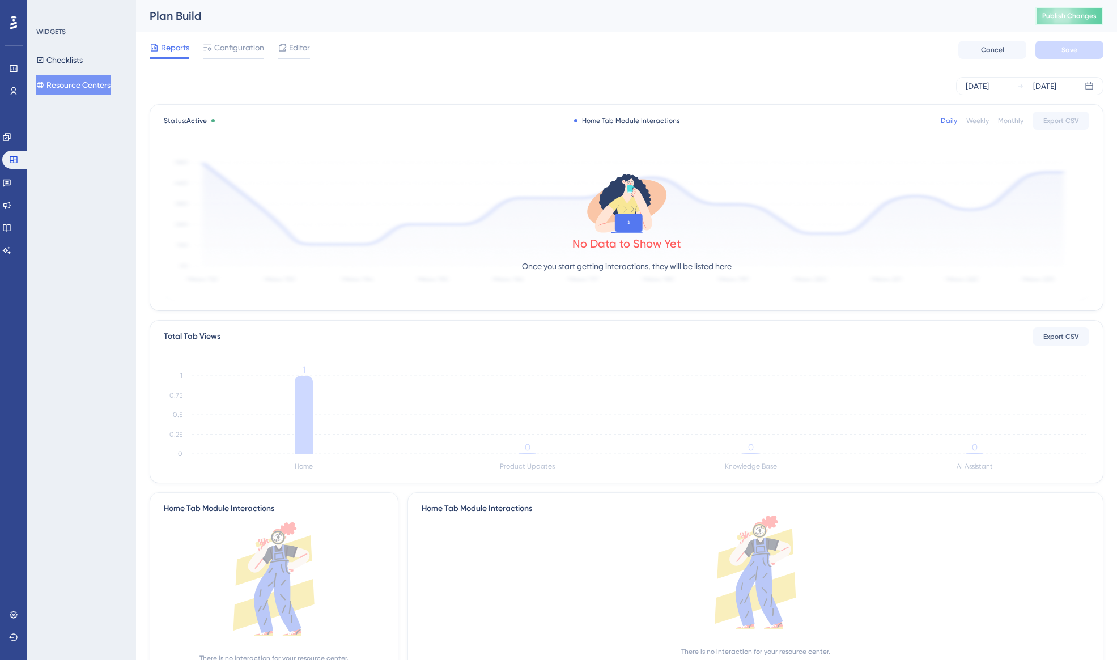
click at [1050, 22] on button "Publish Changes" at bounding box center [1069, 16] width 68 height 18
click at [99, 87] on button "Resource Centers" at bounding box center [73, 85] width 74 height 20
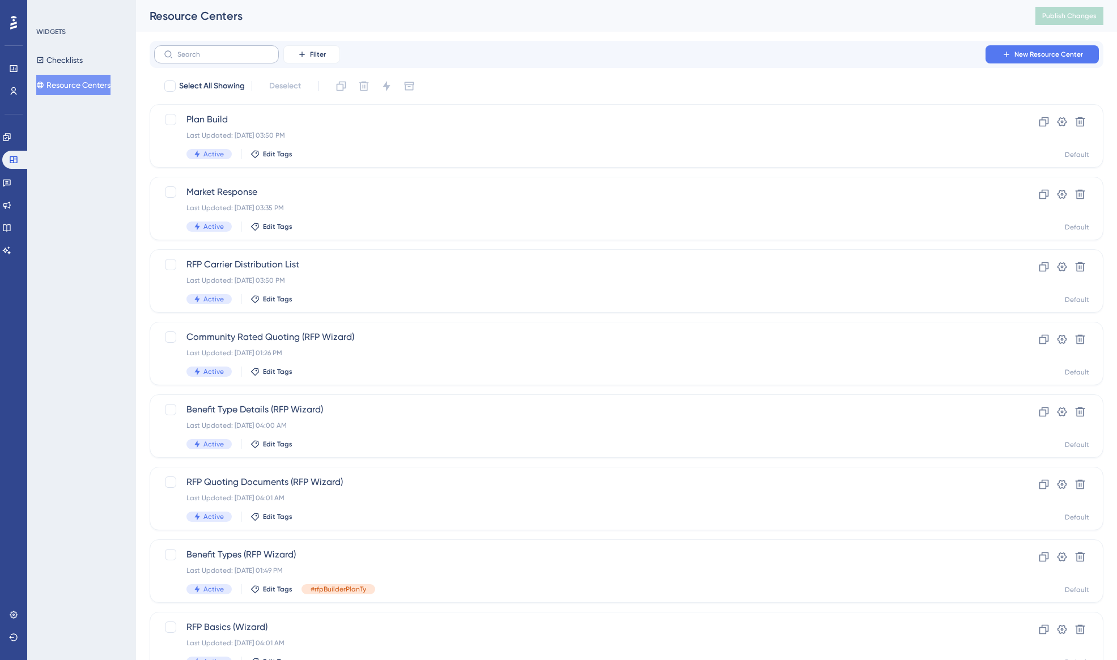
click at [201, 61] on label at bounding box center [216, 54] width 125 height 18
click at [201, 58] on input "text" at bounding box center [223, 54] width 92 height 8
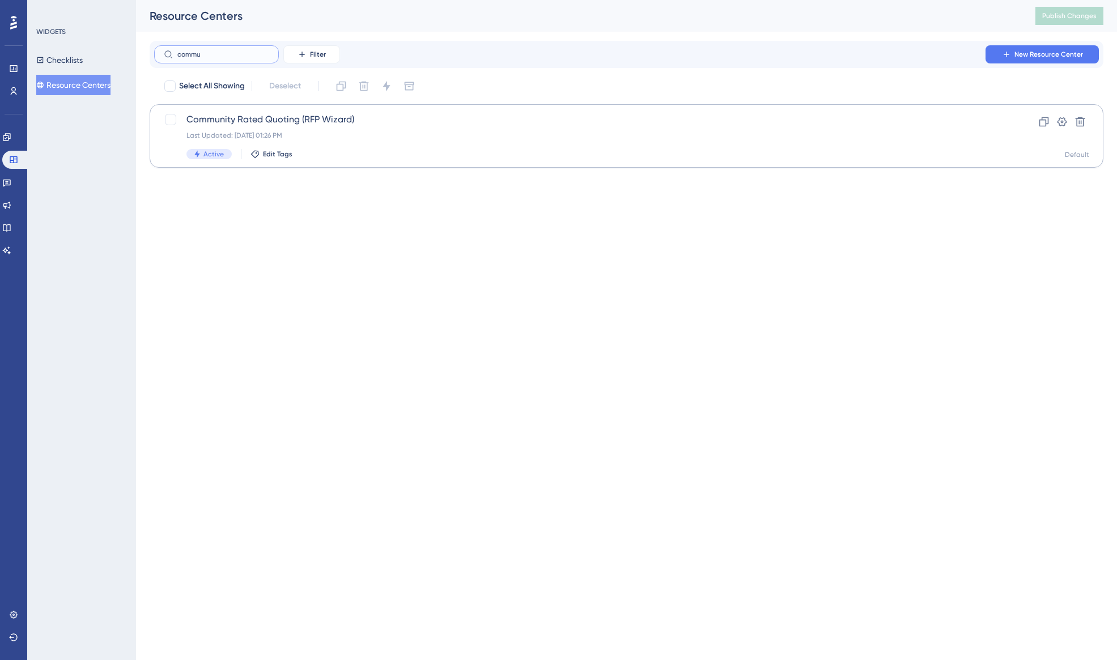
type input "commu"
click at [246, 124] on span "Community Rated Quoting (RFP Wizard)" at bounding box center [580, 120] width 789 height 14
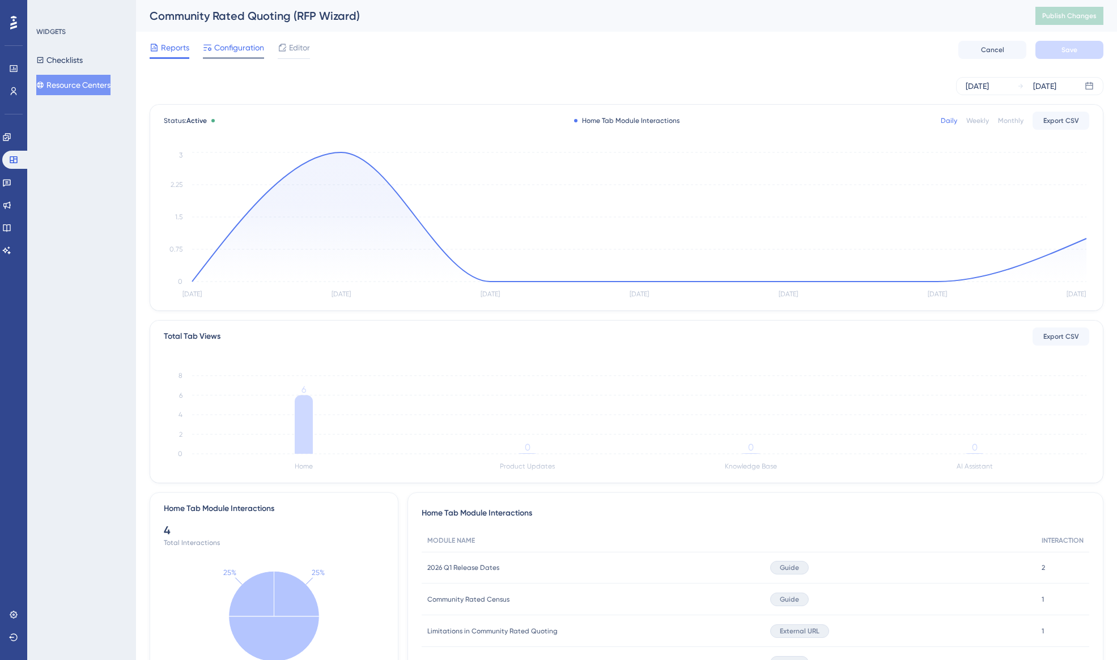
click at [235, 49] on span "Configuration" at bounding box center [239, 48] width 50 height 14
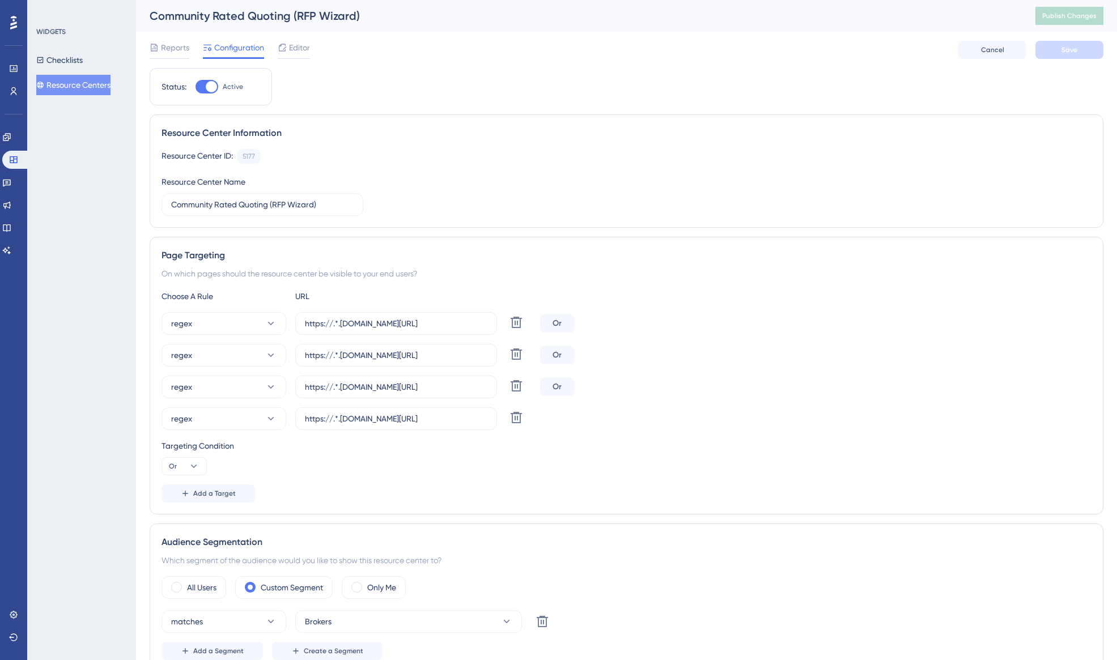
click at [317, 12] on div "Community Rated Quoting (RFP Wizard)" at bounding box center [578, 16] width 857 height 16
click at [235, 23] on div "Community Rated Quoting (RFP Wizard)" at bounding box center [578, 16] width 857 height 16
click at [294, 47] on span "Editor" at bounding box center [299, 48] width 21 height 14
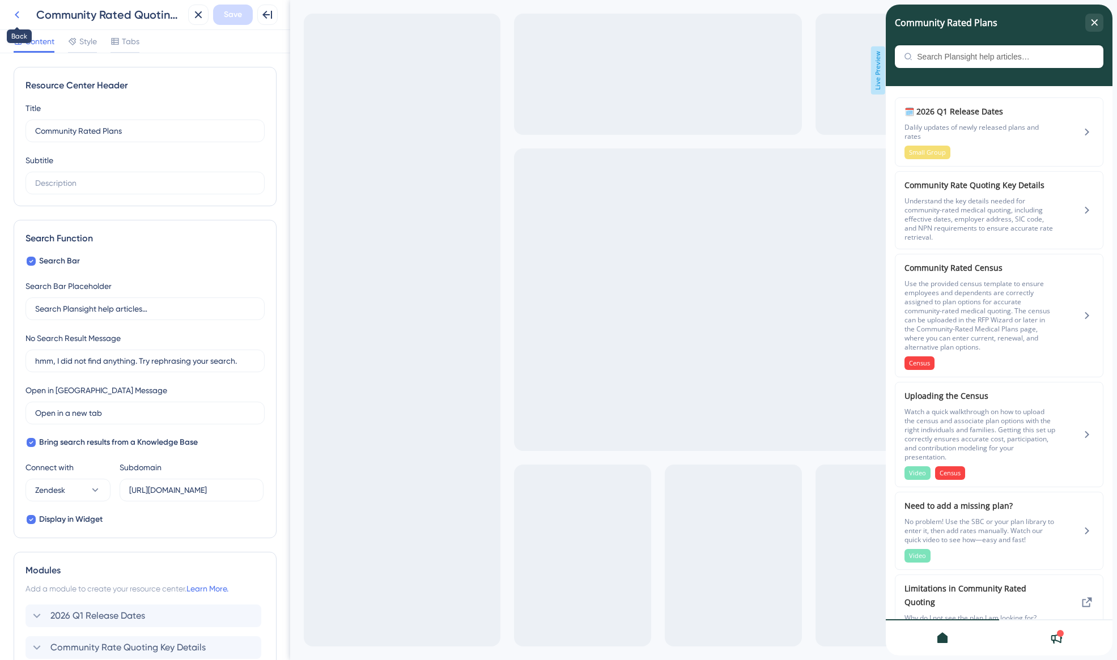
click at [19, 16] on icon at bounding box center [17, 15] width 14 height 14
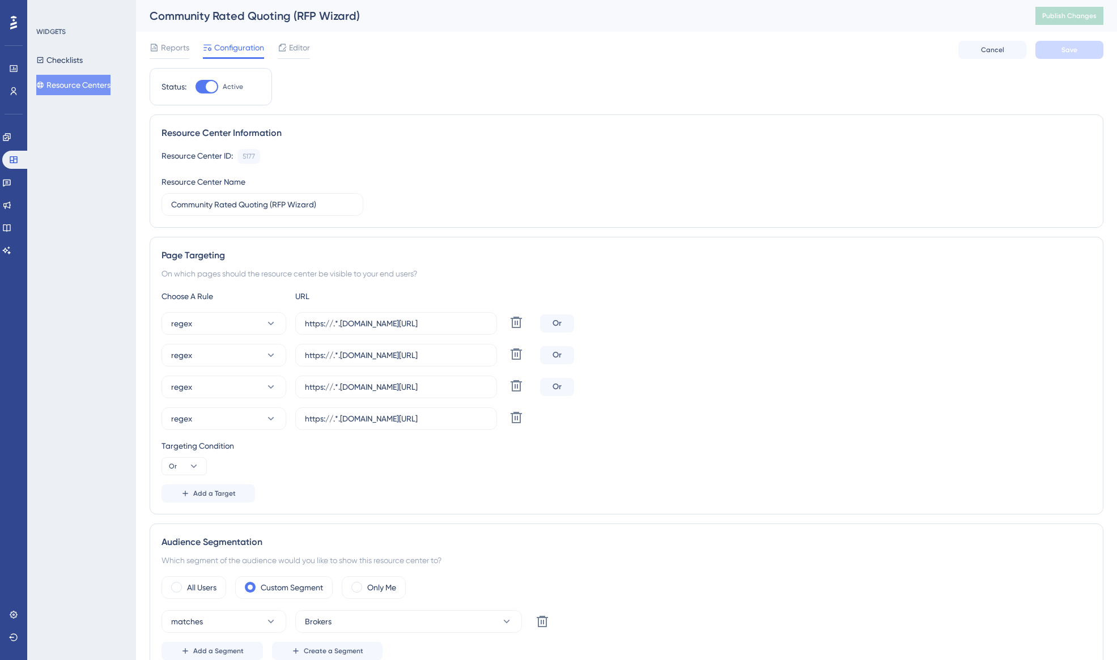
click at [312, 26] on div "Community Rated Quoting (RFP Wizard) Publish Changes" at bounding box center [626, 16] width 981 height 32
click at [315, 14] on div "Community Rated Quoting (RFP Wizard)" at bounding box center [578, 16] width 857 height 16
drag, startPoint x: 270, startPoint y: 206, endPoint x: 362, endPoint y: 211, distance: 92.5
click at [362, 211] on label "Community Rated Quoting (RFP Wizard)" at bounding box center [263, 204] width 202 height 23
type input "Community Rated Quoting"
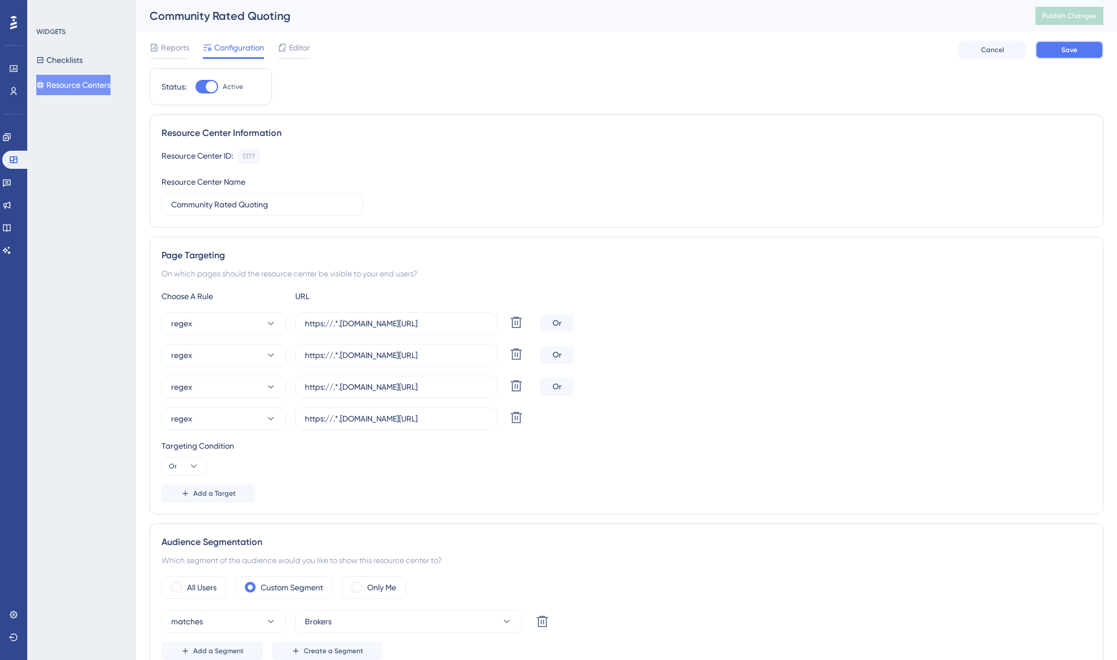
click at [1090, 50] on button "Save" at bounding box center [1069, 50] width 68 height 18
drag, startPoint x: 418, startPoint y: 355, endPoint x: 506, endPoint y: 359, distance: 88.0
click at [506, 359] on div "regex https://.*.plansight.com/.*.#rfpBuilderCommunityRatedPlansCensus Delete" at bounding box center [349, 355] width 374 height 23
click at [398, 358] on input "https://.*.plansight.com/.*.#rfpBuilderCommunityRatedPlansCensus" at bounding box center [396, 355] width 182 height 12
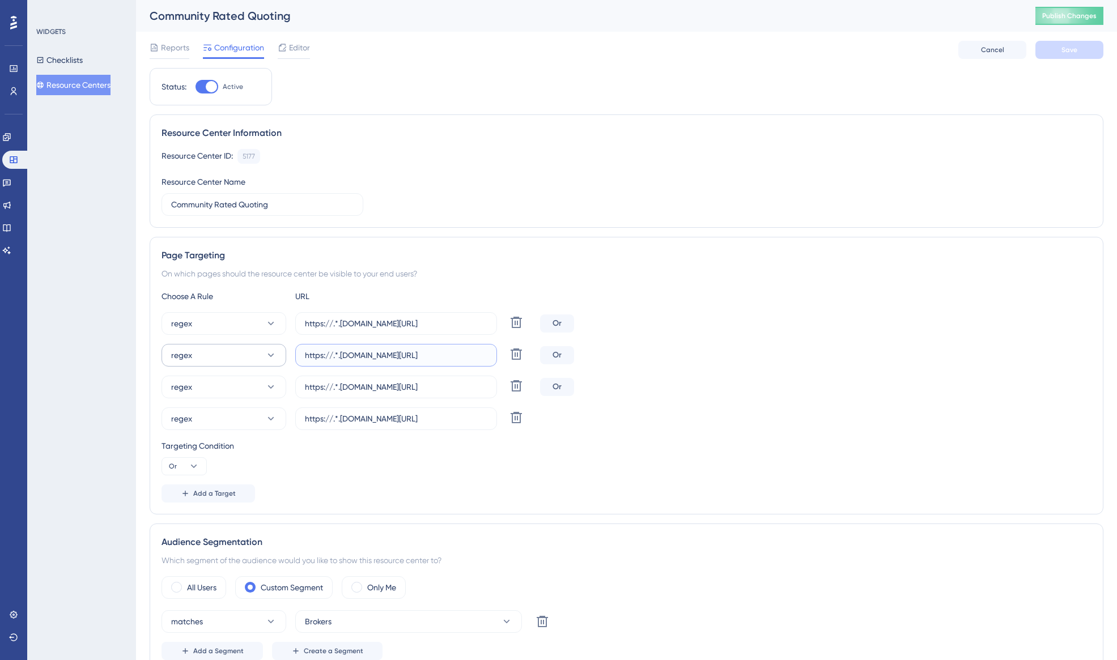
scroll to position [0, 0]
drag, startPoint x: 386, startPoint y: 354, endPoint x: 278, endPoint y: 353, distance: 108.8
click at [278, 353] on div "regex https://.*.plansight.com/.*.#rfpBuilderCommunityRatedPlansCensus Delete" at bounding box center [349, 355] width 374 height 23
drag, startPoint x: 398, startPoint y: 325, endPoint x: 484, endPoint y: 327, distance: 85.6
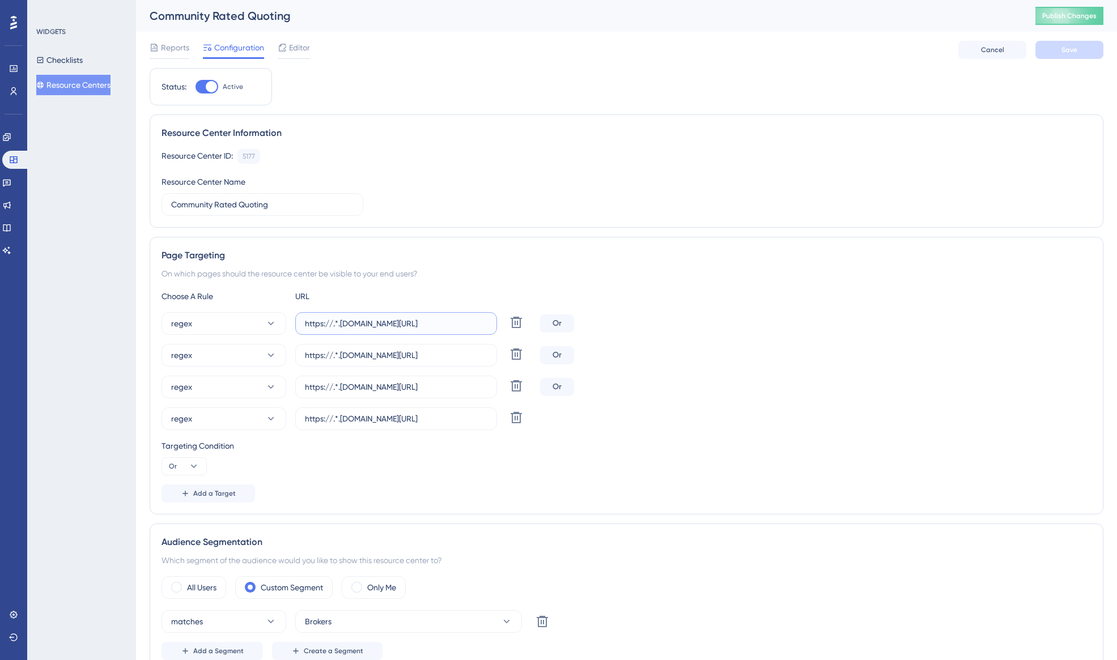
click at [484, 327] on input "https://.*.[DOMAIN_NAME][URL]" at bounding box center [396, 323] width 182 height 12
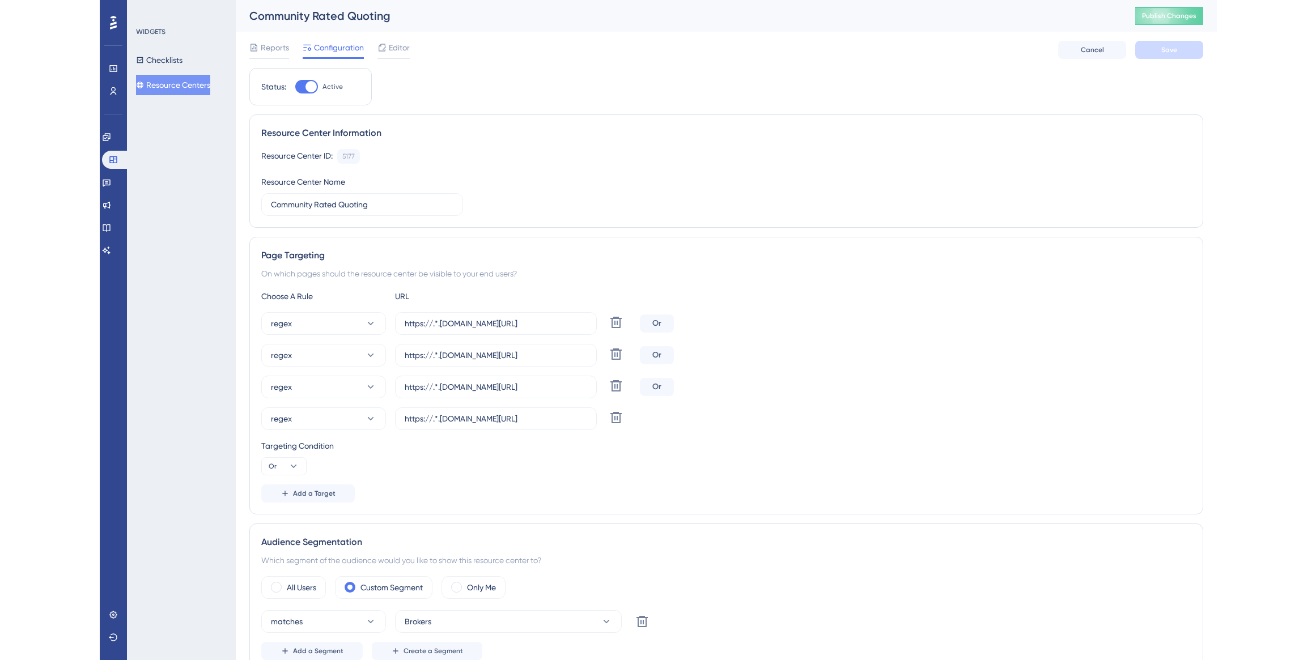
scroll to position [0, 0]
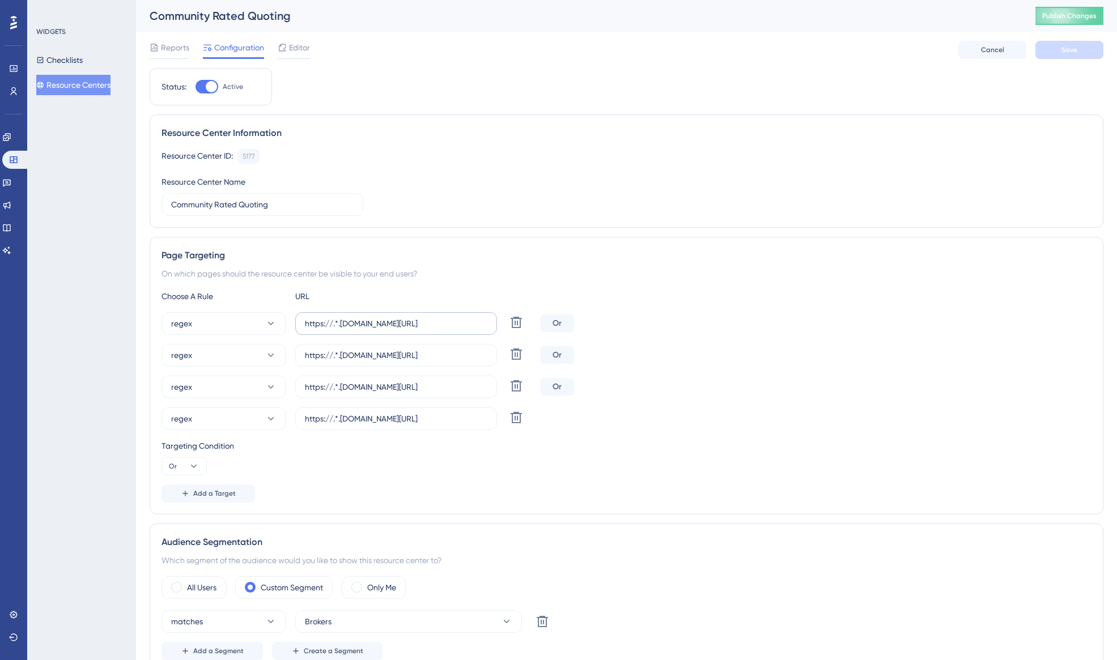
click at [355, 330] on label "https://.*.[DOMAIN_NAME][URL]" at bounding box center [396, 323] width 202 height 23
click at [355, 330] on input "https://.*.[DOMAIN_NAME][URL]" at bounding box center [396, 323] width 182 height 12
click at [1063, 22] on button "Publish Changes" at bounding box center [1069, 16] width 68 height 18
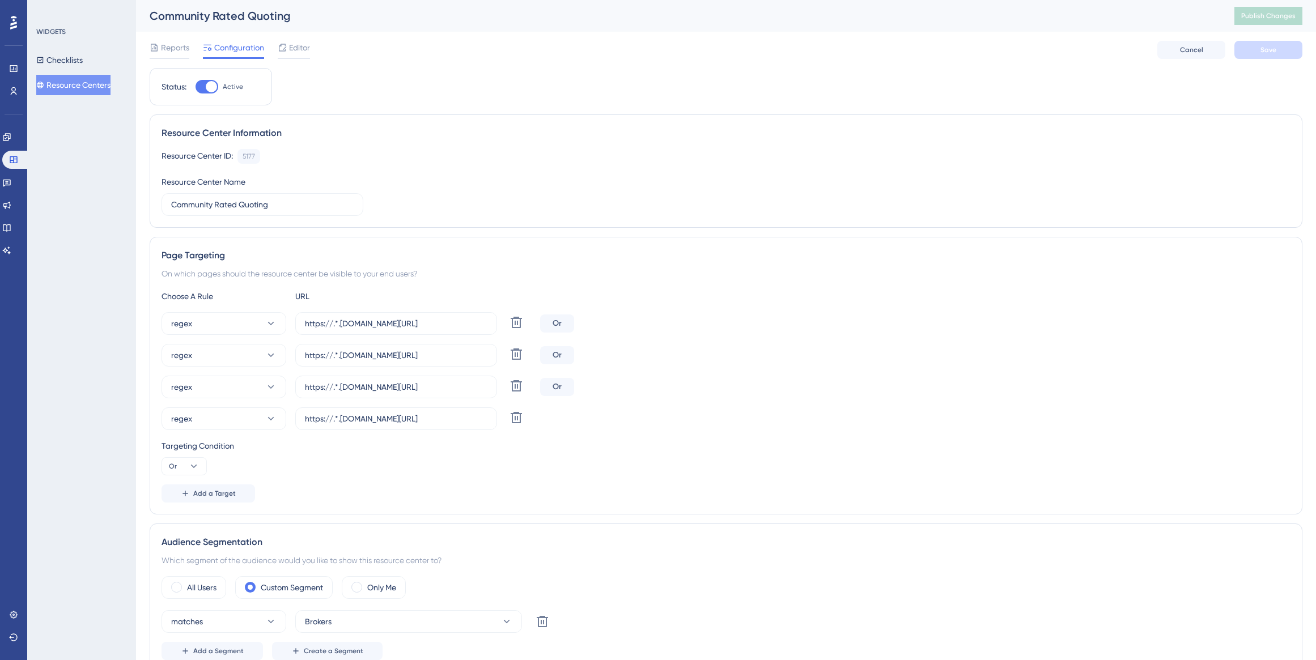
click at [80, 86] on button "Resource Centers" at bounding box center [73, 85] width 74 height 20
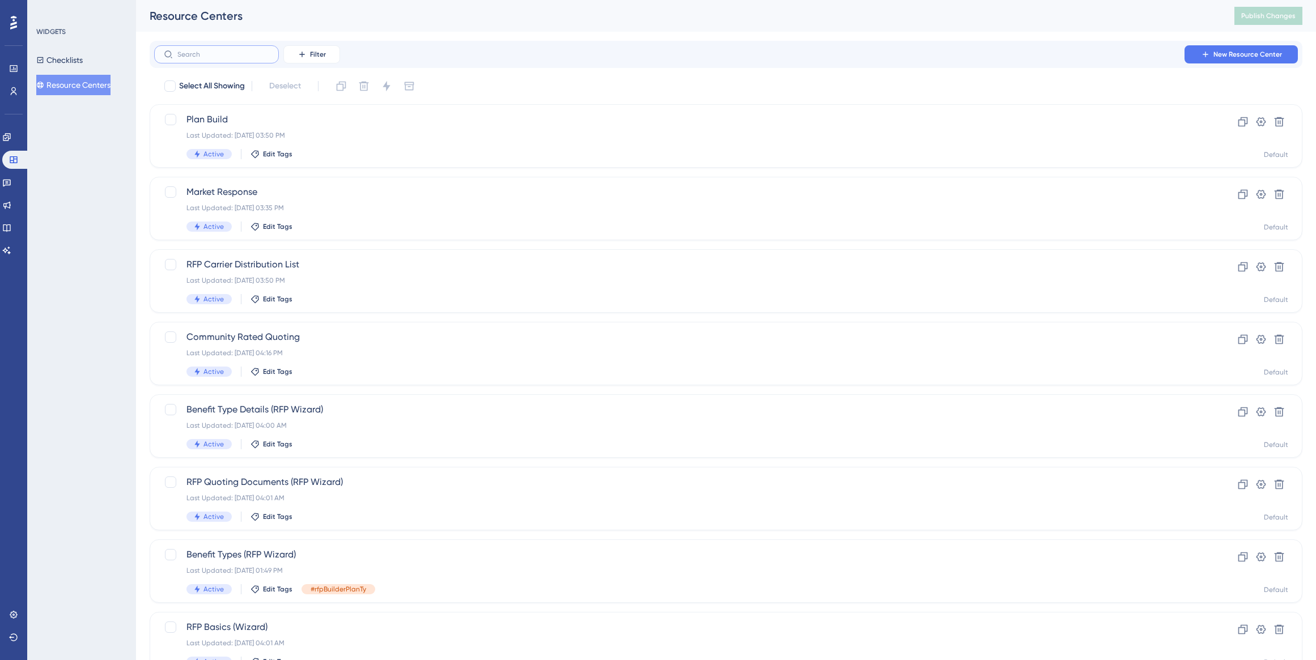
click at [224, 57] on input "text" at bounding box center [223, 54] width 92 height 8
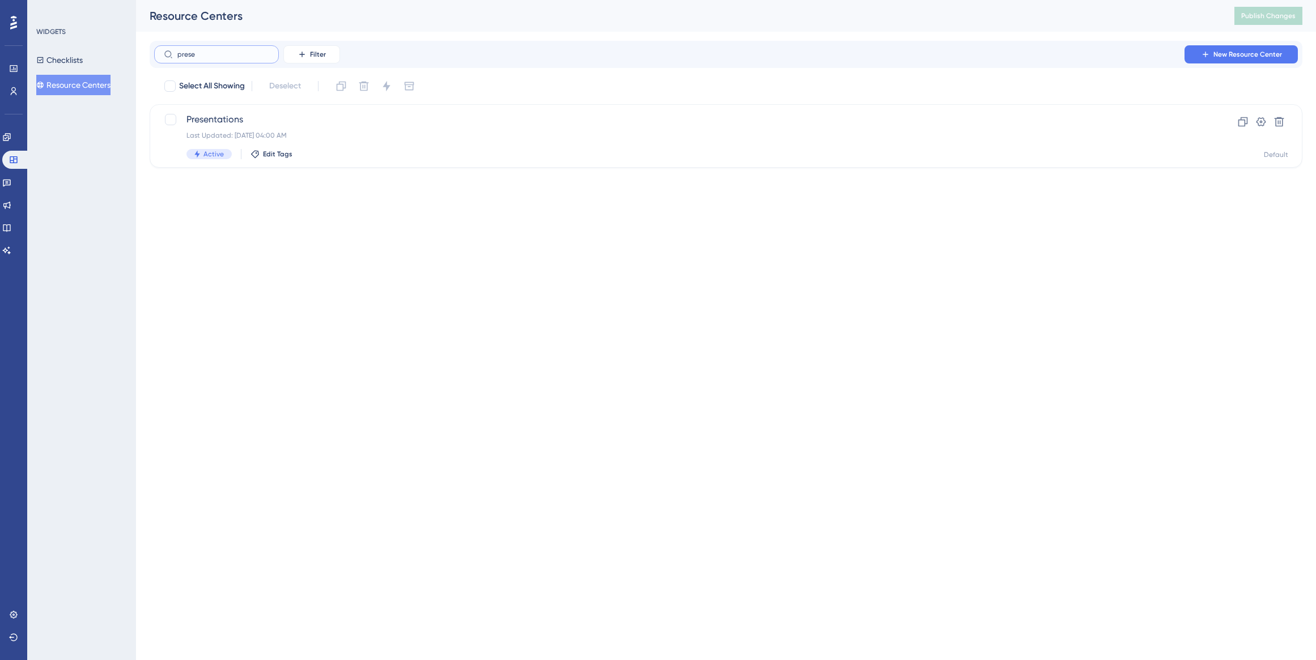
drag, startPoint x: 215, startPoint y: 58, endPoint x: 176, endPoint y: 53, distance: 38.8
click at [176, 53] on label "prese" at bounding box center [216, 54] width 125 height 18
type input "bild"
checkbox input "true"
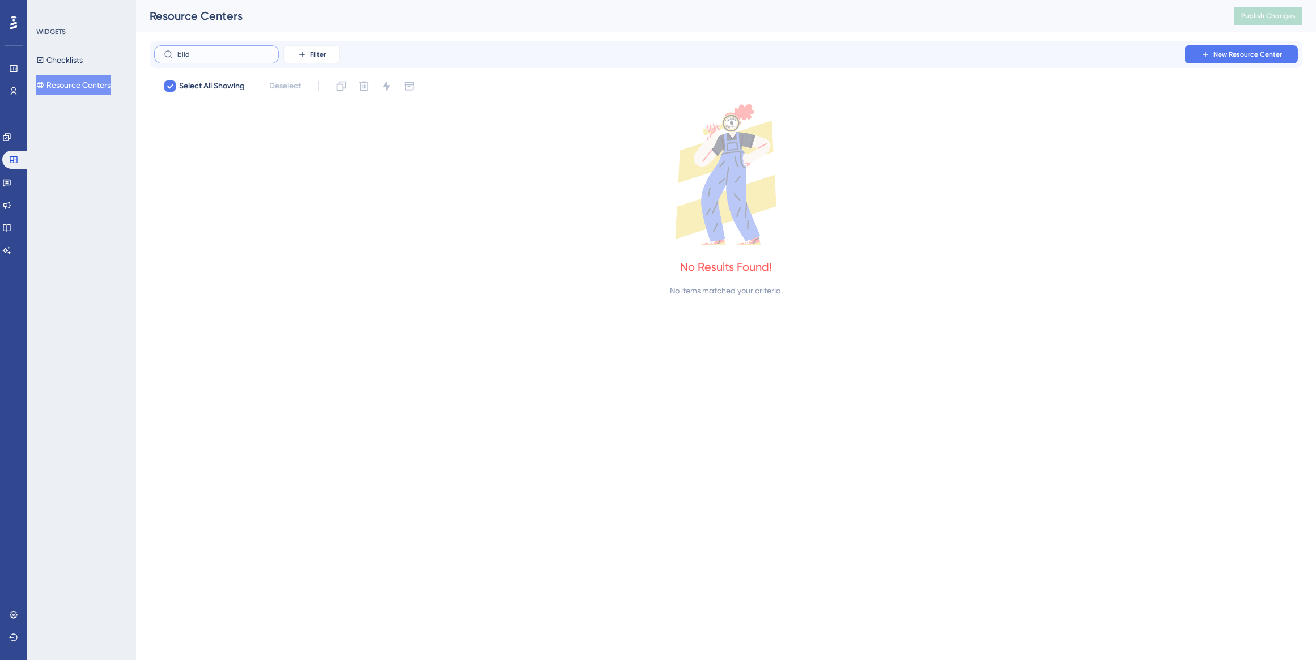
type input "bil"
checkbox input "false"
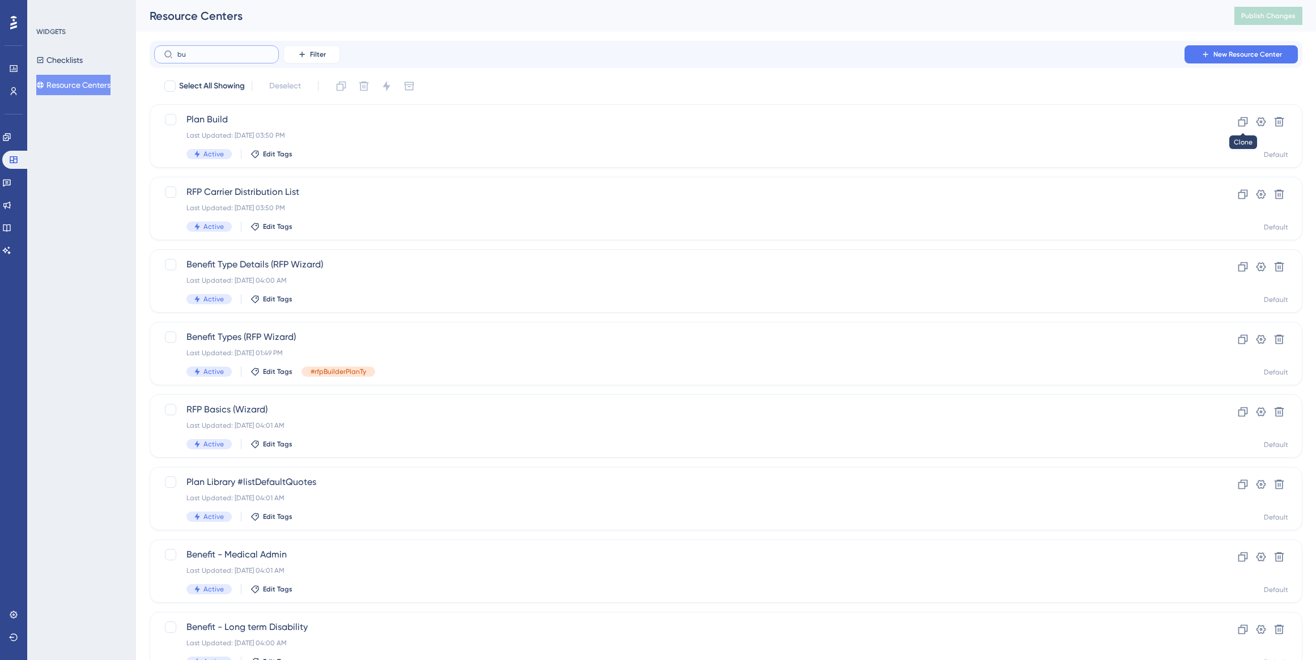
type input "buk"
checkbox input "true"
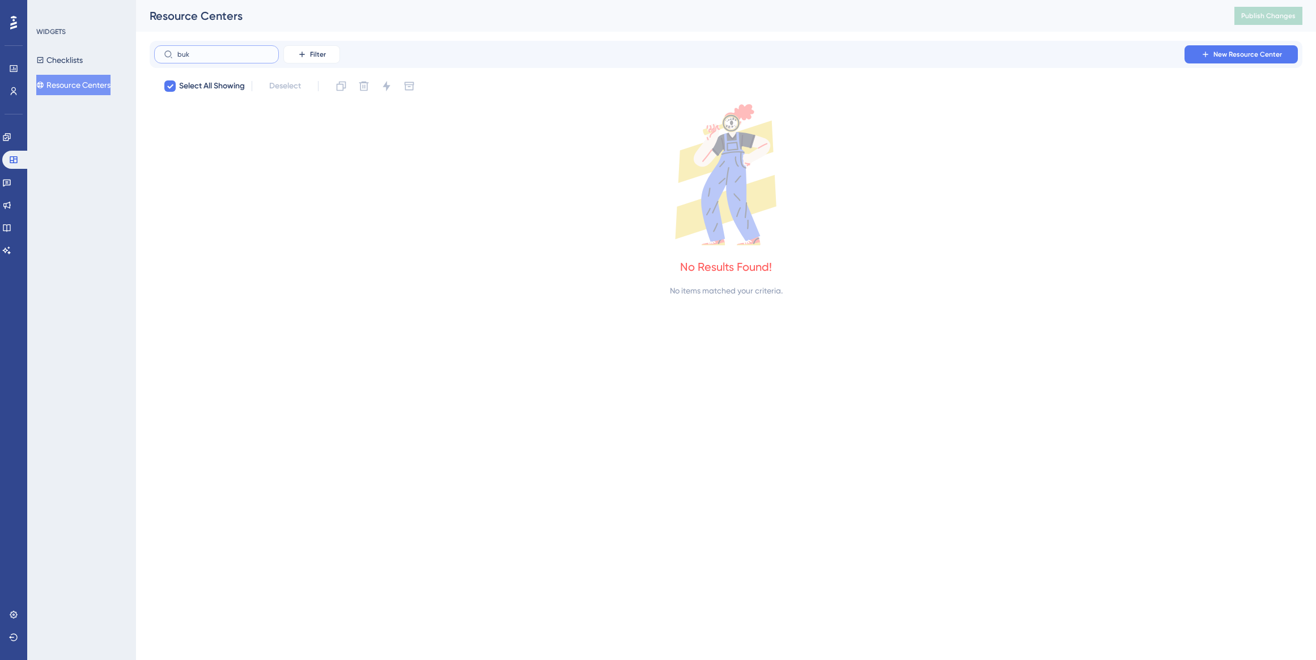
type input "bu"
checkbox input "false"
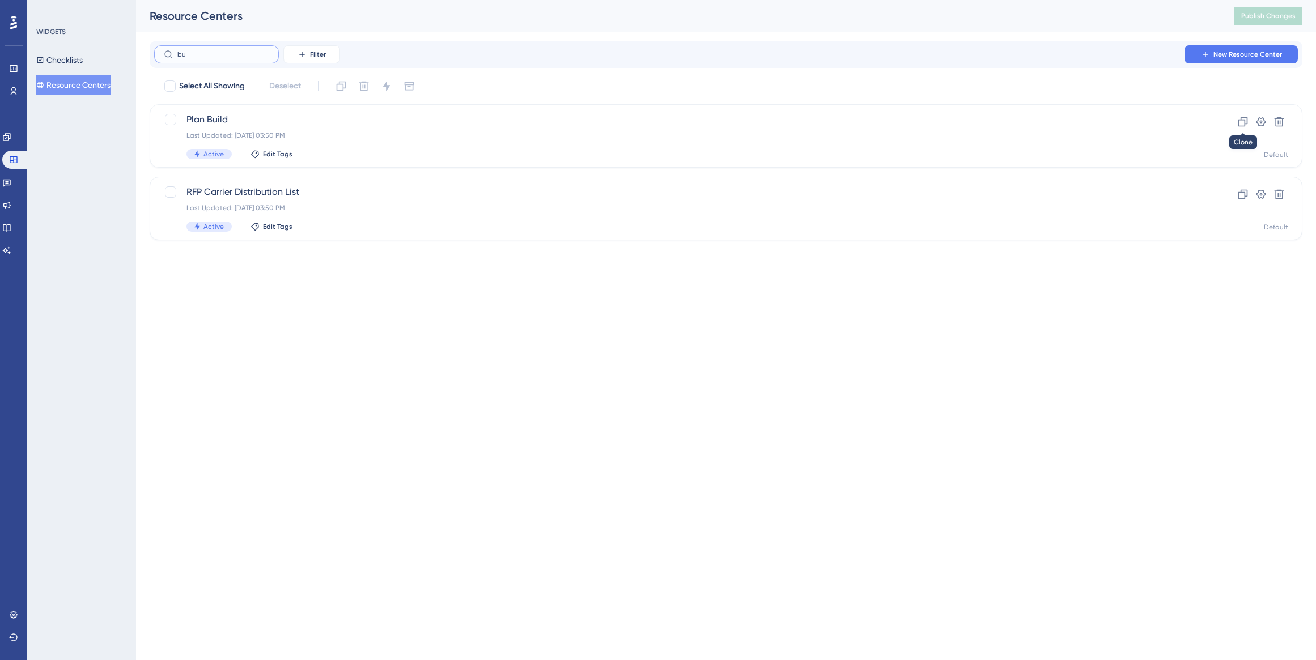
type input "b"
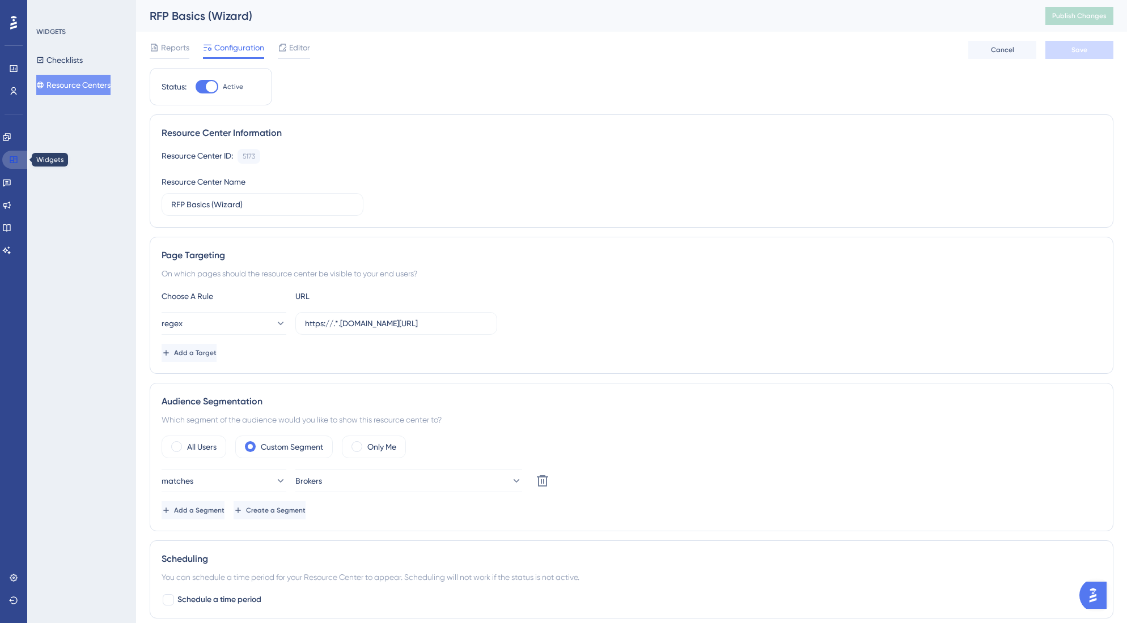
click at [22, 159] on link at bounding box center [15, 160] width 27 height 18
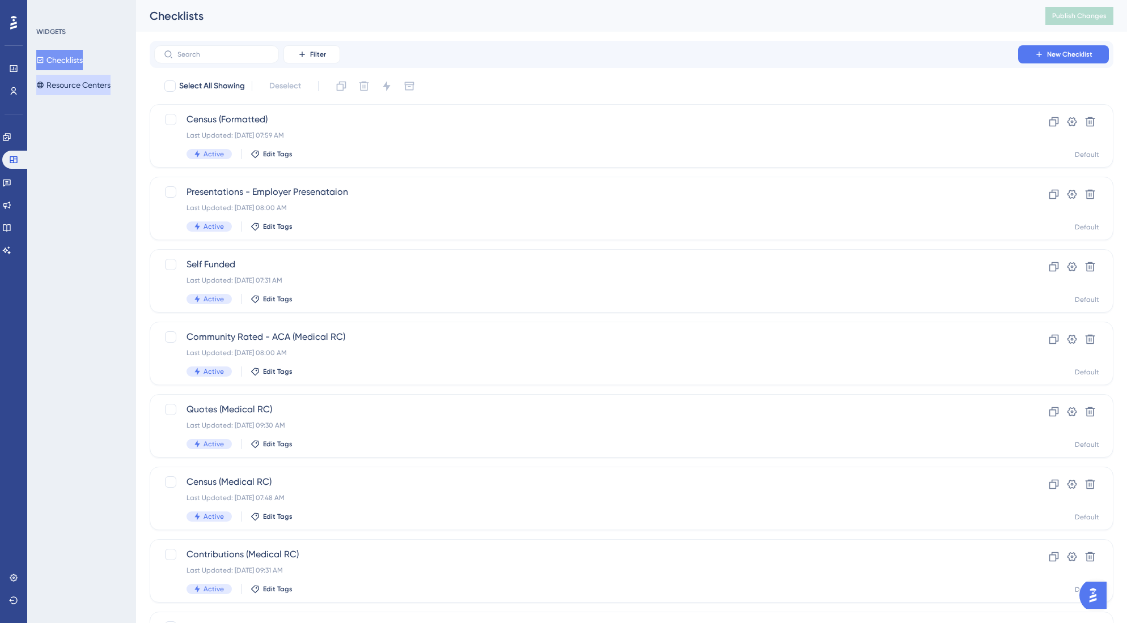
click at [71, 93] on button "Resource Centers" at bounding box center [73, 85] width 74 height 20
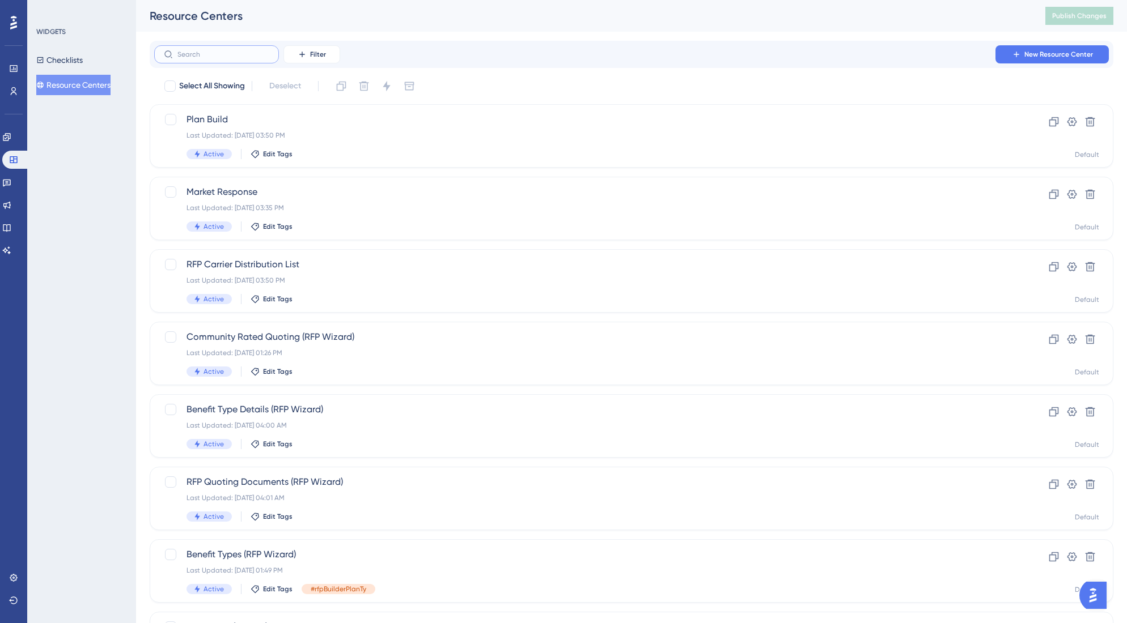
click at [193, 57] on input "text" at bounding box center [223, 54] width 92 height 8
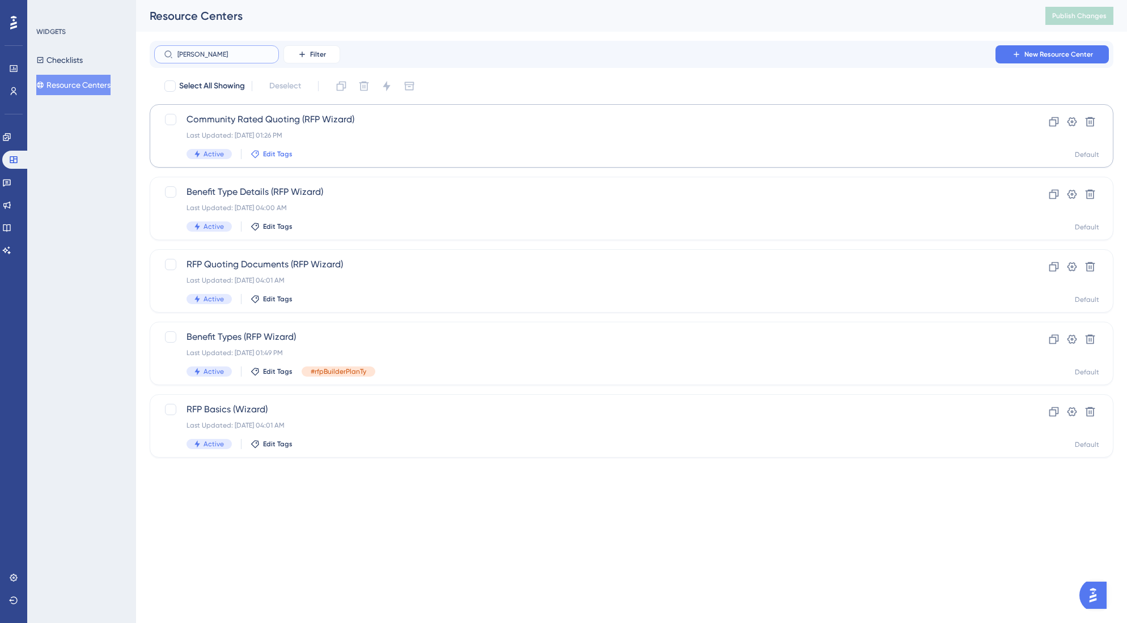
type input "[PERSON_NAME]"
click at [280, 154] on span "Edit Tags" at bounding box center [277, 154] width 29 height 9
click at [318, 181] on input at bounding box center [310, 180] width 86 height 9
click at [308, 240] on input "New Tag 6" at bounding box center [312, 239] width 45 height 14
drag, startPoint x: 329, startPoint y: 239, endPoint x: 281, endPoint y: 236, distance: 48.8
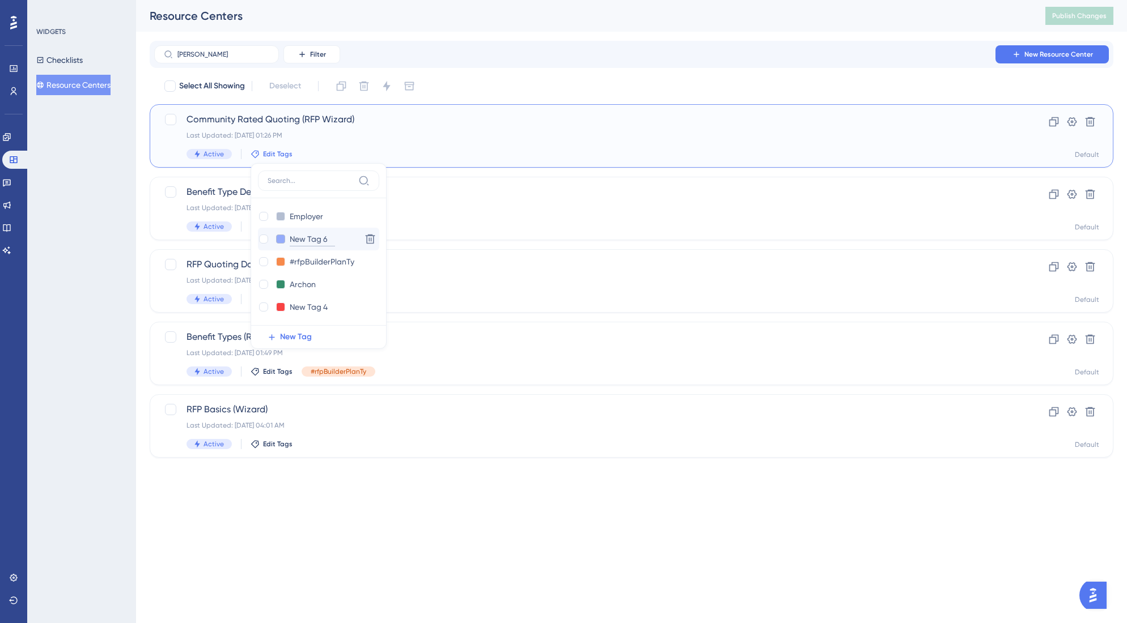
click at [281, 236] on div "New Tag 6 New Tag 6" at bounding box center [307, 239] width 99 height 14
type input "RFP Wizard"
click at [265, 240] on div at bounding box center [263, 239] width 9 height 9
click at [262, 239] on div at bounding box center [263, 239] width 9 height 9
click at [263, 240] on div at bounding box center [263, 239] width 9 height 9
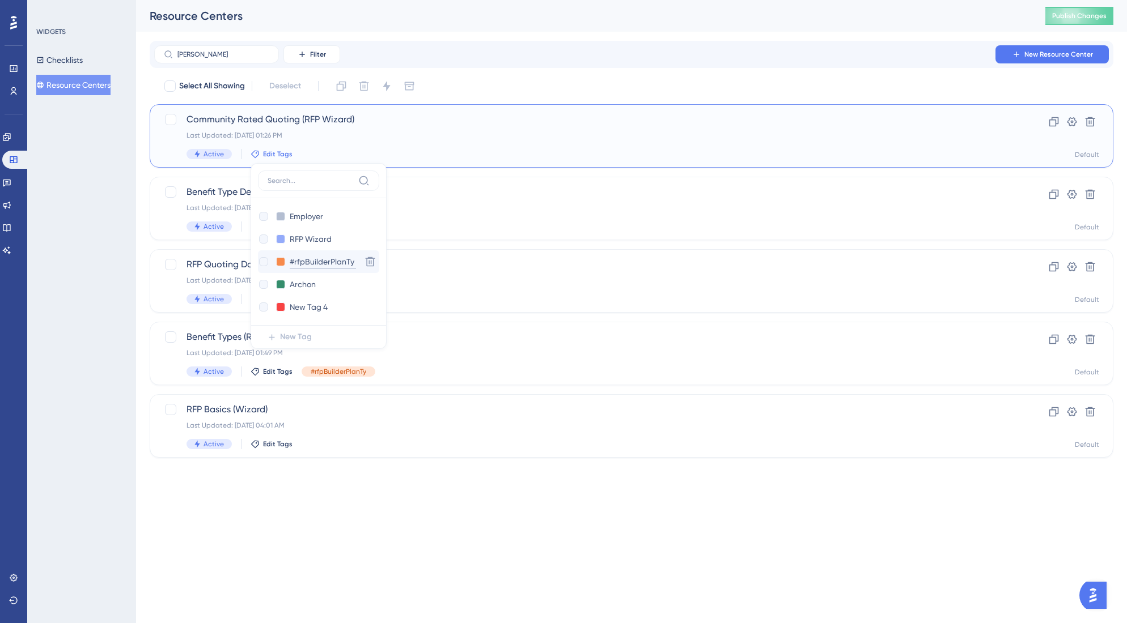
click at [324, 265] on input "#rfpBuilderPlanTy" at bounding box center [323, 262] width 66 height 14
checkbox input "true"
click at [318, 241] on input "RFP Wizard" at bounding box center [312, 239] width 45 height 14
click at [479, 194] on span "Benefit Type Details (RFP Wizard)" at bounding box center [585, 192] width 799 height 14
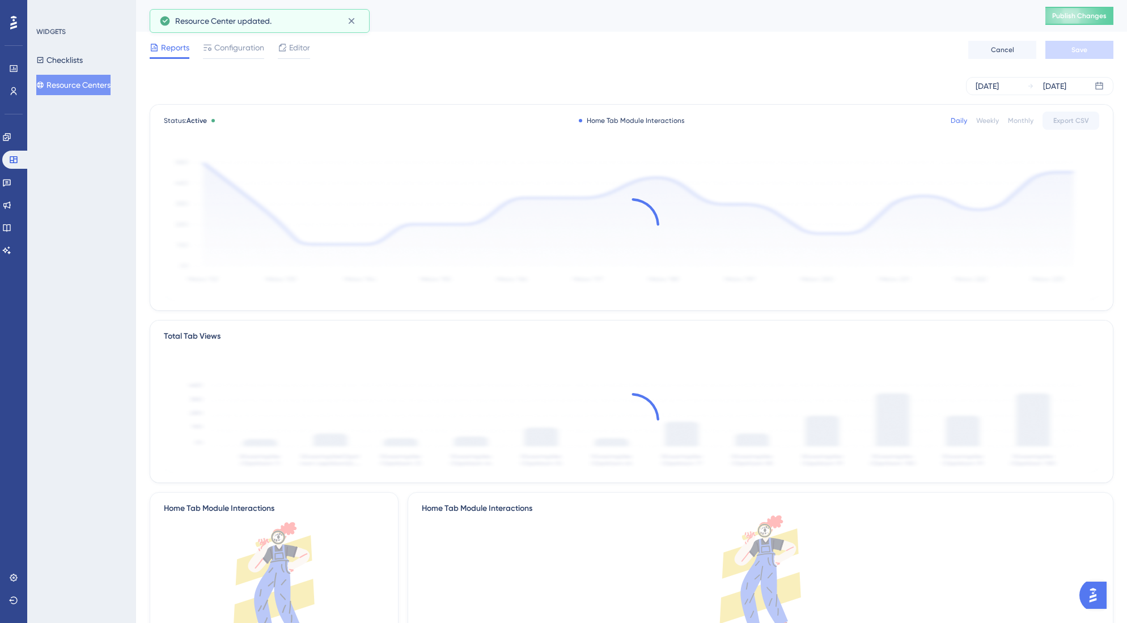
click at [58, 84] on button "Resource Centers" at bounding box center [73, 85] width 74 height 20
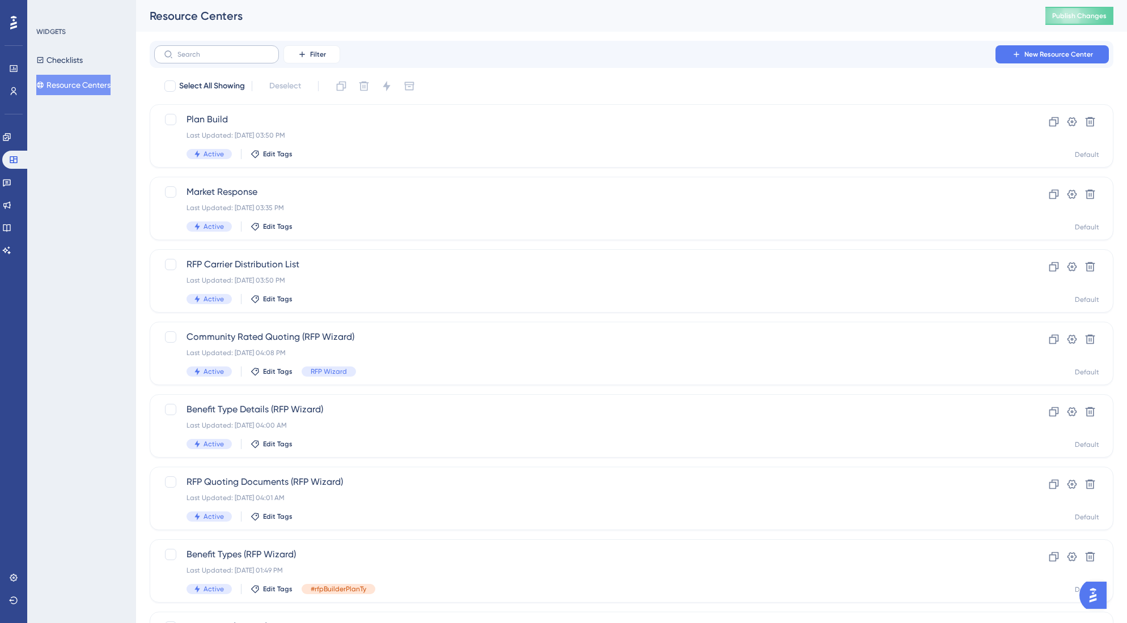
click at [197, 61] on label at bounding box center [216, 54] width 125 height 18
click at [197, 58] on input "text" at bounding box center [223, 54] width 92 height 8
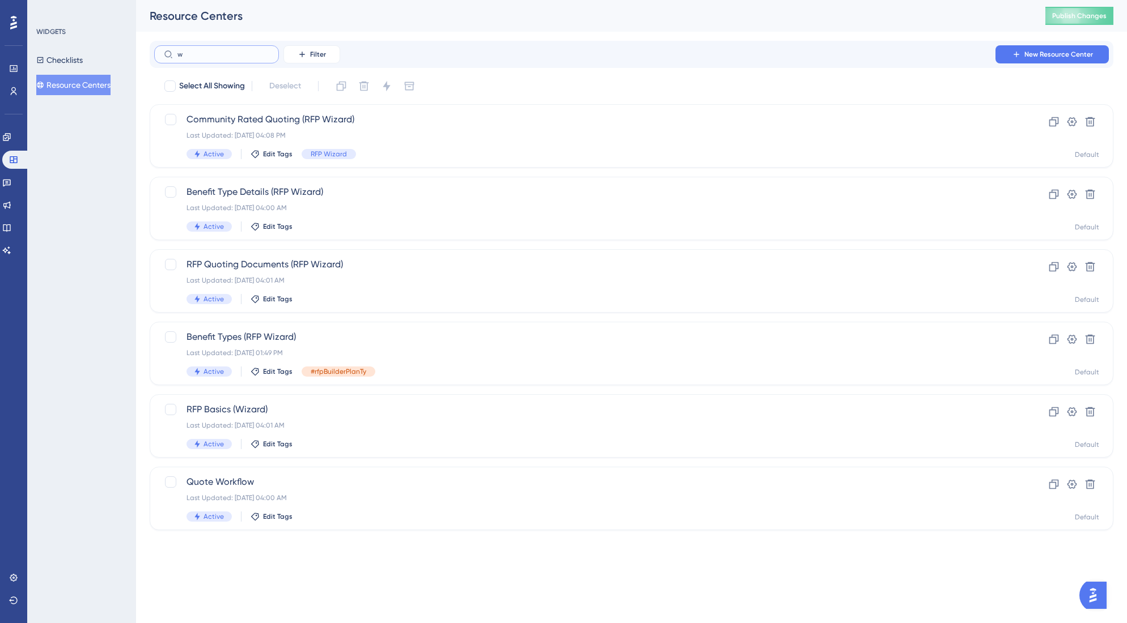
type input "wu"
checkbox input "true"
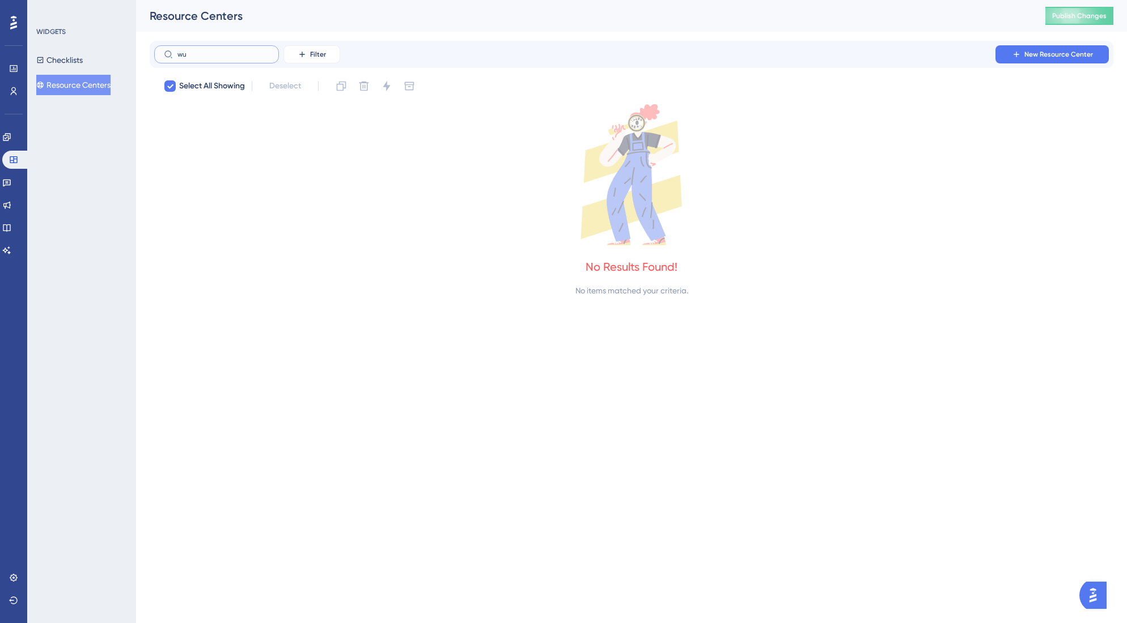
type input "w"
checkbox input "false"
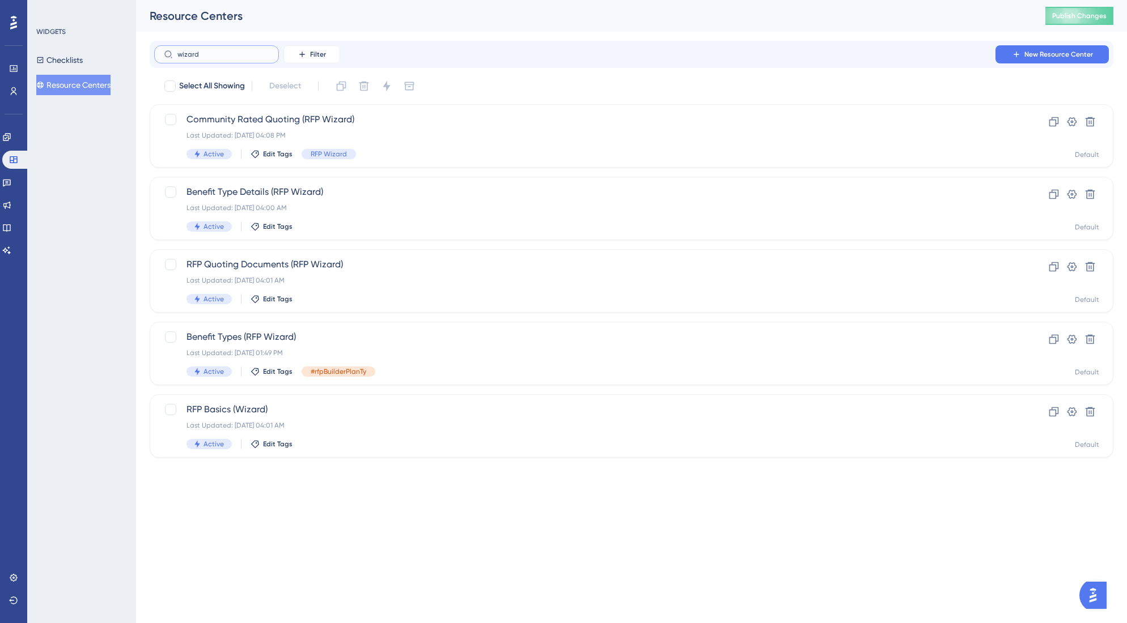
type input "wizard"
click at [278, 227] on span "Edit Tags" at bounding box center [277, 226] width 29 height 9
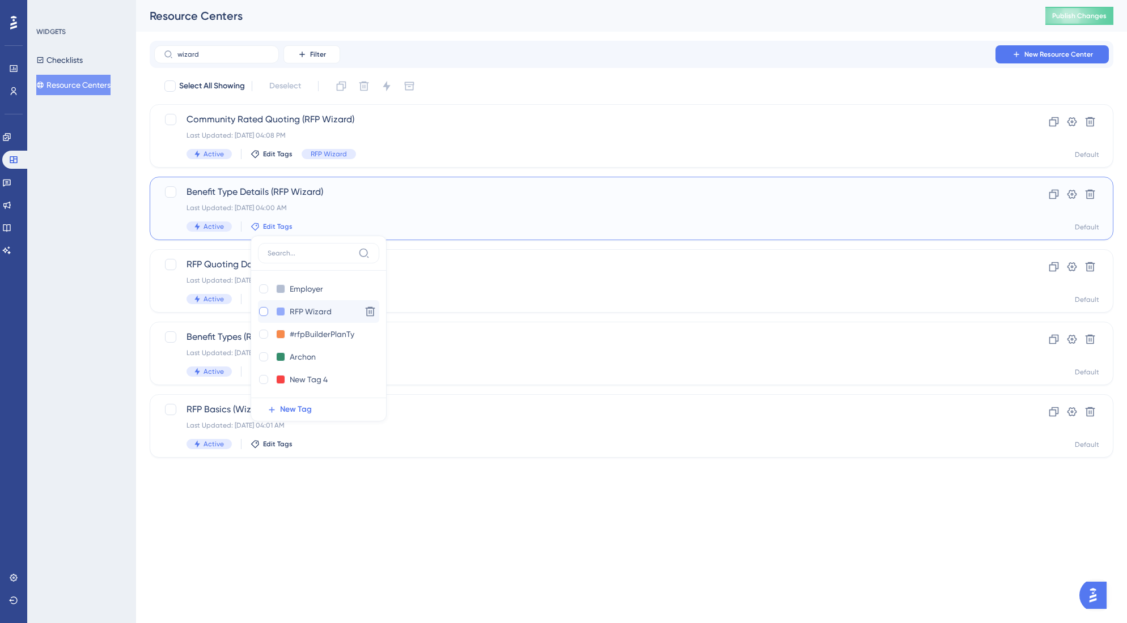
click at [262, 309] on div at bounding box center [263, 311] width 9 height 9
checkbox input "true"
click at [427, 494] on html "Performance Users Engagement Widgets Feedback Product Updates Knowledge Base AI…" at bounding box center [563, 247] width 1127 height 494
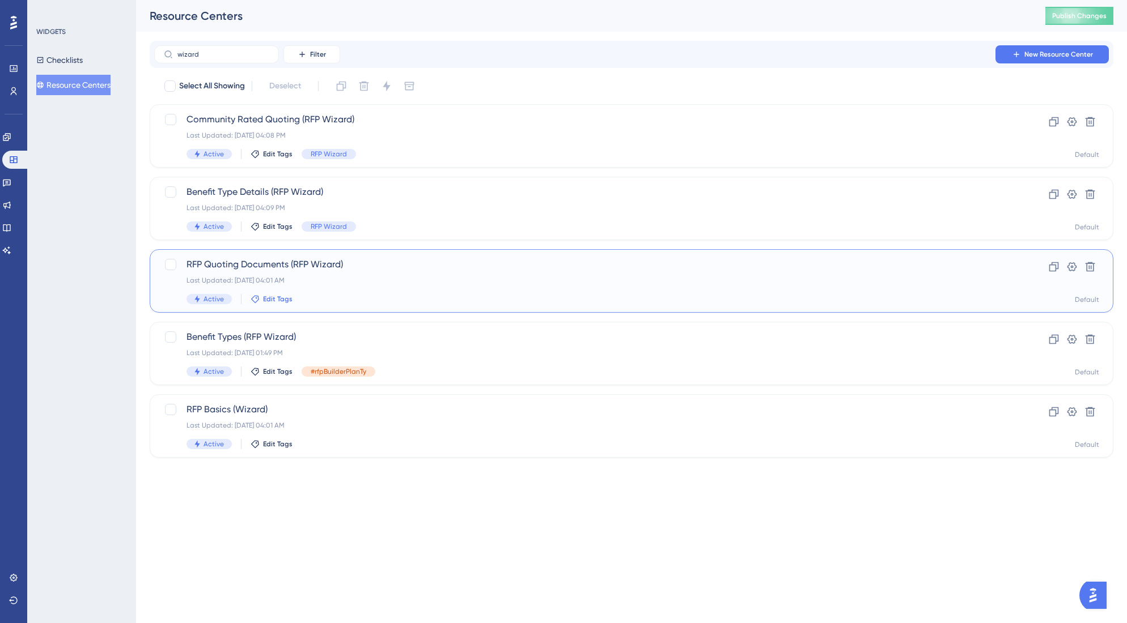
click at [277, 301] on span "Edit Tags" at bounding box center [277, 299] width 29 height 9
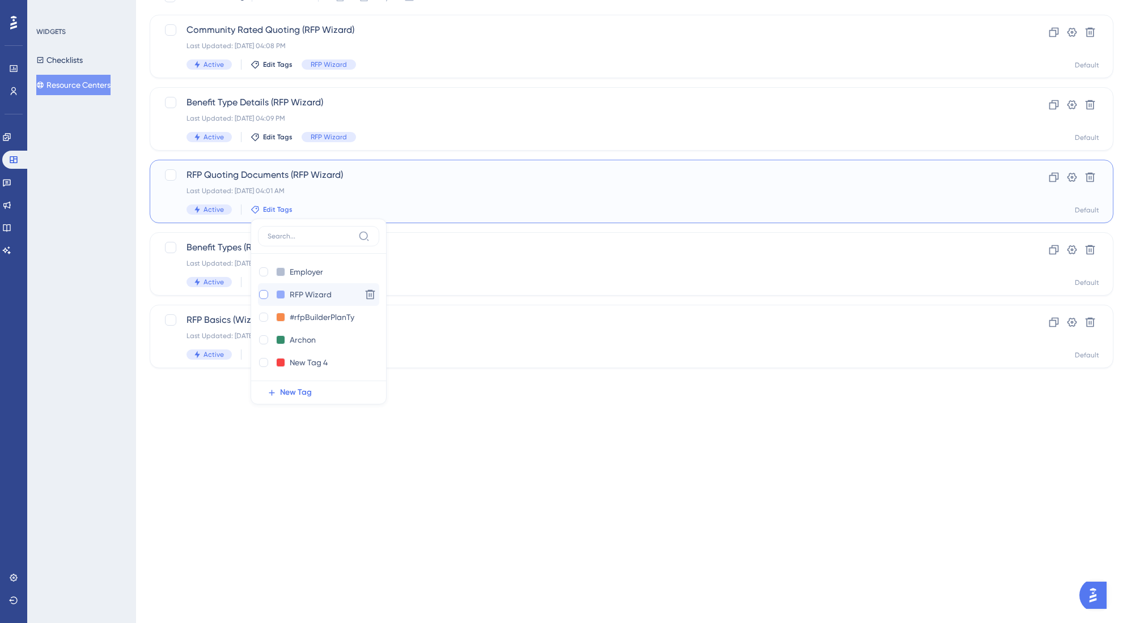
click at [260, 295] on div at bounding box center [263, 294] width 9 height 9
checkbox input "true"
click at [353, 405] on html "Performance Users Engagement Widgets Feedback Product Updates Knowledge Base AI…" at bounding box center [563, 157] width 1127 height 494
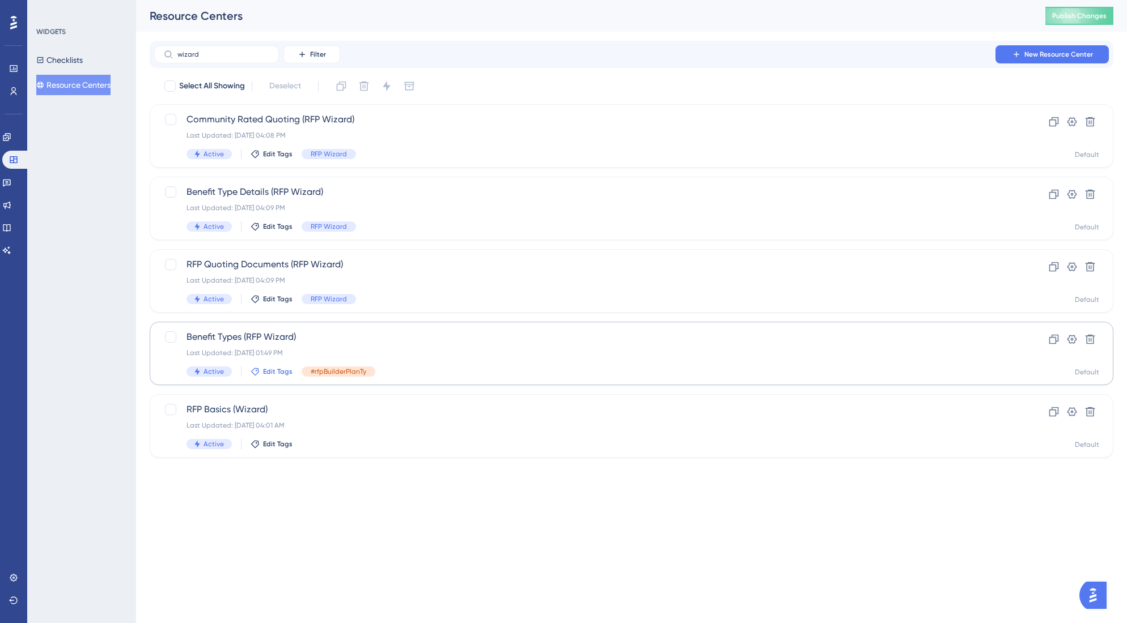
click at [273, 371] on span "Edit Tags" at bounding box center [277, 371] width 29 height 9
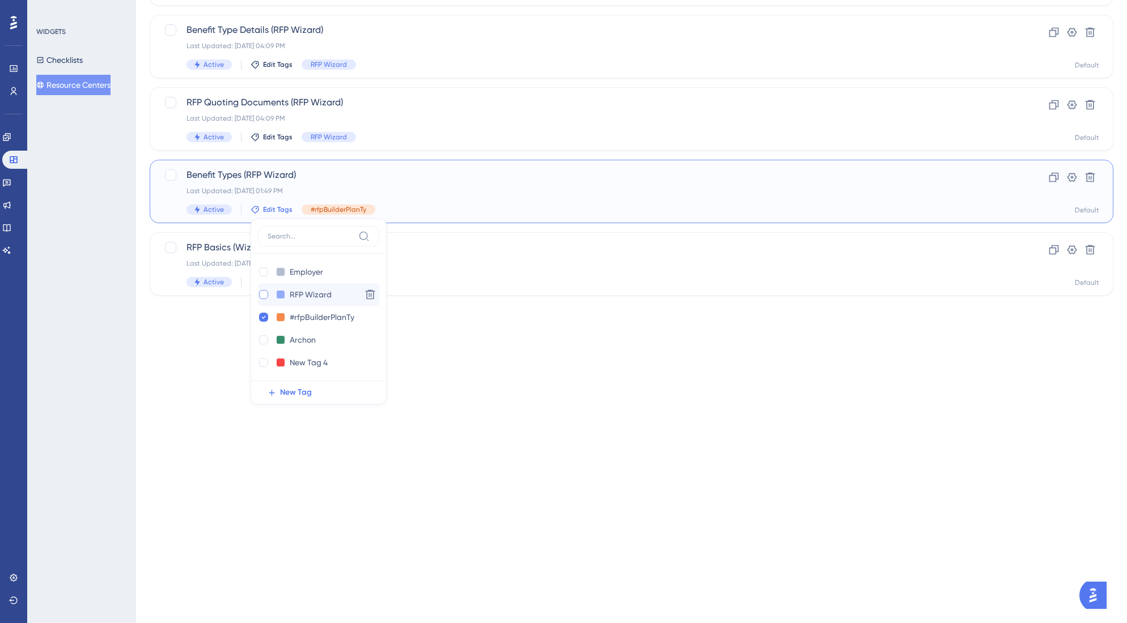
click at [264, 294] on div at bounding box center [263, 294] width 9 height 9
checkbox input "true"
click at [253, 332] on html "Performance Users Engagement Widgets Feedback Product Updates Knowledge Base AI…" at bounding box center [563, 85] width 1127 height 494
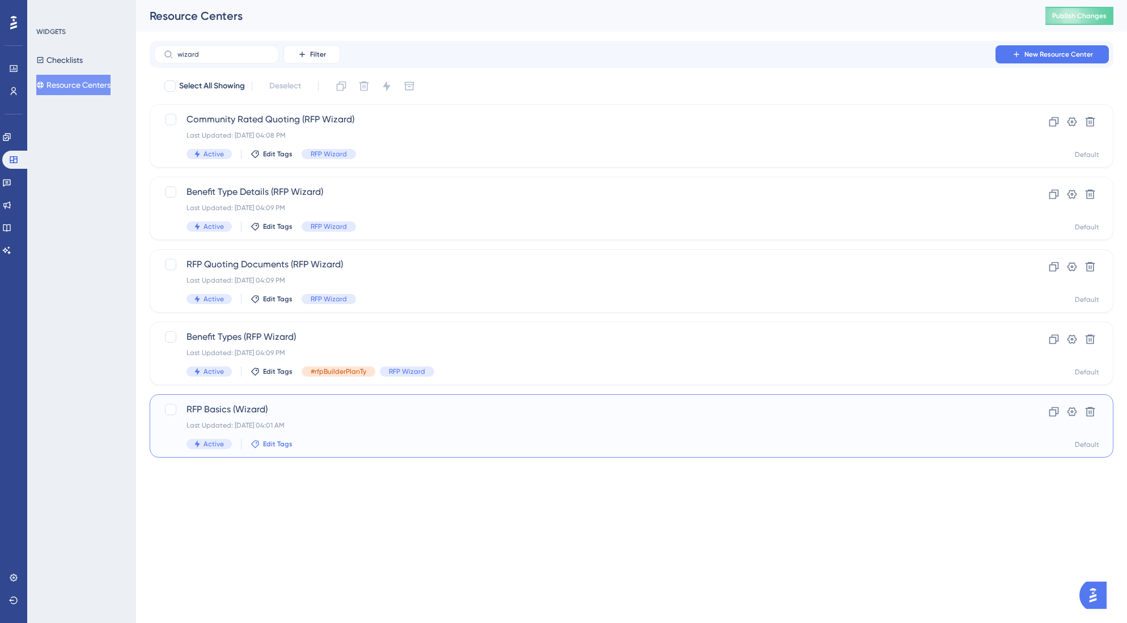
click at [266, 445] on span "Edit Tags" at bounding box center [277, 444] width 29 height 9
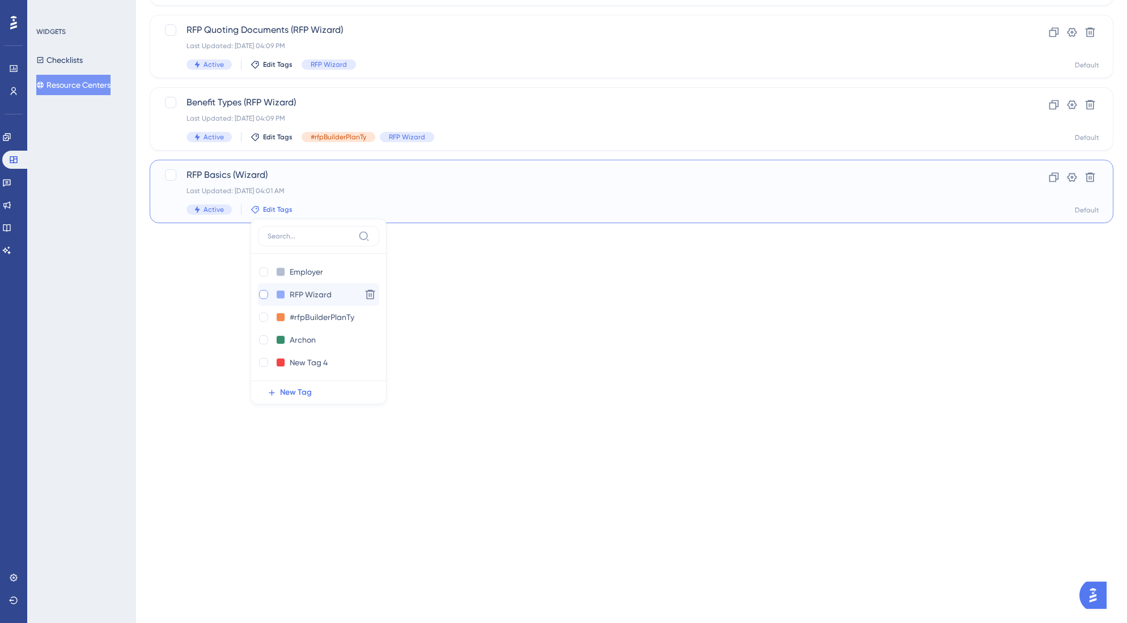
click at [264, 296] on div at bounding box center [263, 294] width 9 height 9
checkbox input "true"
click at [207, 260] on html "Performance Users Engagement Widgets Feedback Product Updates Knowledge Base AI…" at bounding box center [563, 12] width 1127 height 494
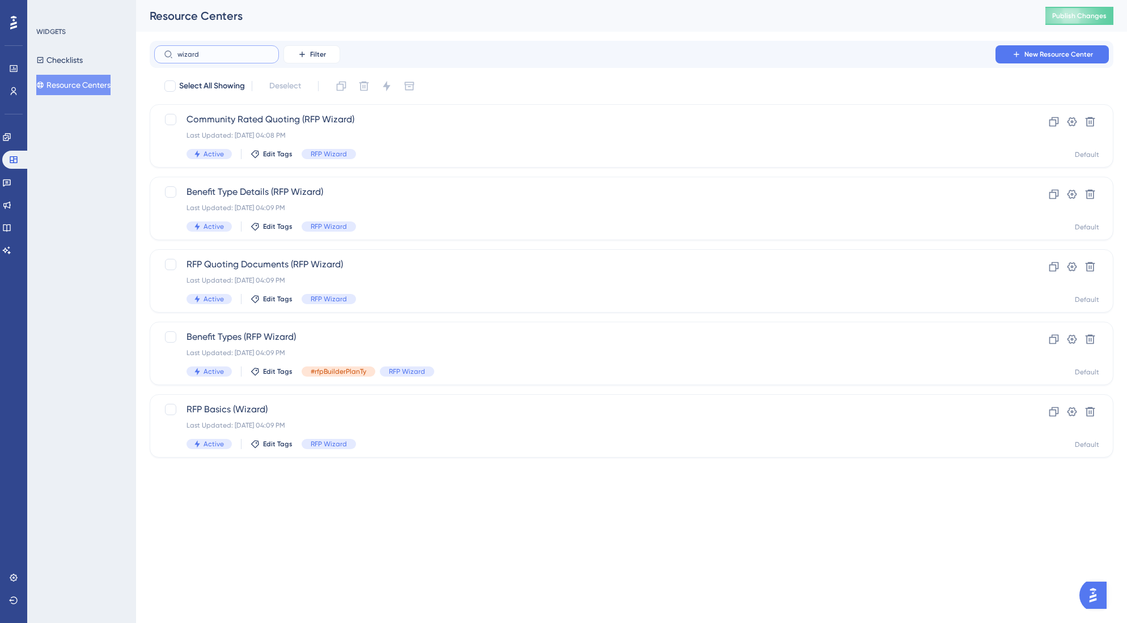
drag, startPoint x: 257, startPoint y: 54, endPoint x: 175, endPoint y: 53, distance: 82.2
click at [175, 53] on label "wizard" at bounding box center [216, 54] width 125 height 18
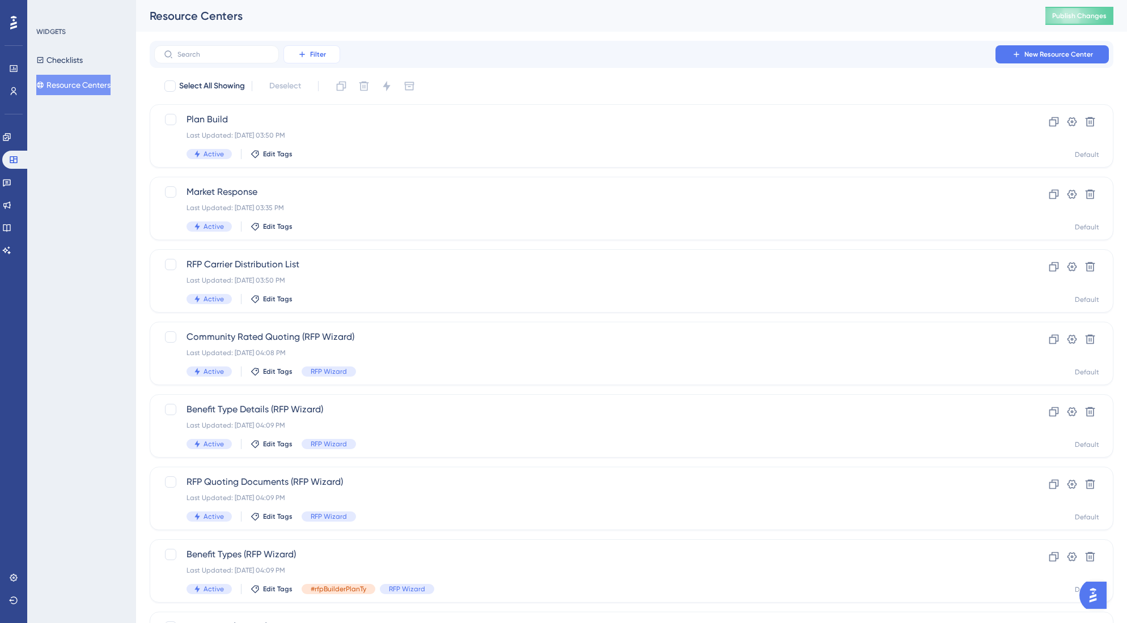
click at [305, 54] on icon at bounding box center [302, 54] width 9 height 9
click at [319, 92] on div "Tags Tags" at bounding box center [323, 86] width 46 height 23
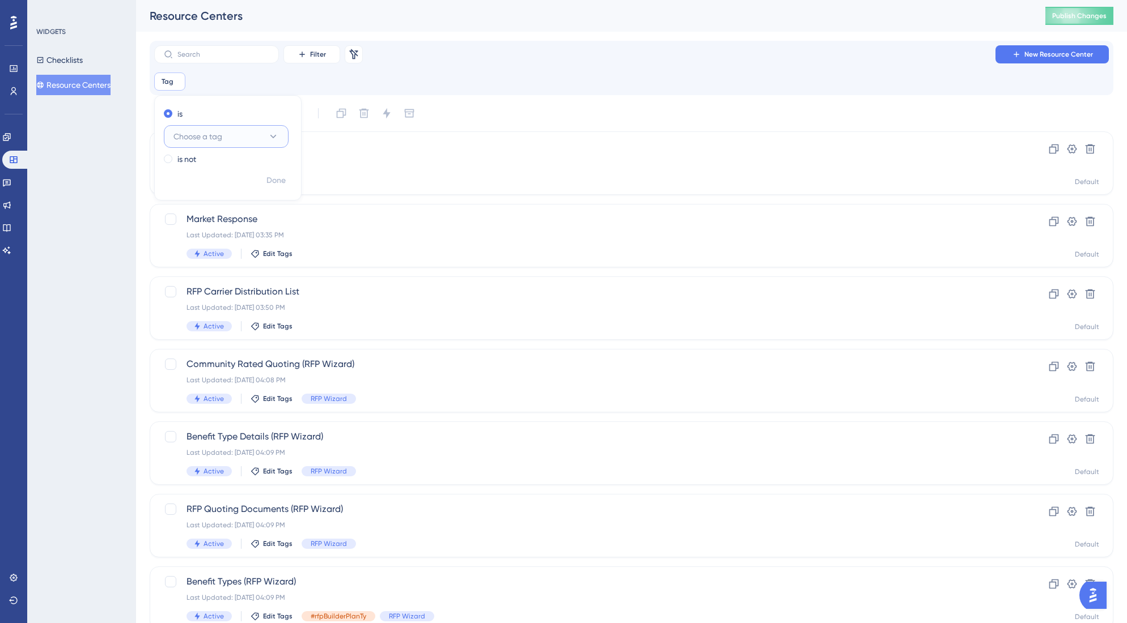
click at [220, 143] on button "Choose a tag" at bounding box center [226, 136] width 125 height 23
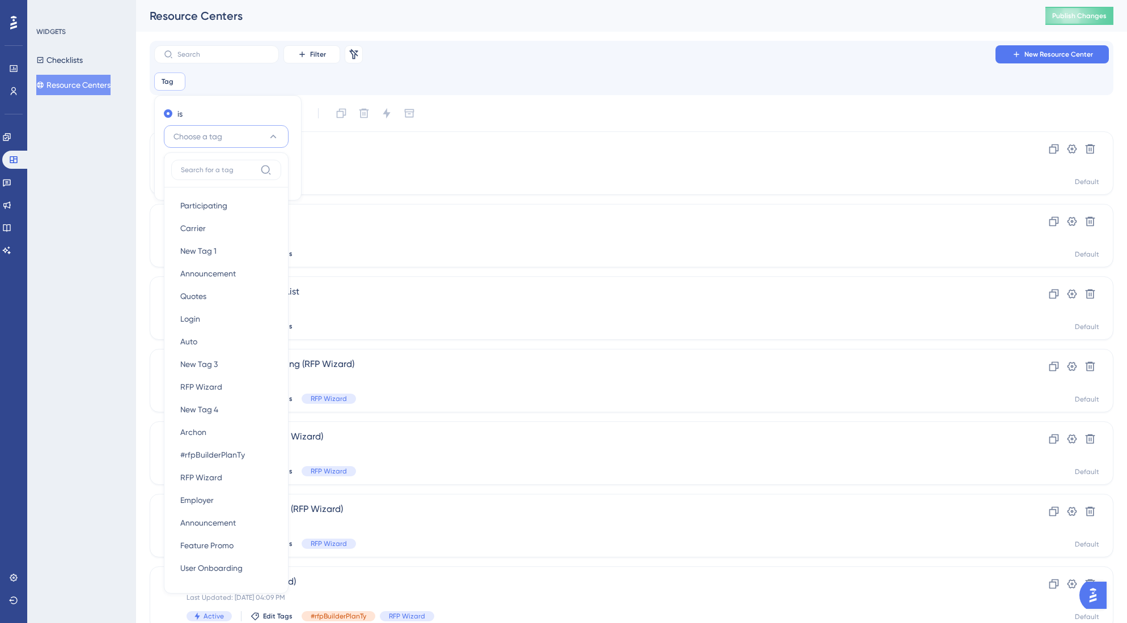
scroll to position [58, 0]
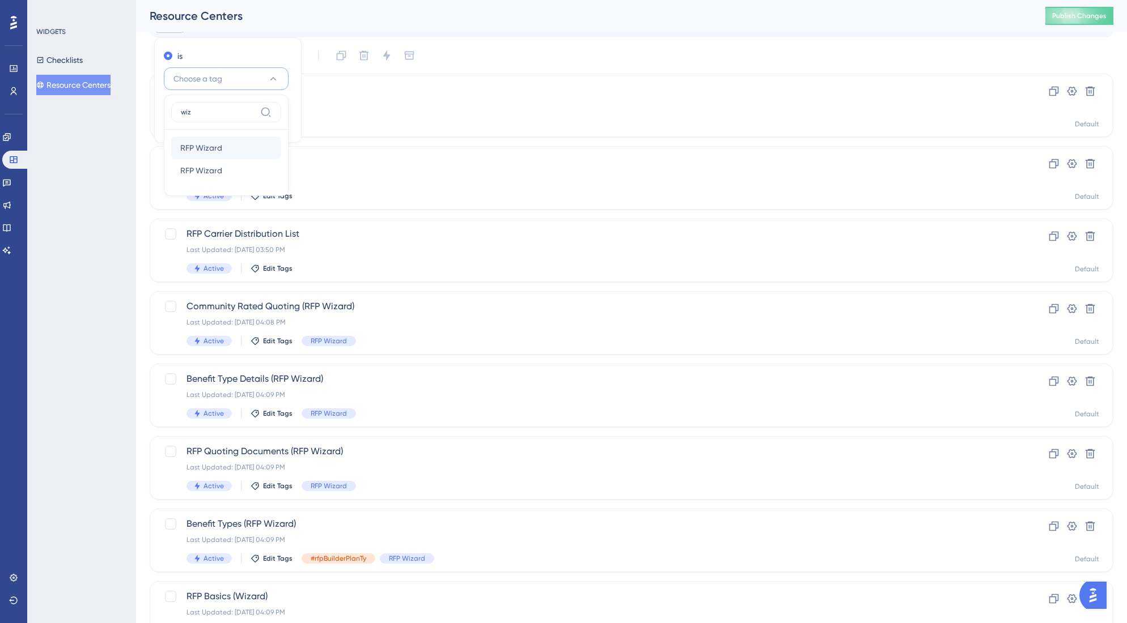
type input "wiz"
click at [225, 145] on div "RFP Wizard RFP Wizard" at bounding box center [226, 148] width 92 height 23
checkbox input "true"
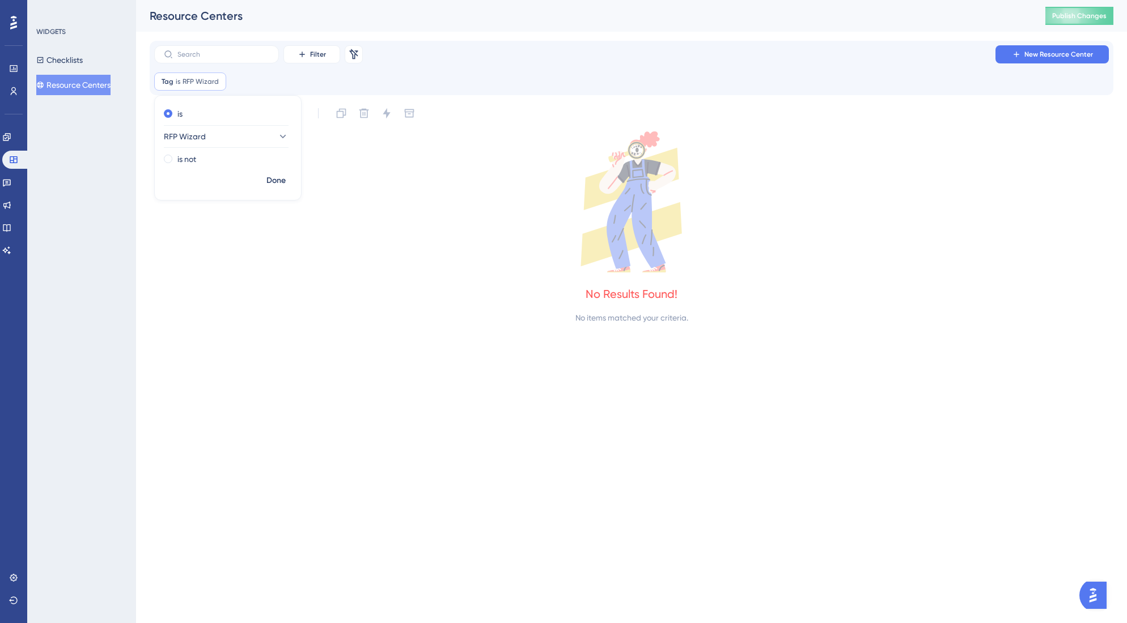
scroll to position [0, 0]
click at [368, 330] on div "Performance Users Engagement Widgets Feedback Product Updates Knowledge Base AI…" at bounding box center [631, 171] width 991 height 343
click at [190, 84] on span "RFP Wizard" at bounding box center [200, 81] width 36 height 9
click at [195, 139] on span "RFP Wizard" at bounding box center [185, 137] width 42 height 14
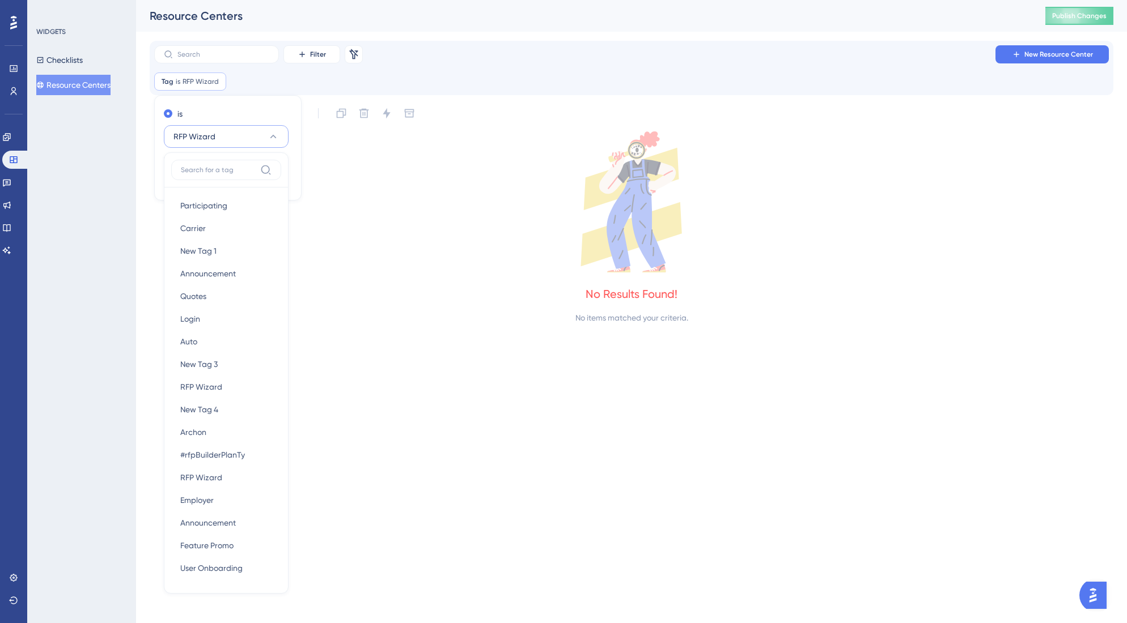
click at [221, 168] on input at bounding box center [218, 169] width 75 height 9
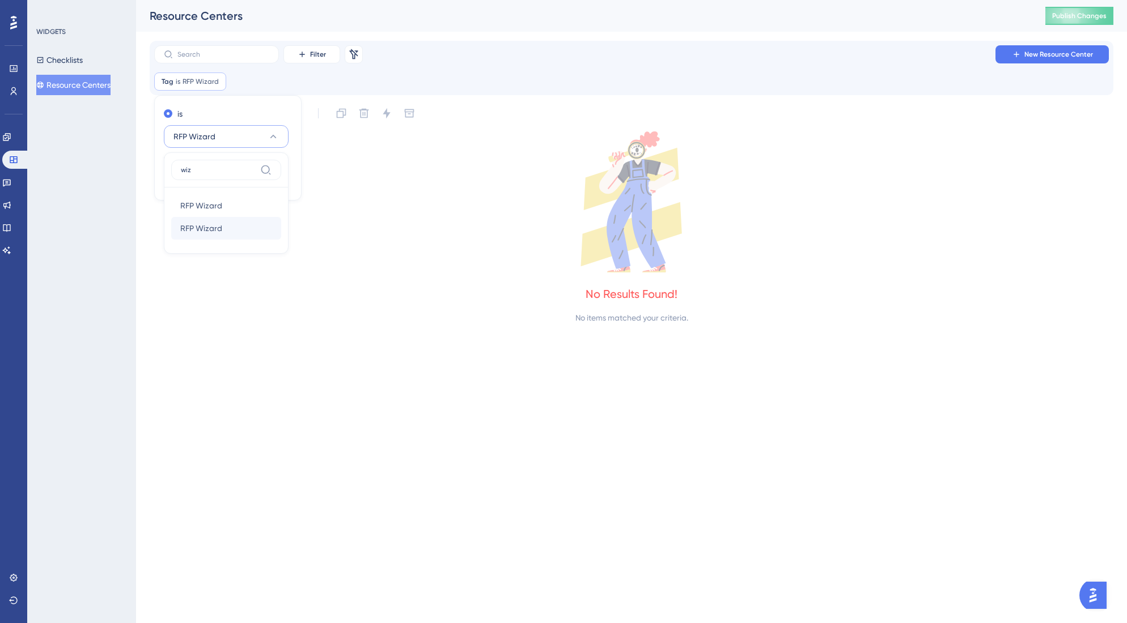
type input "wiz"
click at [194, 231] on span "RFP Wizard" at bounding box center [201, 229] width 42 height 14
checkbox input "false"
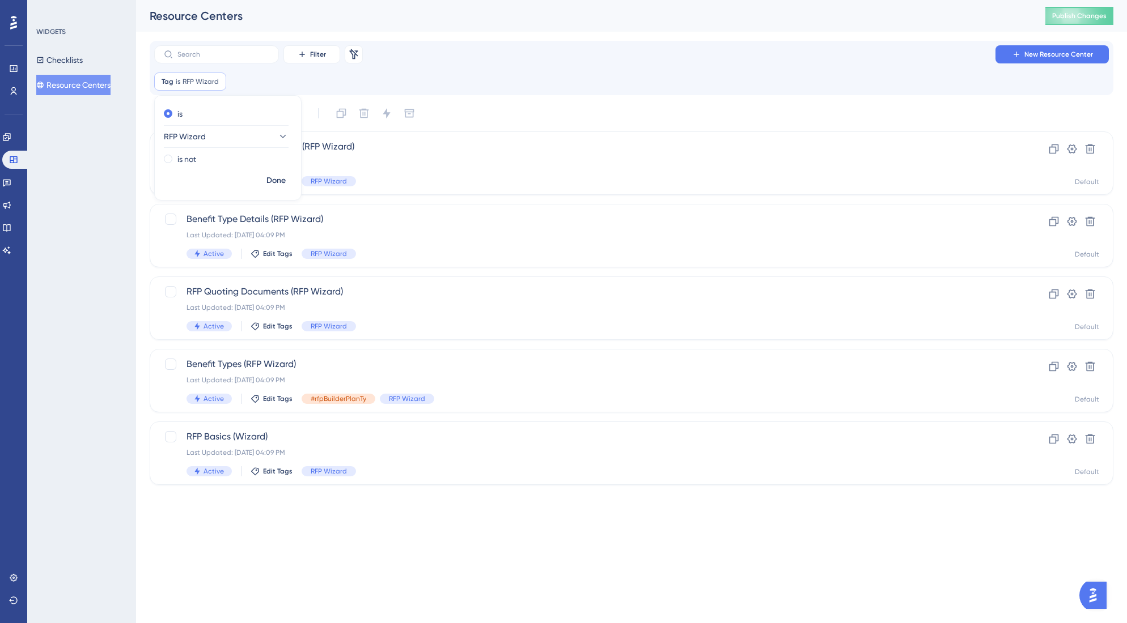
click at [474, 520] on html "Performance Users Engagement Widgets Feedback Product Updates Knowledge Base AI…" at bounding box center [563, 260] width 1127 height 521
click at [11, 133] on icon at bounding box center [6, 137] width 9 height 9
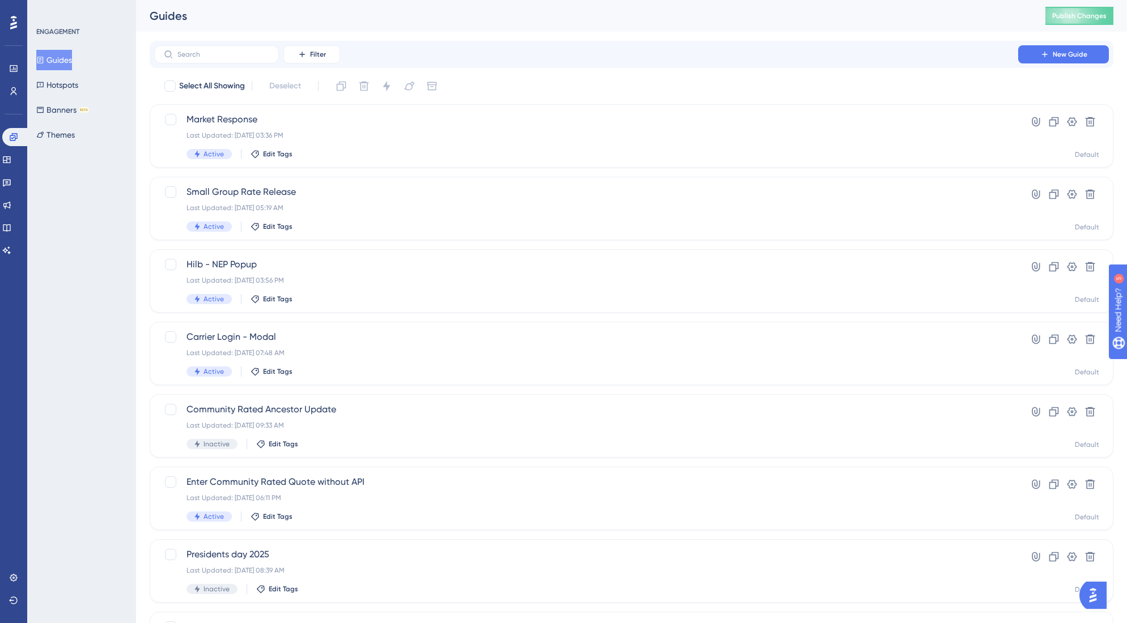
click at [72, 54] on button "Guides" at bounding box center [54, 60] width 36 height 20
click at [228, 128] on div "Market Response Last Updated: Oct 13 2025, 03:36 PM Active Edit Tags" at bounding box center [585, 136] width 799 height 46
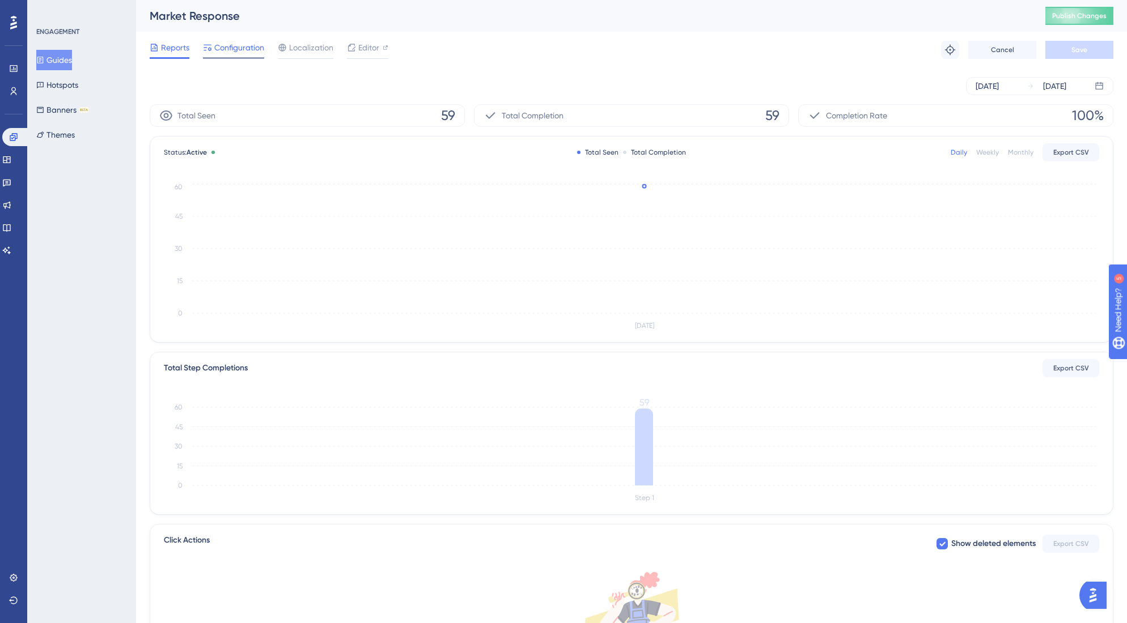
click at [220, 52] on span "Configuration" at bounding box center [239, 48] width 50 height 14
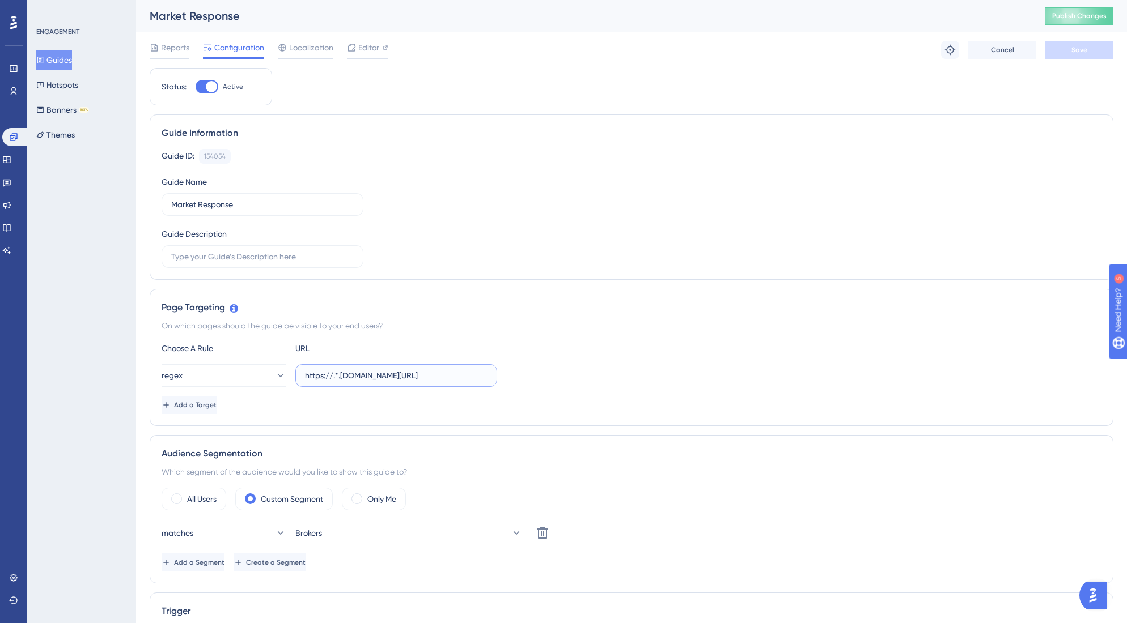
click at [334, 376] on input "https://.*.plansight.com/.*.#marketResponse" at bounding box center [396, 375] width 182 height 12
type input "https://test.plansight.com/.*.#marketResponse"
click at [585, 394] on div "Choose A Rule URL regex https://test.plansight.com/.*.#marketResponse Add a Tar…" at bounding box center [632, 378] width 940 height 73
click at [1082, 42] on button "Save" at bounding box center [1079, 50] width 68 height 18
click at [1073, 22] on button "Publish Changes" at bounding box center [1079, 16] width 68 height 18
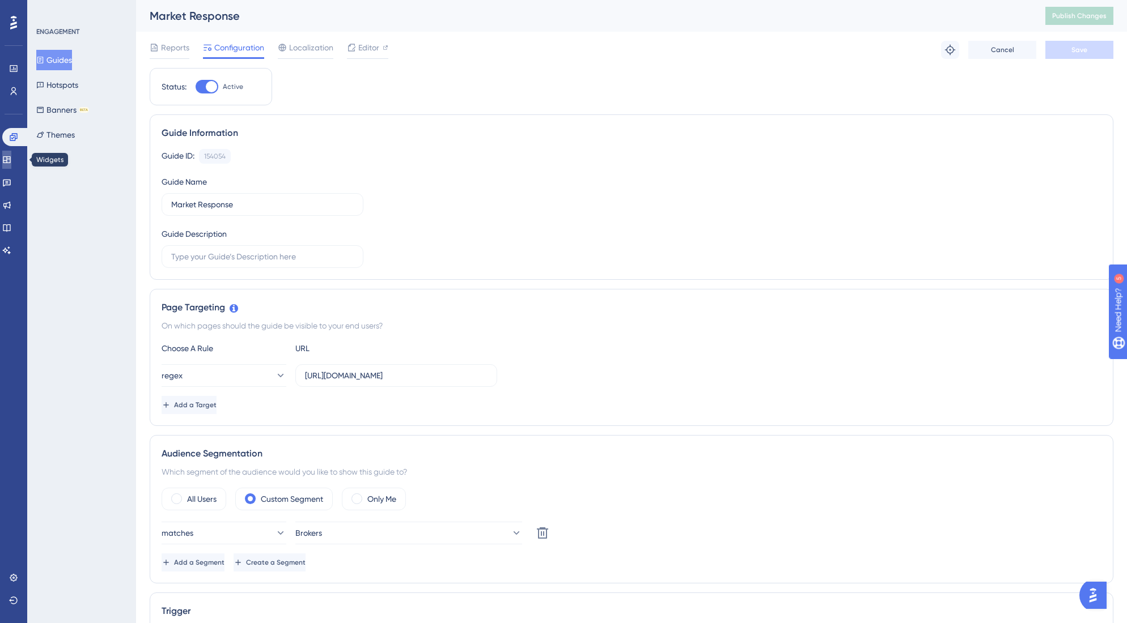
click at [11, 156] on icon at bounding box center [6, 159] width 9 height 9
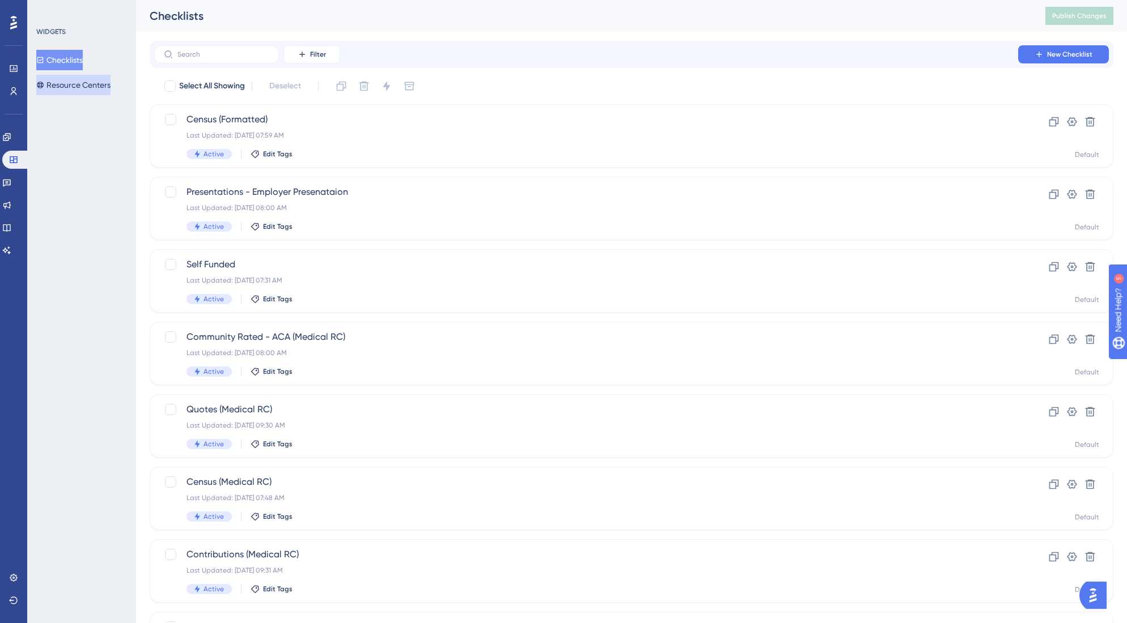
click at [76, 82] on button "Resource Centers" at bounding box center [73, 85] width 74 height 20
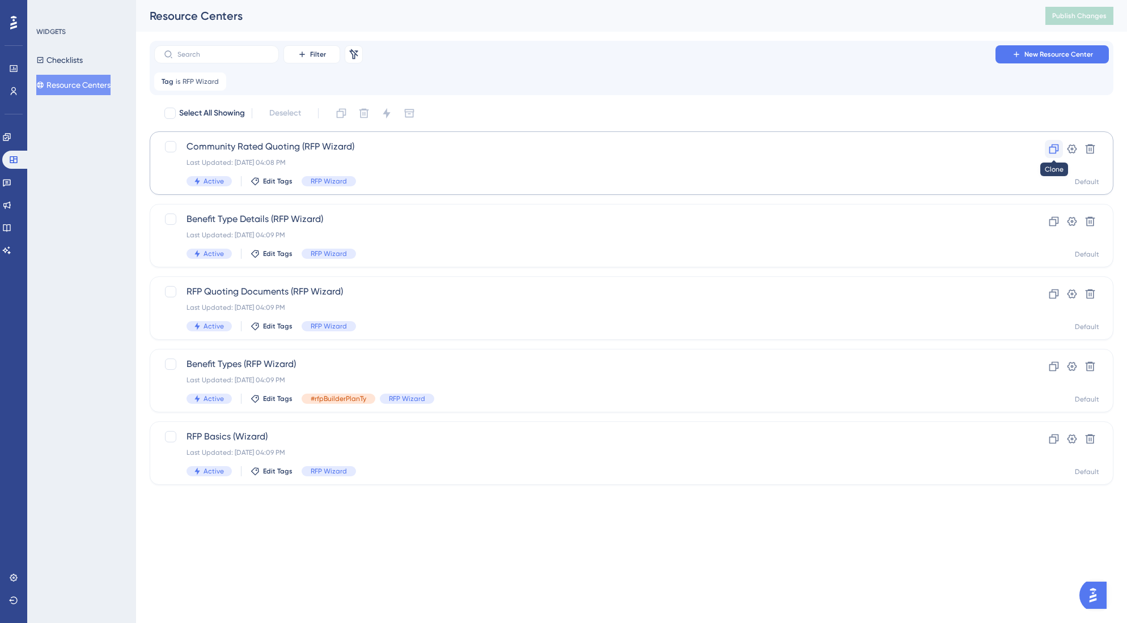
click at [1052, 147] on icon at bounding box center [1054, 150] width 10 height 10
click at [216, 82] on icon at bounding box center [217, 81] width 7 height 7
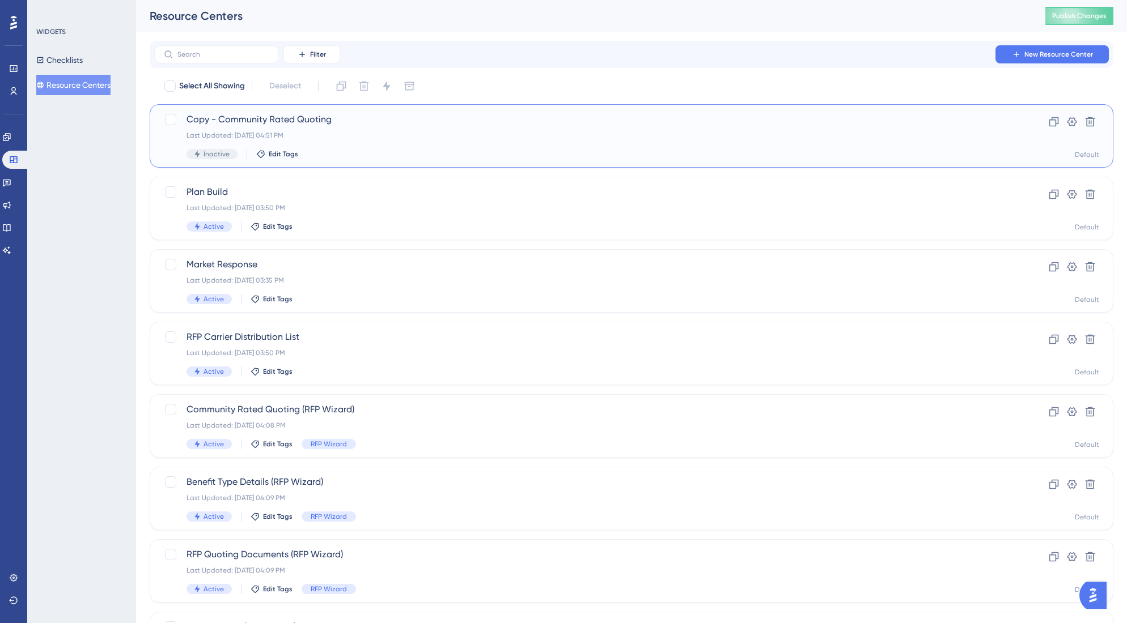
click at [291, 128] on div "Copy - Community Rated Quoting Last Updated: Oct 13 2025, 04:51 PM Inactive Edi…" at bounding box center [585, 136] width 799 height 46
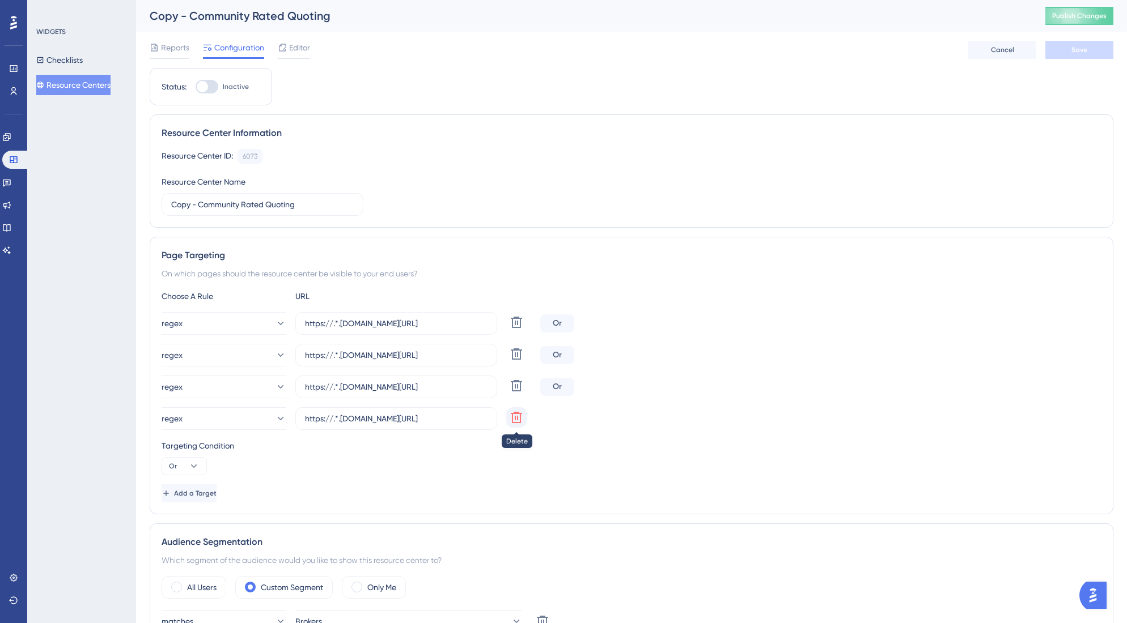
click at [512, 418] on icon at bounding box center [516, 417] width 11 height 11
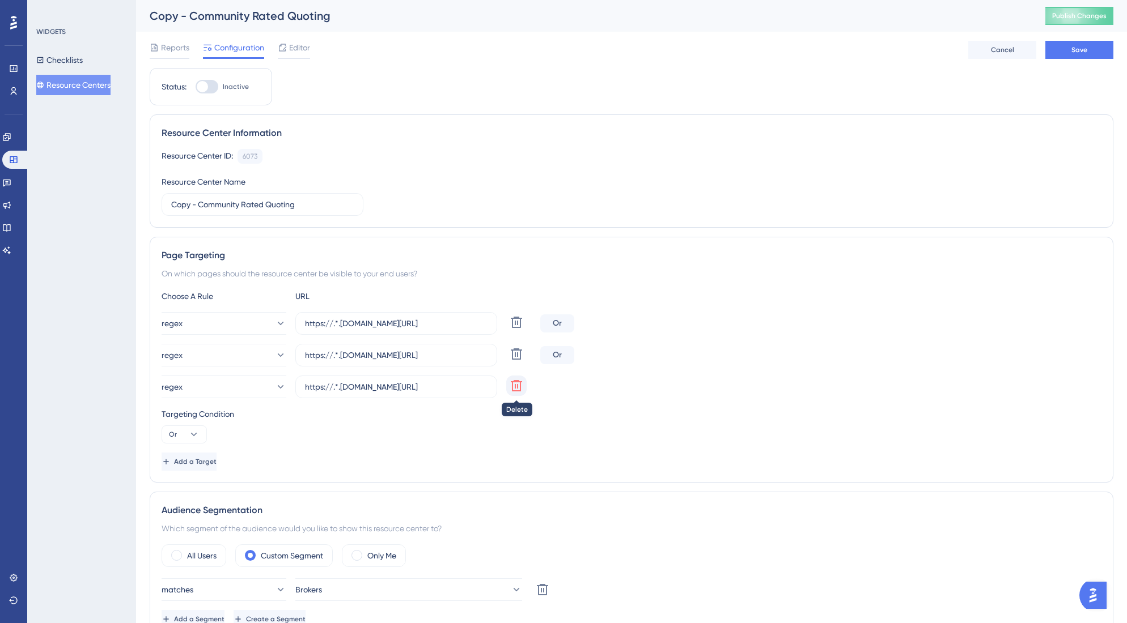
click at [513, 389] on icon at bounding box center [516, 386] width 14 height 14
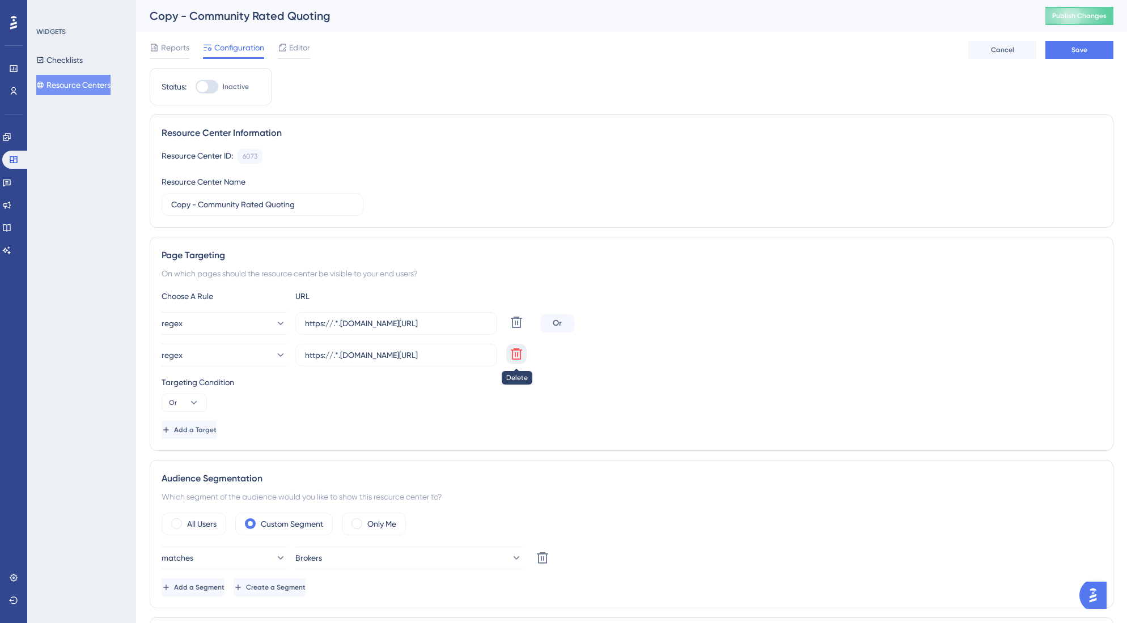
click at [515, 359] on icon at bounding box center [516, 354] width 11 height 11
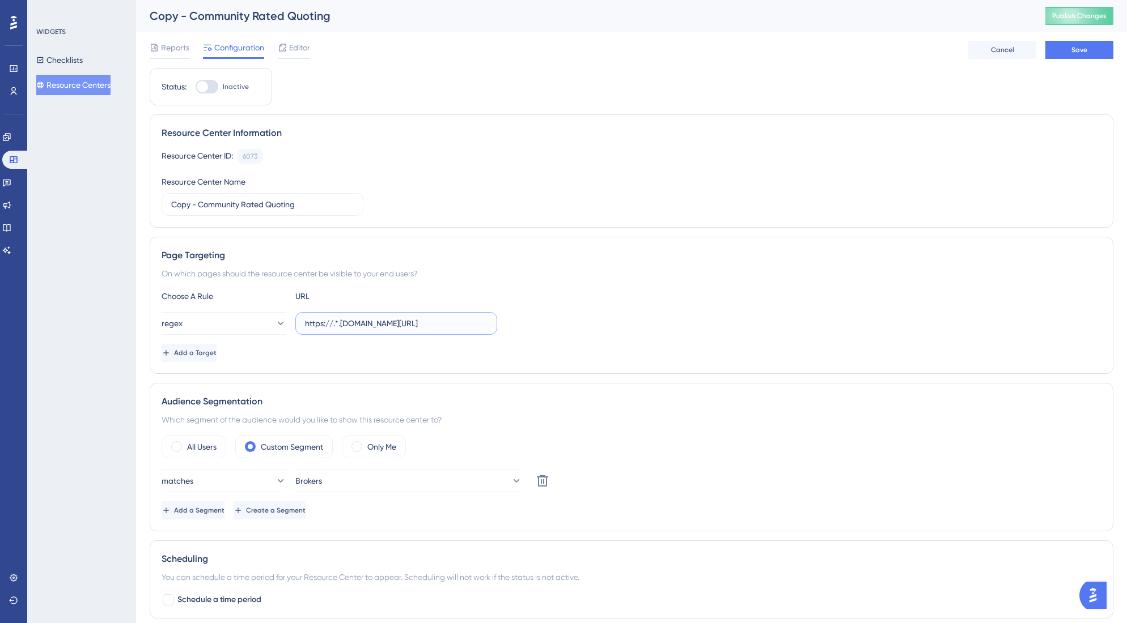
click at [430, 323] on input "https://.*.plansight.com/.*.#rfpBuilderCommunityRatedPlans" at bounding box center [396, 323] width 182 height 12
paste input "https://app.plansight.com/group/5FTuZ2mA76OrRGhIODq-WK_qpog/M5G3eA0lap-XTK2n3Iu…"
drag, startPoint x: 429, startPoint y: 323, endPoint x: 407, endPoint y: 326, distance: 22.4
click at [407, 326] on input "https://app.plansight.com/group/5FTuZ2mA76OrRGhIODq-WK_qpog/M5G3eA0lap-XTK2n3Iu…" at bounding box center [396, 323] width 182 height 12
drag, startPoint x: 350, startPoint y: 325, endPoint x: 335, endPoint y: 327, distance: 14.3
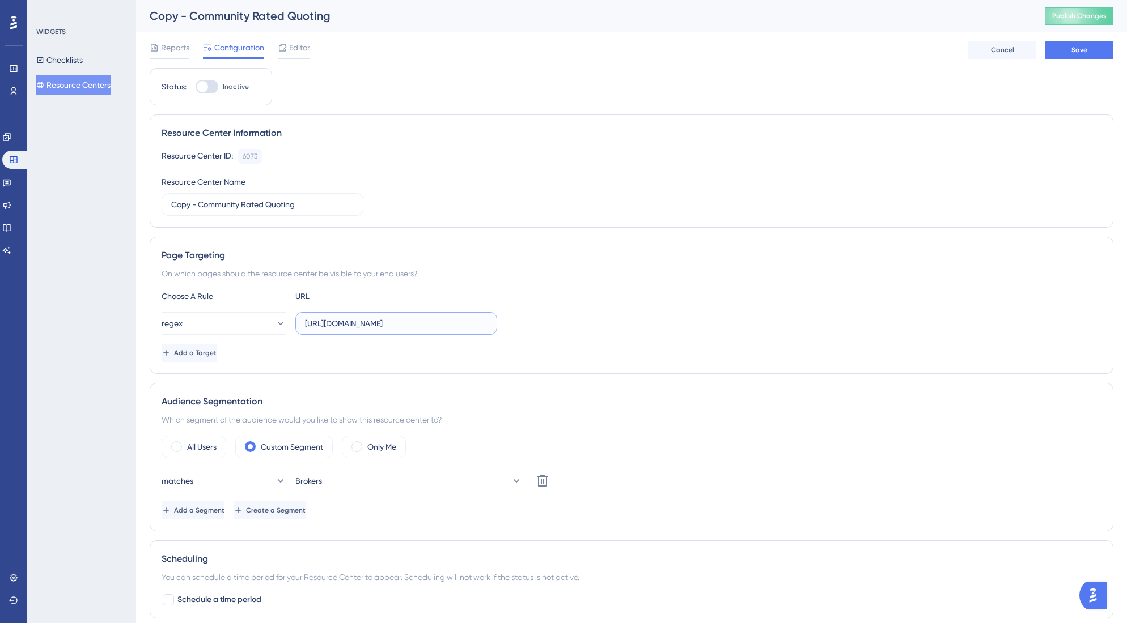
click at [335, 327] on input "https://app.plansight.com/.*.#electionBuilder" at bounding box center [396, 323] width 182 height 12
click at [334, 323] on input "https://test.plansight.com/.*.#electionBuilder" at bounding box center [396, 323] width 182 height 12
type input "https://(stage|test).plansight.com/.*.#electionBuilder"
click at [1075, 44] on button "Save" at bounding box center [1079, 50] width 68 height 18
click at [207, 84] on div at bounding box center [202, 86] width 11 height 11
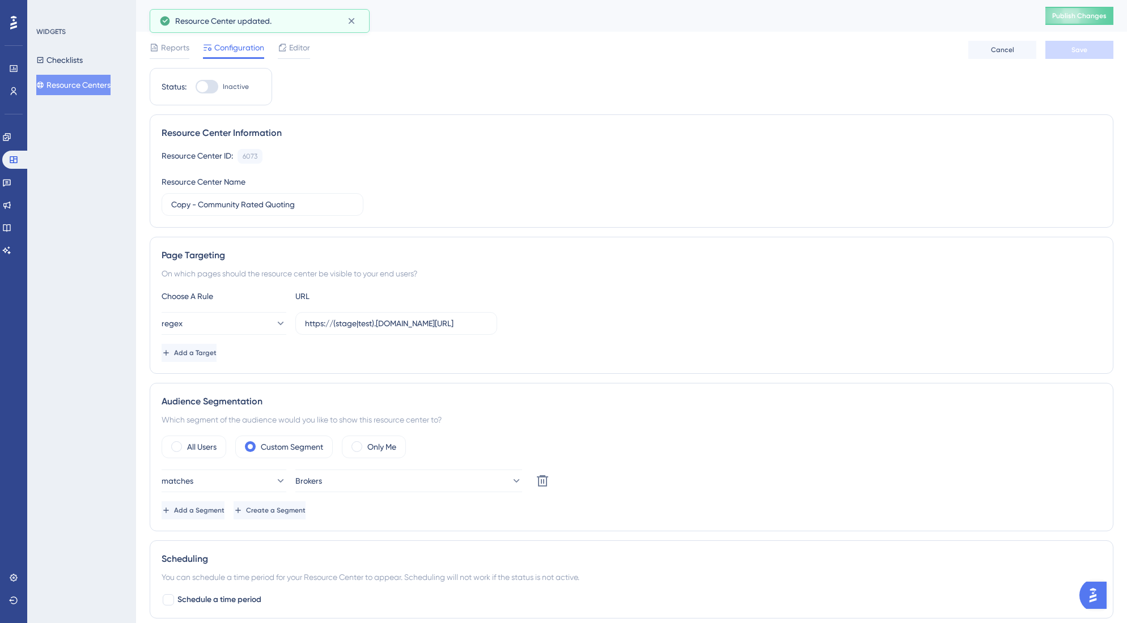
click at [196, 87] on input "Inactive" at bounding box center [195, 87] width 1 height 1
checkbox input "true"
click at [634, 277] on div "On which pages should the resource center be visible to your end users?" at bounding box center [632, 274] width 940 height 14
click at [304, 48] on span "Editor" at bounding box center [299, 48] width 21 height 14
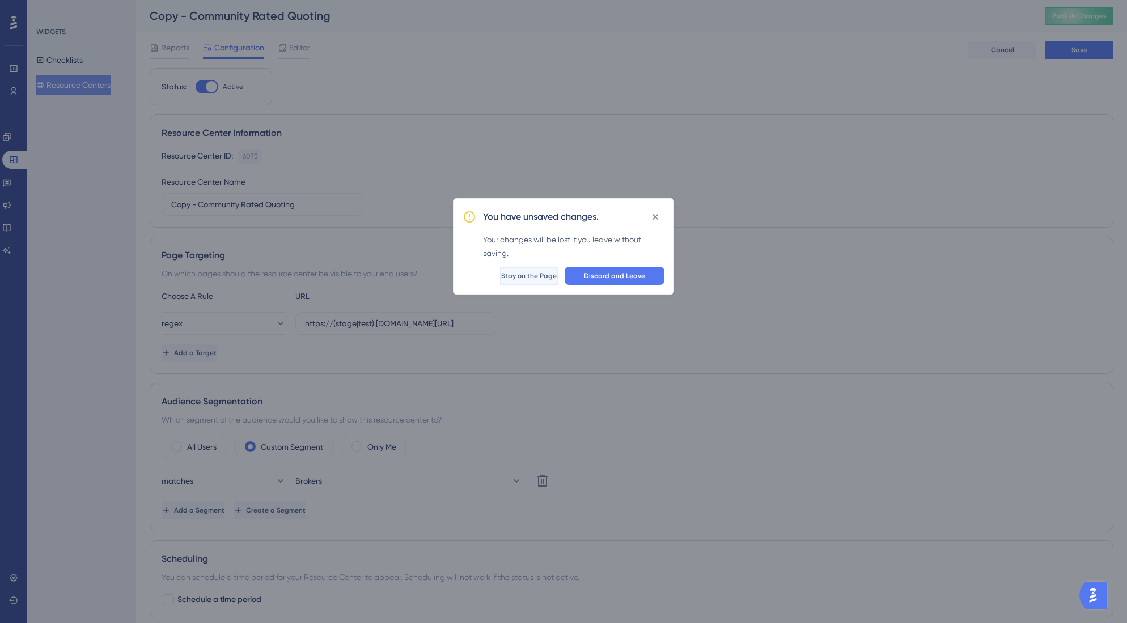
click at [534, 278] on span "Stay on the Page" at bounding box center [529, 275] width 56 height 9
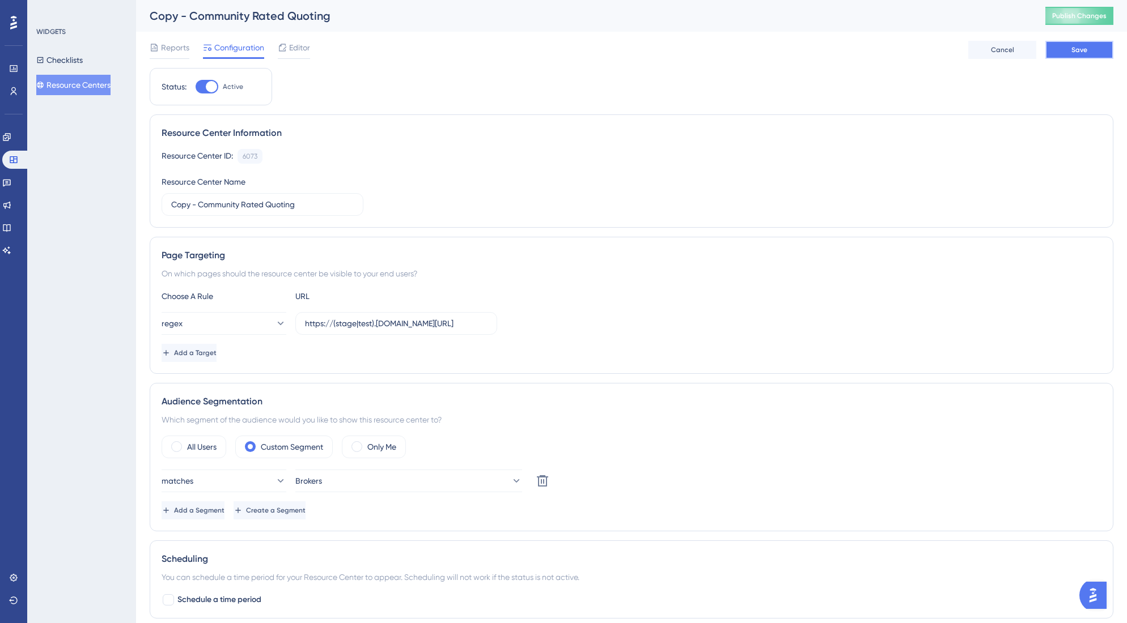
click at [1066, 53] on button "Save" at bounding box center [1079, 50] width 68 height 18
click at [352, 20] on icon at bounding box center [351, 20] width 11 height 11
drag, startPoint x: 316, startPoint y: 203, endPoint x: 180, endPoint y: 191, distance: 137.1
click at [180, 191] on div "Resource Center Name Copy - Community Rated Quoting" at bounding box center [263, 195] width 202 height 41
type input "Benefit Builder"
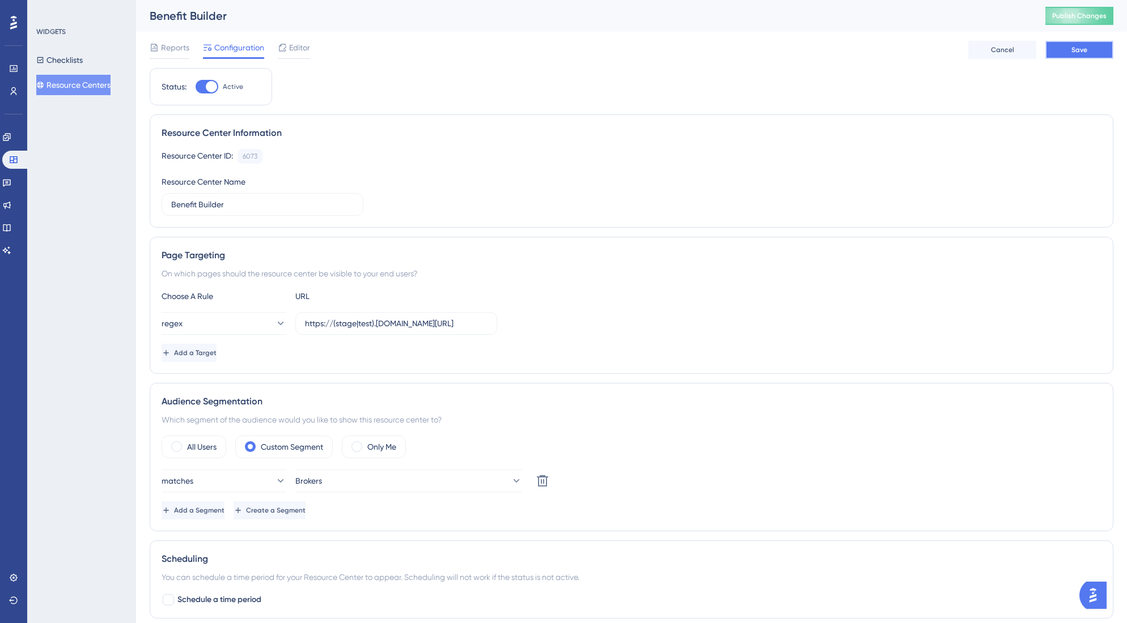
click at [1063, 54] on button "Save" at bounding box center [1079, 50] width 68 height 18
click at [303, 49] on span "Editor" at bounding box center [299, 48] width 21 height 14
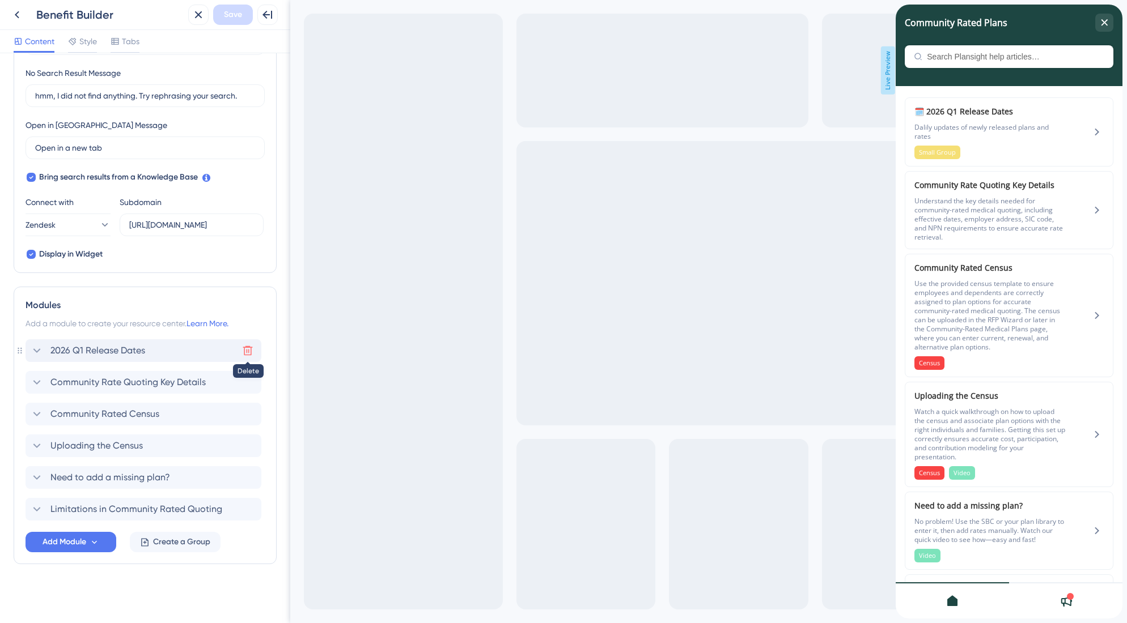
click at [247, 350] on icon at bounding box center [247, 350] width 11 height 11
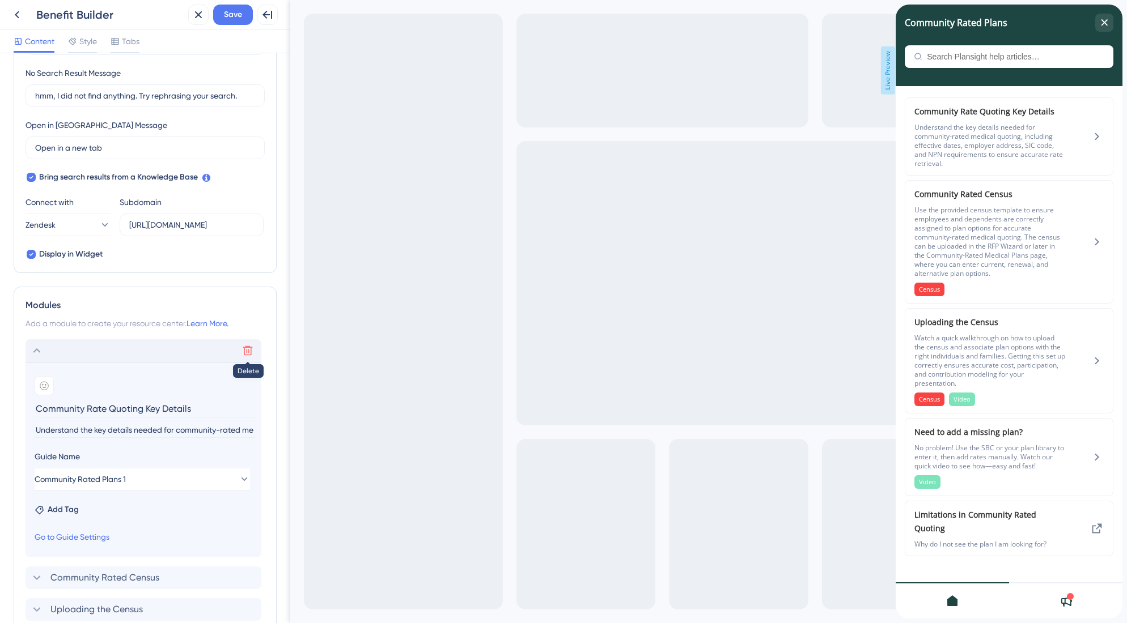
click at [246, 354] on icon at bounding box center [247, 350] width 11 height 11
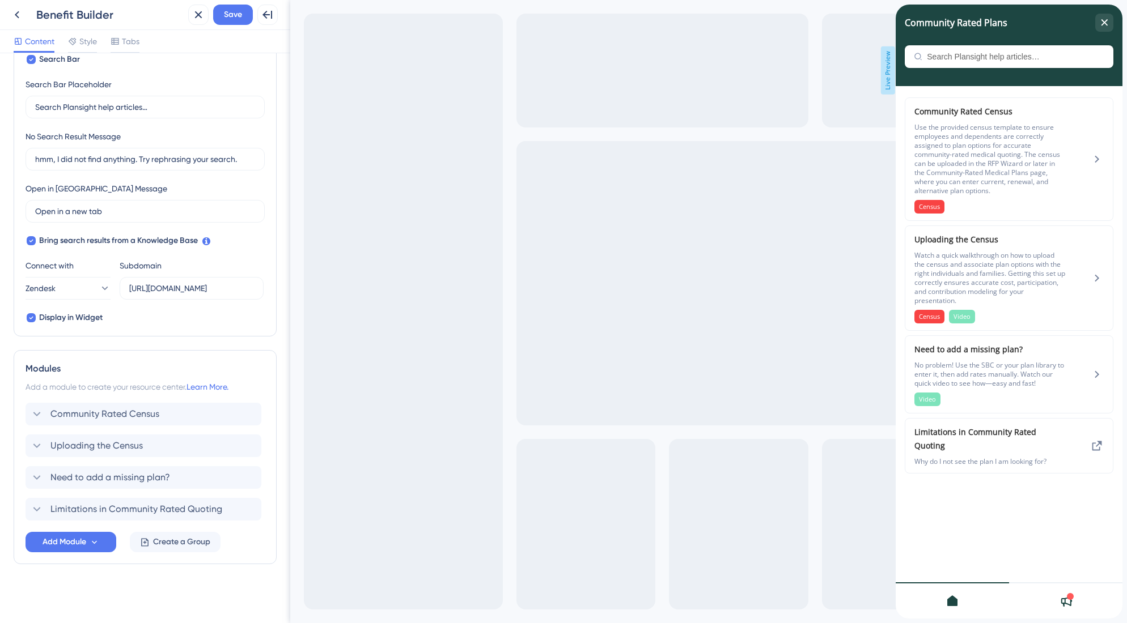
scroll to position [202, 0]
click at [249, 417] on icon at bounding box center [247, 414] width 11 height 11
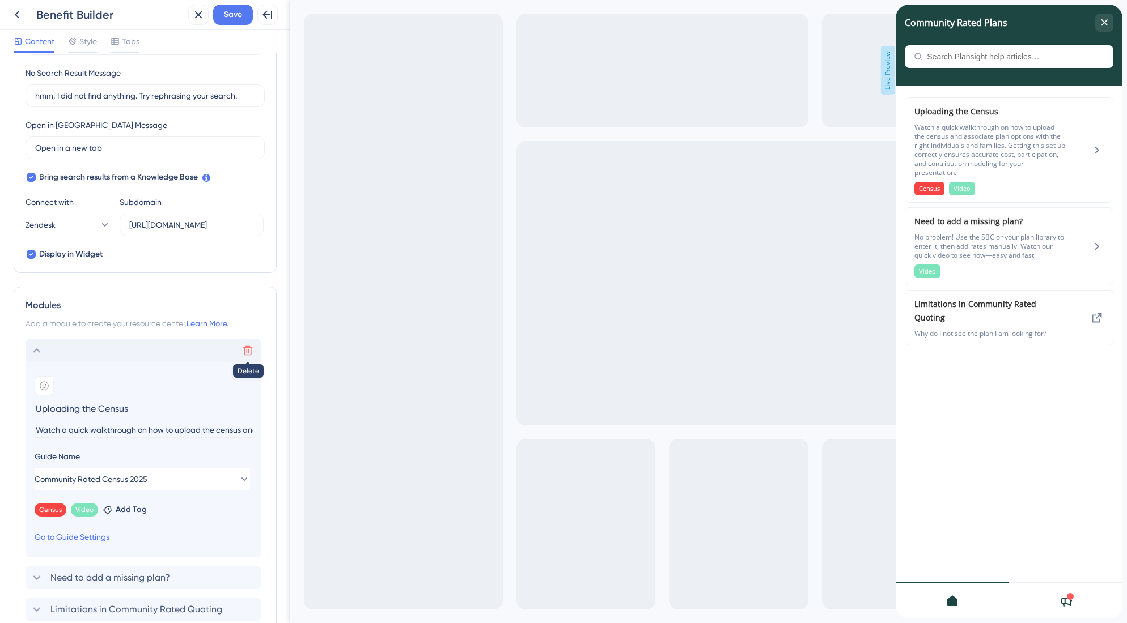
click at [248, 355] on icon at bounding box center [248, 351] width 10 height 10
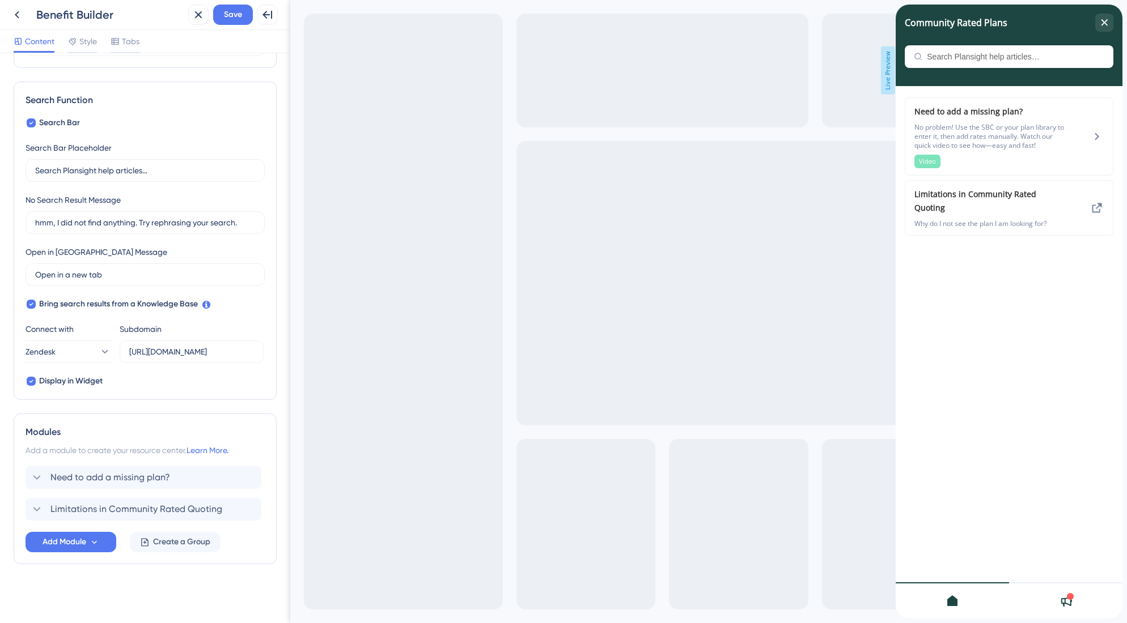
scroll to position [138, 0]
click at [245, 477] on icon at bounding box center [247, 477] width 11 height 11
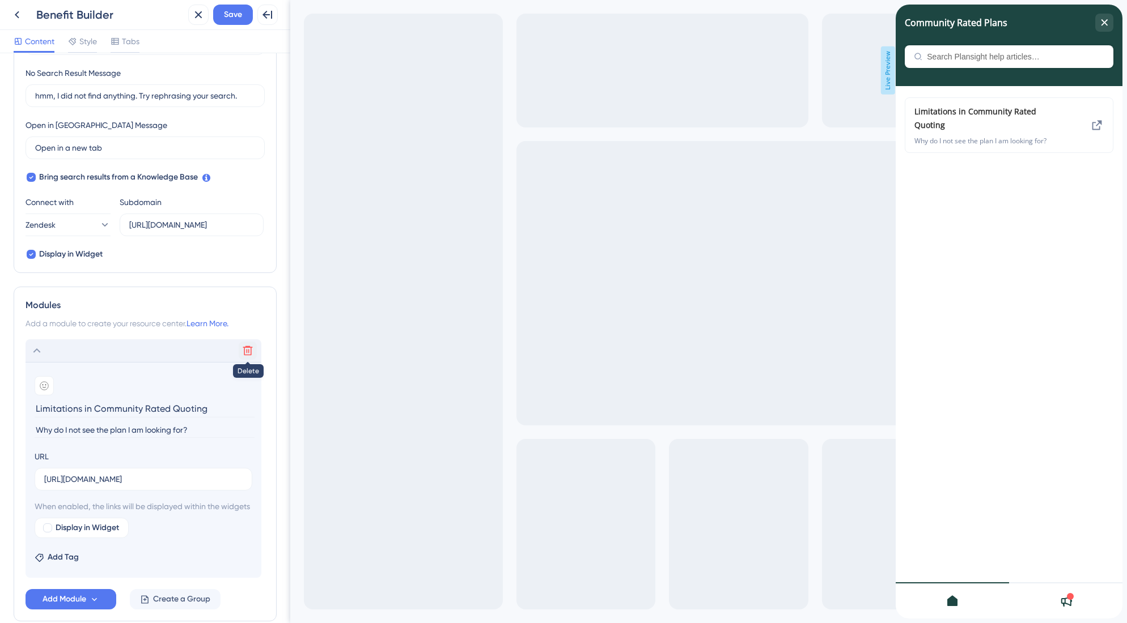
click at [247, 352] on icon at bounding box center [247, 350] width 11 height 11
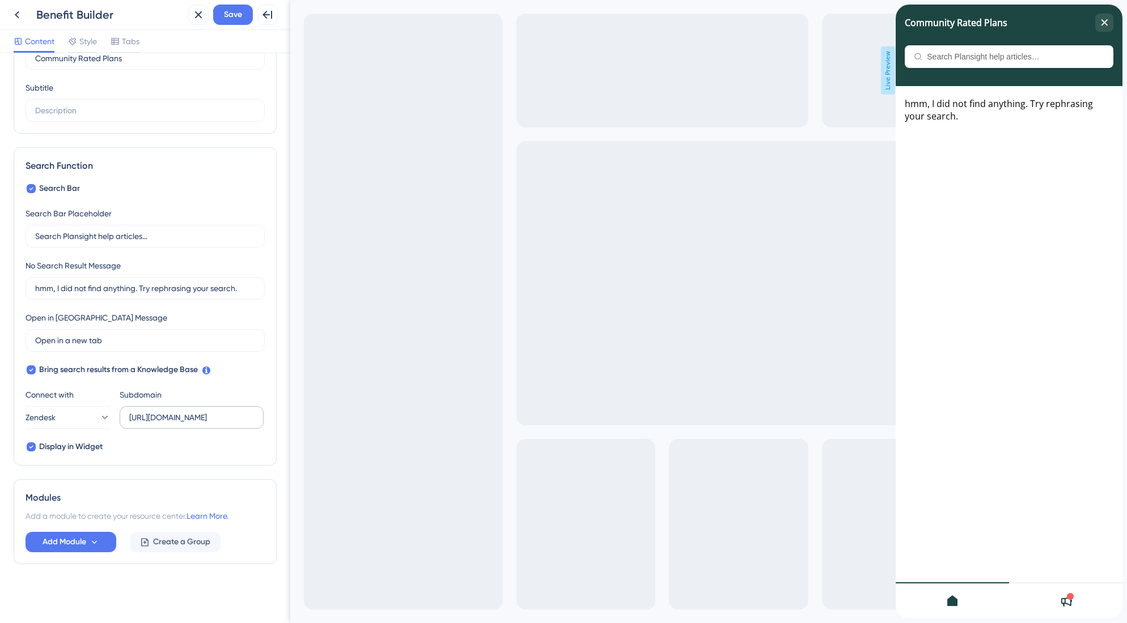
scroll to position [73, 0]
click at [60, 539] on span "Add Module" at bounding box center [65, 543] width 44 height 14
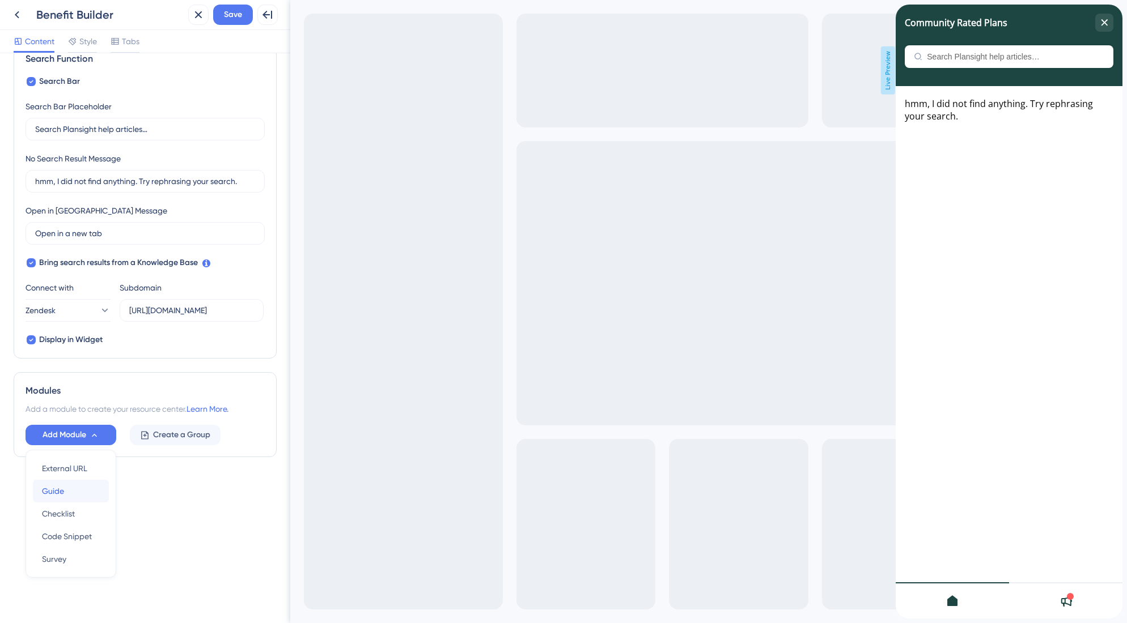
click at [78, 493] on div "Guide Guide" at bounding box center [71, 491] width 58 height 23
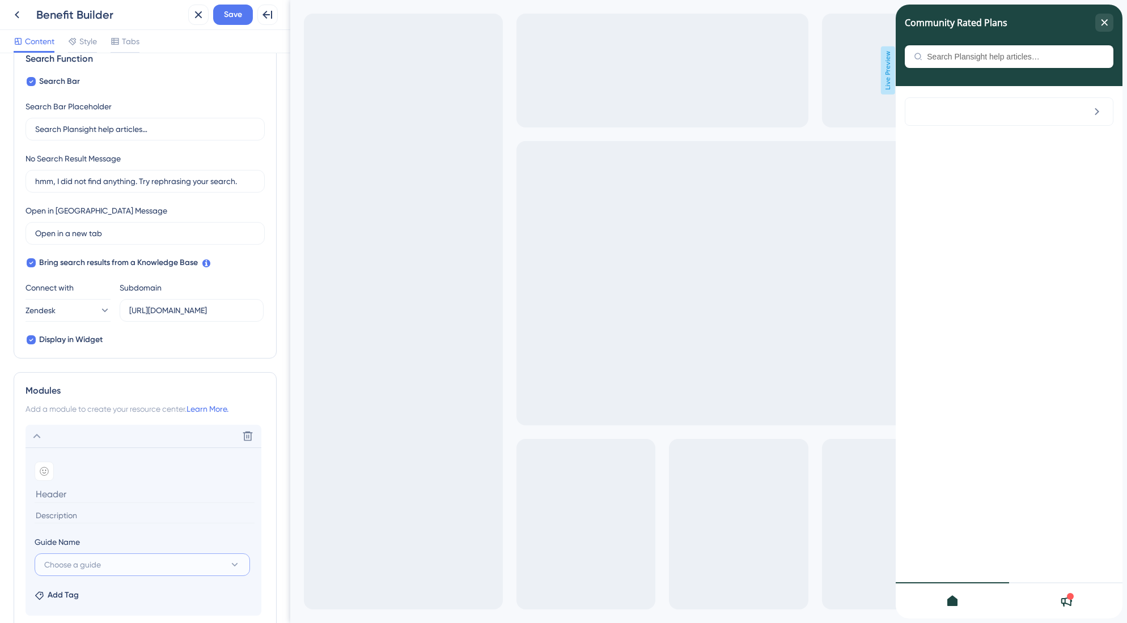
click at [130, 576] on button "Choose a guide" at bounding box center [142, 565] width 215 height 23
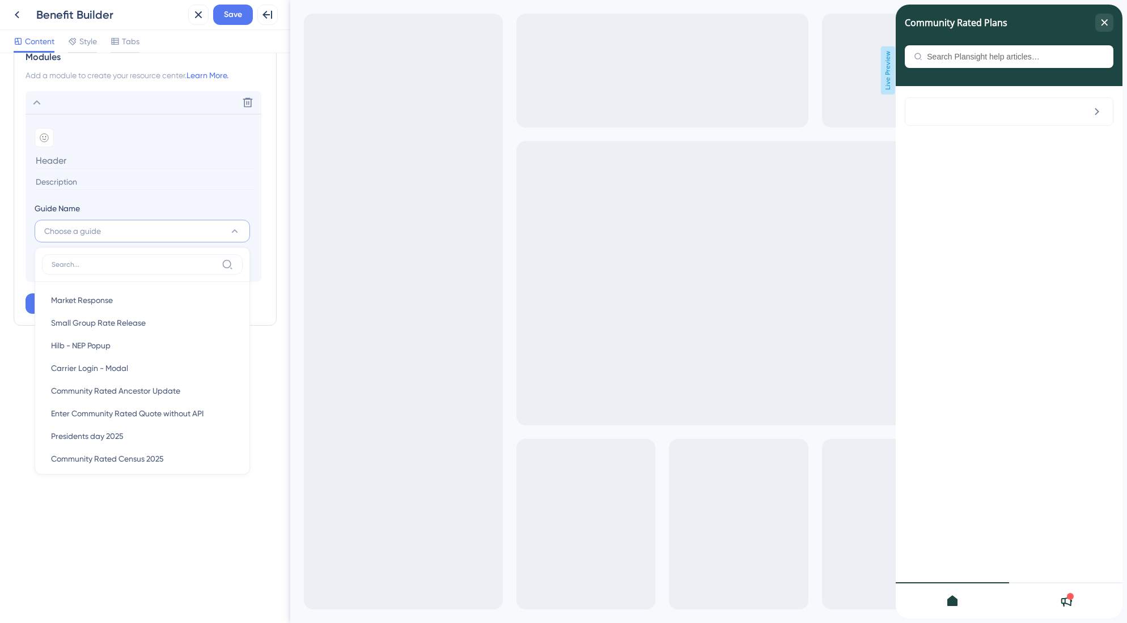
click at [128, 262] on input at bounding box center [134, 264] width 165 height 9
type input "Benefit"
click at [116, 419] on div "🎥 Benefit Builder 🎥 Benefit Builder" at bounding box center [142, 413] width 182 height 23
type input "🎥 Benefit Builder"
type input "As relating to the Presentation"
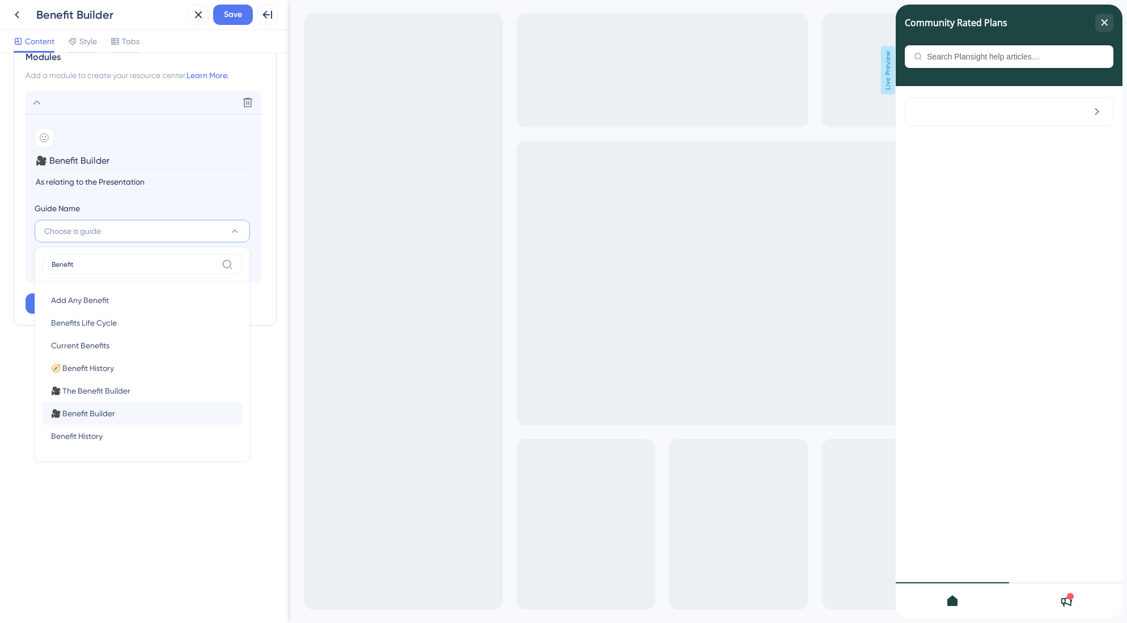
scroll to position [302, 0]
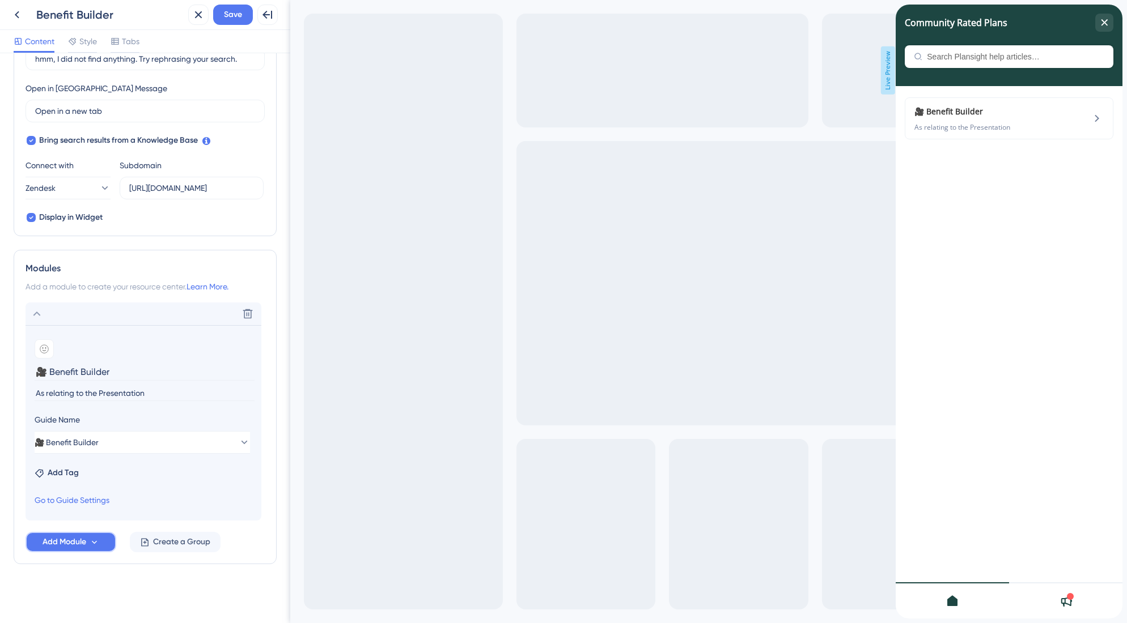
click at [73, 539] on span "Add Module" at bounding box center [65, 543] width 44 height 14
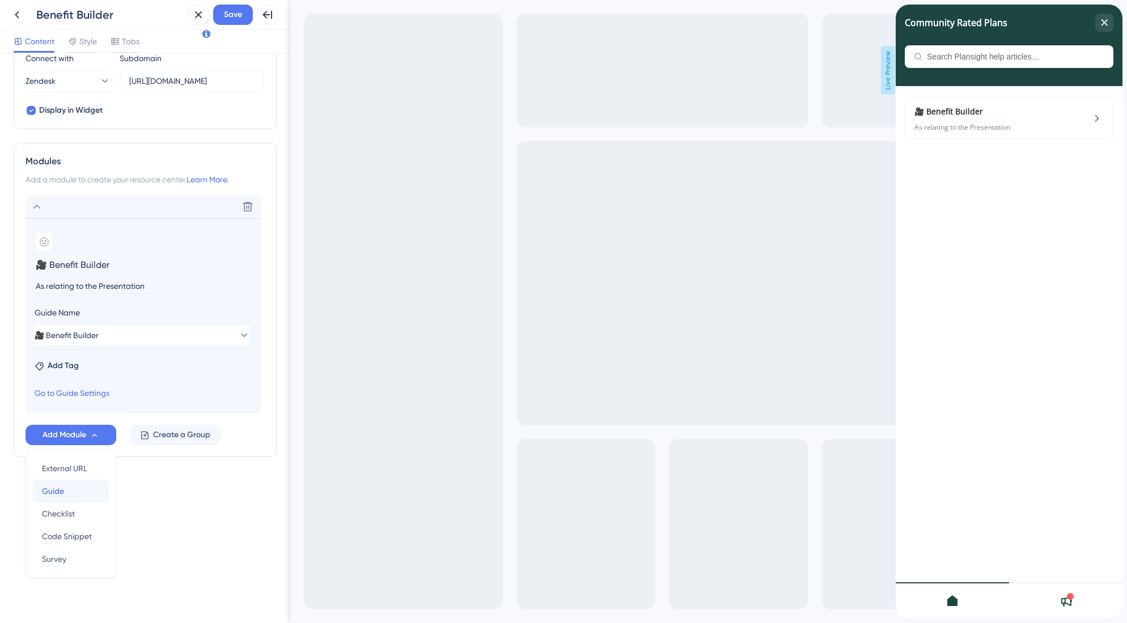
click at [68, 495] on div "Guide Guide" at bounding box center [71, 491] width 58 height 23
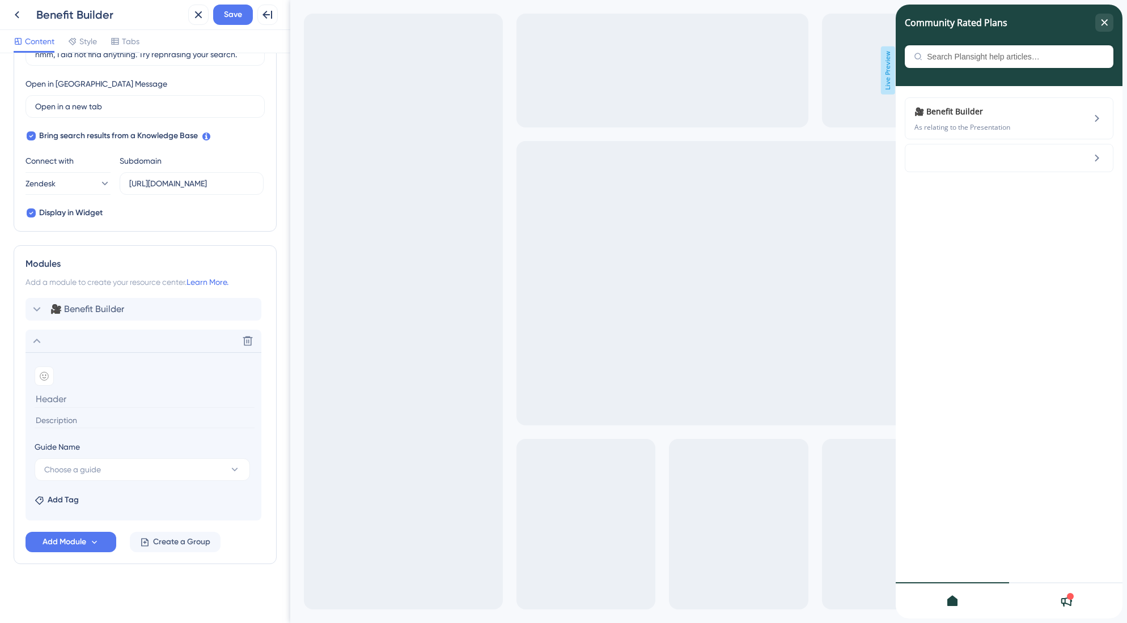
scroll to position [307, 0]
click at [87, 473] on span "Choose a guide" at bounding box center [72, 470] width 57 height 14
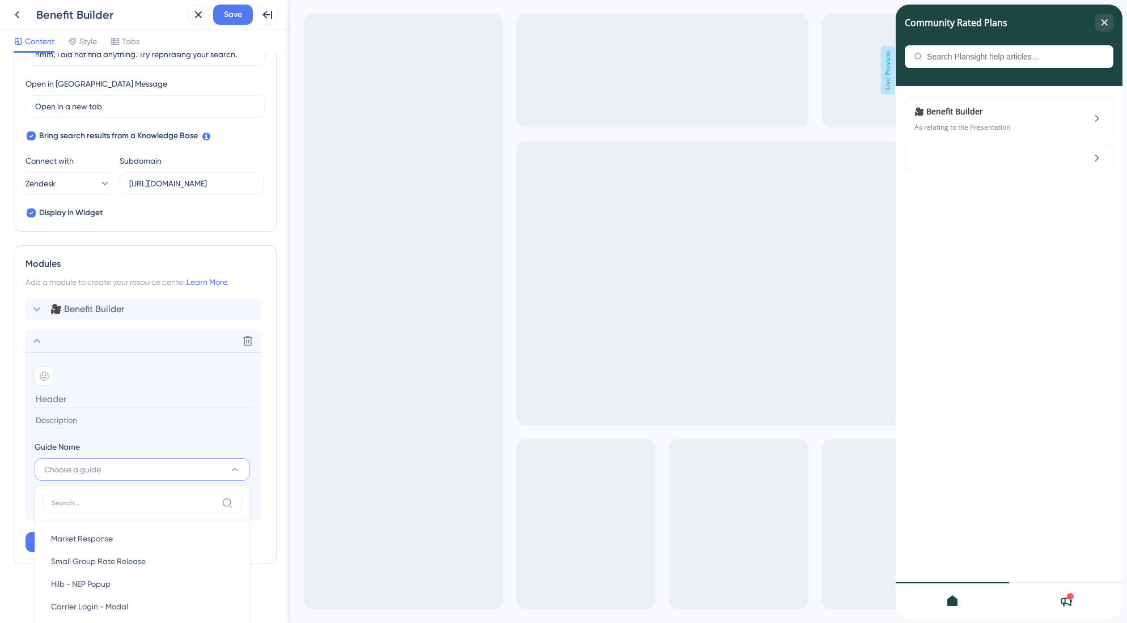
scroll to position [520, 0]
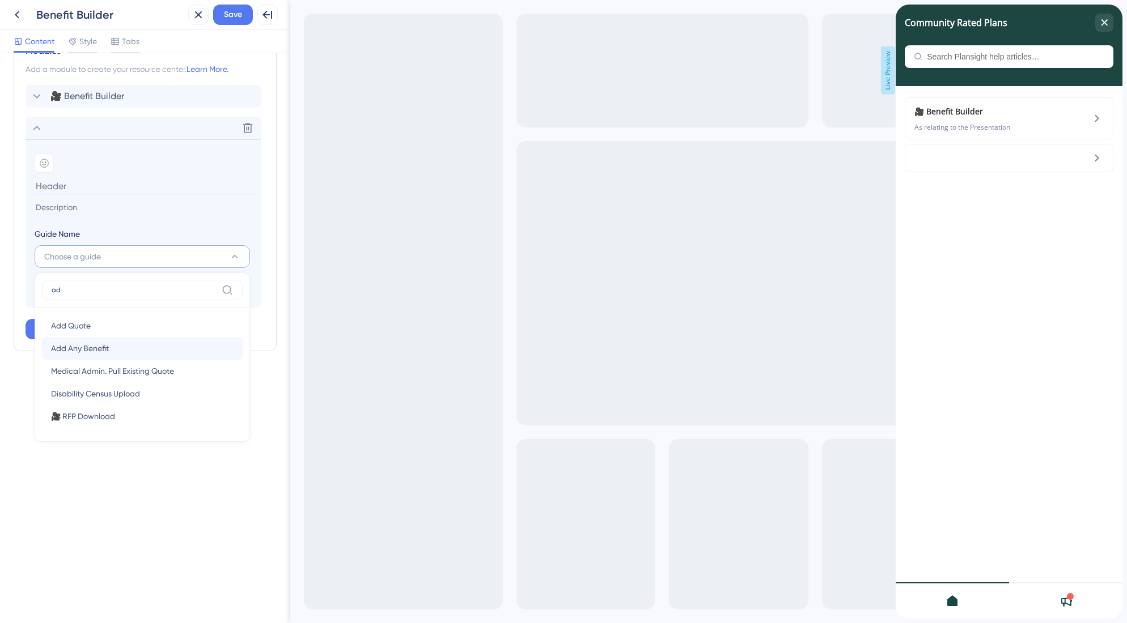
type input "ad"
click at [112, 346] on div "Add Any Benefit Add Any Benefit" at bounding box center [142, 348] width 182 height 23
type input "Add Any Benefit"
type input "Quickly add any benefit to the total benefits budget"
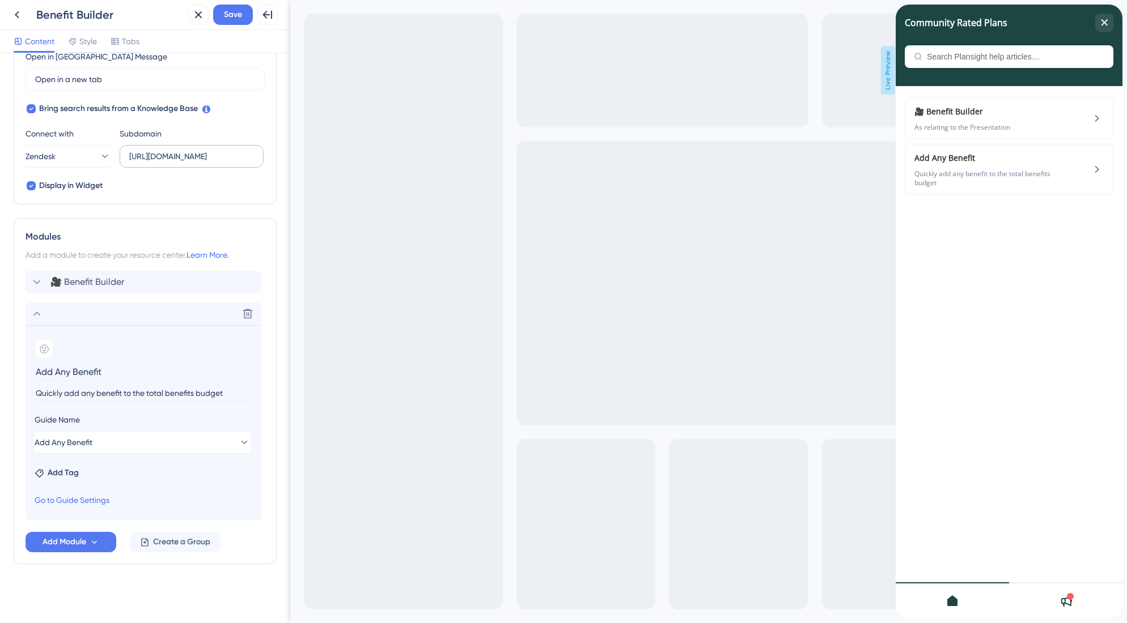
scroll to position [62, 0]
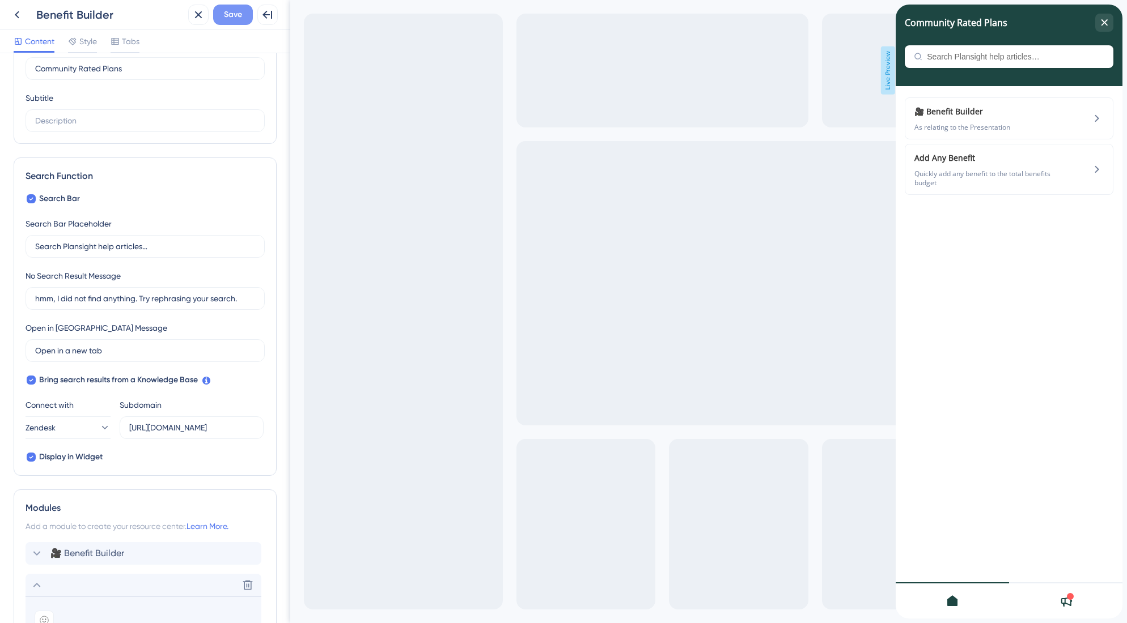
click at [231, 13] on span "Save" at bounding box center [233, 15] width 18 height 14
click at [1102, 16] on div "close resource center" at bounding box center [1104, 23] width 18 height 18
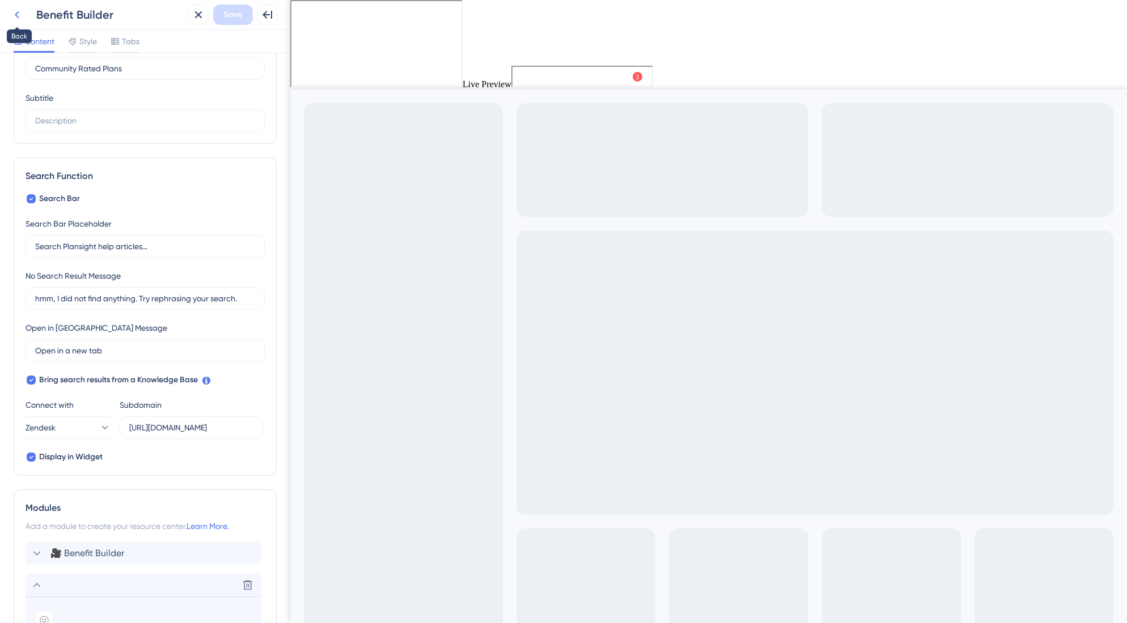
click at [16, 17] on icon at bounding box center [17, 15] width 14 height 14
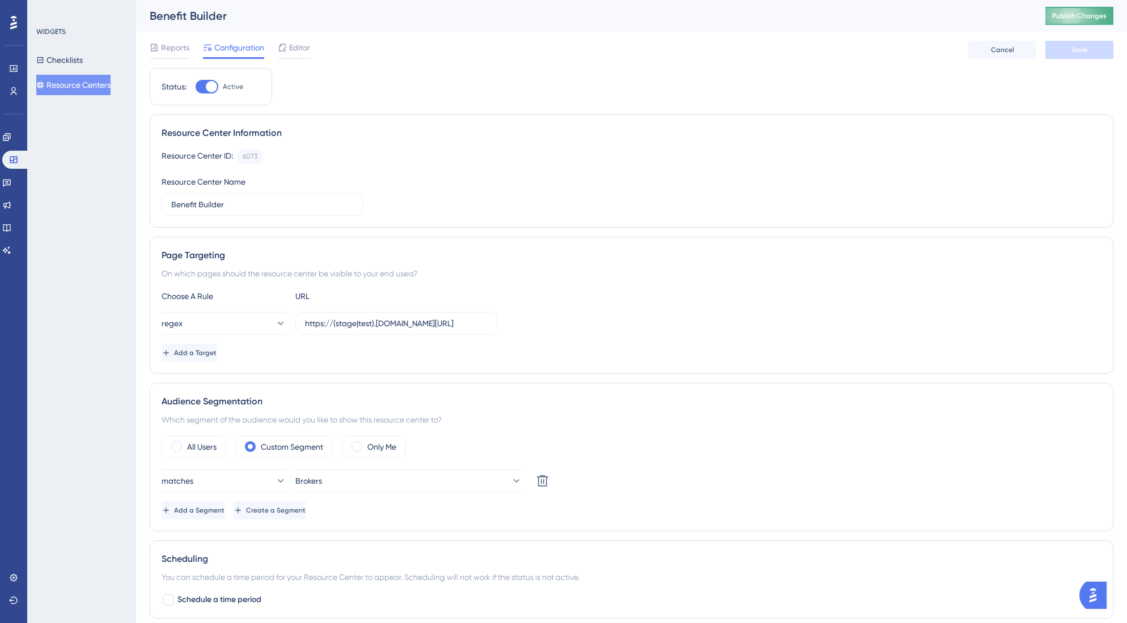
click at [1100, 15] on span "Publish Changes" at bounding box center [1079, 15] width 54 height 9
click at [289, 49] on span "Editor" at bounding box center [299, 48] width 21 height 14
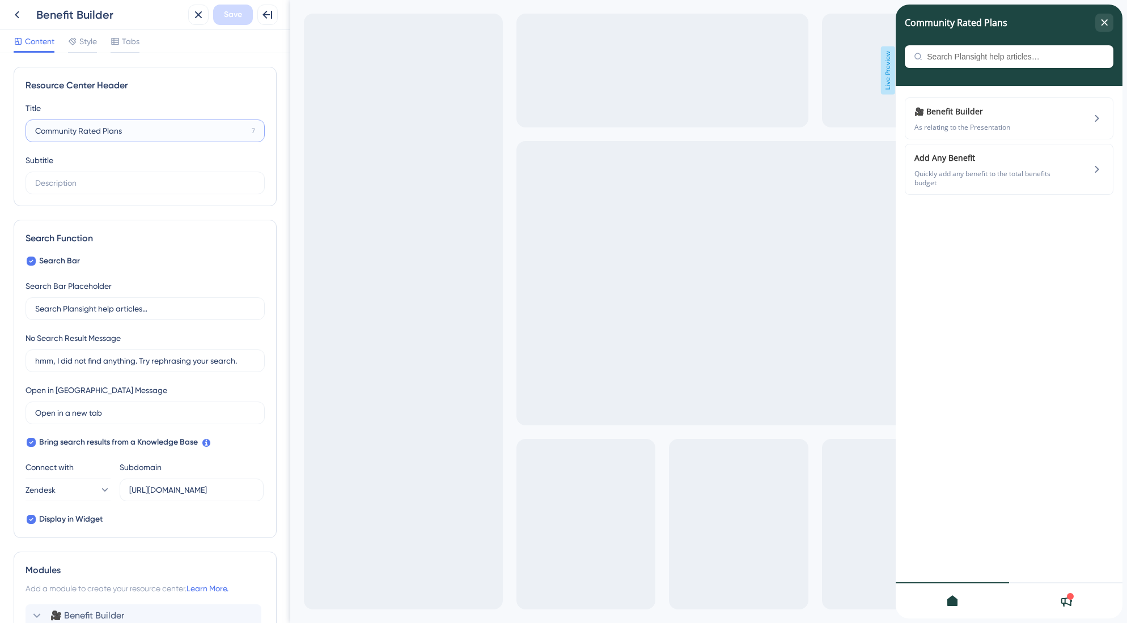
drag, startPoint x: 128, startPoint y: 131, endPoint x: 26, endPoint y: 130, distance: 102.0
click at [26, 130] on label "Community Rated Plans 7" at bounding box center [145, 131] width 239 height 23
type input "Benefit Builder"
click at [234, 12] on span "Save" at bounding box center [233, 15] width 18 height 14
click at [1108, 23] on div "close resource center" at bounding box center [1104, 23] width 18 height 18
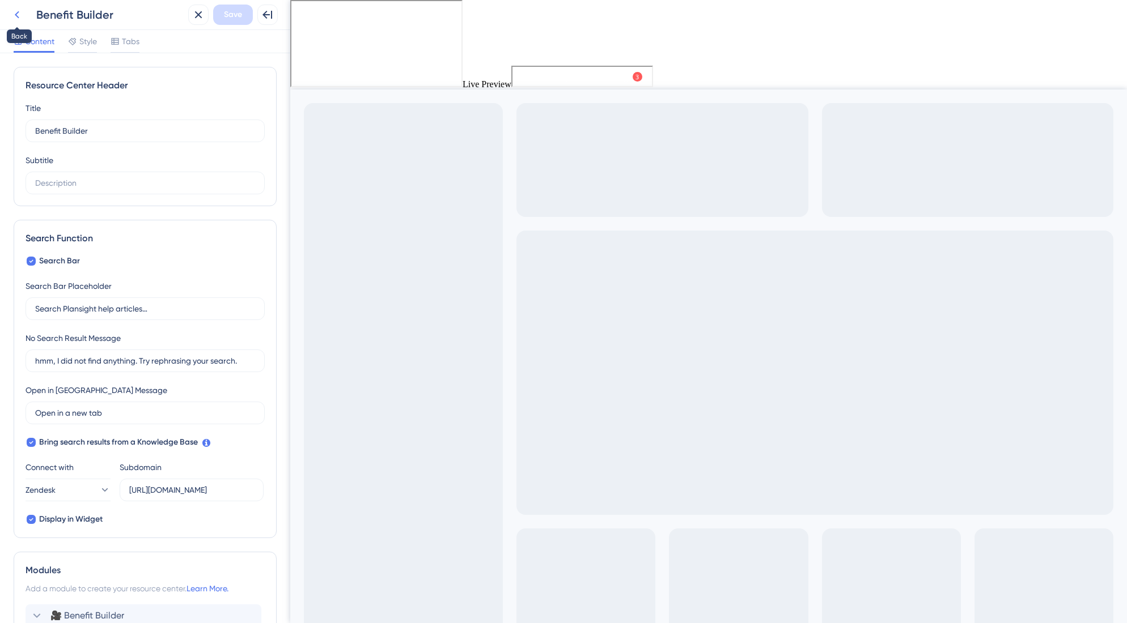
click at [20, 15] on icon at bounding box center [17, 15] width 14 height 14
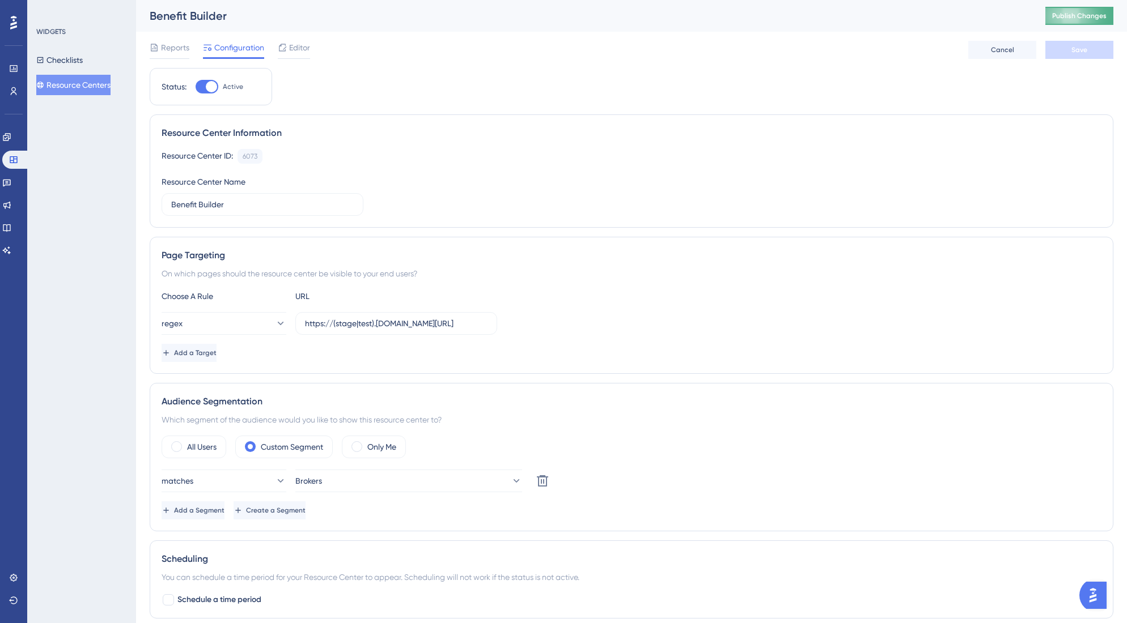
click at [1074, 18] on span "Publish Changes" at bounding box center [1079, 15] width 54 height 9
click at [305, 53] on span "Editor" at bounding box center [299, 48] width 21 height 14
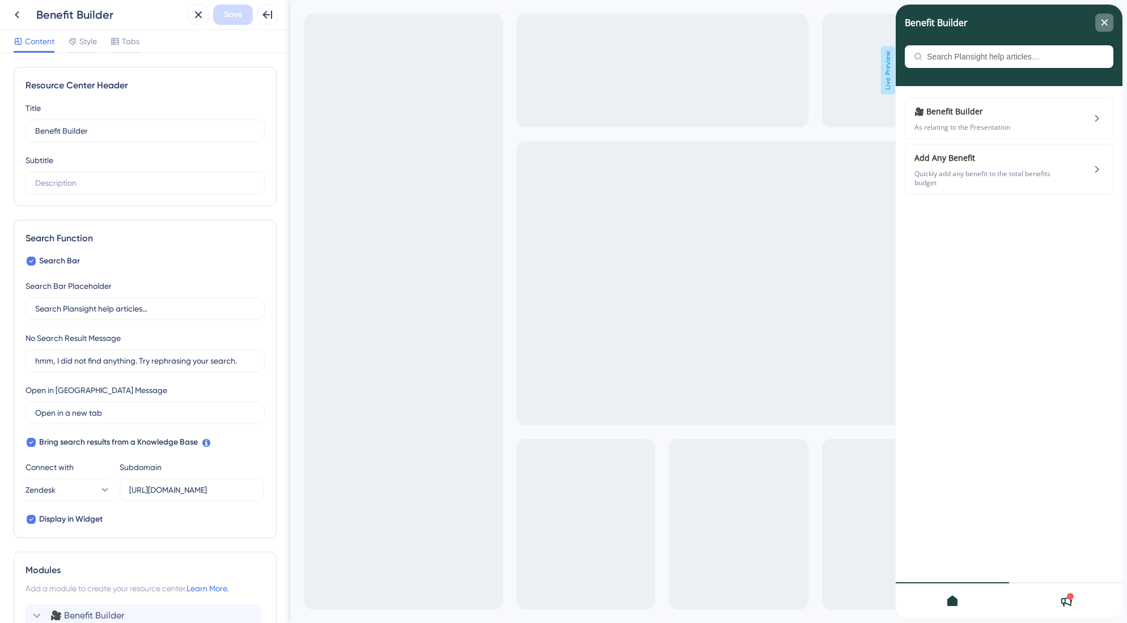
click at [1099, 19] on div "close resource center" at bounding box center [1104, 23] width 18 height 18
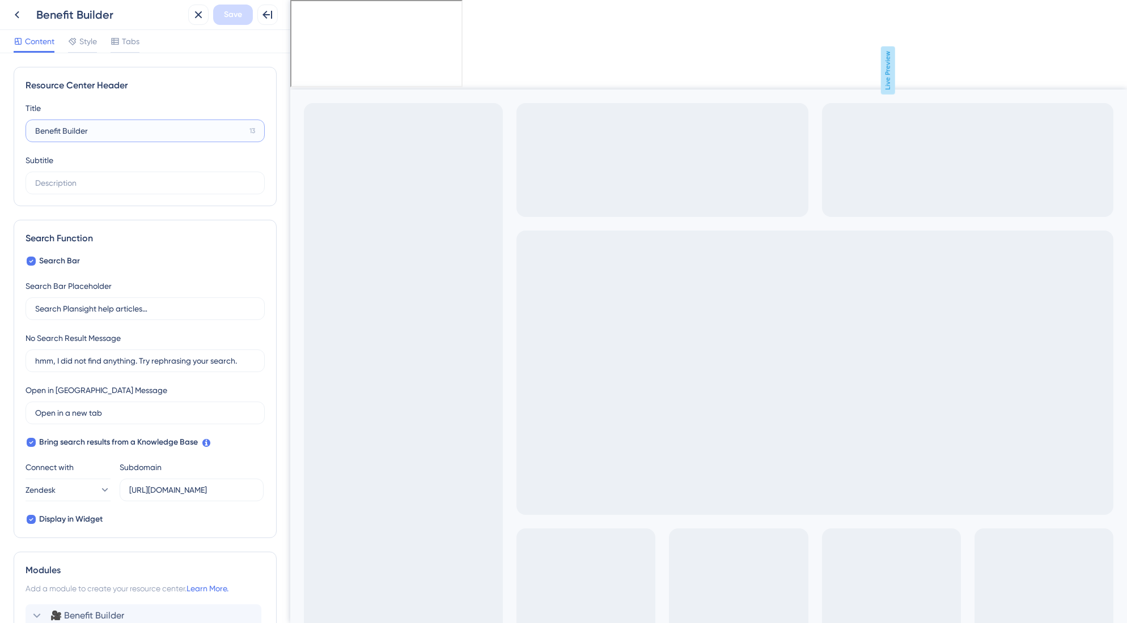
click at [74, 130] on input "Benefit Builder" at bounding box center [140, 131] width 210 height 12
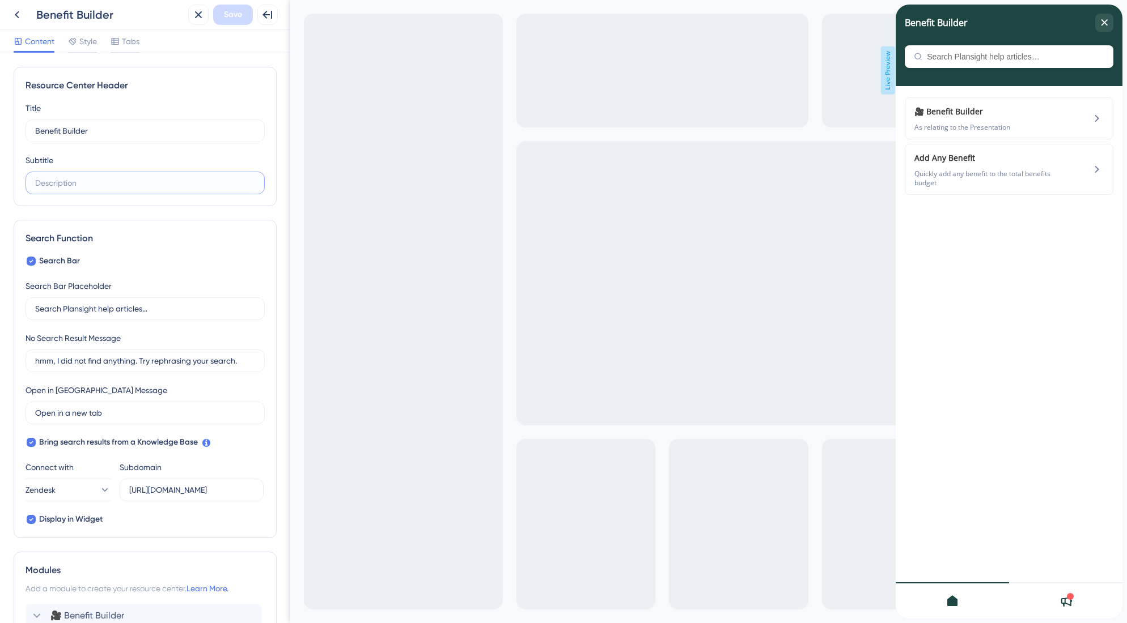
click at [90, 182] on input "text" at bounding box center [145, 183] width 220 height 12
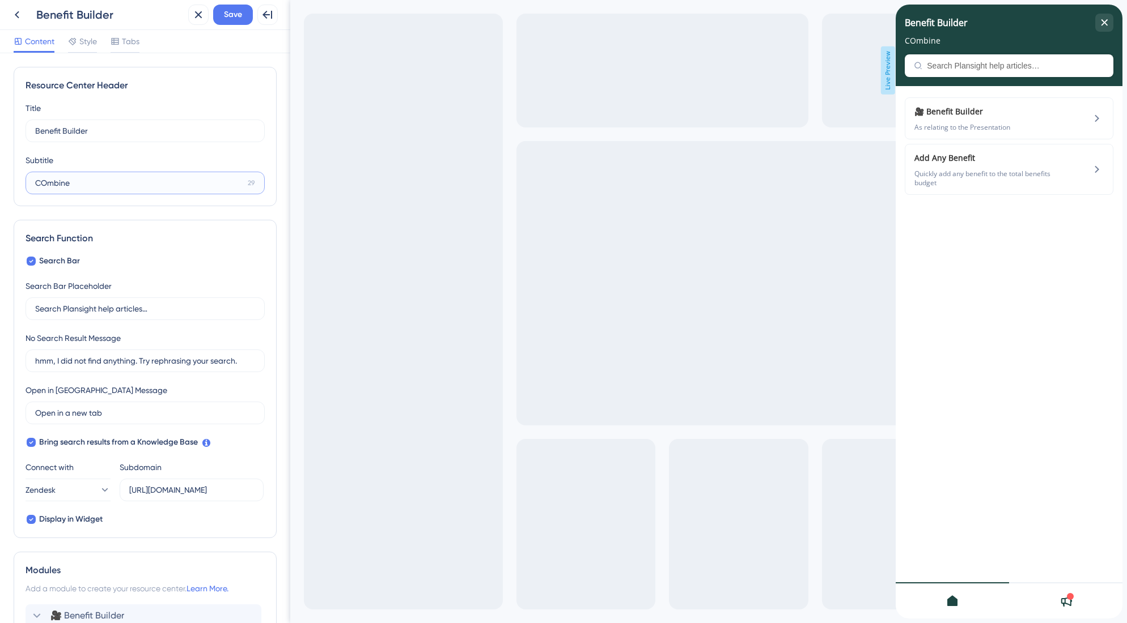
drag, startPoint x: 53, startPoint y: 181, endPoint x: 31, endPoint y: 177, distance: 21.9
click at [31, 177] on label "COmbine 29" at bounding box center [145, 183] width 239 height 23
type input "Combined costs"
click at [234, 18] on span "Save" at bounding box center [233, 15] width 18 height 14
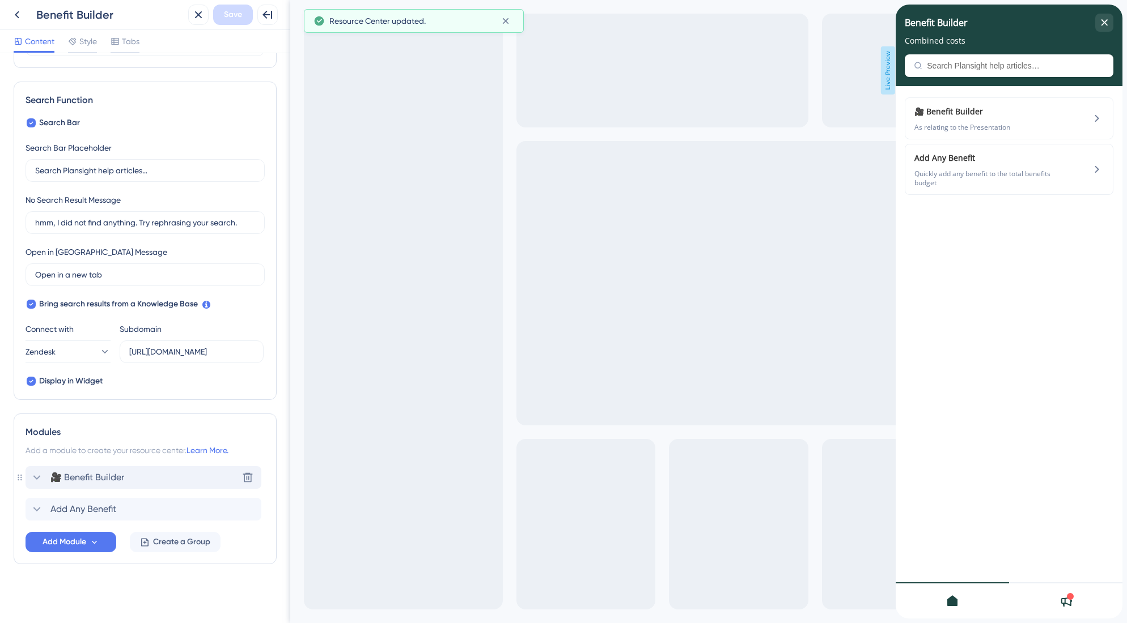
click at [32, 474] on icon at bounding box center [37, 478] width 14 height 14
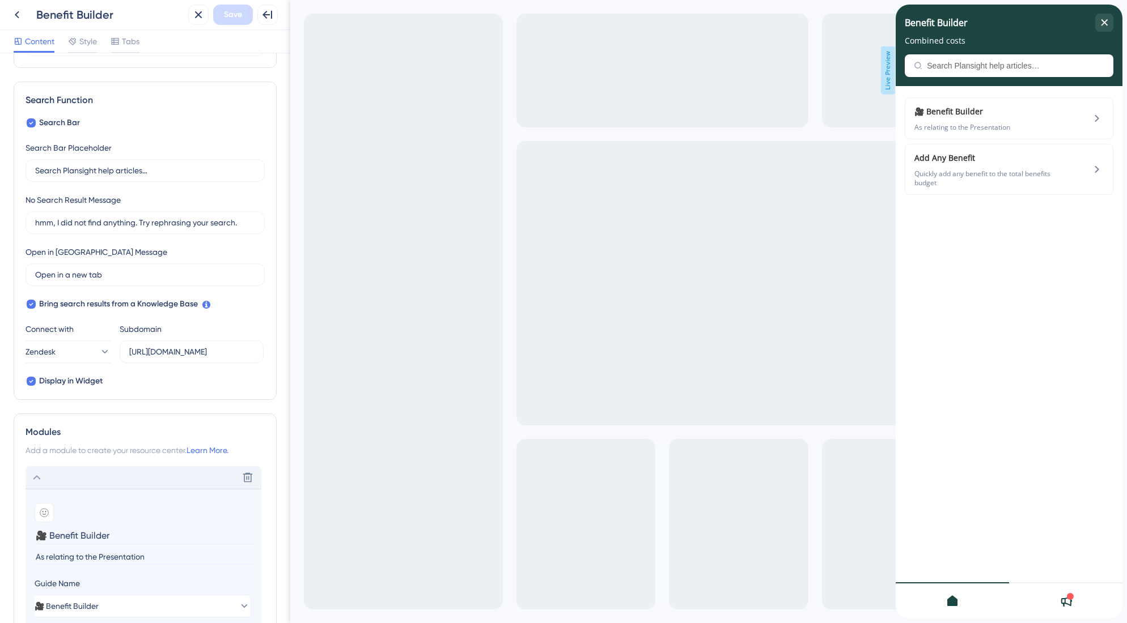
drag, startPoint x: 45, startPoint y: 534, endPoint x: 28, endPoint y: 536, distance: 16.5
click at [28, 536] on section "Add emoji 🎥 Benefit Builder As relating to the Presentation Guide Name 🎥 Benefi…" at bounding box center [144, 587] width 236 height 196
click at [39, 534] on input "Benefit Builder" at bounding box center [145, 536] width 220 height 18
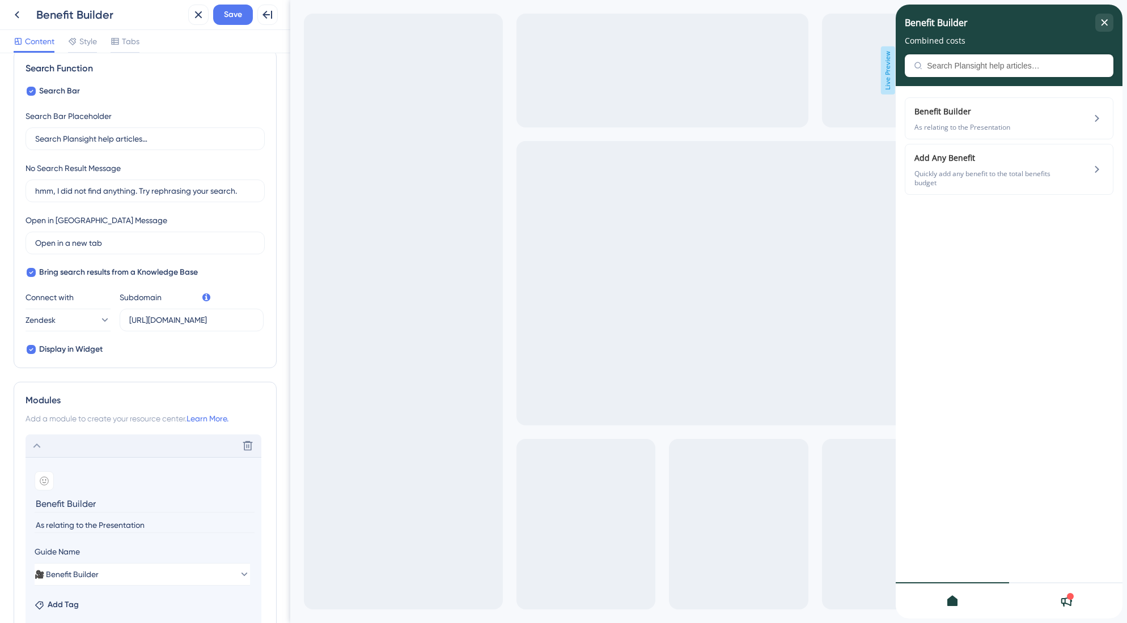
scroll to position [209, 0]
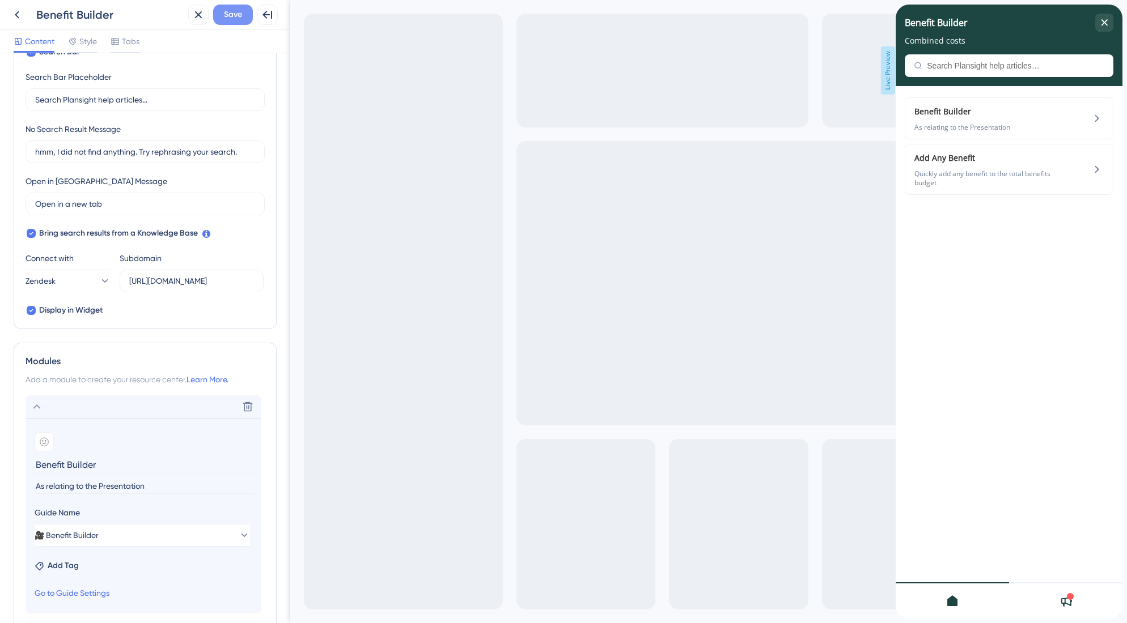
type input "Benefit Builder"
click at [231, 21] on span "Save" at bounding box center [233, 15] width 18 height 14
click at [1111, 22] on div "close resource center" at bounding box center [1104, 23] width 18 height 18
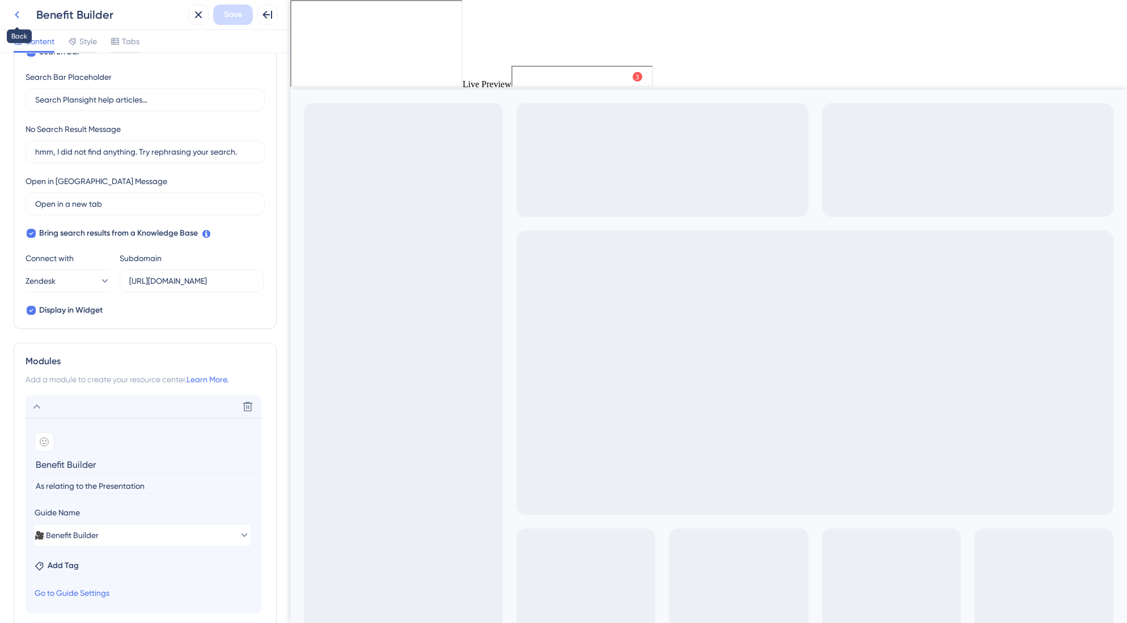
click at [21, 13] on icon at bounding box center [17, 15] width 14 height 14
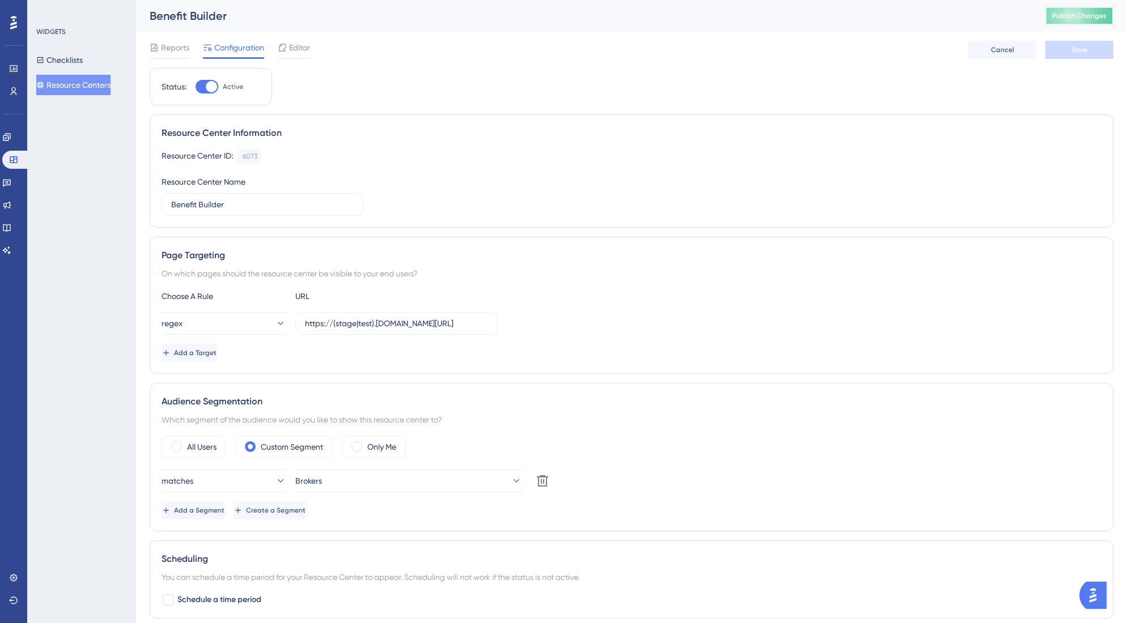
click at [1064, 17] on span "Publish Changes" at bounding box center [1079, 15] width 54 height 9
click at [286, 49] on icon at bounding box center [282, 47] width 7 height 7
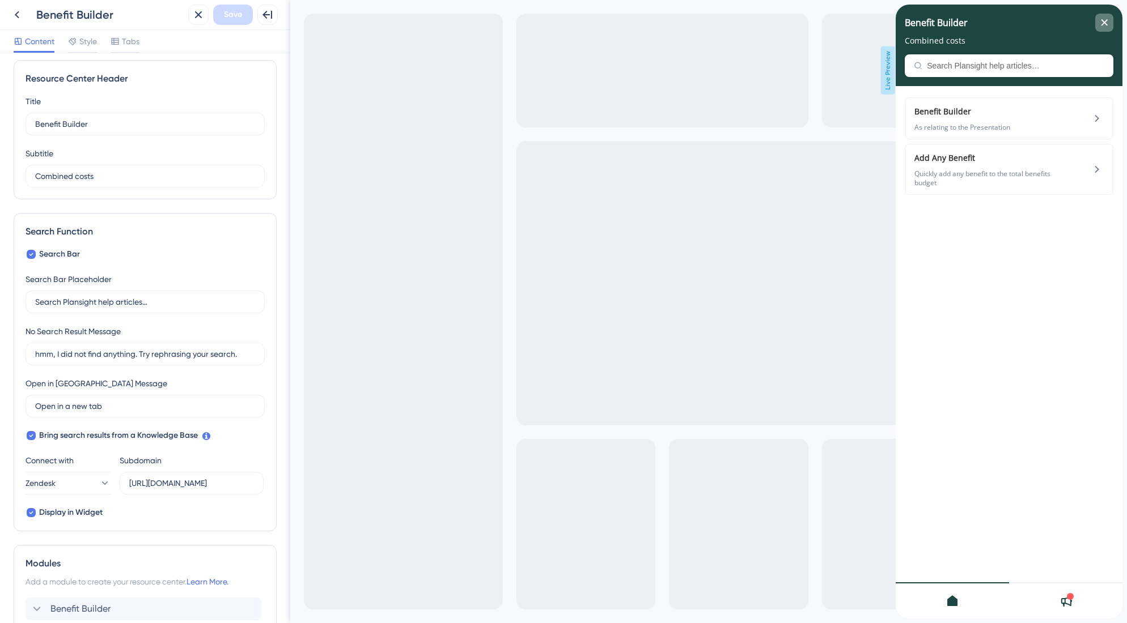
click at [1099, 19] on div "close resource center" at bounding box center [1104, 23] width 18 height 18
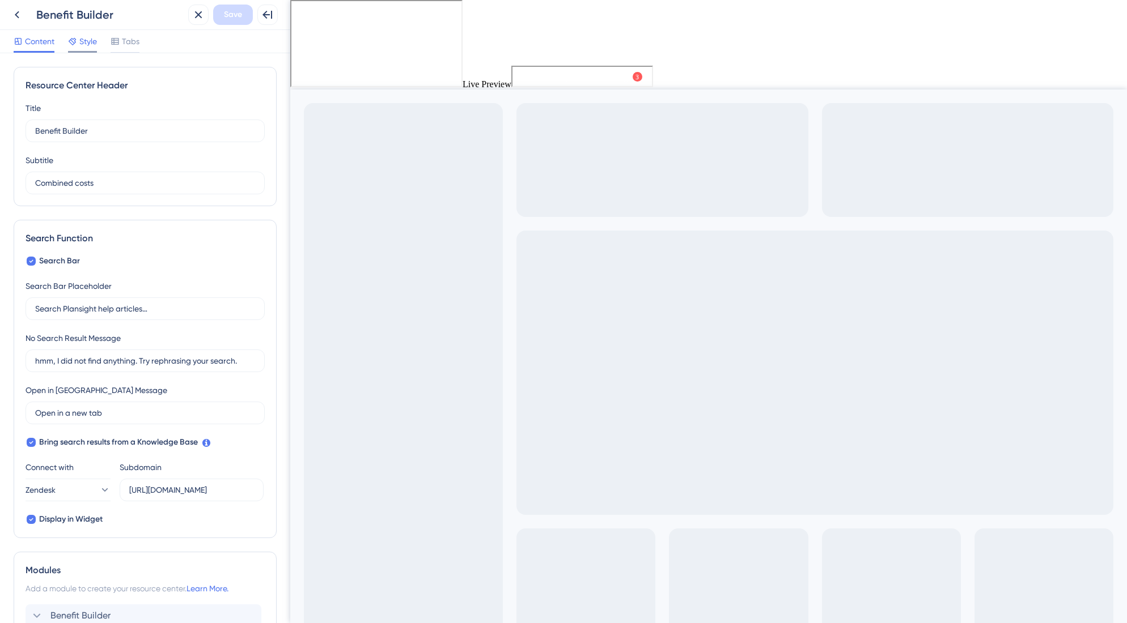
click at [80, 44] on span "Style" at bounding box center [88, 42] width 18 height 14
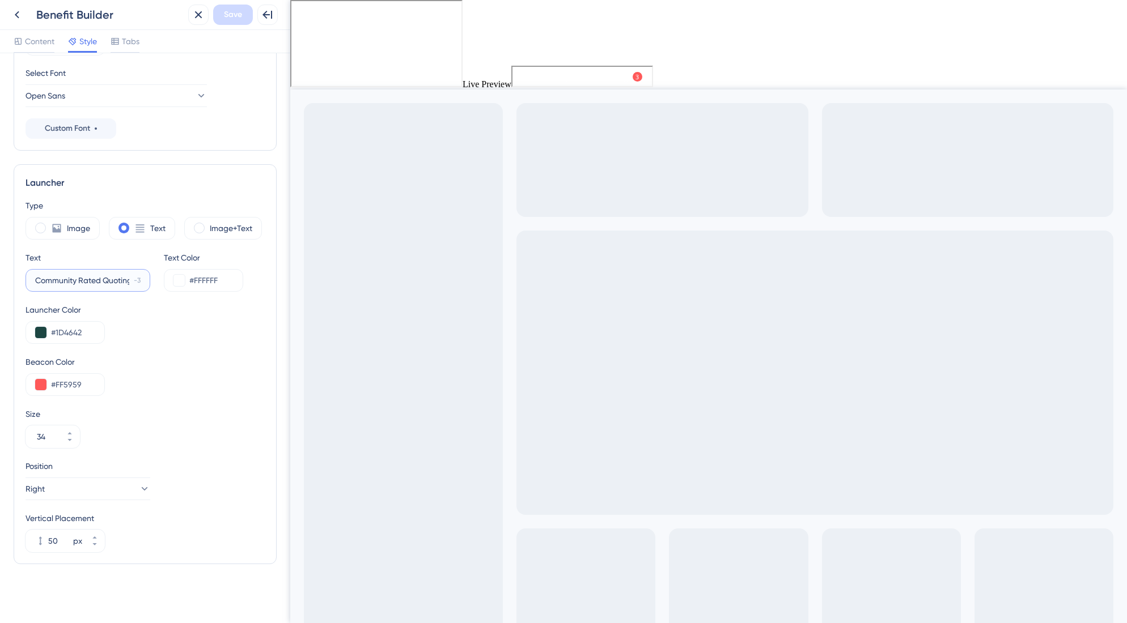
scroll to position [0, 4]
drag, startPoint x: 35, startPoint y: 281, endPoint x: 171, endPoint y: 281, distance: 135.4
click at [171, 281] on div "Text Community Rated Quoting -3 Text Color #FFFFFF" at bounding box center [145, 271] width 239 height 41
type input "Benefit Builder"
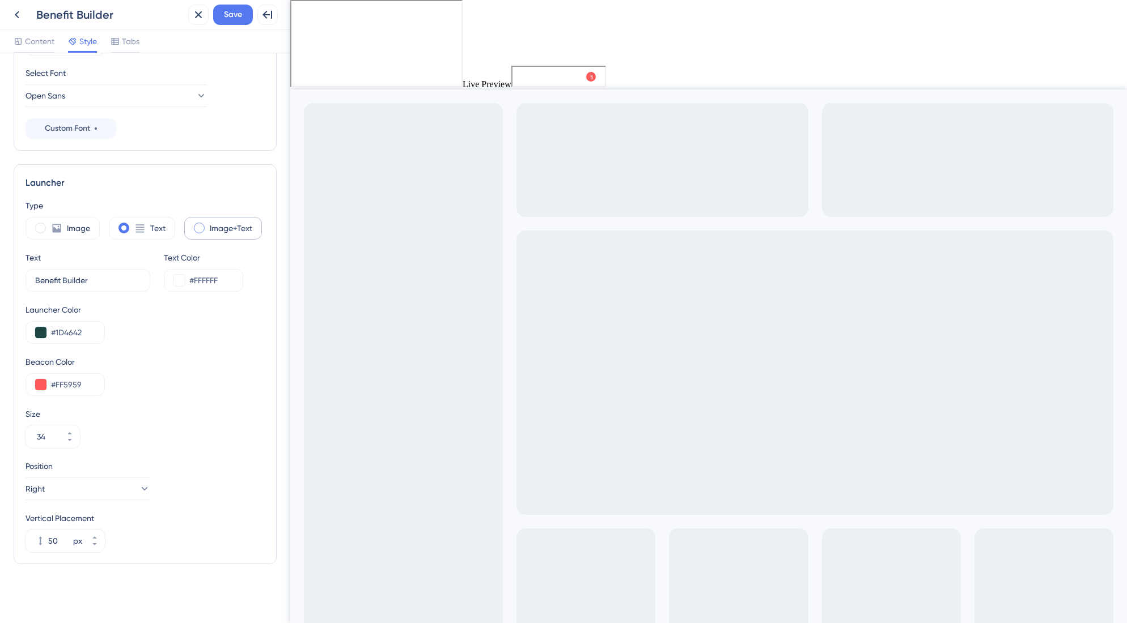
click at [200, 229] on span at bounding box center [199, 228] width 11 height 11
click at [208, 224] on input "radio" at bounding box center [208, 224] width 0 height 0
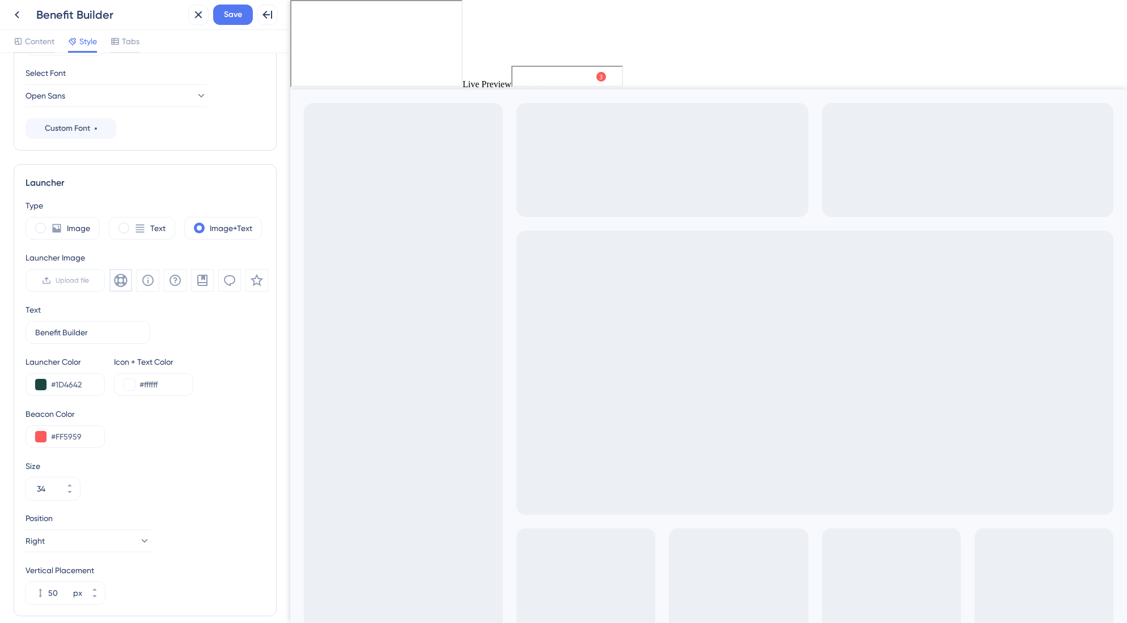
click at [124, 281] on icon at bounding box center [121, 281] width 14 height 14
click at [148, 282] on icon at bounding box center [148, 281] width 14 height 14
click at [205, 284] on icon at bounding box center [203, 281] width 14 height 14
click at [252, 282] on icon at bounding box center [257, 281] width 14 height 14
click at [233, 282] on icon at bounding box center [229, 280] width 11 height 11
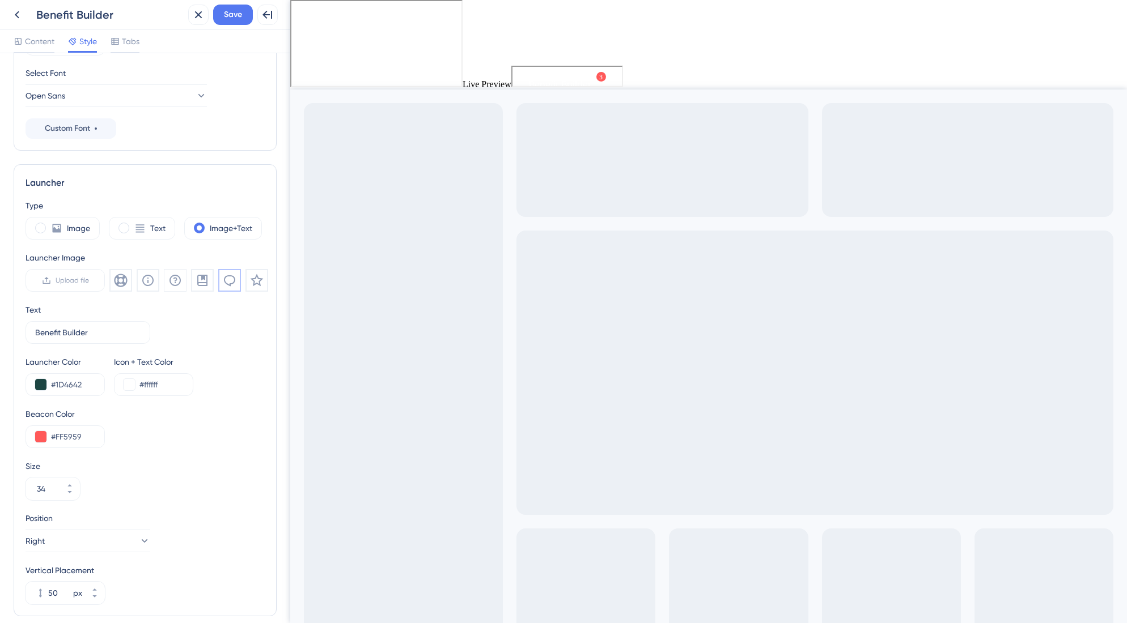
click at [204, 282] on icon at bounding box center [203, 281] width 14 height 14
click at [169, 282] on icon at bounding box center [175, 281] width 14 height 14
click at [125, 280] on icon at bounding box center [121, 281] width 14 height 14
click at [122, 281] on icon at bounding box center [121, 281] width 14 height 14
click at [126, 229] on span at bounding box center [123, 228] width 11 height 11
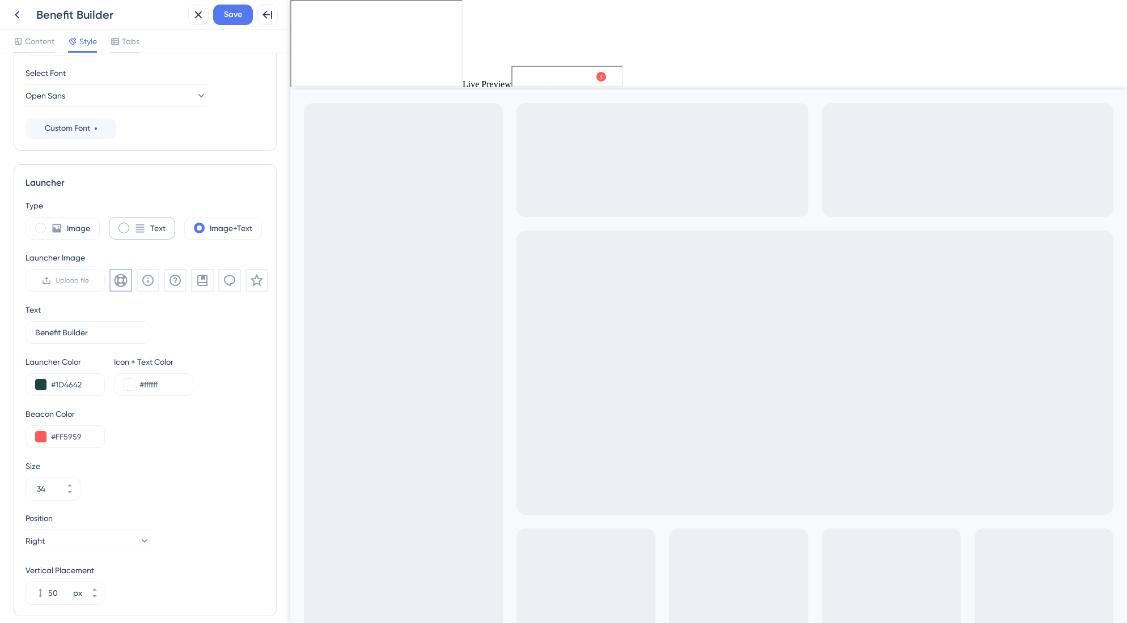
click at [133, 224] on input "radio" at bounding box center [133, 224] width 0 height 0
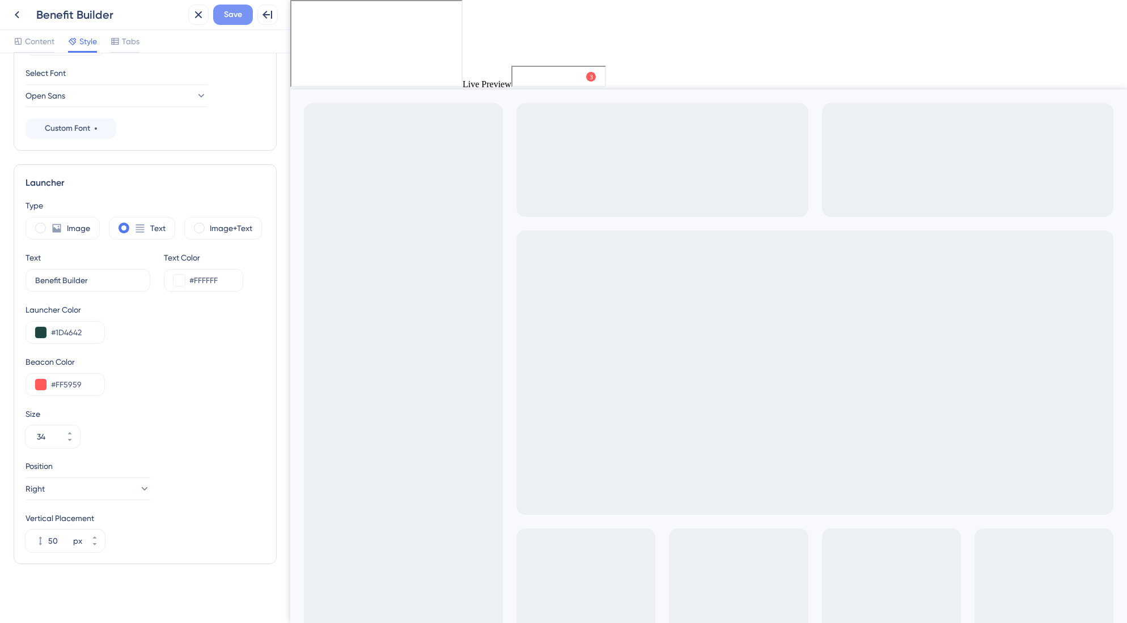
click at [236, 14] on span "Save" at bounding box center [233, 15] width 18 height 14
click at [17, 16] on icon at bounding box center [17, 14] width 5 height 7
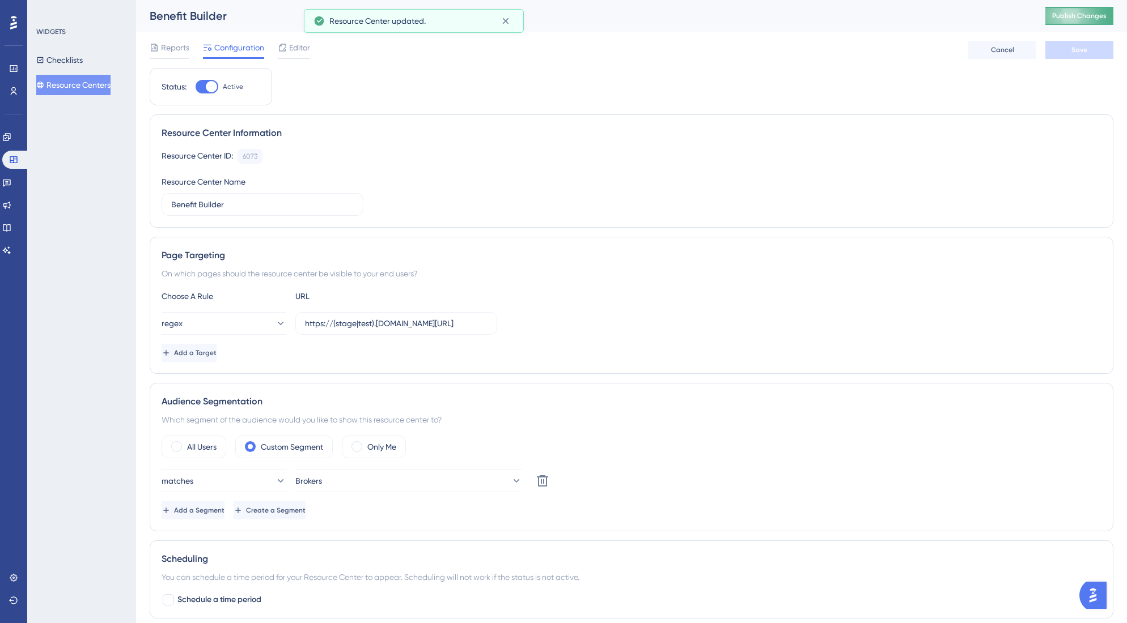
click at [1078, 16] on span "Publish Changes" at bounding box center [1079, 15] width 54 height 9
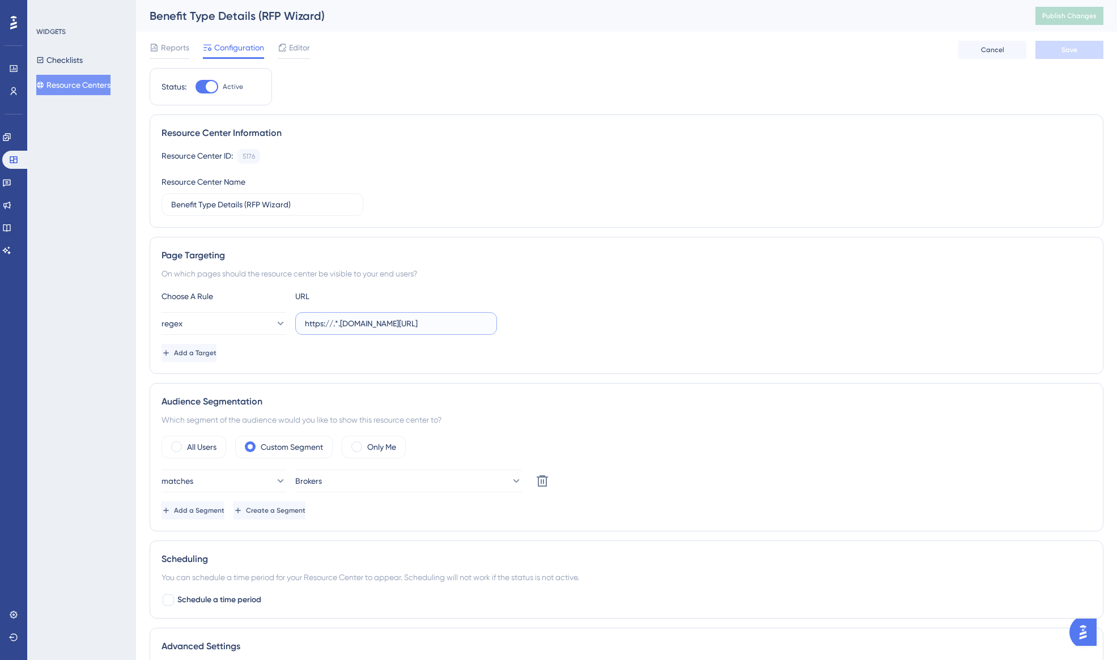
drag, startPoint x: 422, startPoint y: 321, endPoint x: 505, endPoint y: 324, distance: 83.4
click at [505, 324] on div "regex https://.*.[DOMAIN_NAME][URL]" at bounding box center [627, 323] width 930 height 23
click at [479, 330] on label "https://.*.[DOMAIN_NAME][URL]" at bounding box center [396, 323] width 202 height 23
click at [479, 330] on input "https://.*.[DOMAIN_NAME][URL]" at bounding box center [396, 323] width 182 height 12
click at [487, 323] on input "https://.*.[DOMAIN_NAME][URL]" at bounding box center [396, 323] width 182 height 12
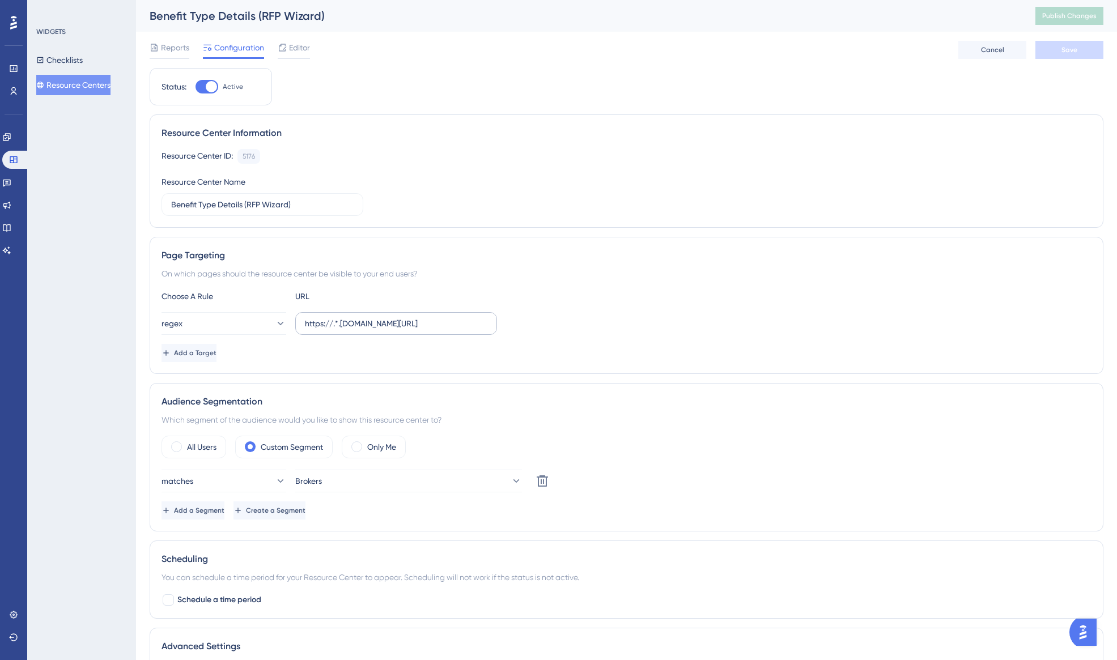
click at [488, 325] on label "https://.*.[DOMAIN_NAME][URL]" at bounding box center [396, 323] width 202 height 23
click at [487, 325] on input "https://.*.[DOMAIN_NAME][URL]" at bounding box center [396, 323] width 182 height 12
drag, startPoint x: 488, startPoint y: 325, endPoint x: 392, endPoint y: 328, distance: 96.4
click at [392, 328] on label "https://.*.[DOMAIN_NAME][URL]" at bounding box center [396, 323] width 202 height 23
click at [392, 328] on input "https://.*.[DOMAIN_NAME][URL]" at bounding box center [396, 323] width 182 height 12
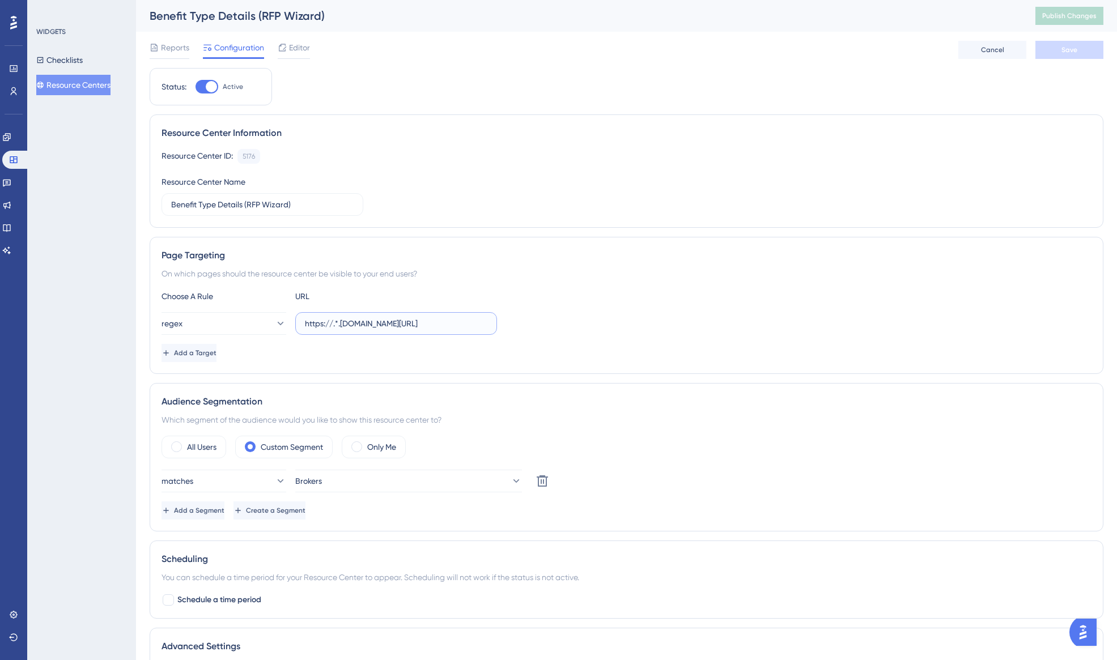
drag, startPoint x: 337, startPoint y: 322, endPoint x: 347, endPoint y: 324, distance: 9.7
click at [347, 324] on input "https://.*.[DOMAIN_NAME][URL]" at bounding box center [396, 323] width 182 height 12
drag, startPoint x: 405, startPoint y: 325, endPoint x: 481, endPoint y: 323, distance: 76.5
click at [481, 323] on input "https://.*.[DOMAIN_NAME][URL]" at bounding box center [396, 323] width 182 height 12
click at [613, 333] on div "regex https://.*.[DOMAIN_NAME][URL]" at bounding box center [627, 323] width 930 height 23
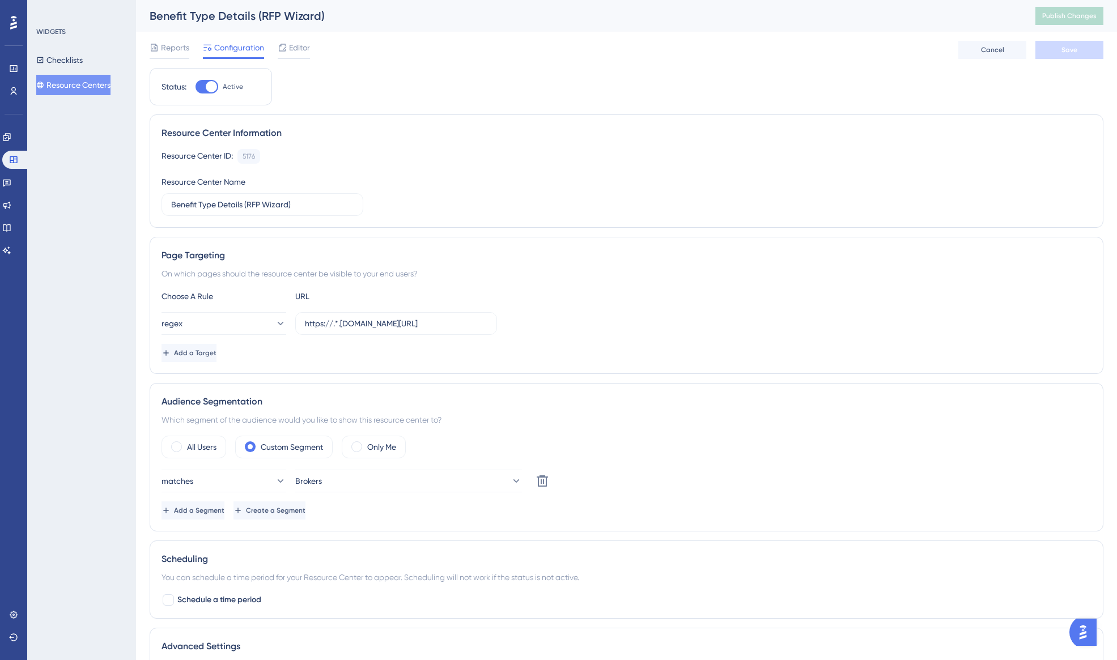
click at [671, 312] on div "regex https://.*.[DOMAIN_NAME][URL]" at bounding box center [627, 323] width 930 height 23
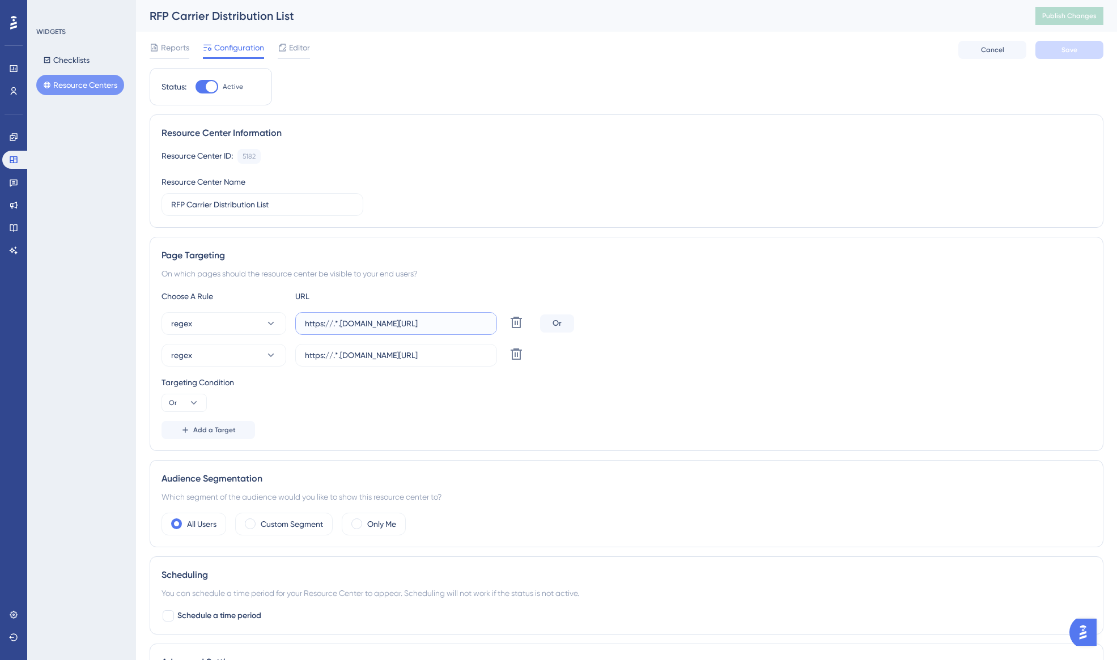
scroll to position [0, 15]
drag, startPoint x: 409, startPoint y: 324, endPoint x: 517, endPoint y: 324, distance: 108.2
click at [517, 324] on div "regex https://.*.[DOMAIN_NAME][URL] Delete" at bounding box center [349, 323] width 374 height 23
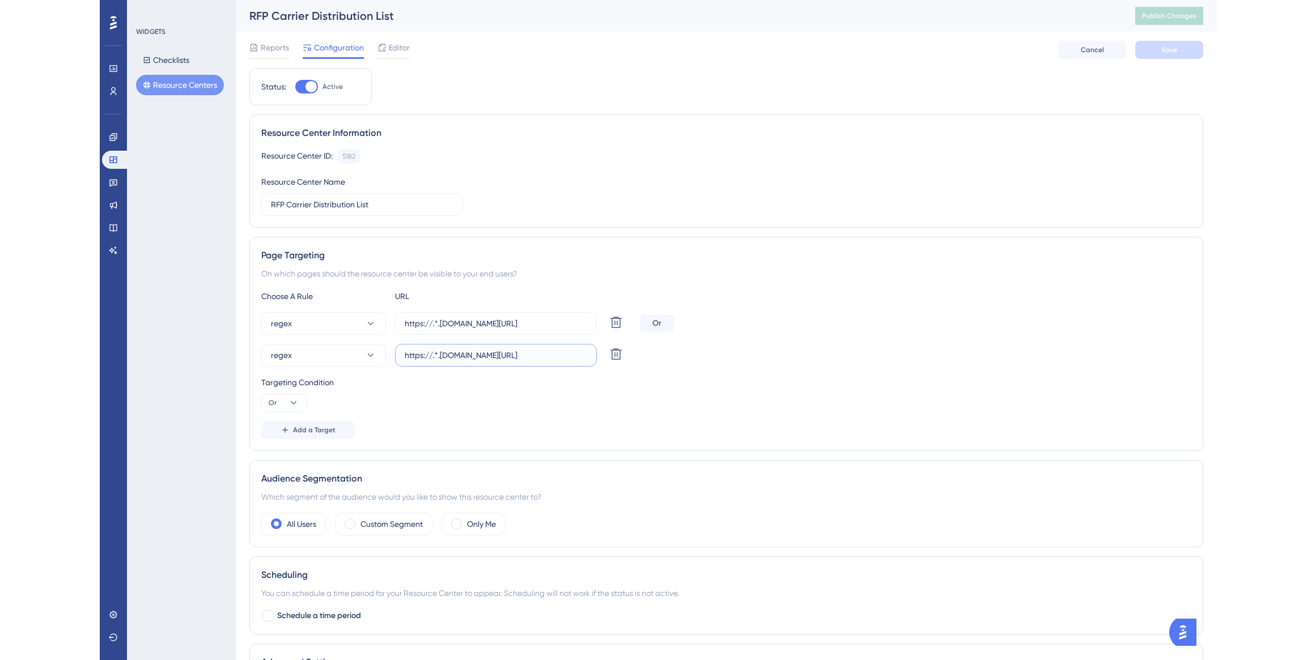
scroll to position [0, 20]
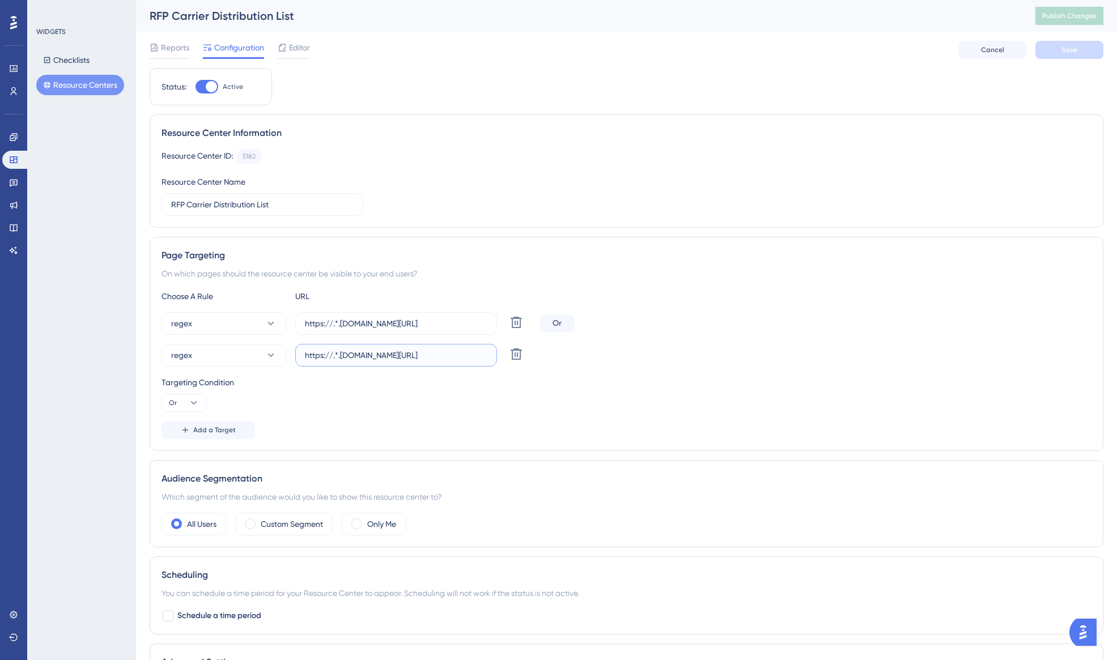
drag, startPoint x: 415, startPoint y: 357, endPoint x: 492, endPoint y: 359, distance: 77.1
click at [492, 359] on label "https://.*.[DOMAIN_NAME][URL]" at bounding box center [396, 355] width 202 height 23
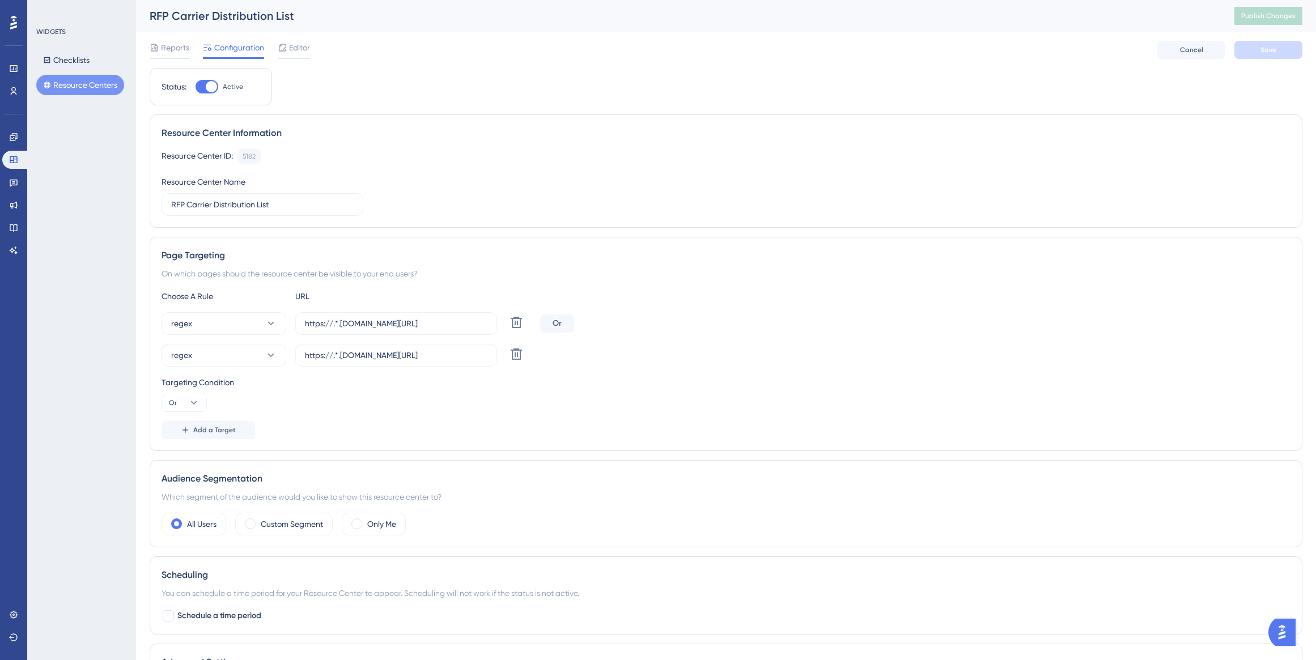
scroll to position [0, 0]
